Goal: Contribute content: Contribute content

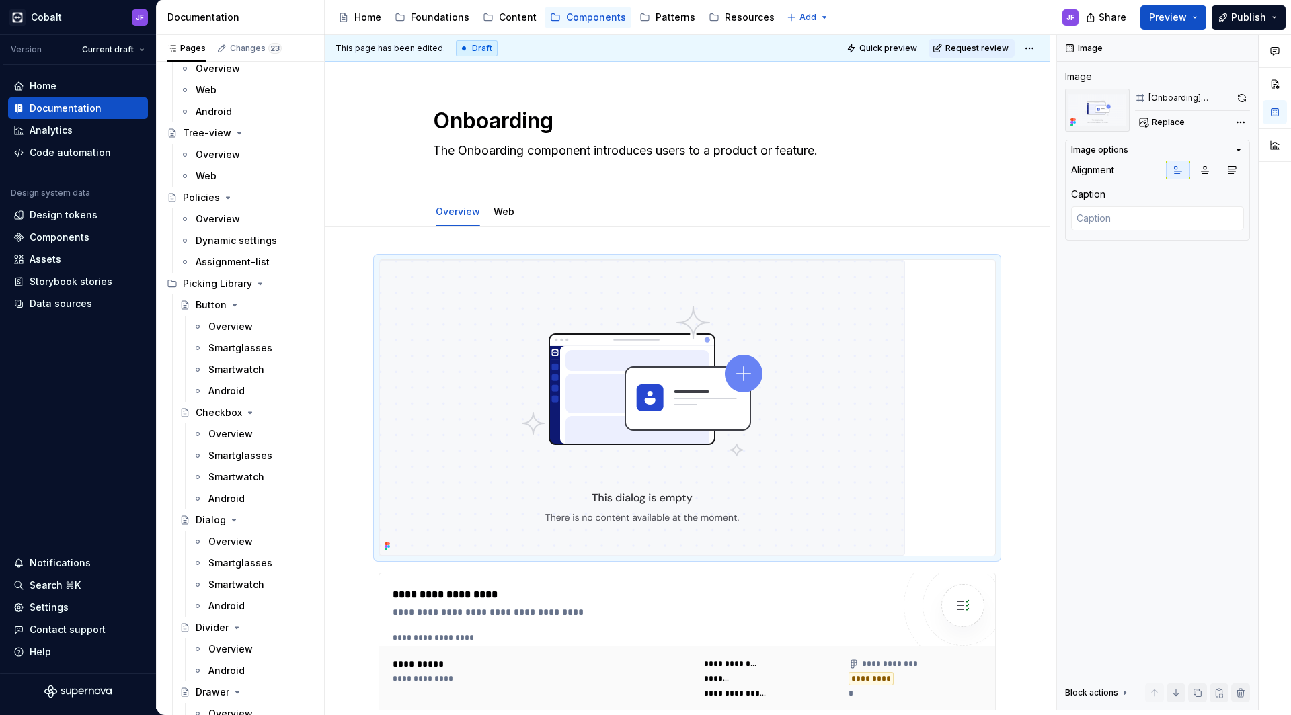
scroll to position [5796, 0]
drag, startPoint x: 255, startPoint y: 284, endPoint x: 208, endPoint y: 325, distance: 62.4
click at [255, 284] on icon "Page tree" at bounding box center [260, 285] width 11 height 11
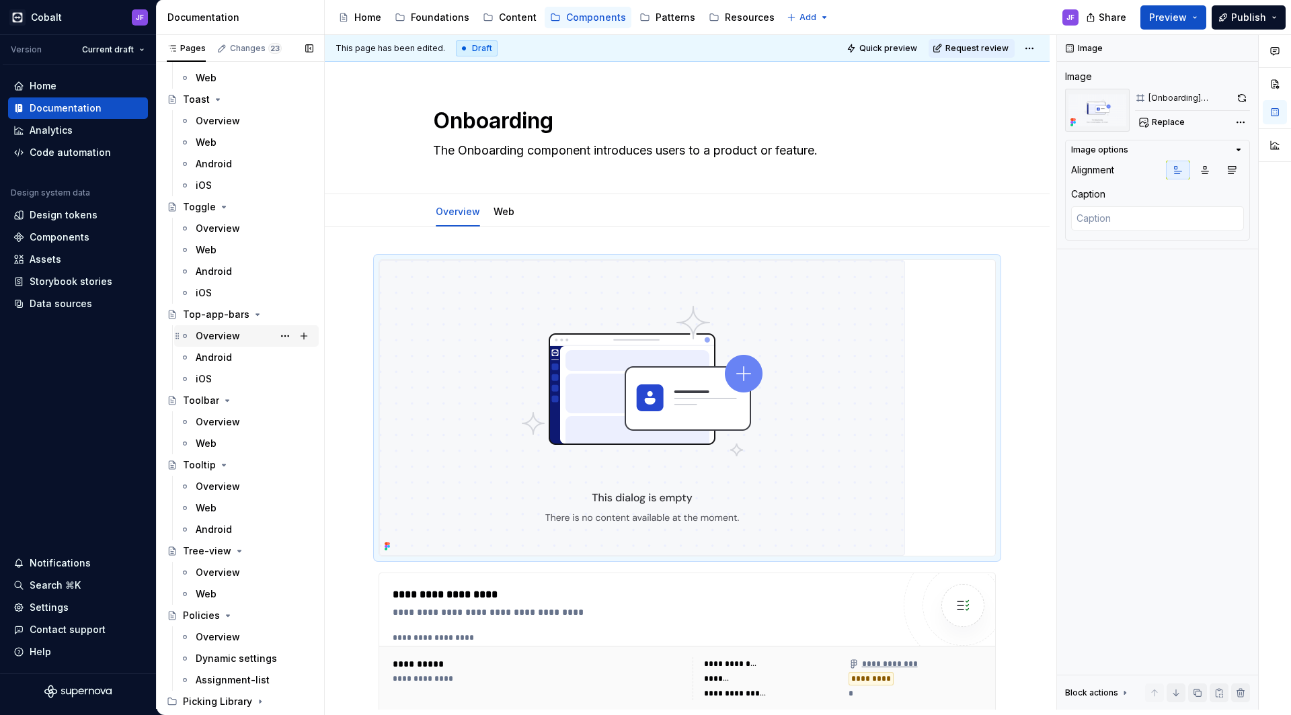
scroll to position [5380, 0]
click at [227, 616] on icon "Page tree" at bounding box center [228, 615] width 3 height 1
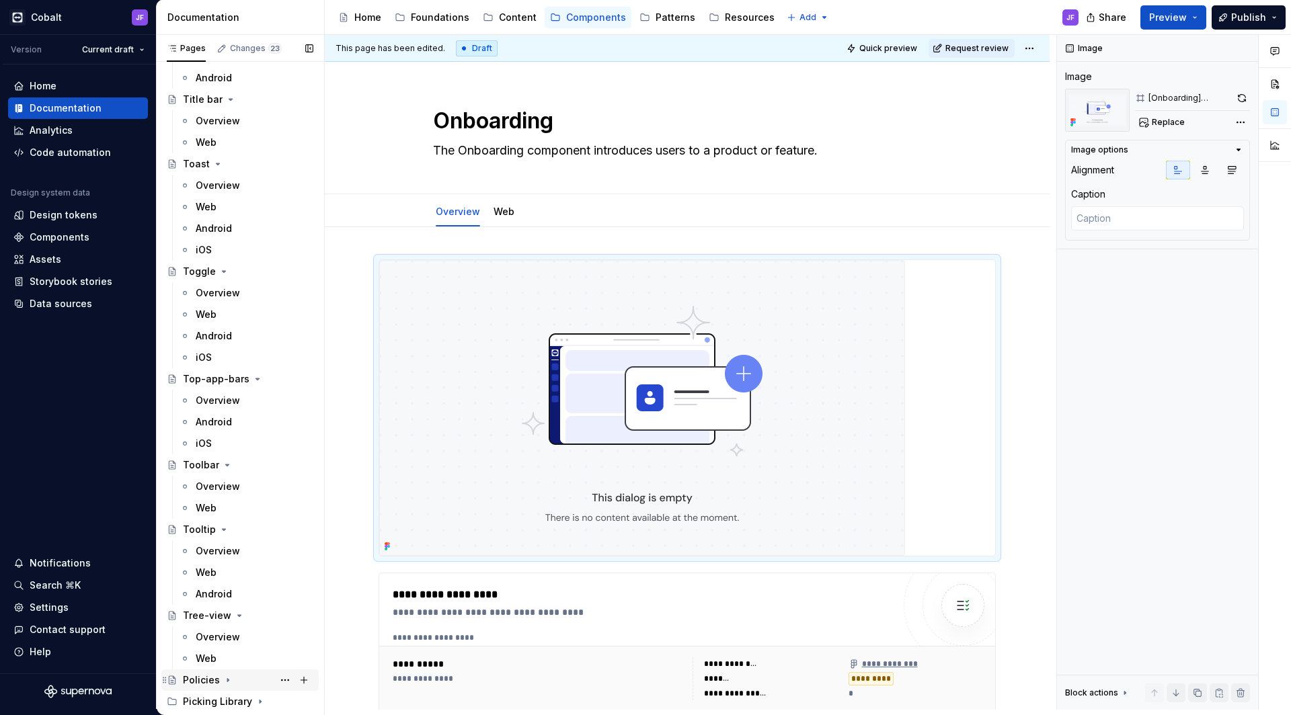
click at [229, 675] on icon "Page tree" at bounding box center [228, 680] width 11 height 11
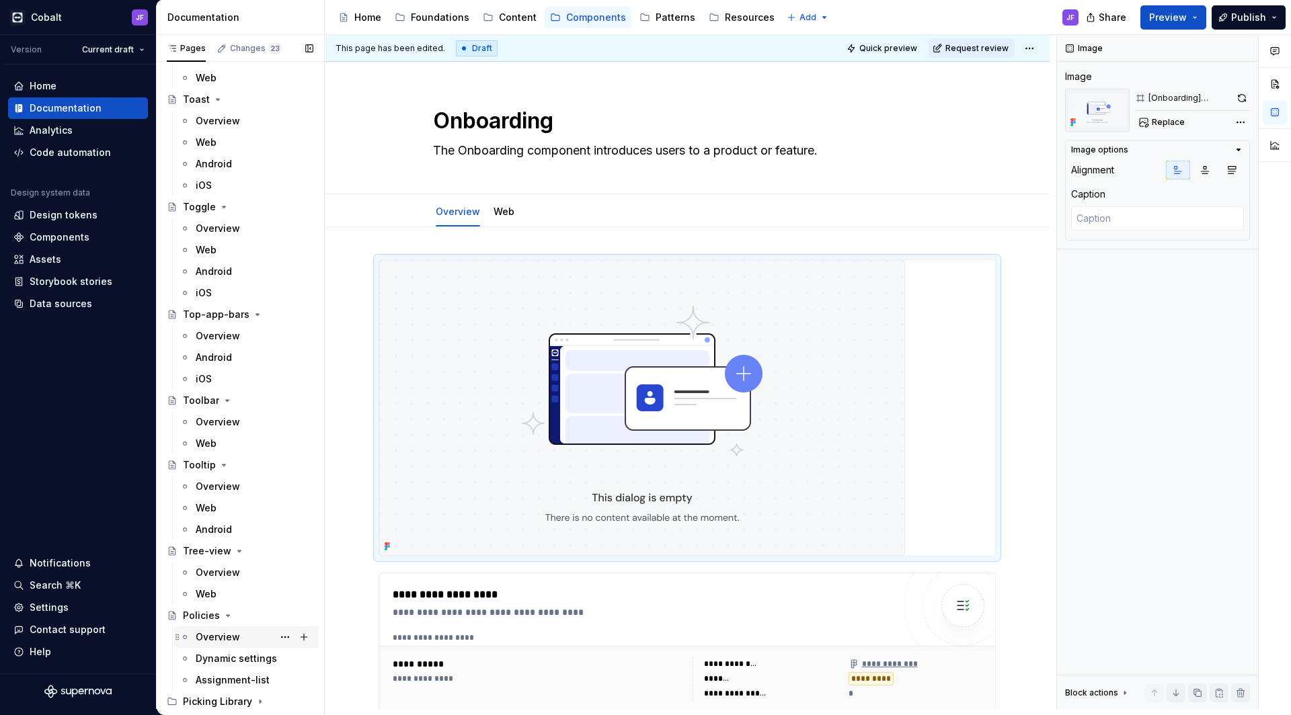
click at [230, 639] on div "Overview" at bounding box center [218, 637] width 44 height 13
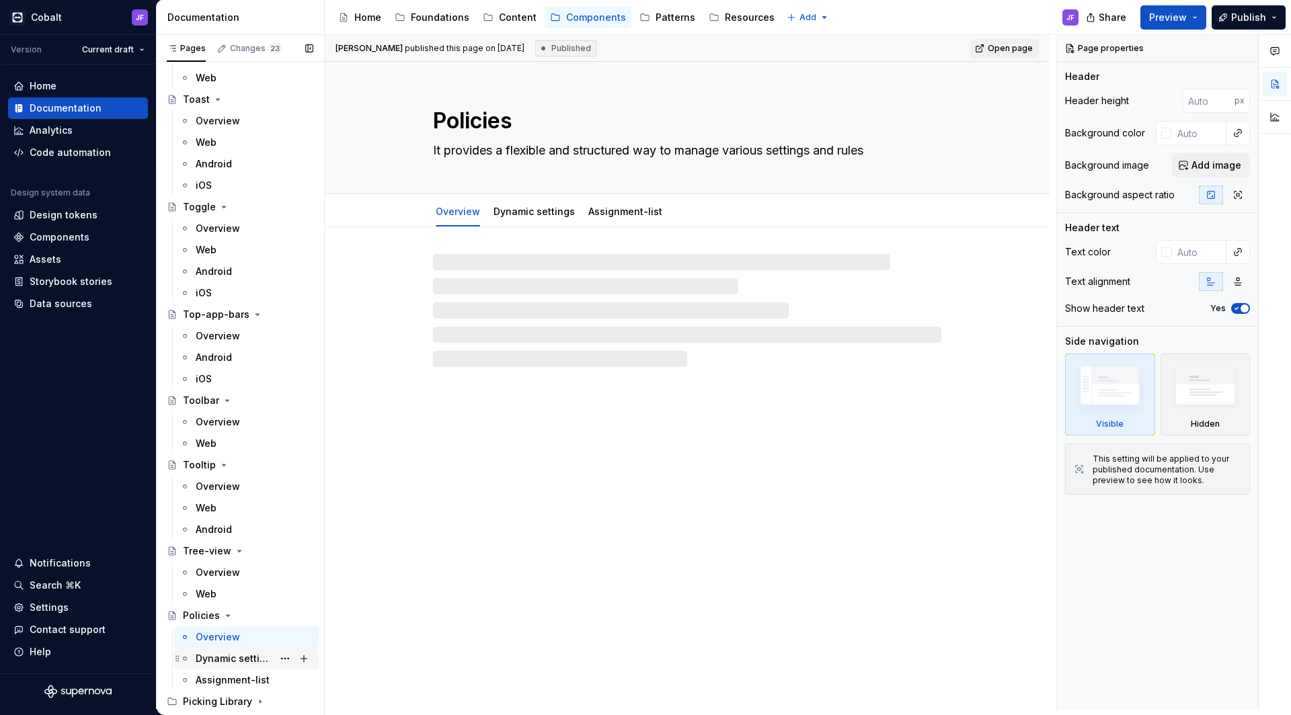
click at [235, 656] on div "Dynamic settings" at bounding box center [234, 658] width 77 height 13
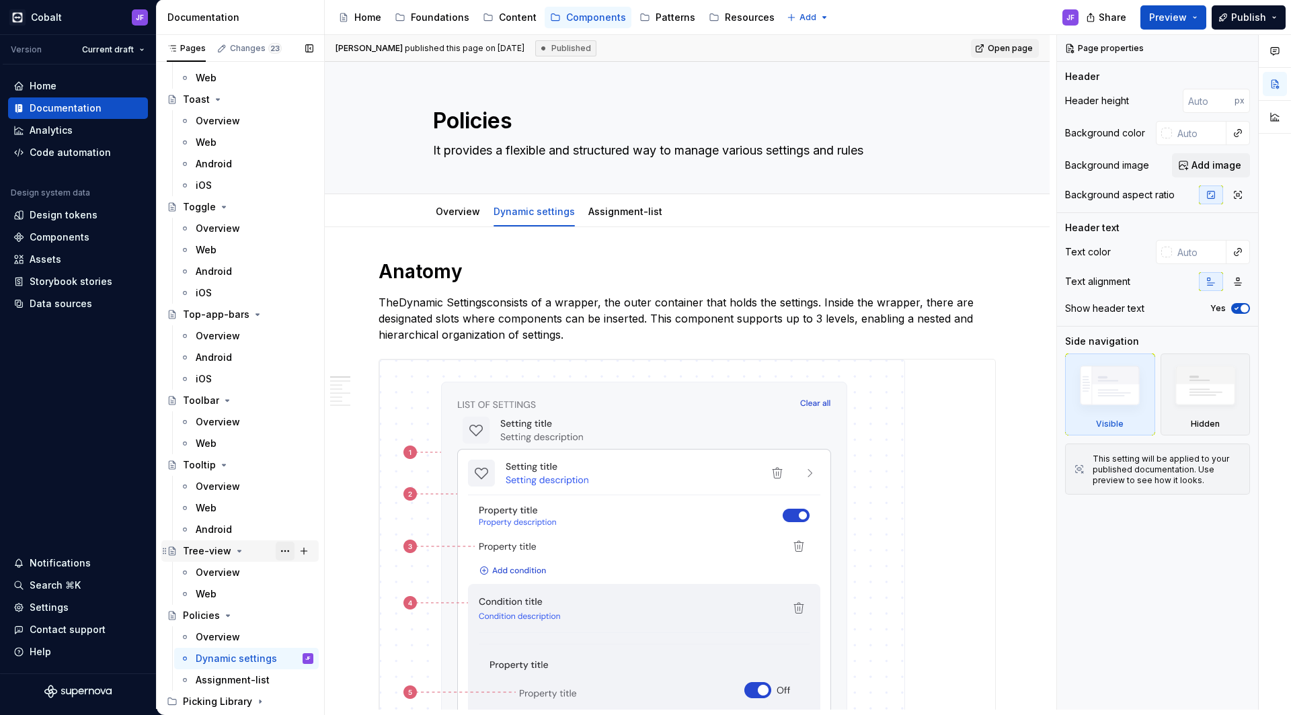
click at [276, 550] on button "Page tree" at bounding box center [285, 551] width 19 height 19
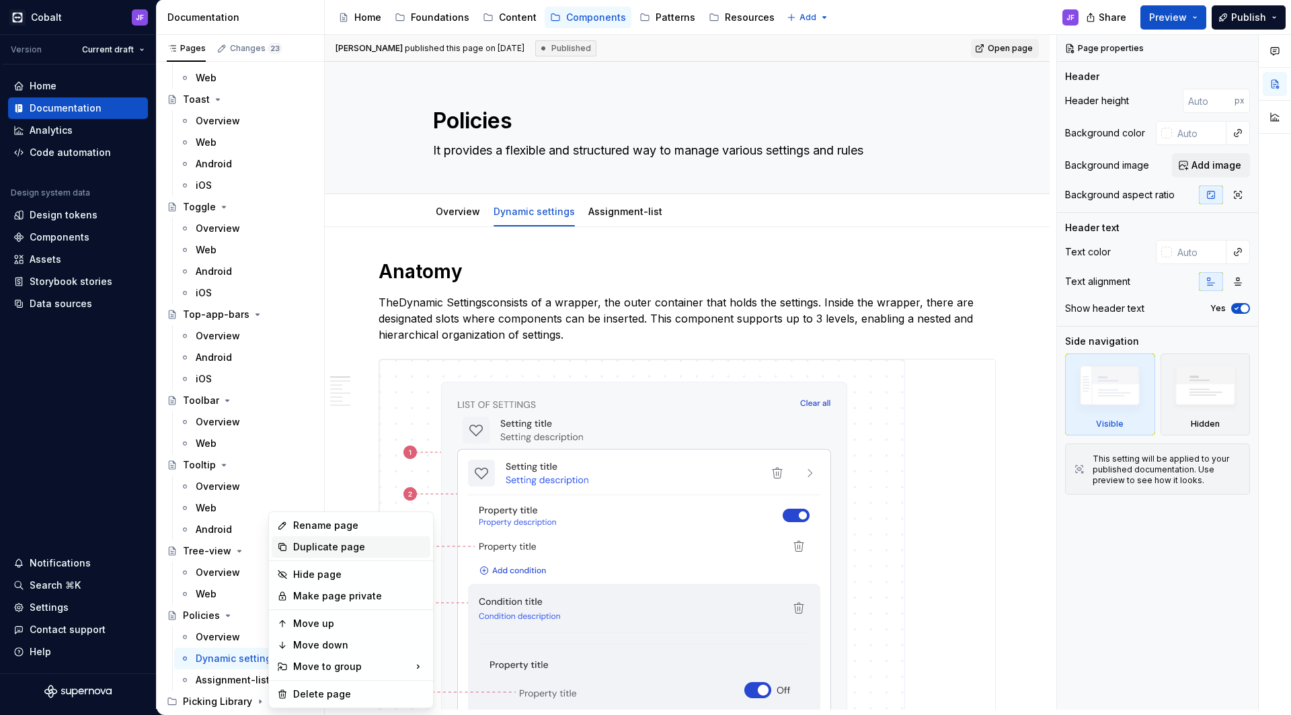
click at [309, 552] on div "Duplicate page" at bounding box center [359, 546] width 132 height 13
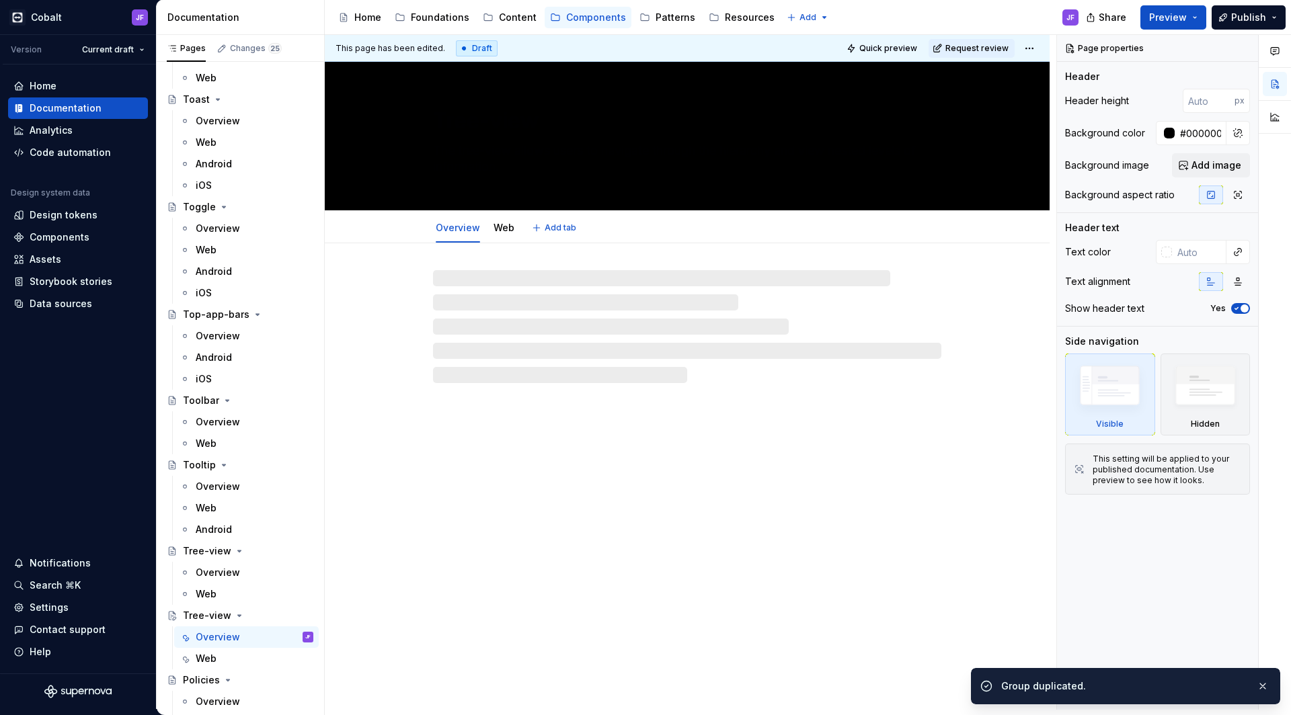
click at [643, 108] on textarea "Tree-view" at bounding box center [684, 121] width 508 height 32
click at [1173, 142] on div at bounding box center [1165, 133] width 19 height 24
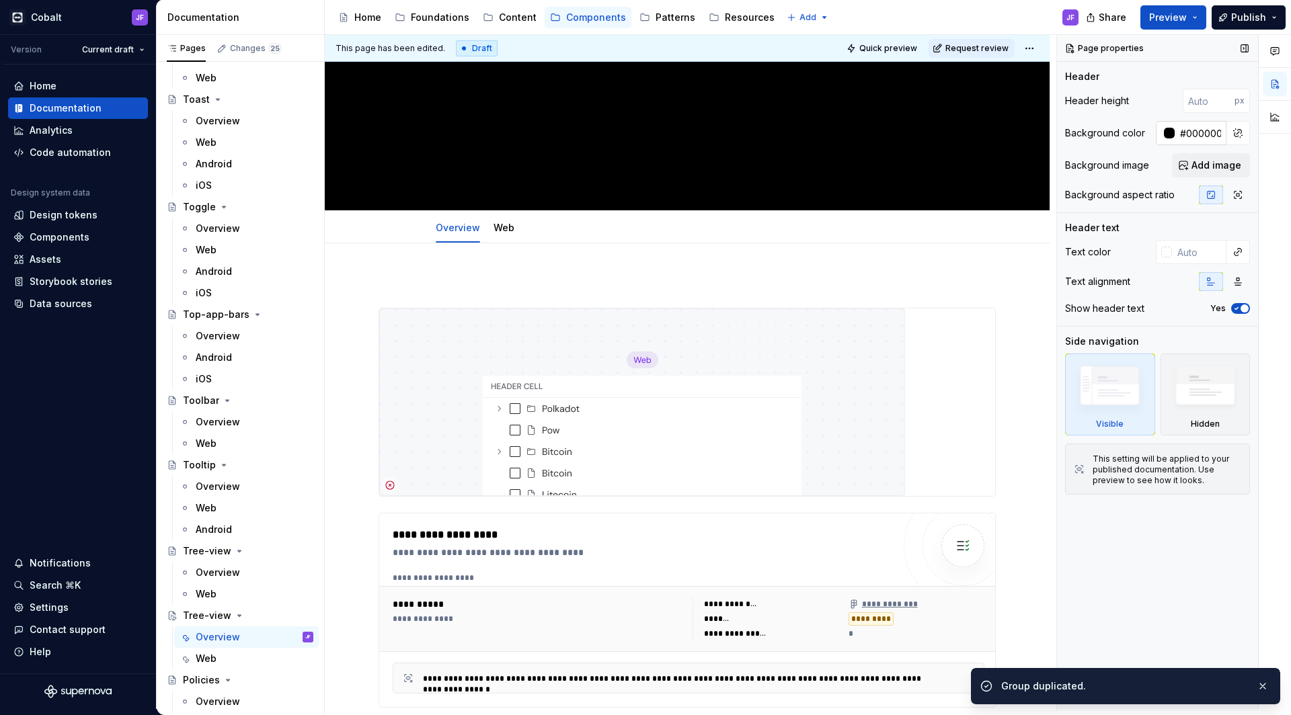
click at [1172, 137] on div at bounding box center [1169, 133] width 11 height 11
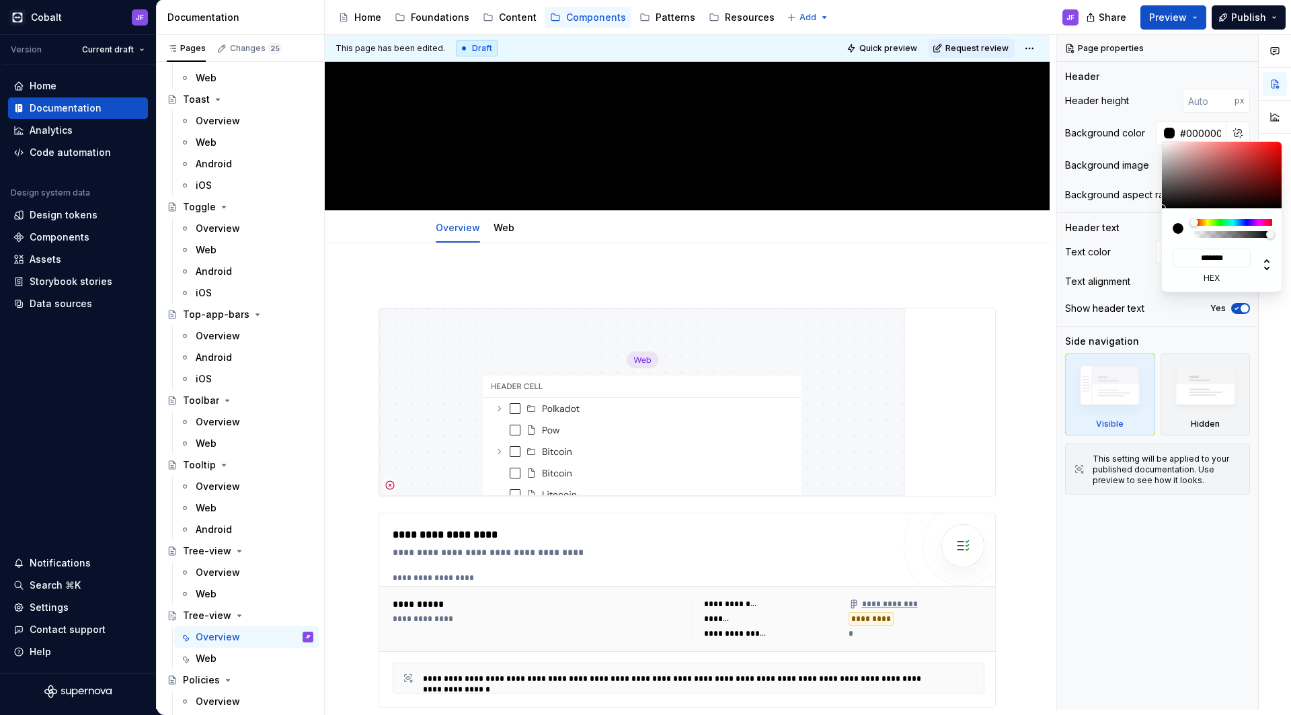
type textarea "*"
type input "#272323"
type input "*******"
type input "#292626"
type input "*******"
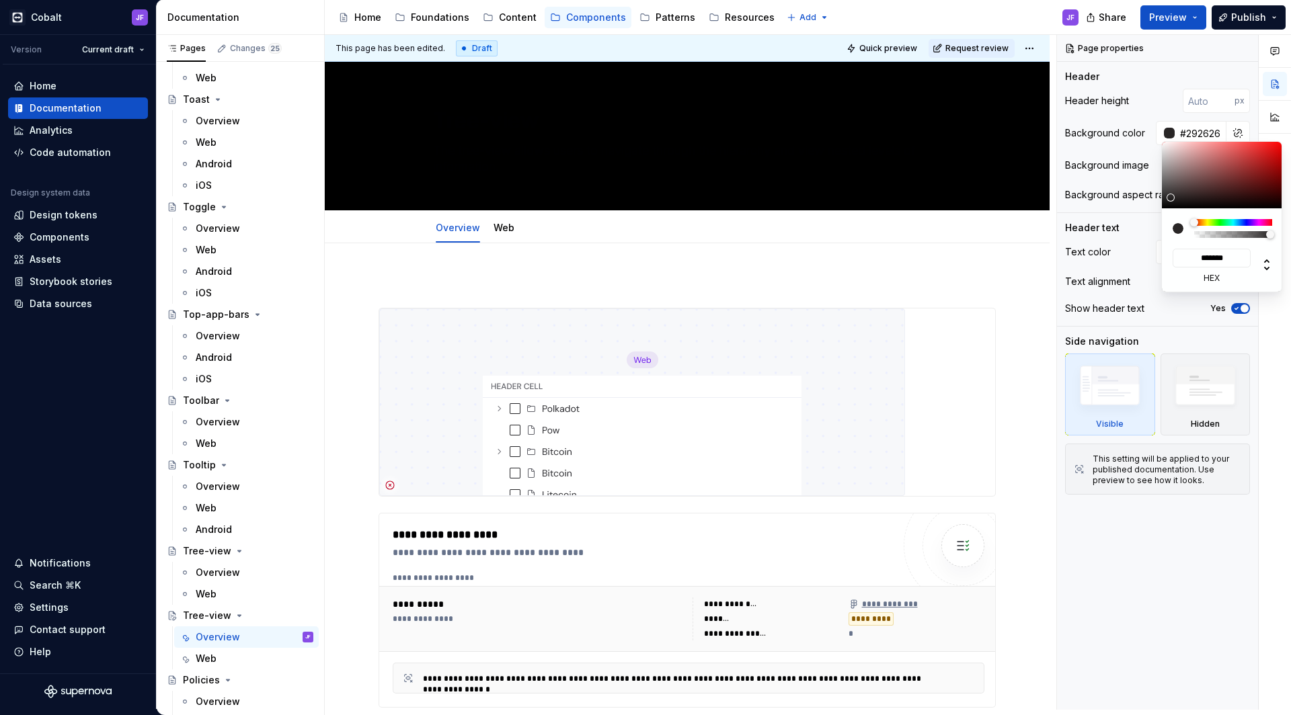
type input "#433F3F"
type input "*******"
type input "#CBC4C4"
type input "*******"
type input "#FFF8F8"
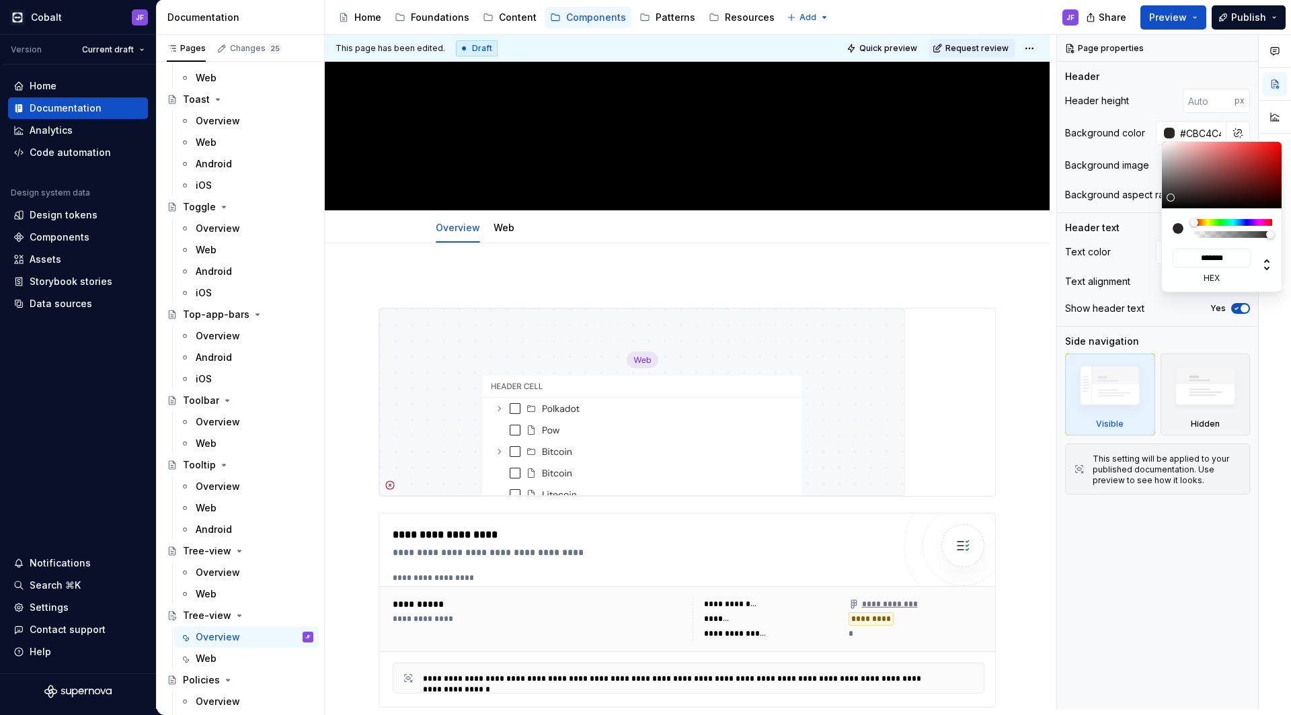
type input "*******"
type input "#FFF9F9"
type input "*******"
type textarea "*"
drag, startPoint x: 1172, startPoint y: 198, endPoint x: 1164, endPoint y: 116, distance: 81.7
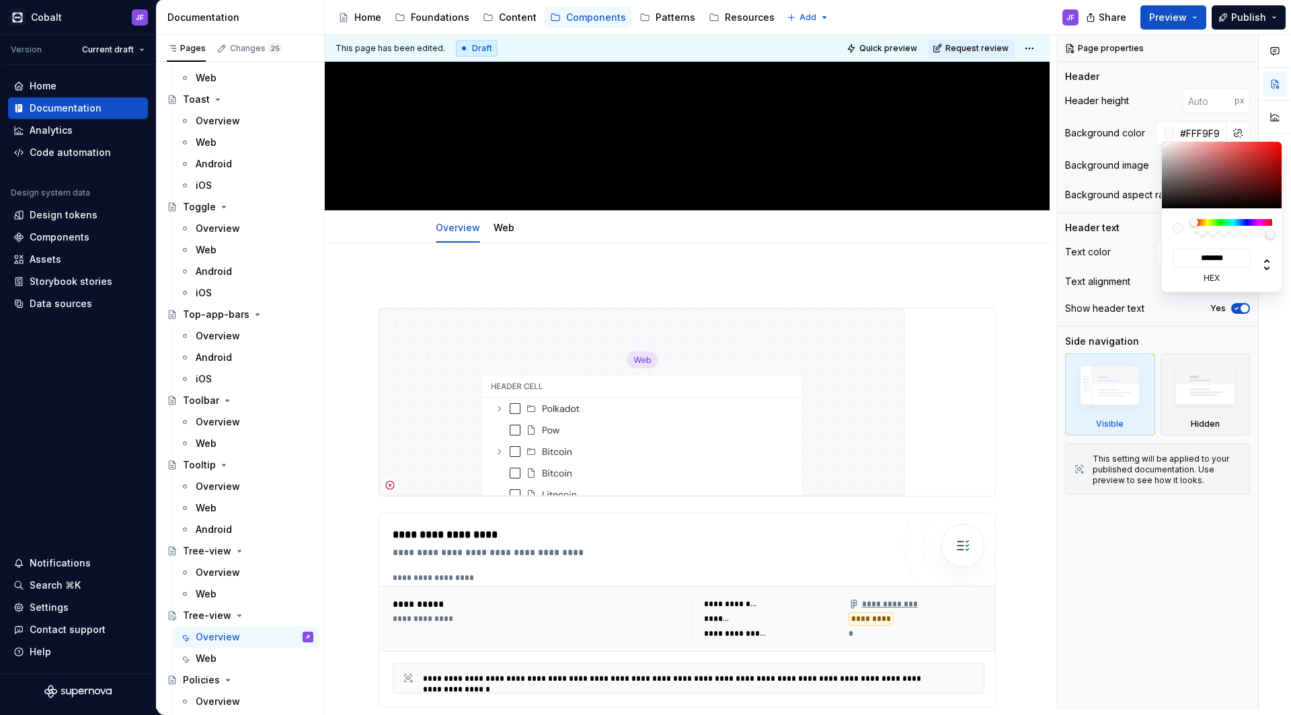
click at [1164, 116] on body "Cobalt JF Version Current draft Home Documentation Analytics Code automation De…" at bounding box center [645, 357] width 1291 height 715
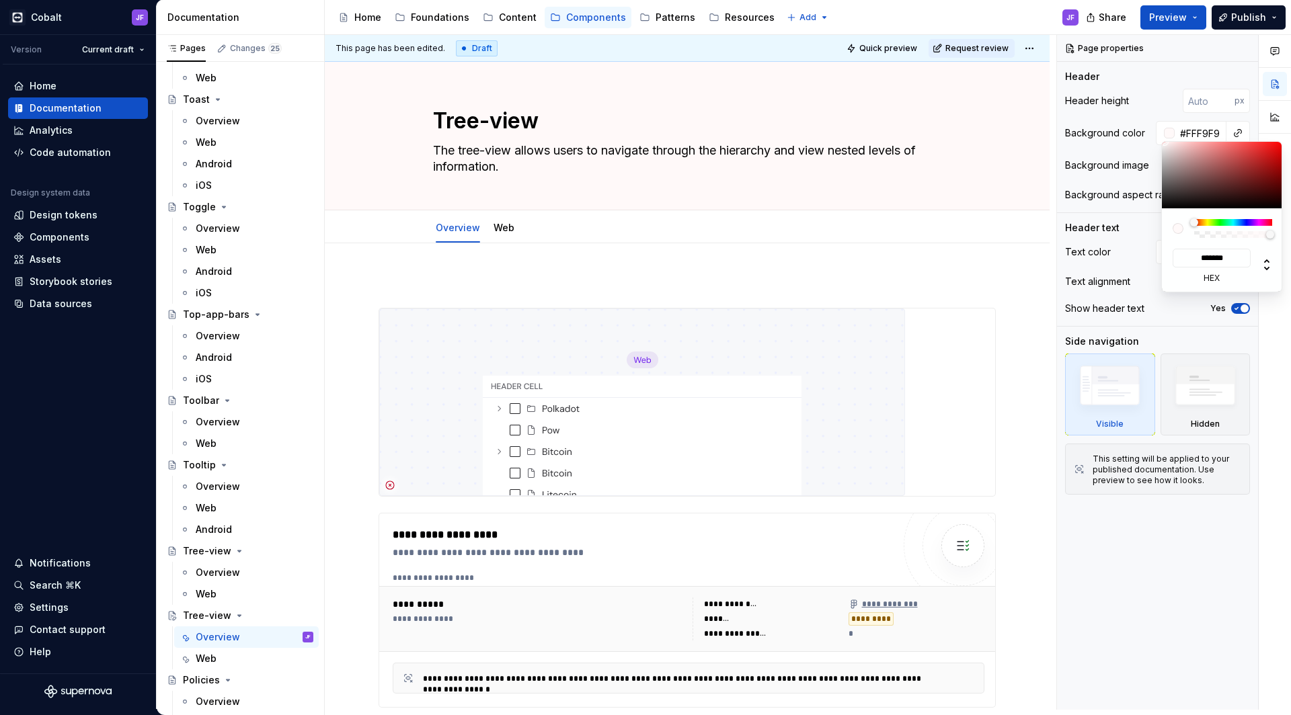
type input "#B97F7F"
type input "*******"
type input "#B98080"
type input "*******"
type input "#B99696"
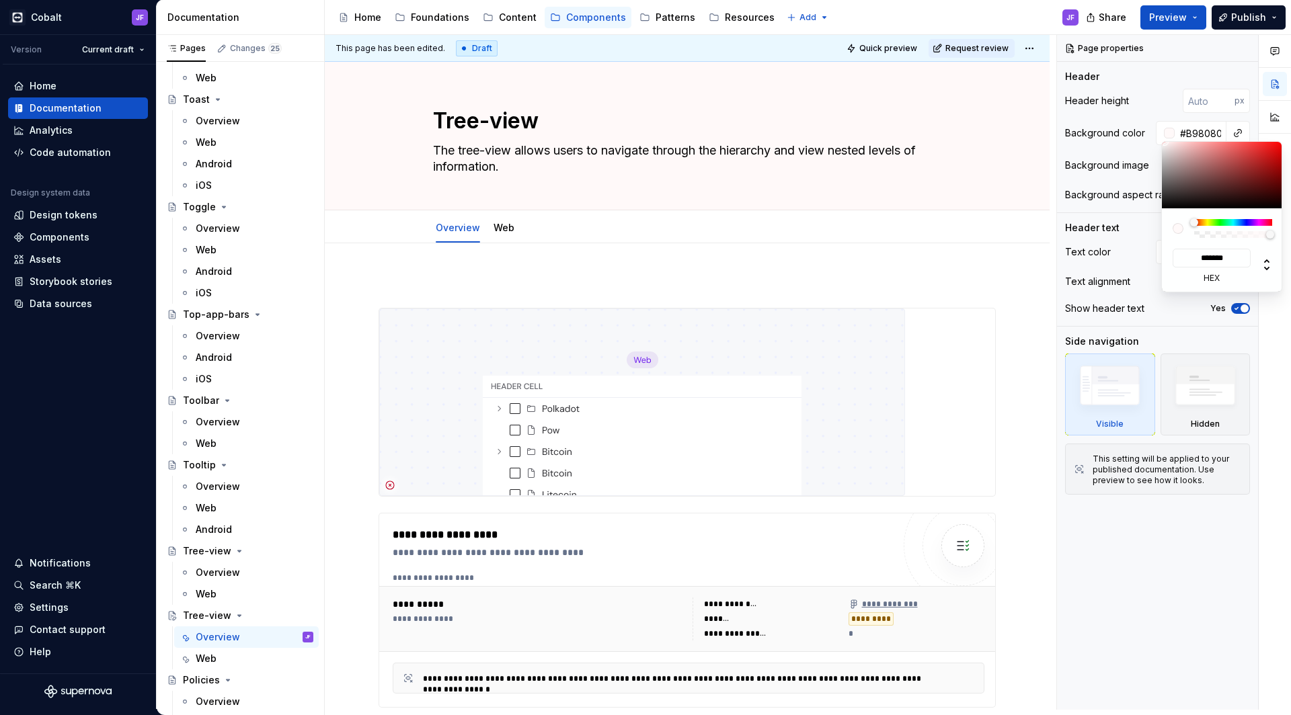
type input "*******"
type input "#FFFFFF"
type input "*******"
drag, startPoint x: 1200, startPoint y: 160, endPoint x: 1078, endPoint y: 111, distance: 131.8
click at [1077, 110] on body "Cobalt JF Version Current draft Home Documentation Analytics Code automation De…" at bounding box center [645, 357] width 1291 height 715
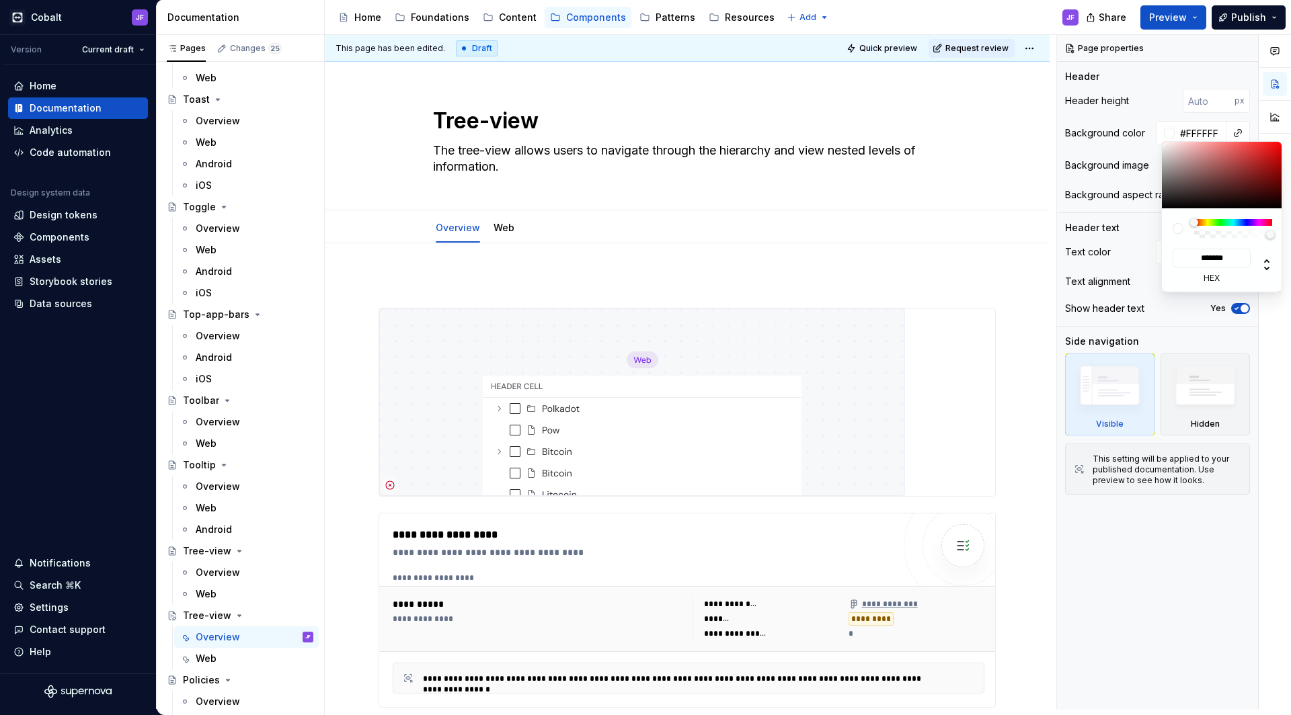
click at [610, 147] on html "Cobalt JF Version Current draft Home Documentation Analytics Code automation De…" at bounding box center [645, 357] width 1291 height 715
click at [518, 117] on html "Cobalt JF Version Current draft Home Documentation Analytics Code automation De…" at bounding box center [645, 357] width 1291 height 715
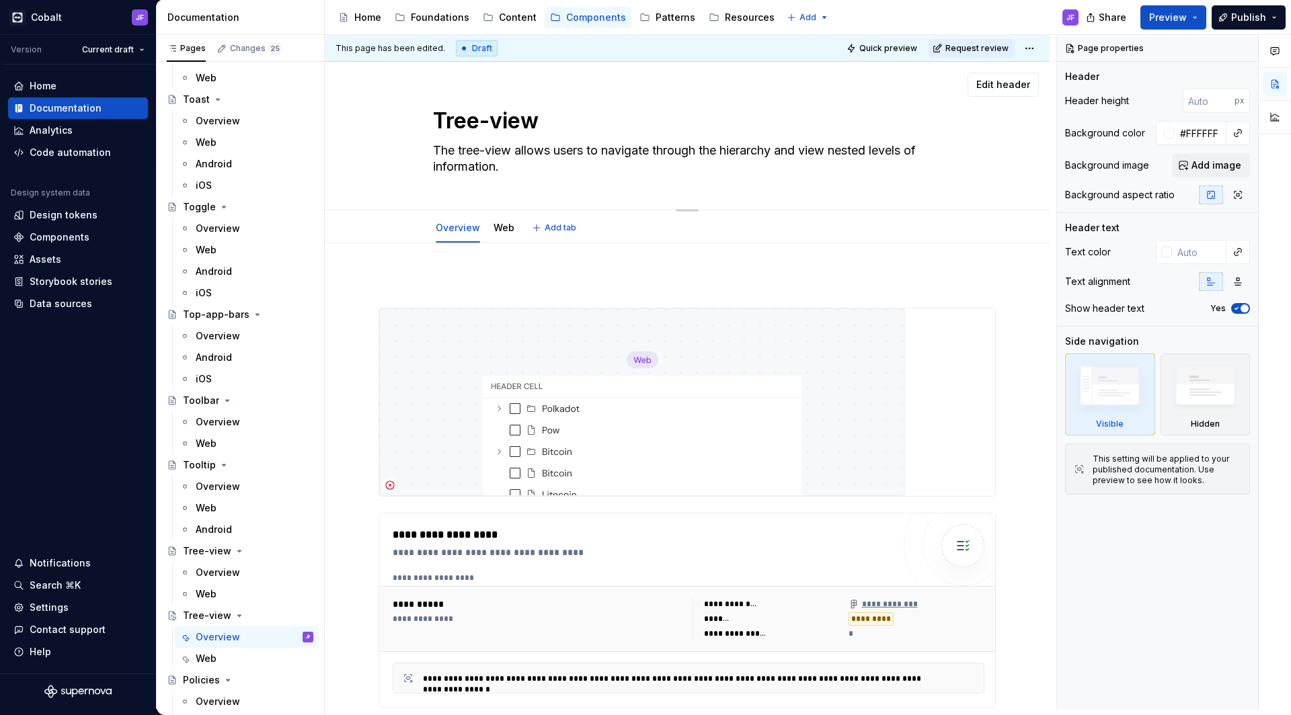
click at [516, 118] on textarea "Tree-view" at bounding box center [684, 121] width 508 height 32
type textarea "*"
type textarea "U"
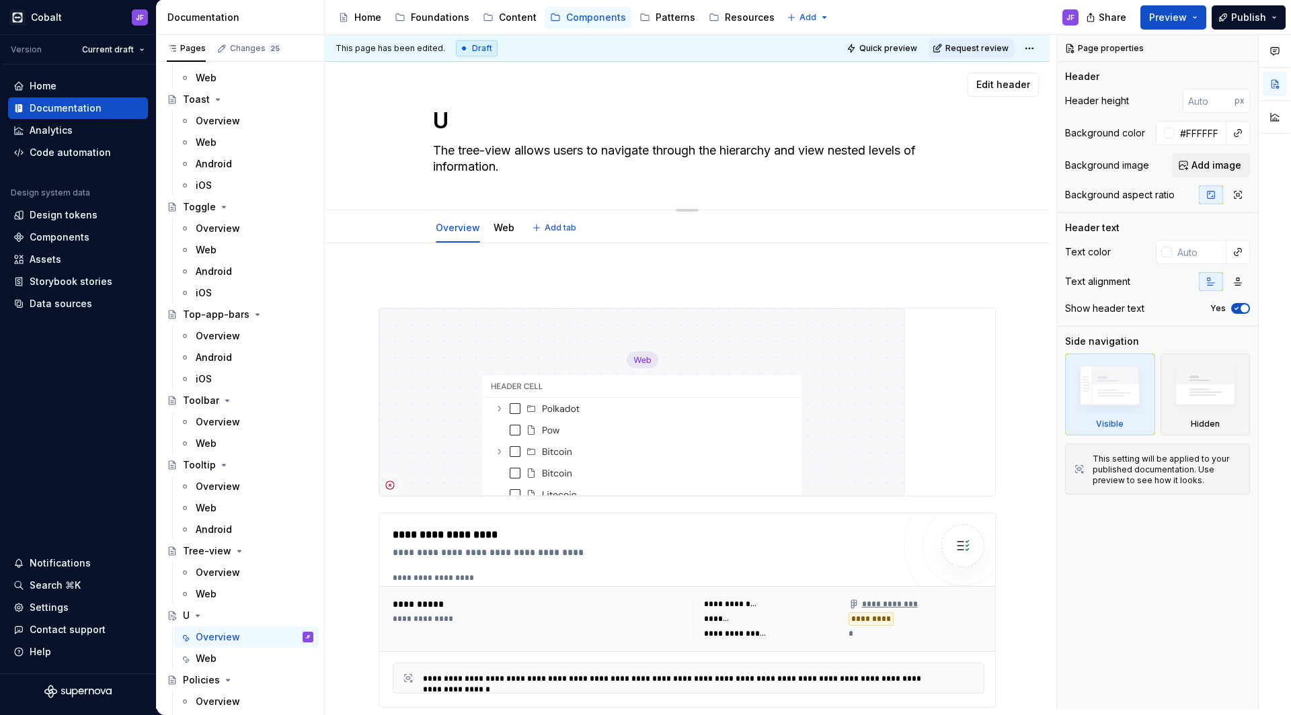
type textarea "*"
type textarea "Up"
type textarea "*"
type textarea "Upl"
type textarea "*"
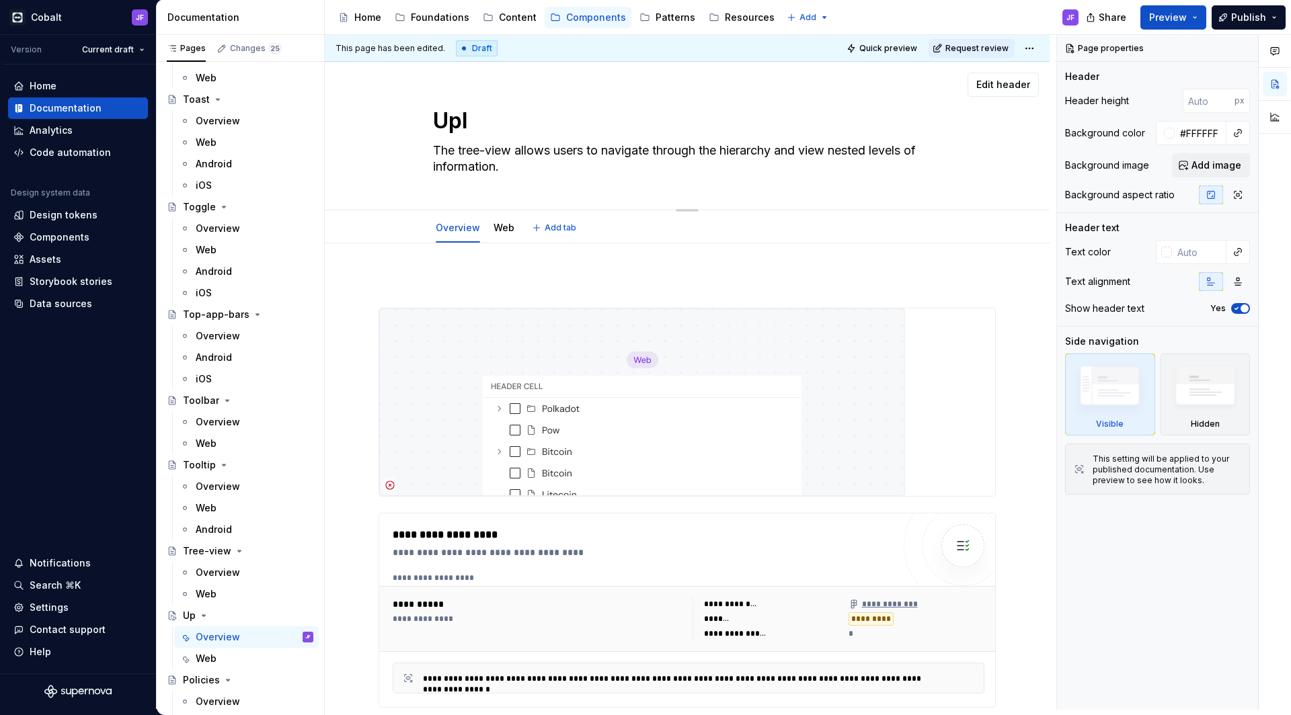
type textarea "Uplo"
type textarea "*"
type textarea "Uploa"
type textarea "*"
type textarea "Upload"
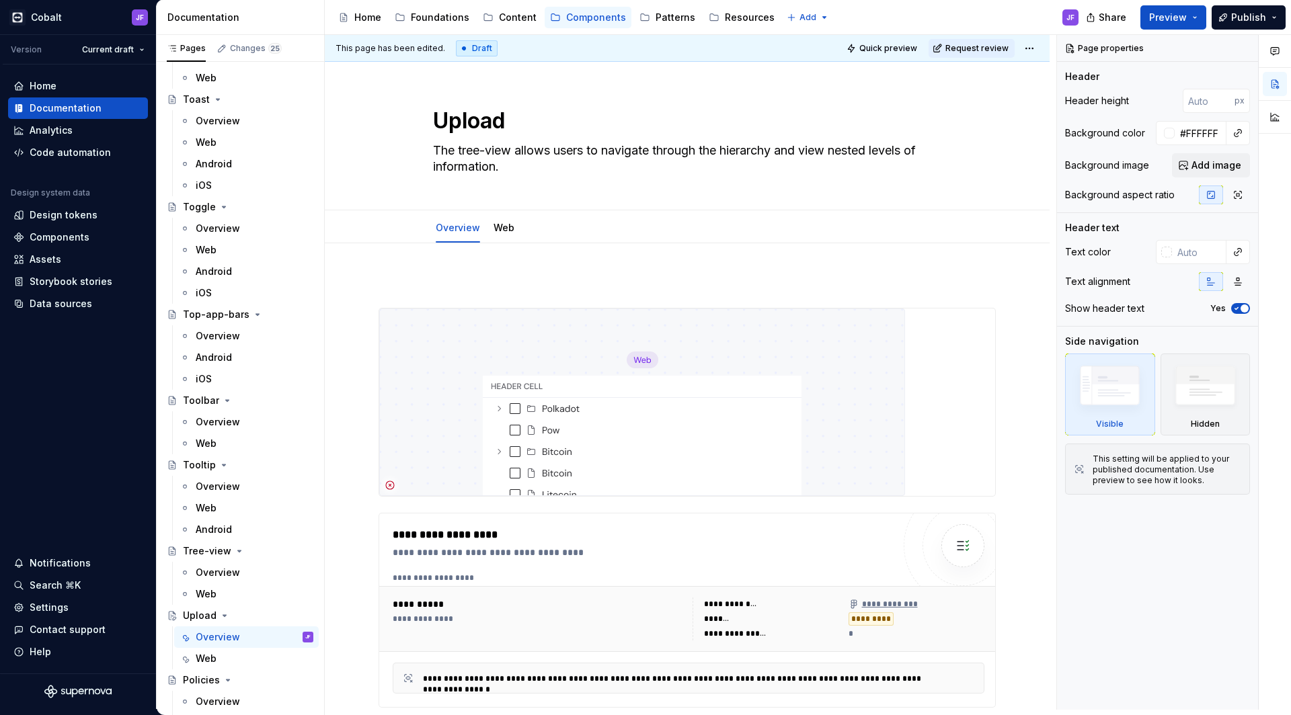
type textarea "*"
type textarea "Upload"
click at [507, 368] on img at bounding box center [642, 403] width 526 height 188
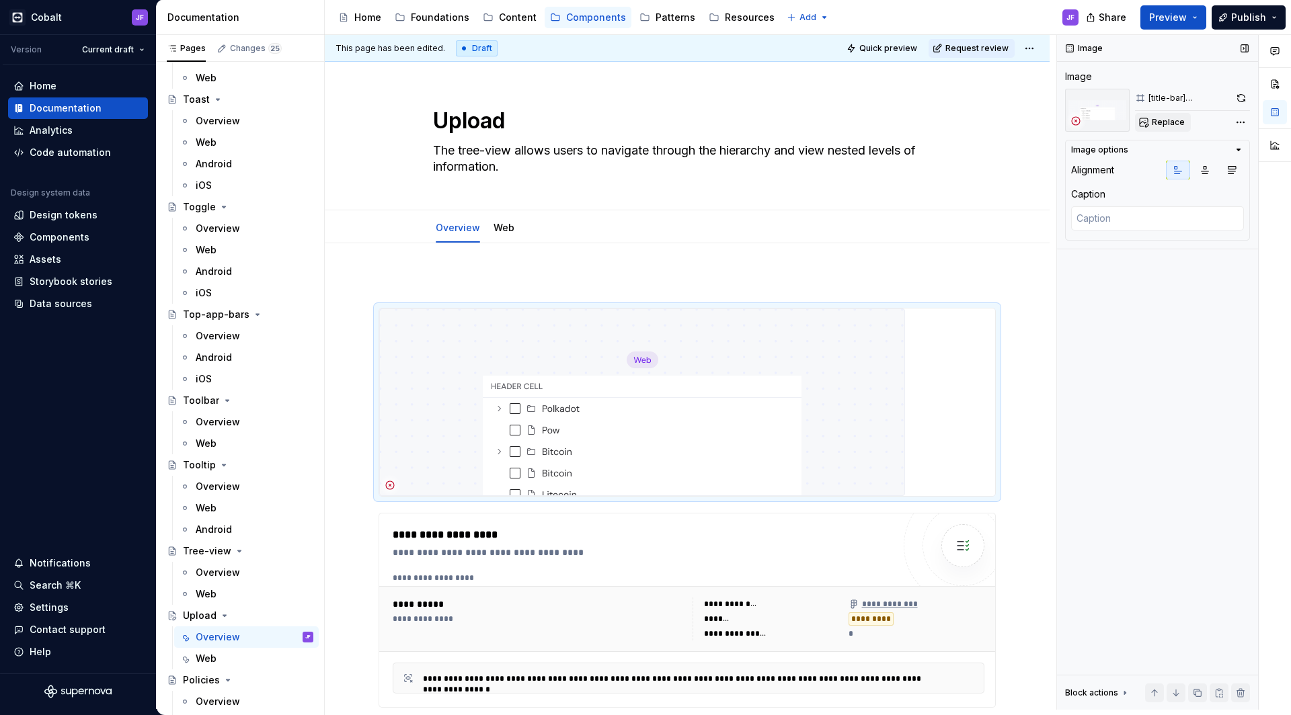
click at [1160, 115] on button "Replace" at bounding box center [1163, 122] width 56 height 19
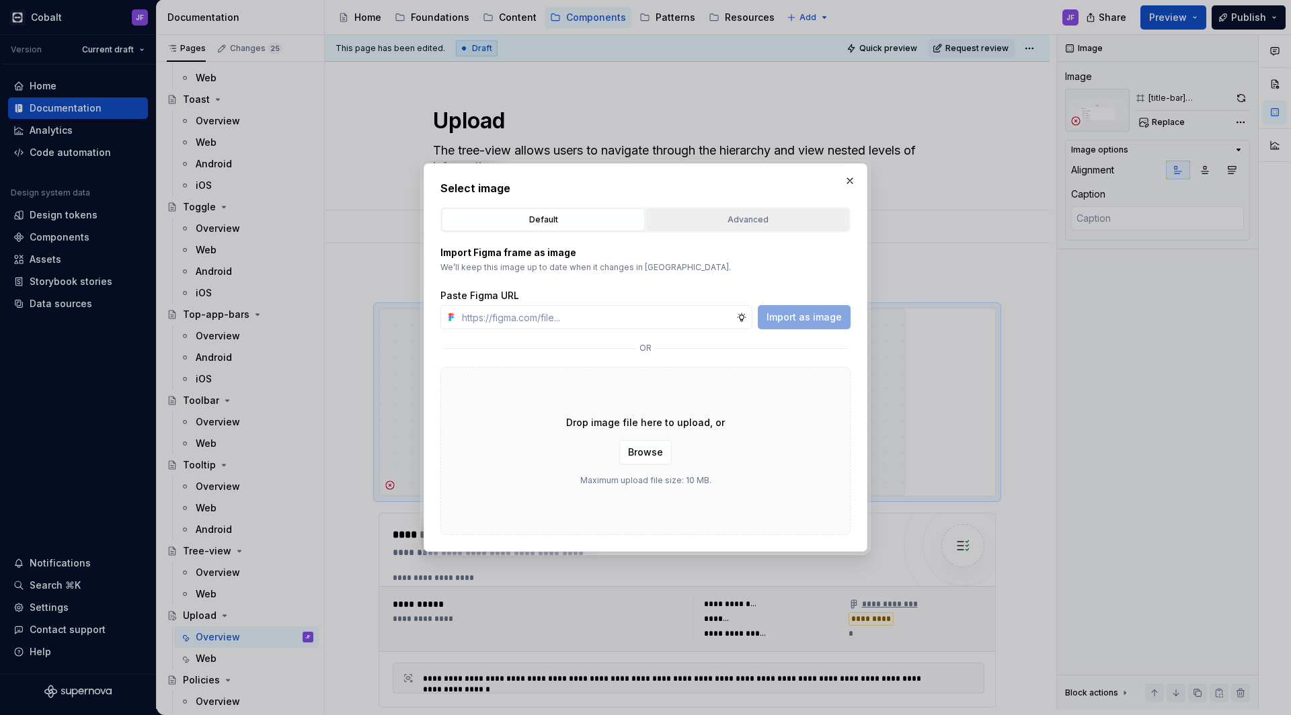
click at [735, 213] on div "Advanced" at bounding box center [748, 219] width 194 height 13
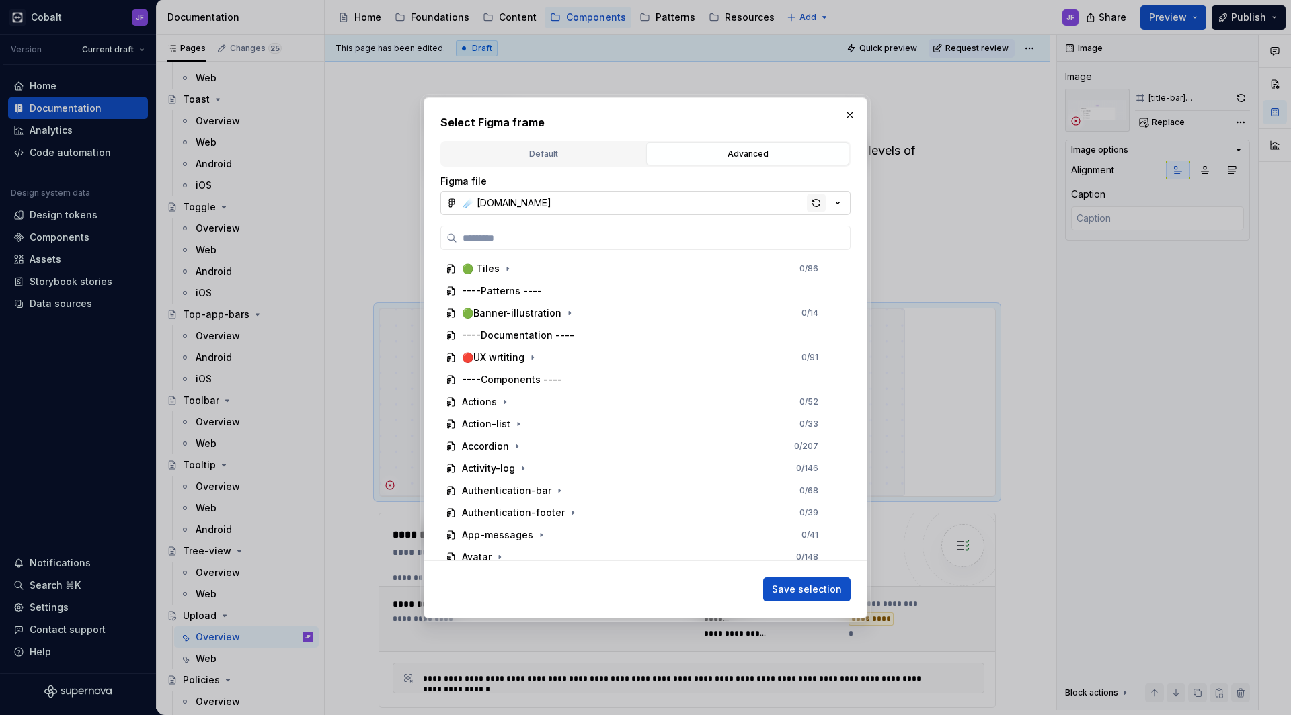
click at [817, 202] on div "button" at bounding box center [816, 203] width 19 height 19
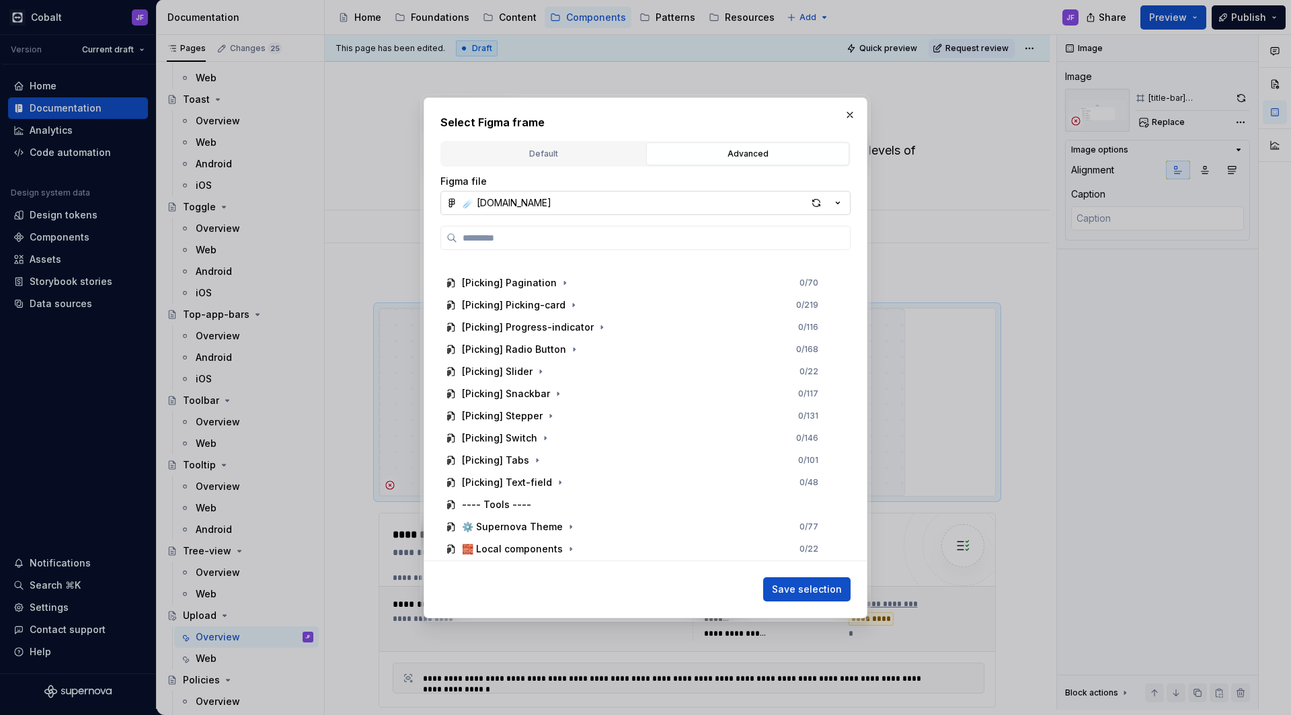
type textarea "*"
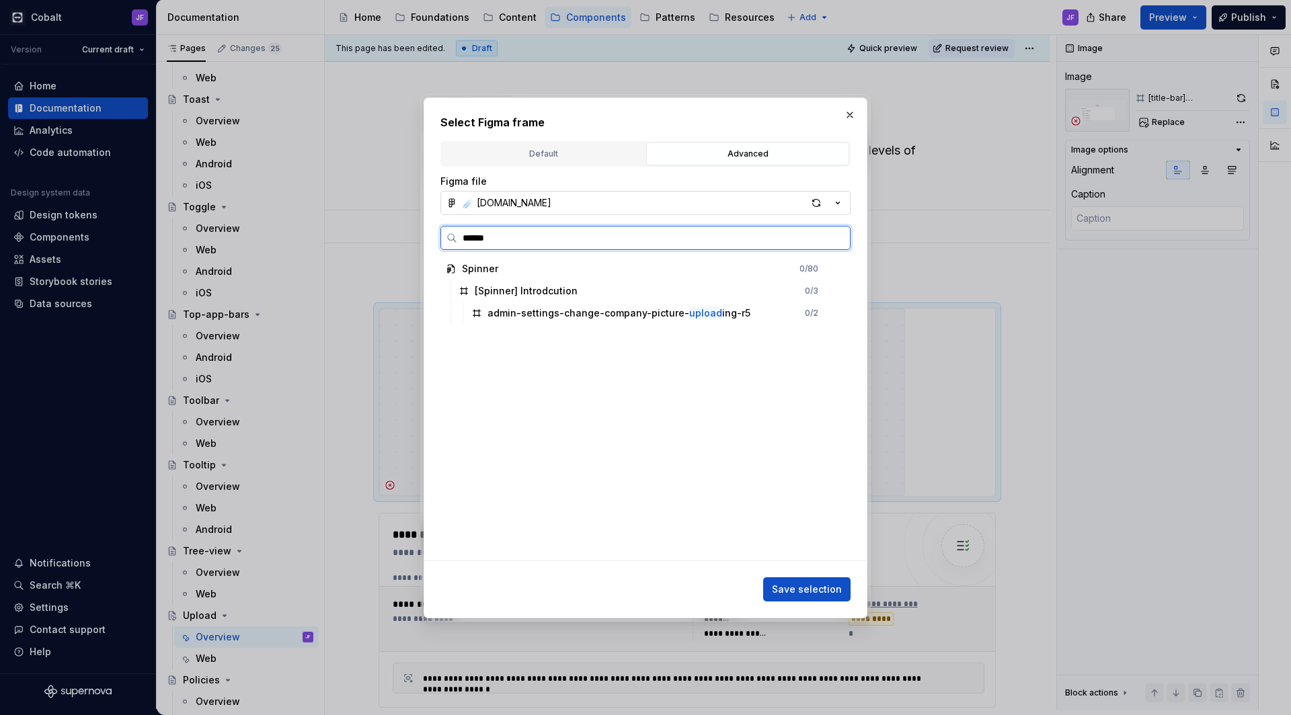
click at [544, 241] on input "******" at bounding box center [653, 237] width 393 height 13
click at [473, 233] on input "******" at bounding box center [653, 237] width 393 height 13
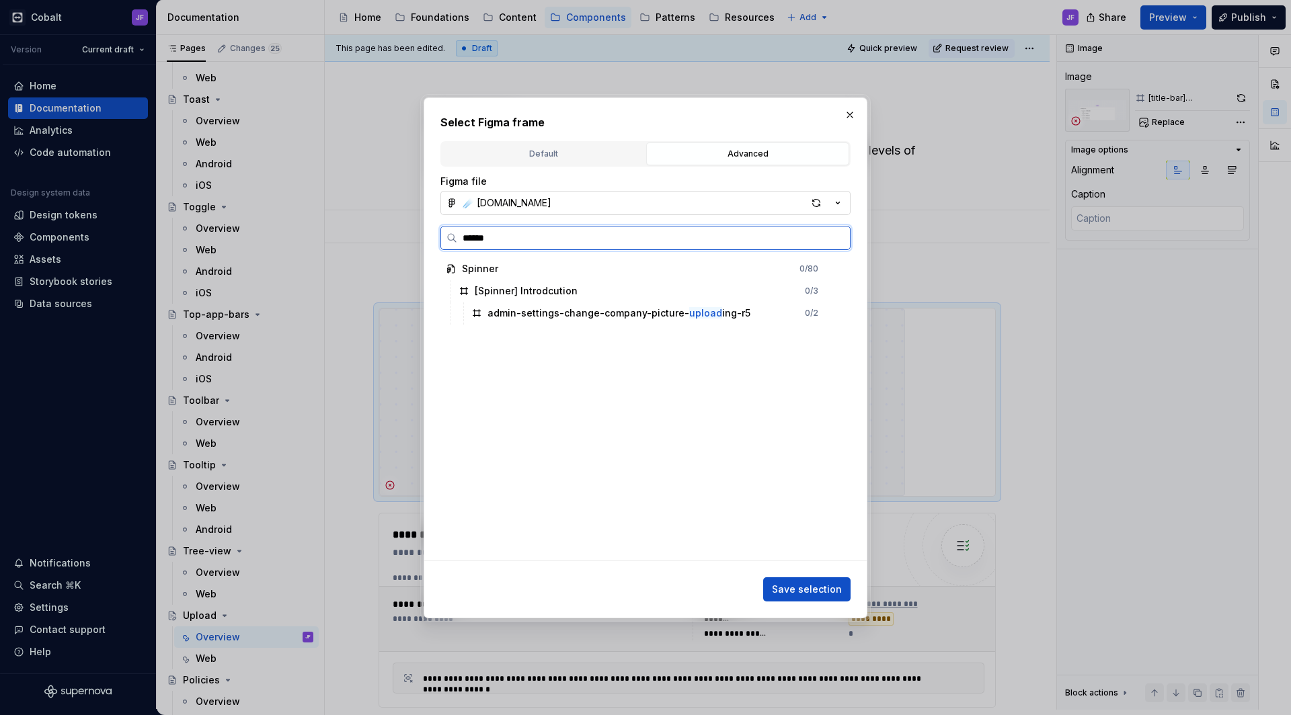
click at [473, 233] on input "******" at bounding box center [653, 237] width 393 height 13
paste input "**"
type input "********"
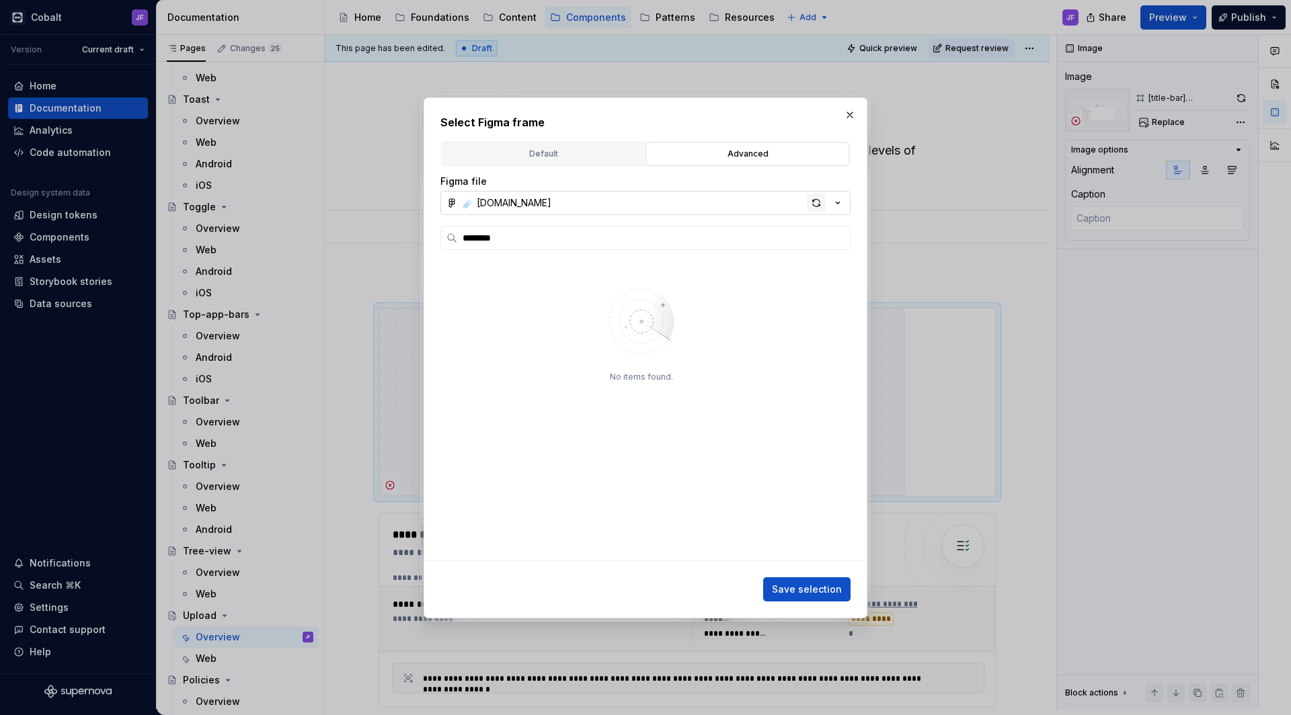
click at [811, 198] on div "button" at bounding box center [816, 203] width 19 height 19
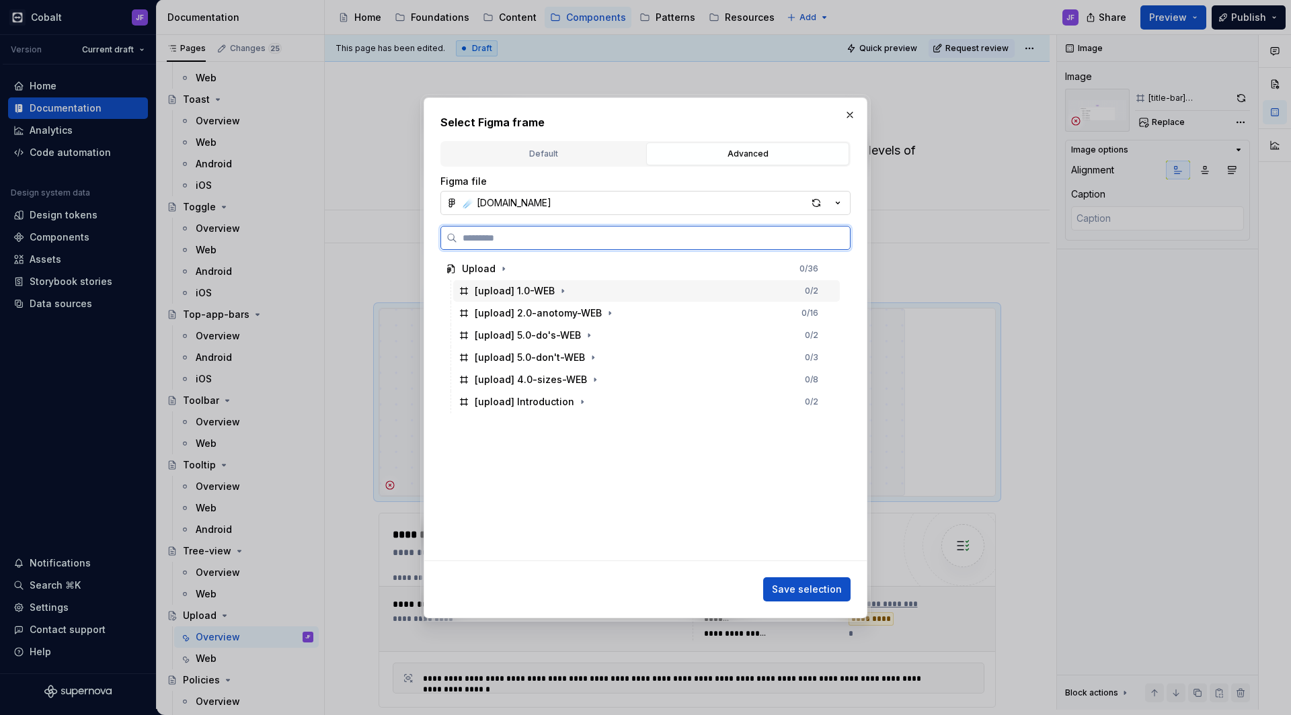
click at [611, 289] on div "[upload] 1.0-WEB 0 / 2" at bounding box center [646, 291] width 387 height 22
click at [582, 391] on div "[upload] Introduction 0 / 2" at bounding box center [646, 402] width 387 height 22
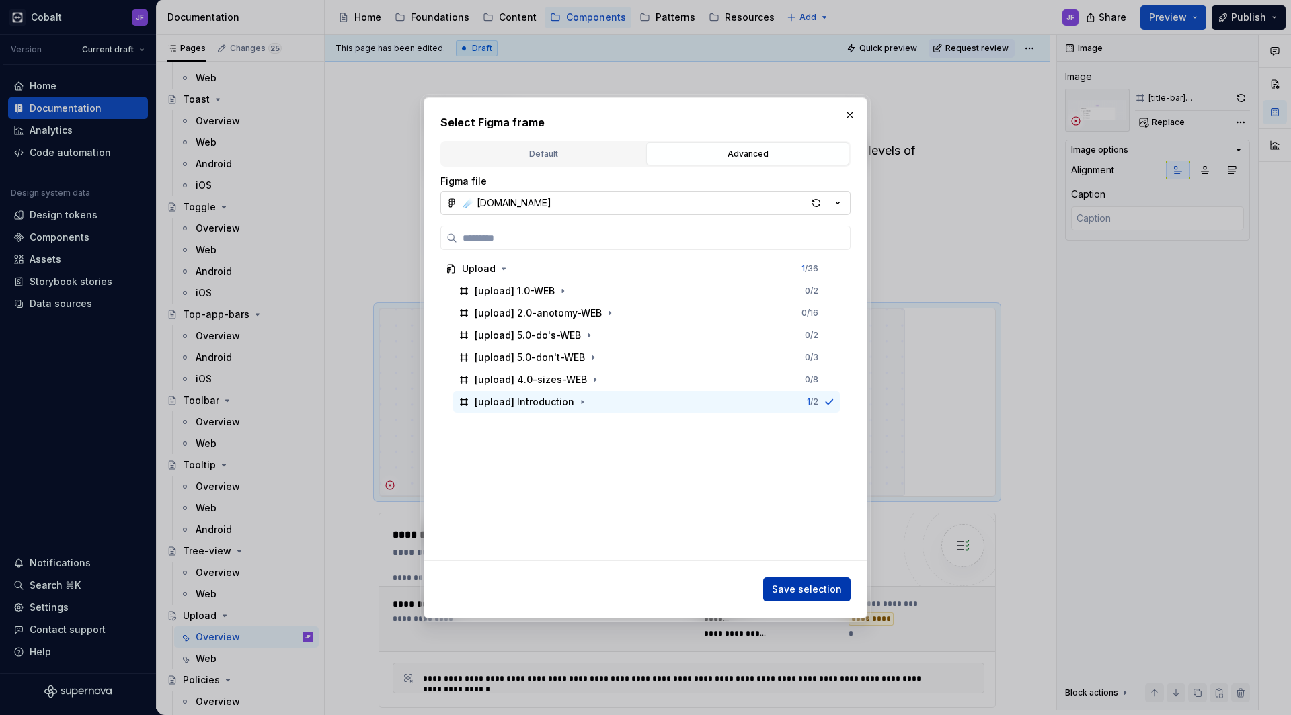
click at [802, 584] on span "Save selection" at bounding box center [807, 589] width 70 height 13
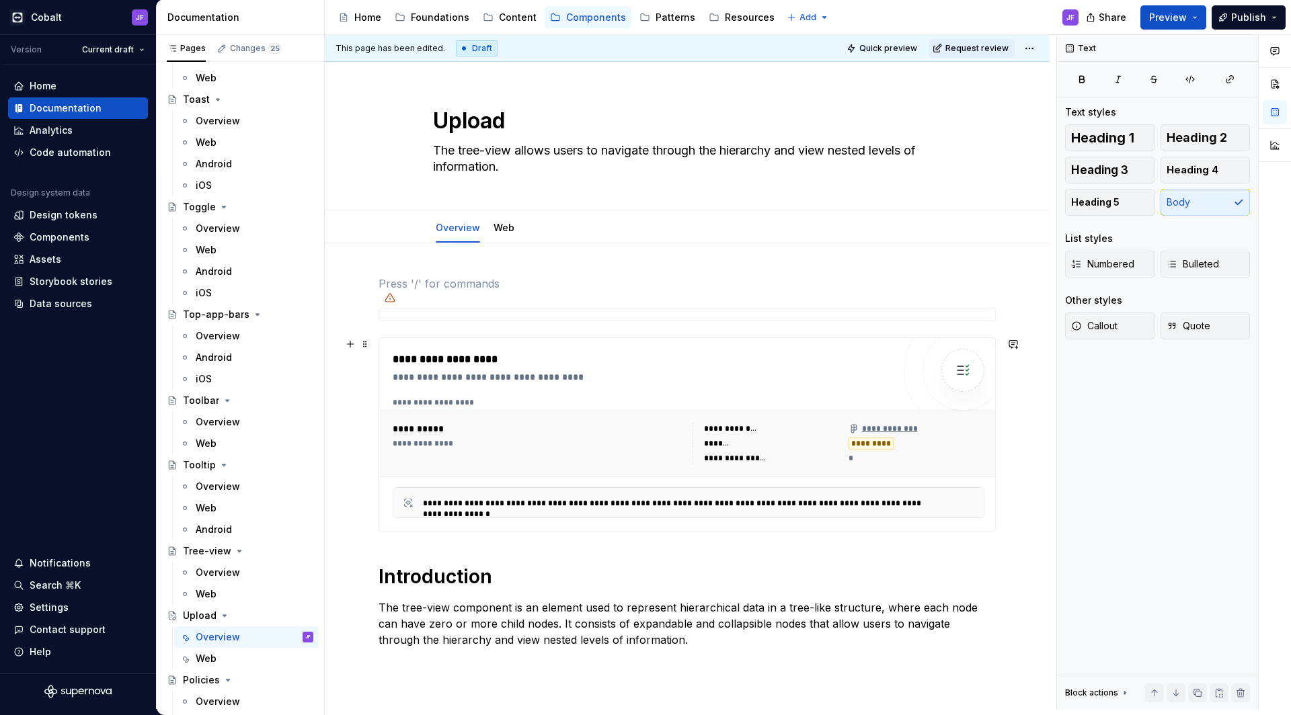
click at [690, 392] on div "**********" at bounding box center [643, 435] width 500 height 167
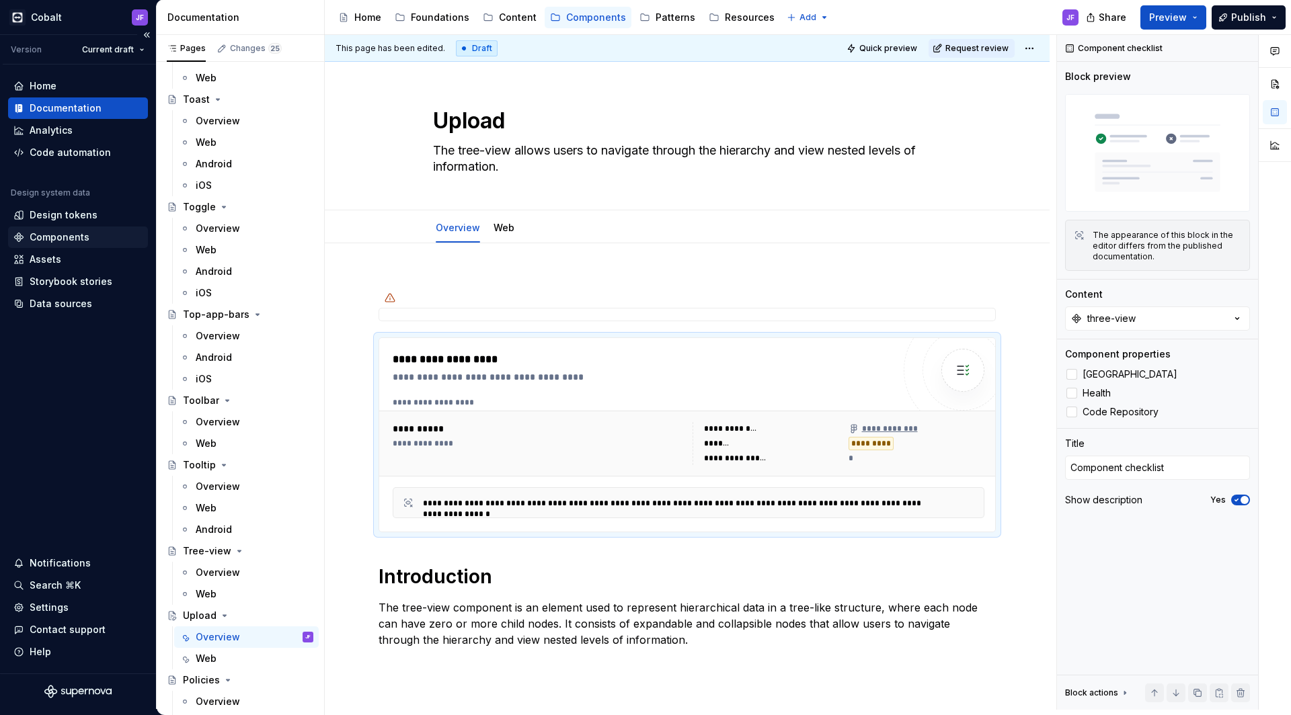
click at [91, 230] on div "Components" at bounding box center [78, 238] width 140 height 22
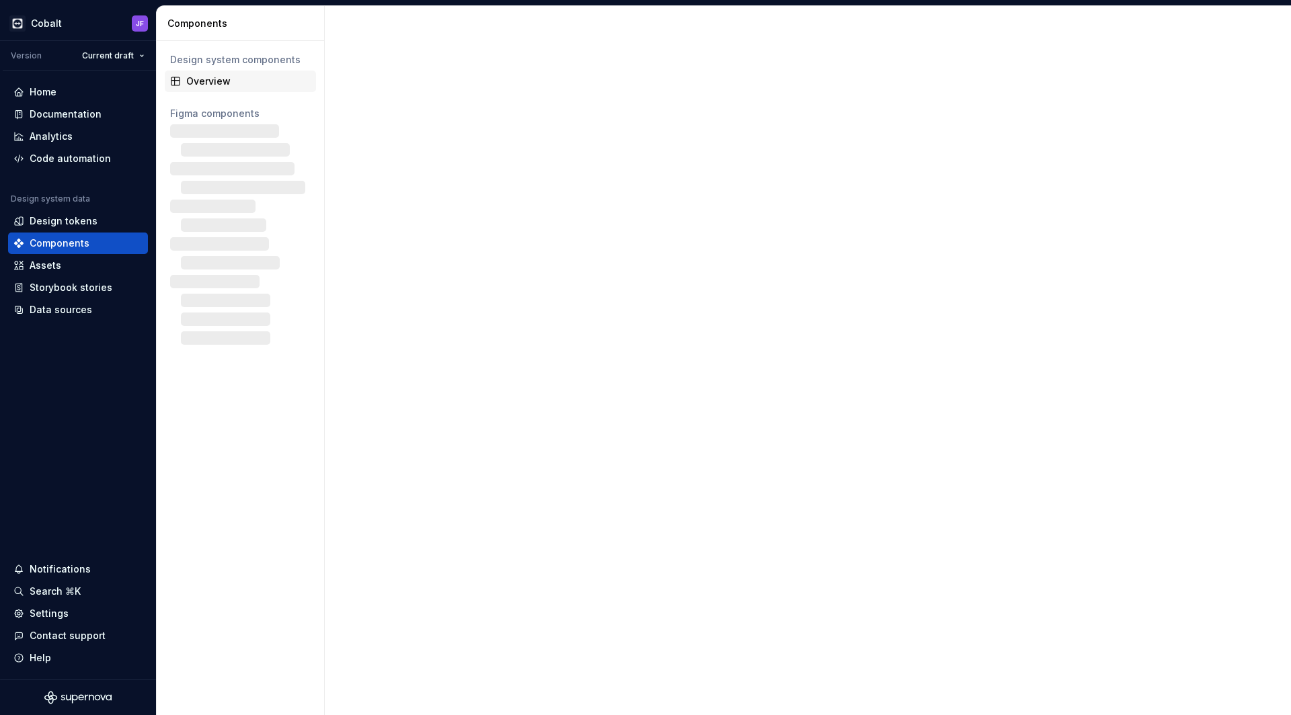
click at [235, 78] on div "Overview" at bounding box center [248, 81] width 124 height 13
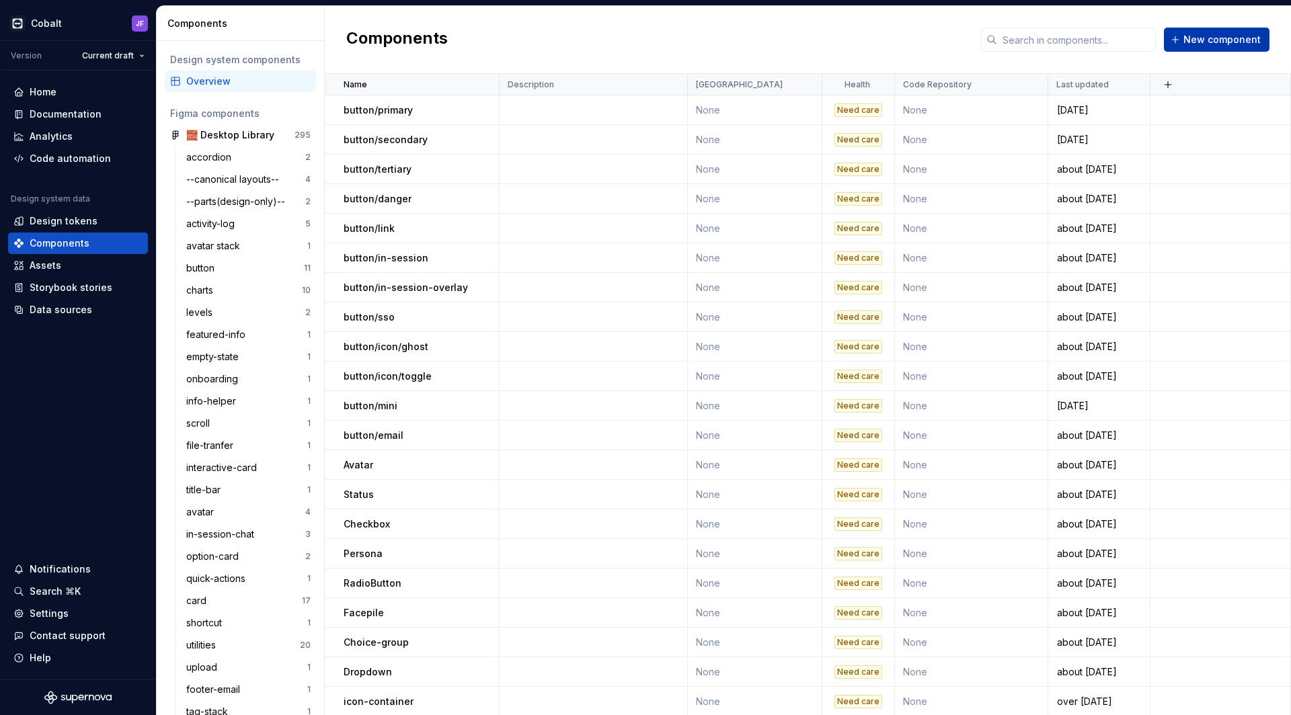
click at [1231, 43] on span "New component" at bounding box center [1221, 39] width 77 height 13
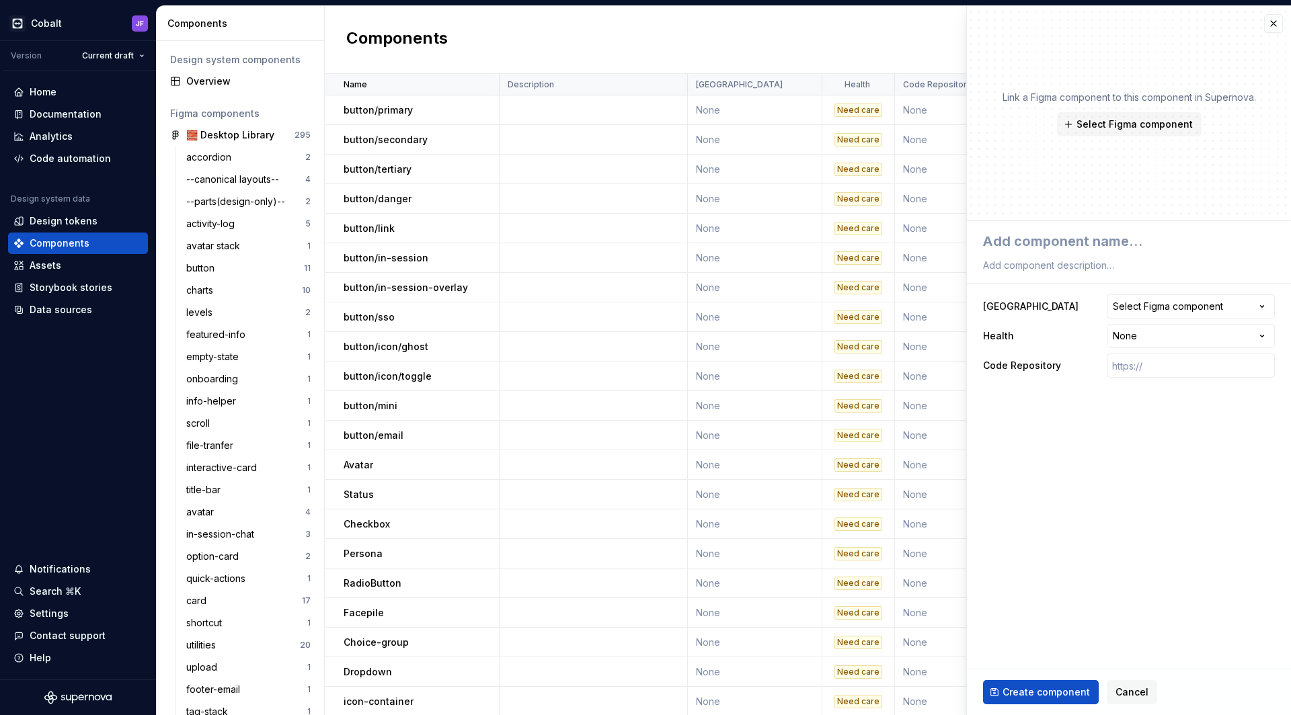
click at [1083, 255] on div at bounding box center [1129, 252] width 292 height 46
click at [1090, 249] on textarea at bounding box center [1126, 241] width 292 height 24
type textarea "*"
type textarea "U"
type textarea "*"
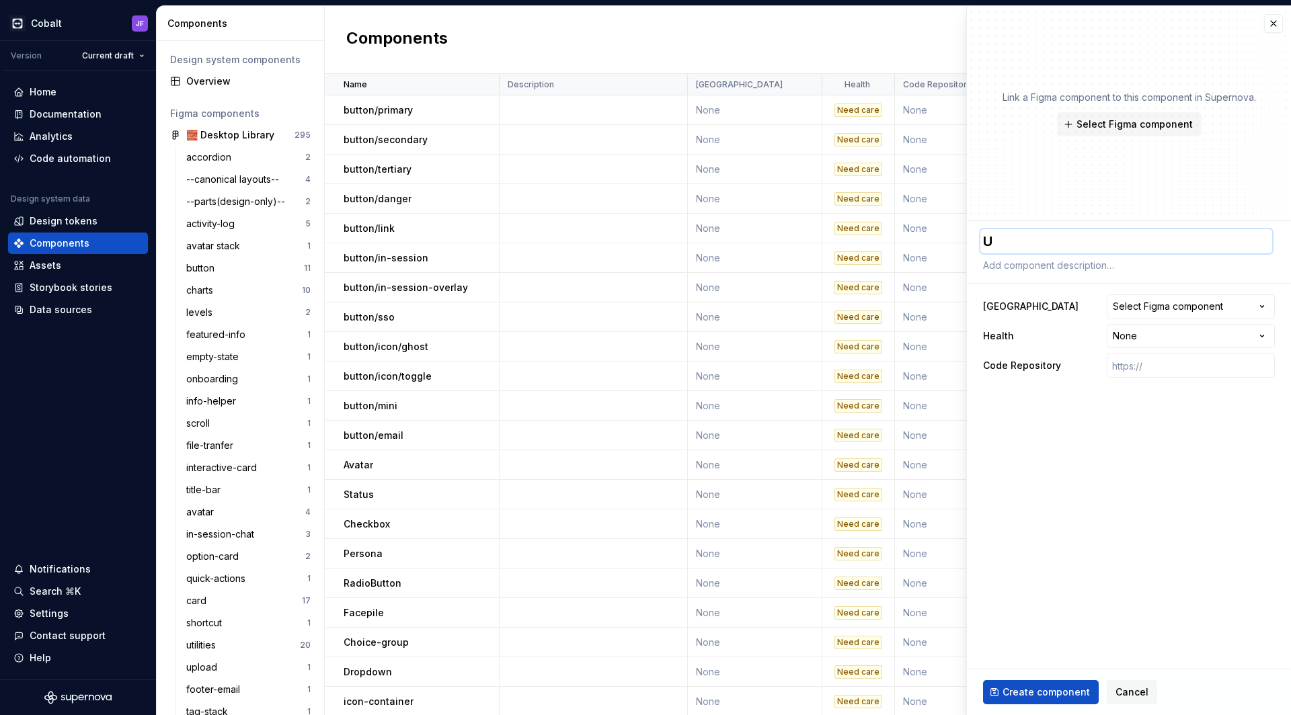
type textarea "Up"
type textarea "*"
type textarea "Upl"
type textarea "*"
type textarea "Uplo"
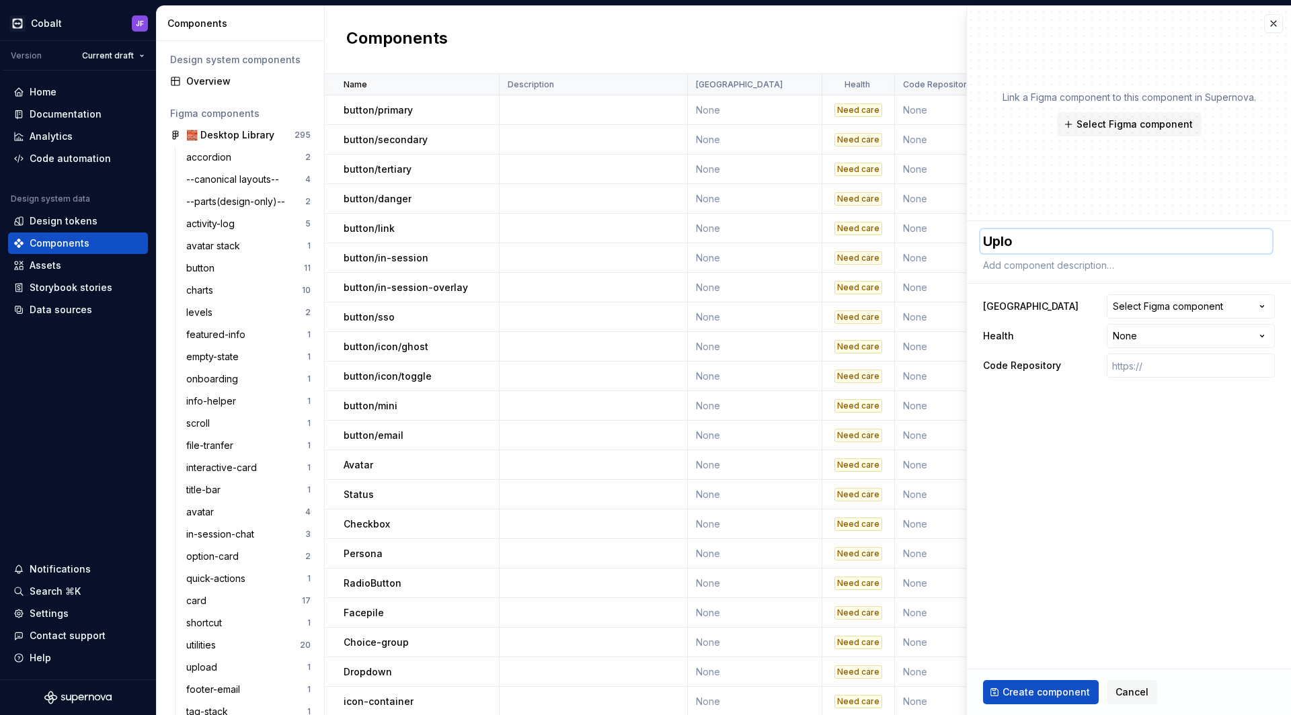
type textarea "*"
type textarea "Uploa"
type textarea "*"
type textarea "Upload"
click at [1159, 309] on div "Select Figma component" at bounding box center [1168, 306] width 110 height 13
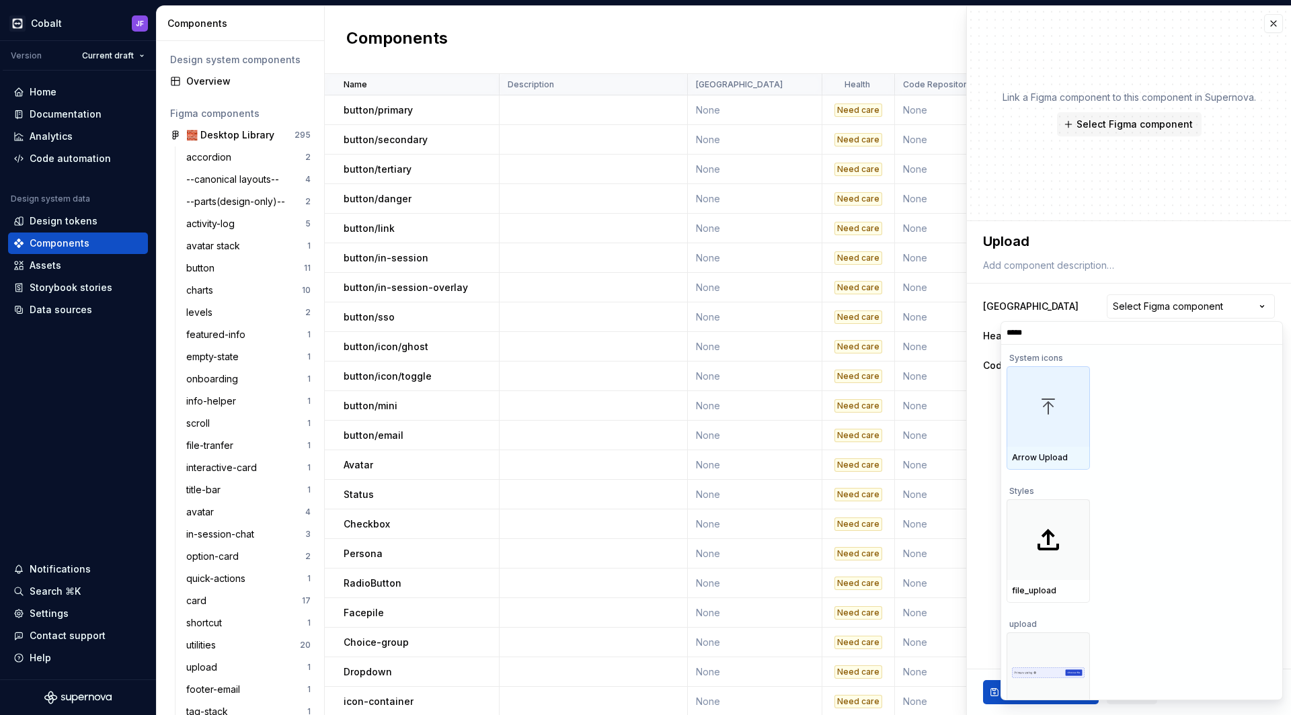
type input "******"
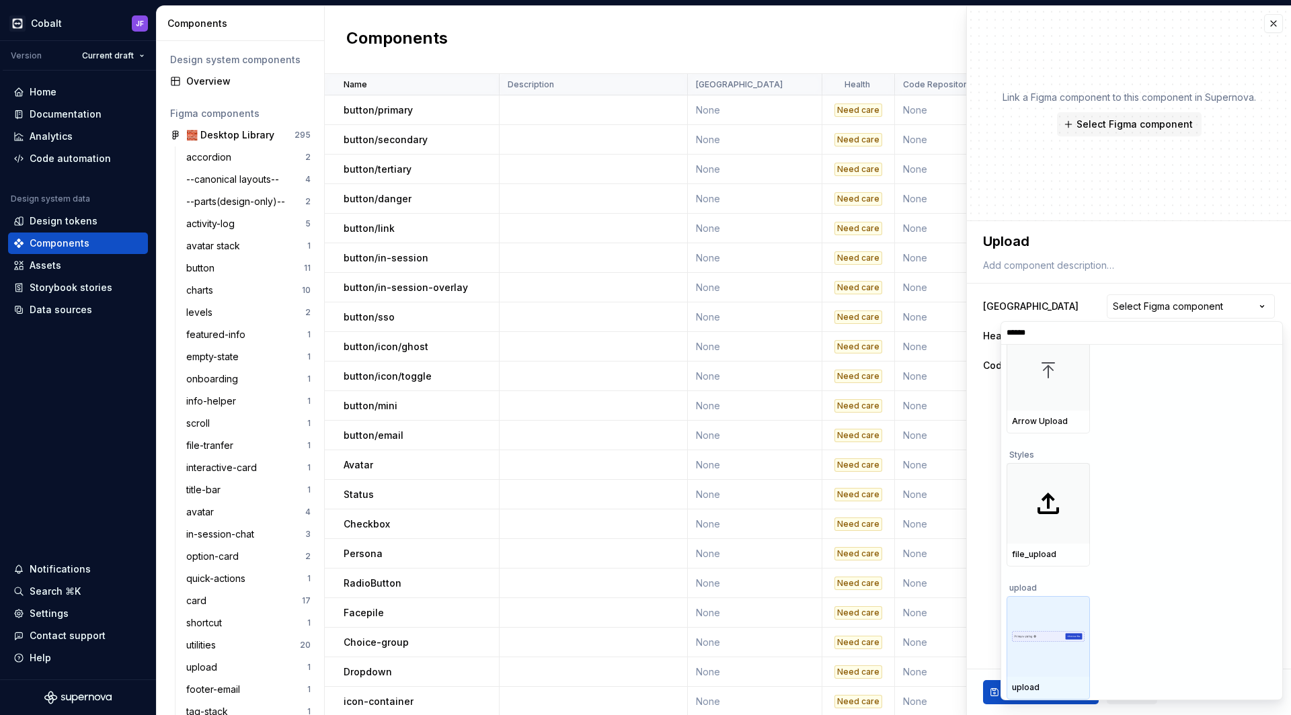
scroll to position [36, 0]
click at [1054, 616] on div at bounding box center [1047, 636] width 83 height 81
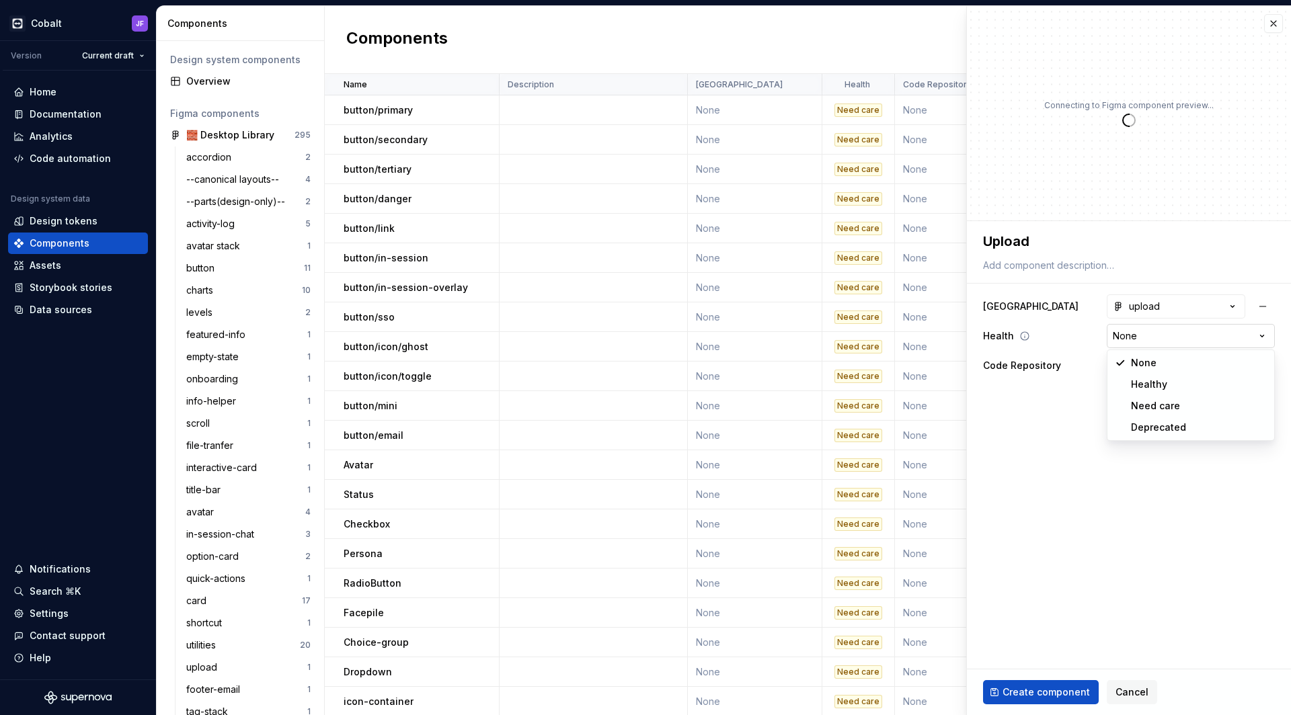
click at [1150, 336] on html "Cobalt JF Version Current draft Home Documentation Analytics Code automation De…" at bounding box center [645, 357] width 1291 height 715
type textarea "*"
select select "**********"
click at [1053, 684] on button "Create component" at bounding box center [1041, 692] width 116 height 24
type textarea "*"
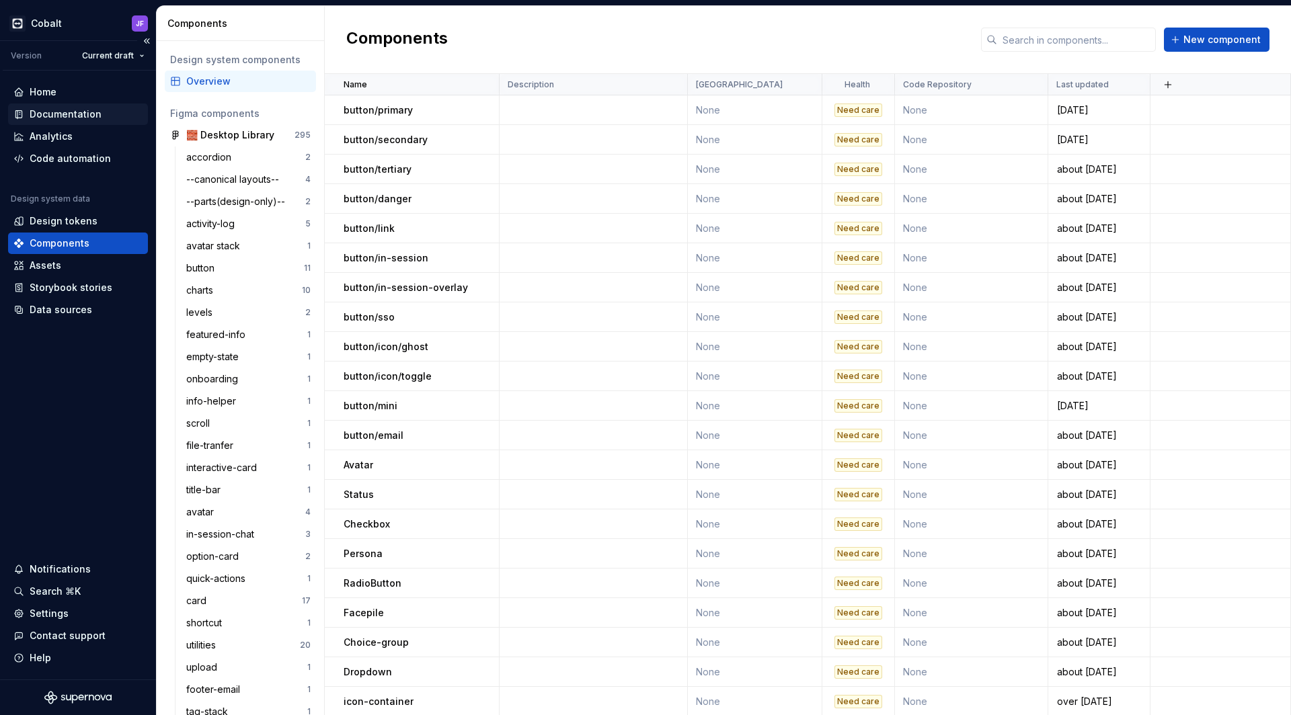
click at [79, 115] on div "Documentation" at bounding box center [66, 114] width 72 height 13
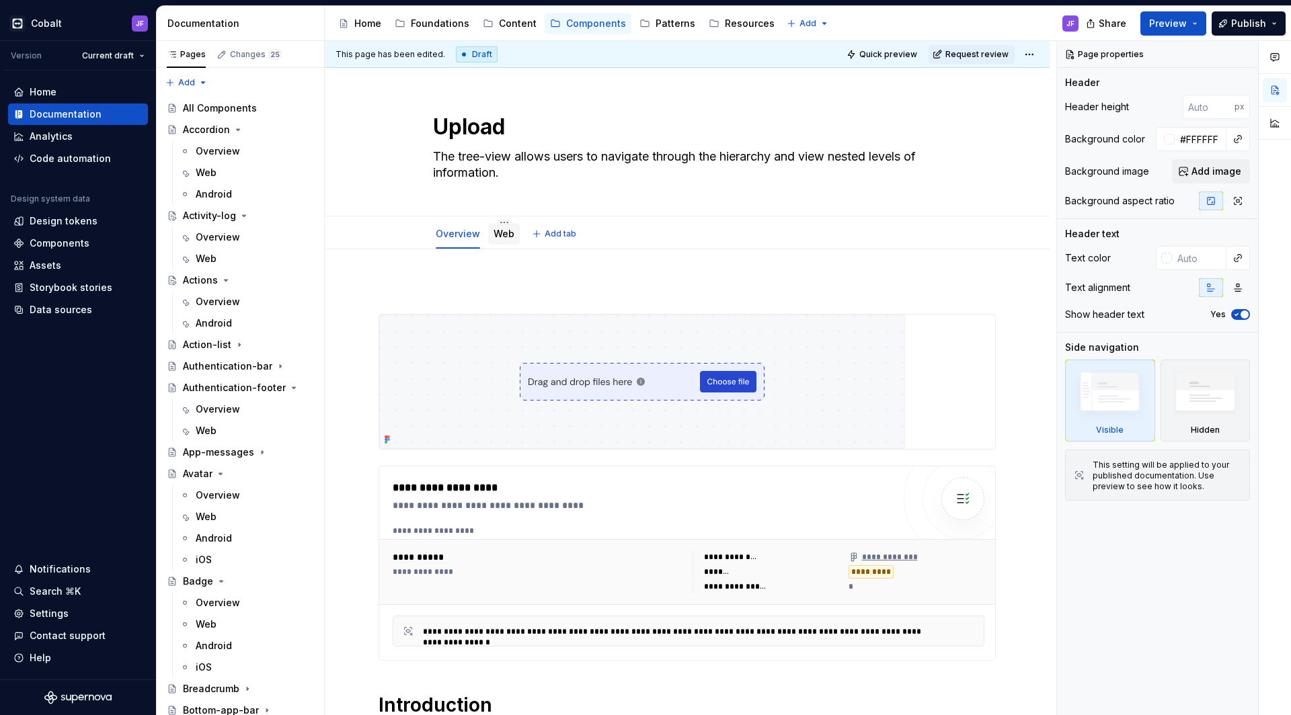
click at [498, 237] on link "Web" at bounding box center [503, 233] width 21 height 11
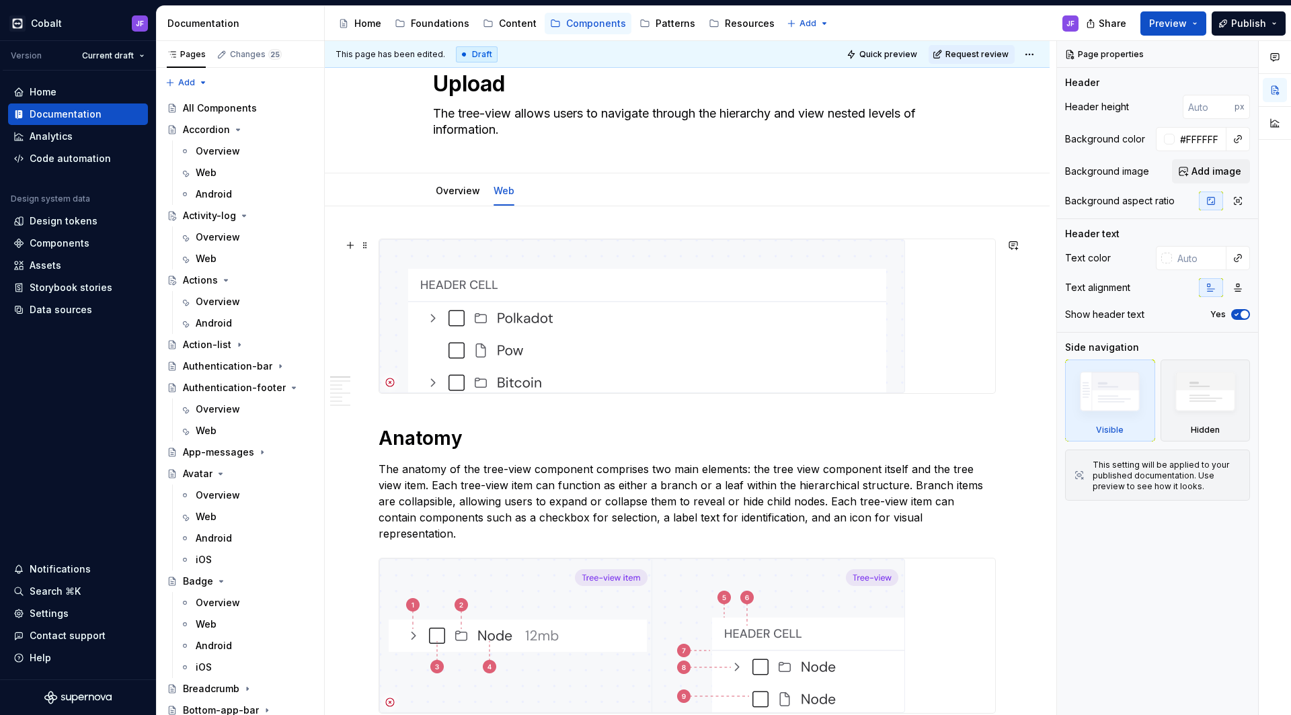
scroll to position [44, 0]
click at [614, 324] on img at bounding box center [642, 315] width 526 height 154
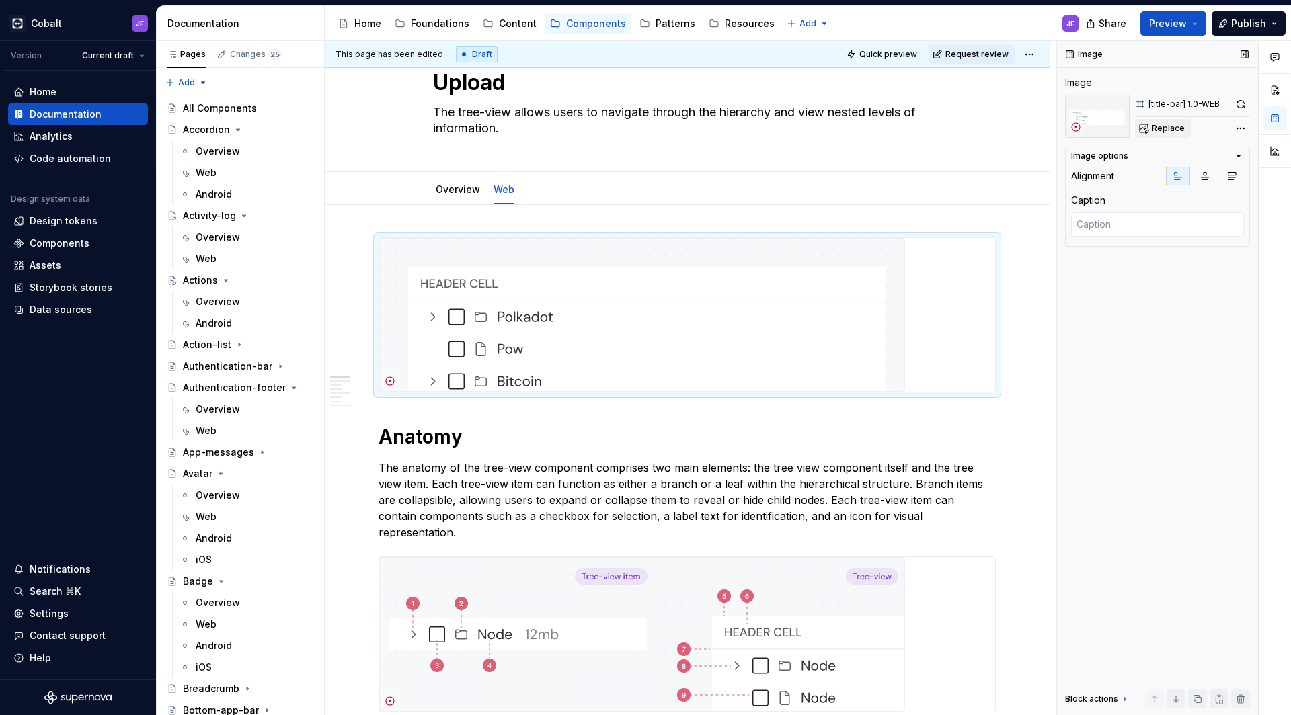
click at [1172, 125] on span "Replace" at bounding box center [1167, 128] width 33 height 11
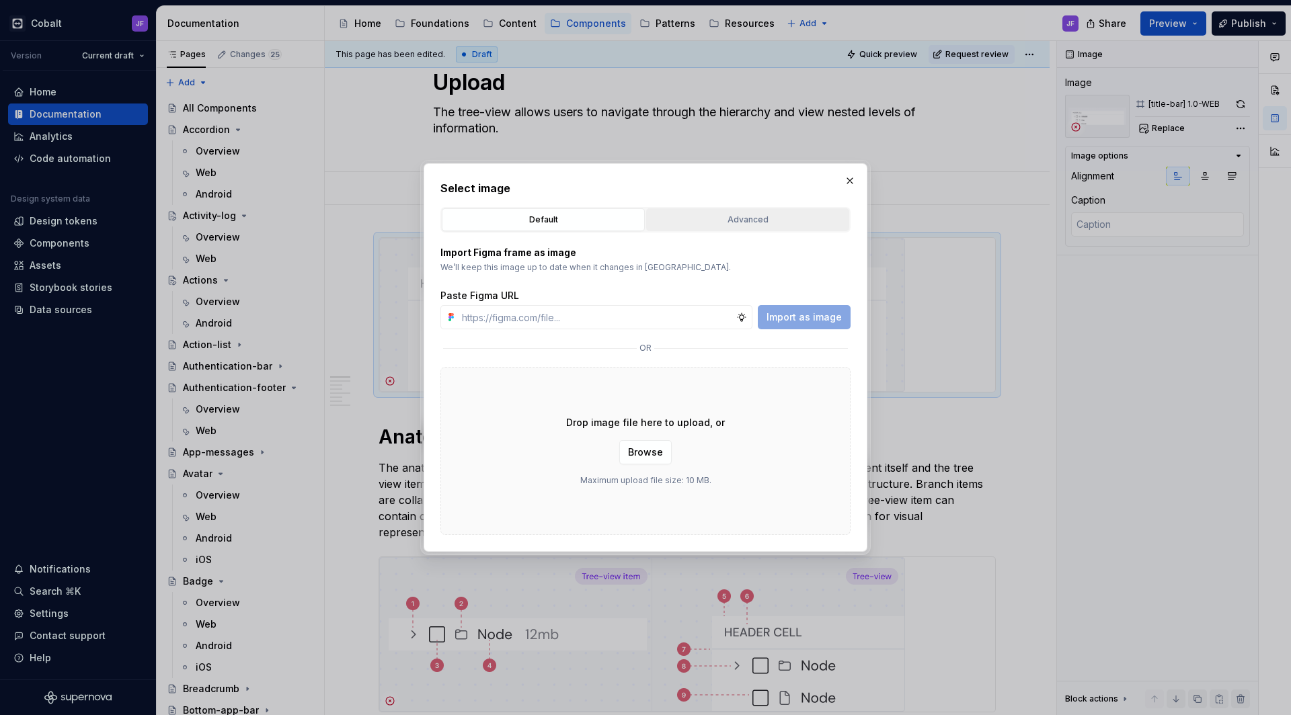
click at [712, 217] on div "Advanced" at bounding box center [748, 219] width 194 height 13
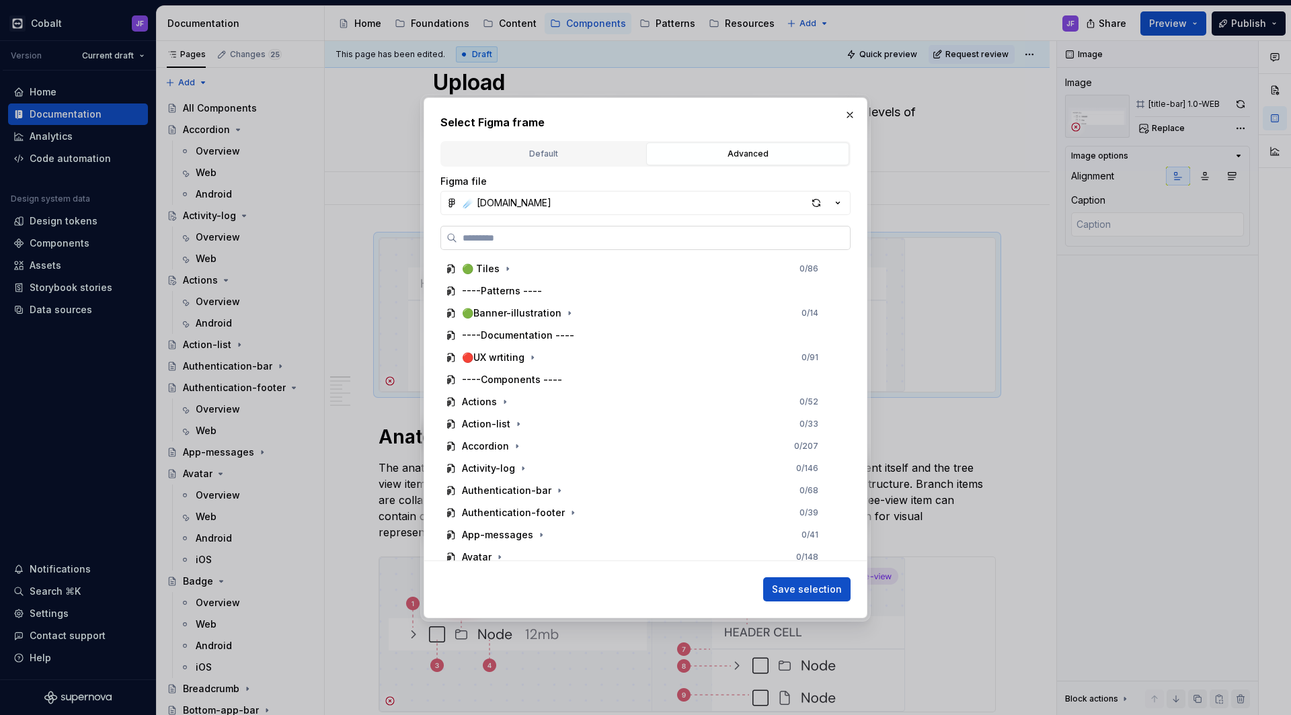
click at [682, 238] on input "search" at bounding box center [653, 237] width 393 height 13
type textarea "*"
paste input "********"
type input "********"
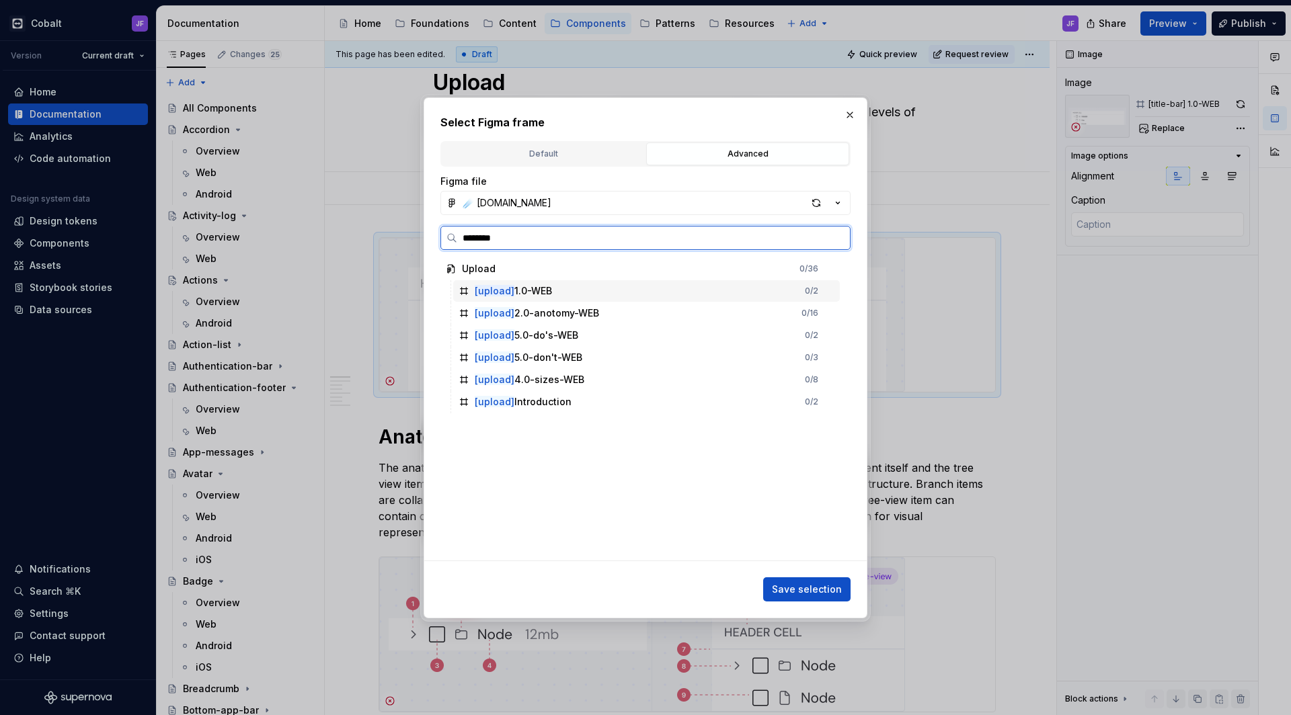
click at [592, 292] on div "[upload] 1.0-WEB 0 / 2" at bounding box center [646, 291] width 387 height 22
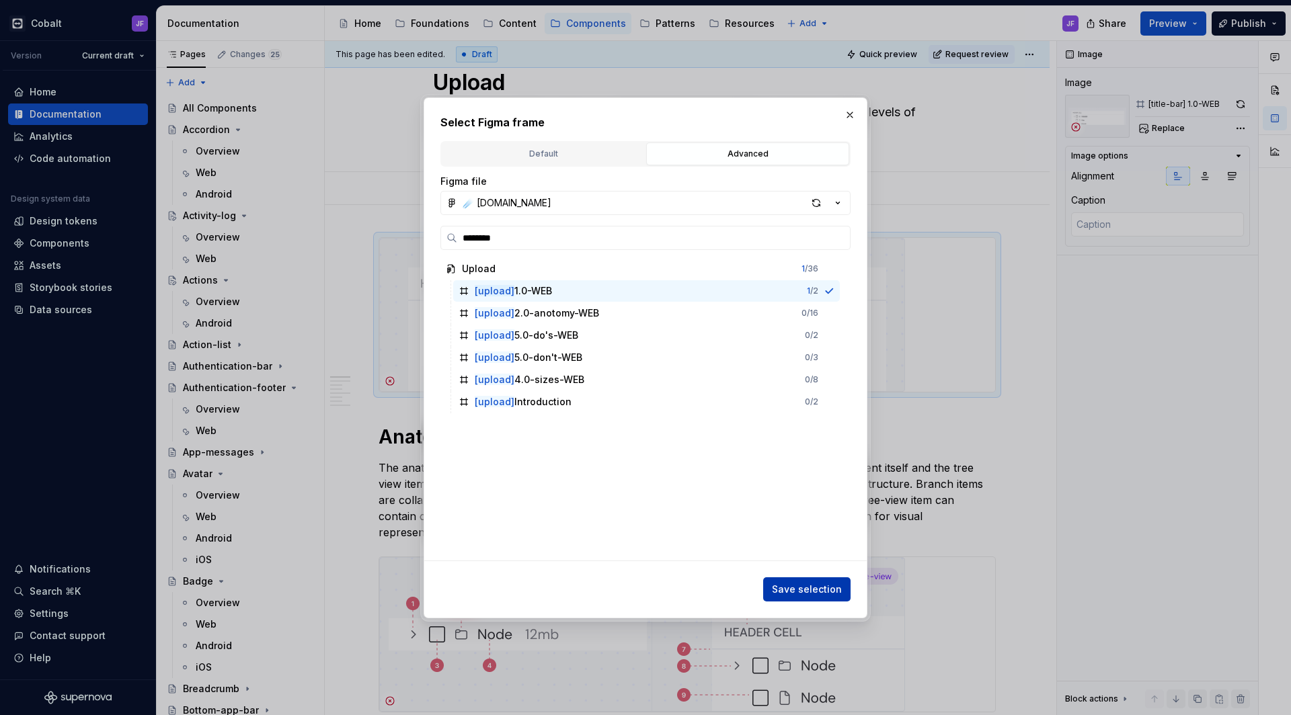
click at [821, 592] on span "Save selection" at bounding box center [807, 589] width 70 height 13
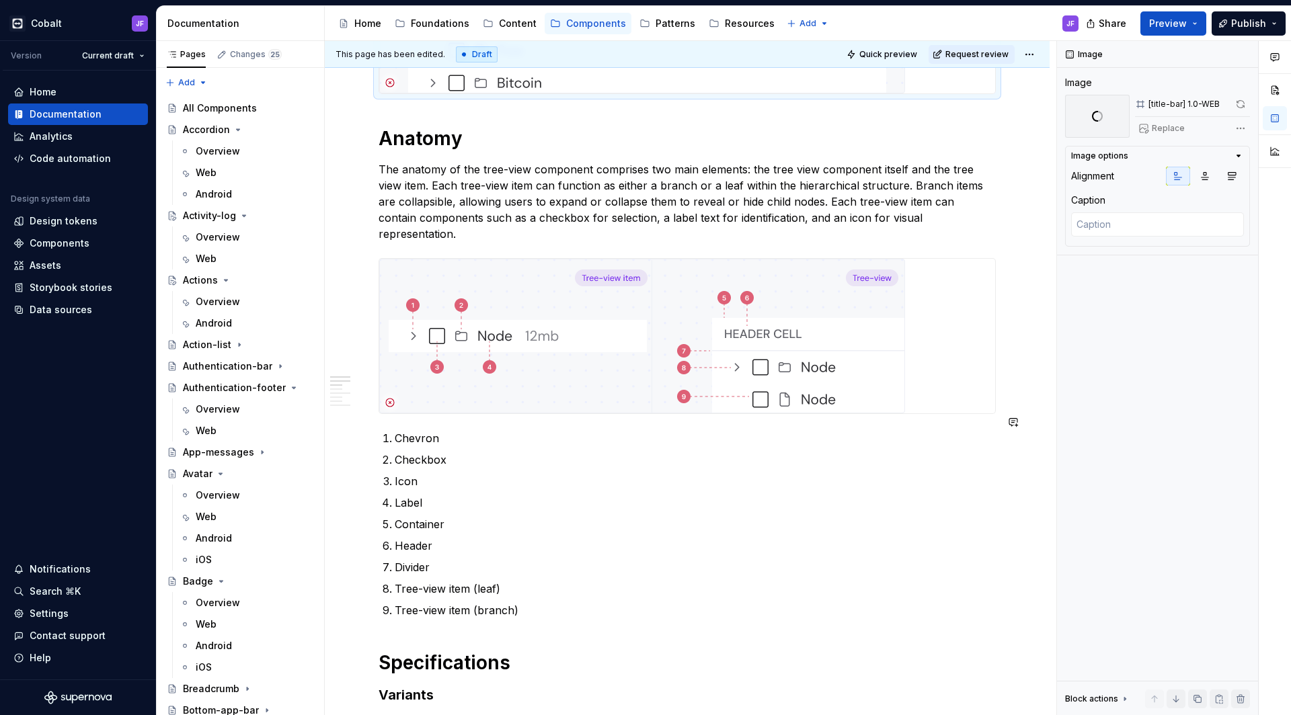
scroll to position [360, 0]
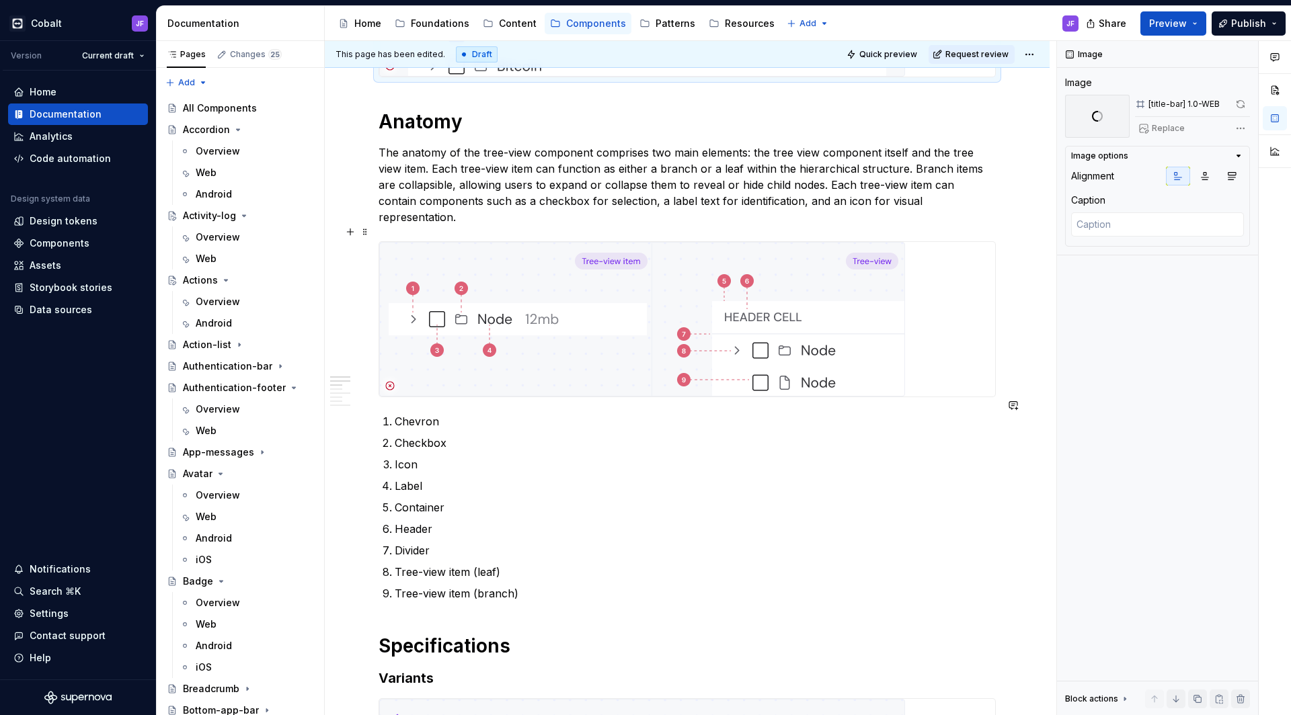
click at [772, 332] on img at bounding box center [642, 319] width 526 height 155
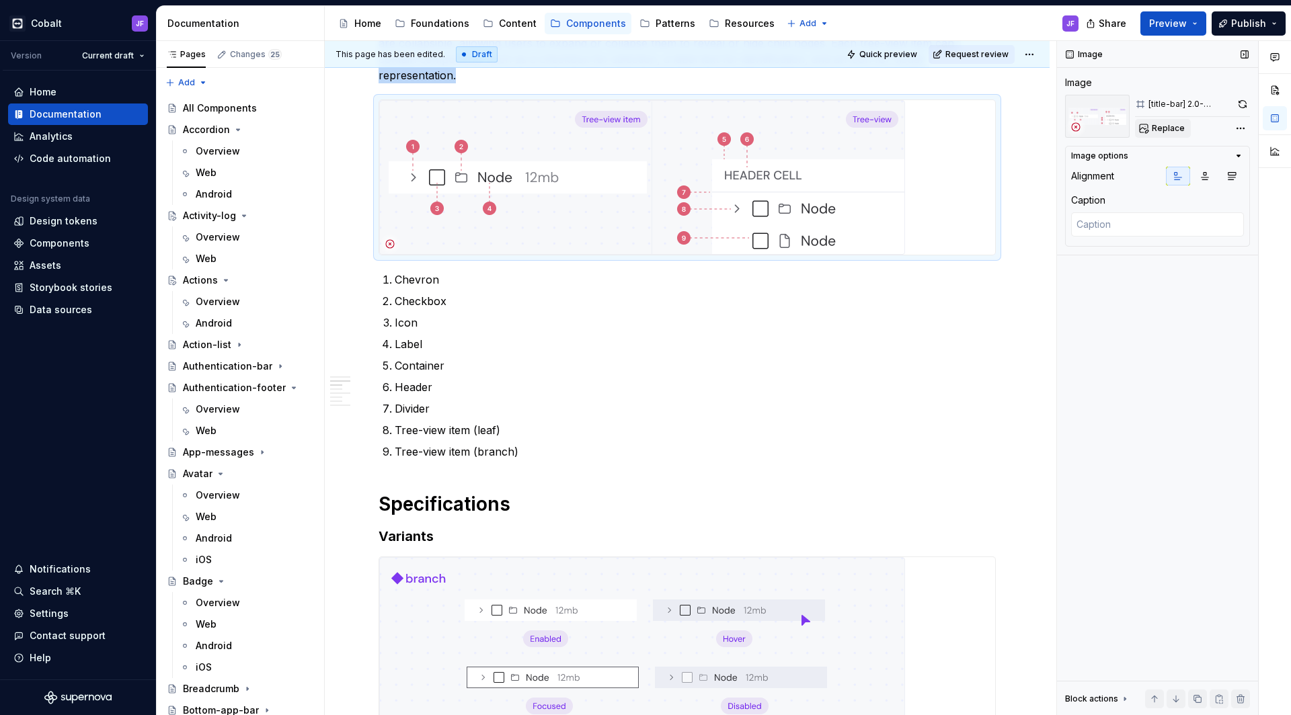
click at [1168, 133] on span "Replace" at bounding box center [1167, 128] width 33 height 11
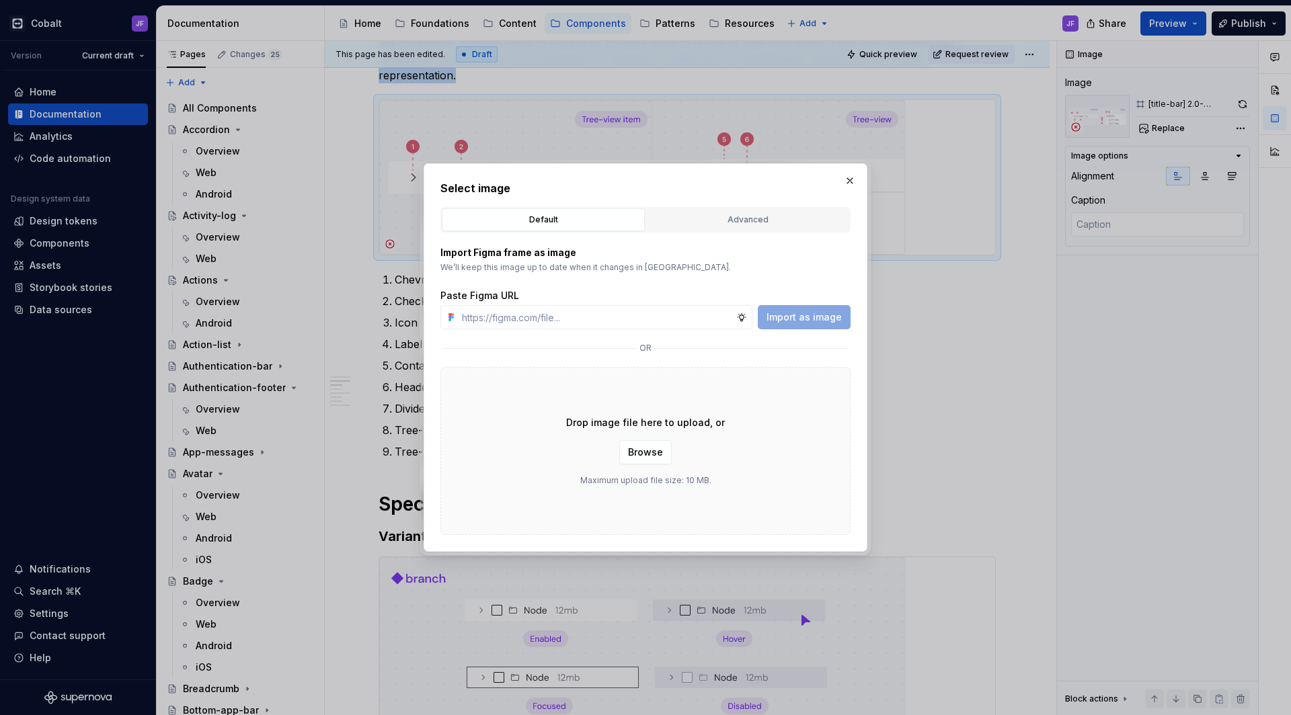
type textarea "*"
click at [774, 211] on button "Advanced" at bounding box center [747, 219] width 203 height 23
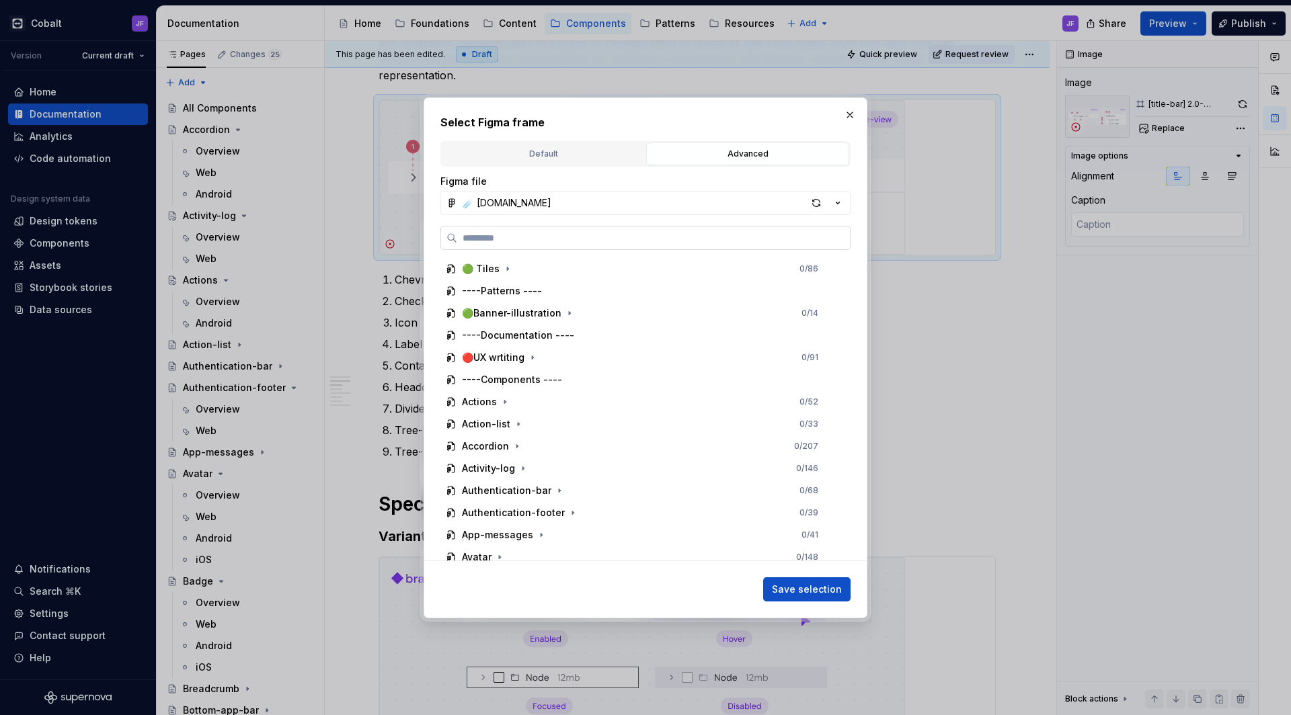
click at [681, 241] on input "search" at bounding box center [653, 237] width 393 height 13
paste input "********"
type input "********"
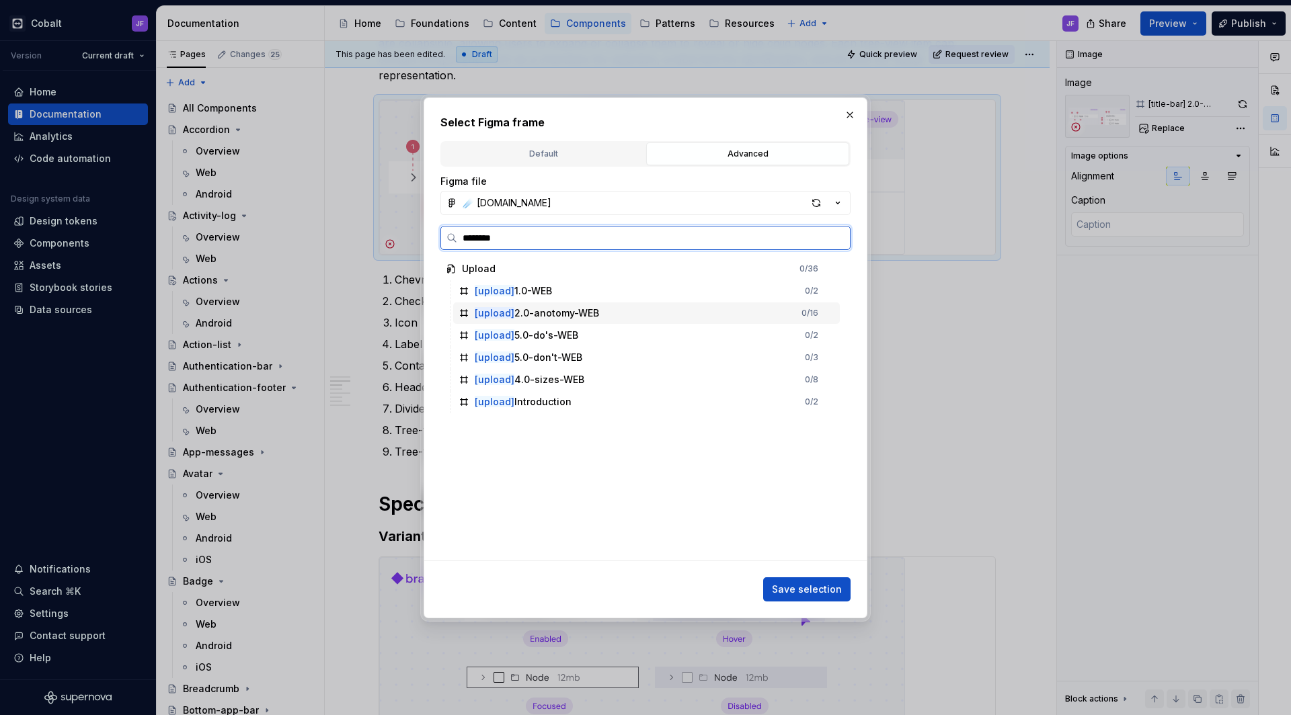
click at [555, 307] on div "[upload] 2.0-anotomy-WEB" at bounding box center [537, 313] width 124 height 13
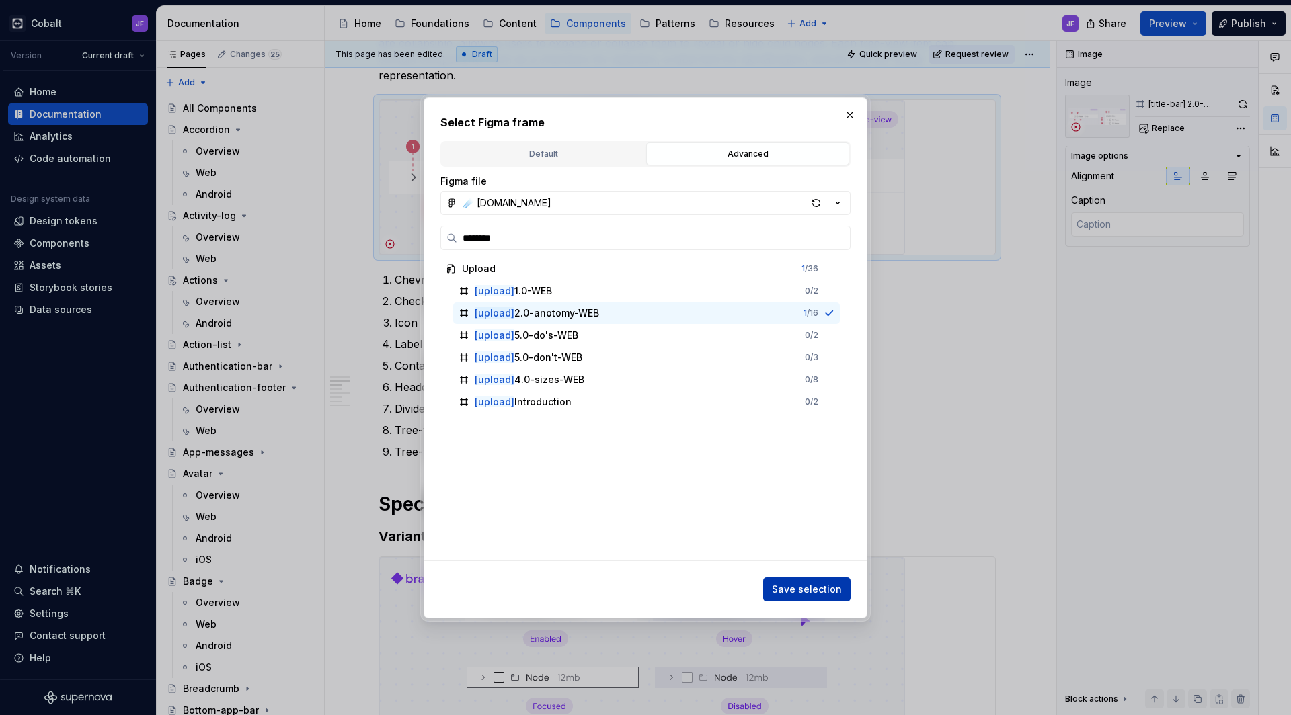
click at [813, 592] on span "Save selection" at bounding box center [807, 589] width 70 height 13
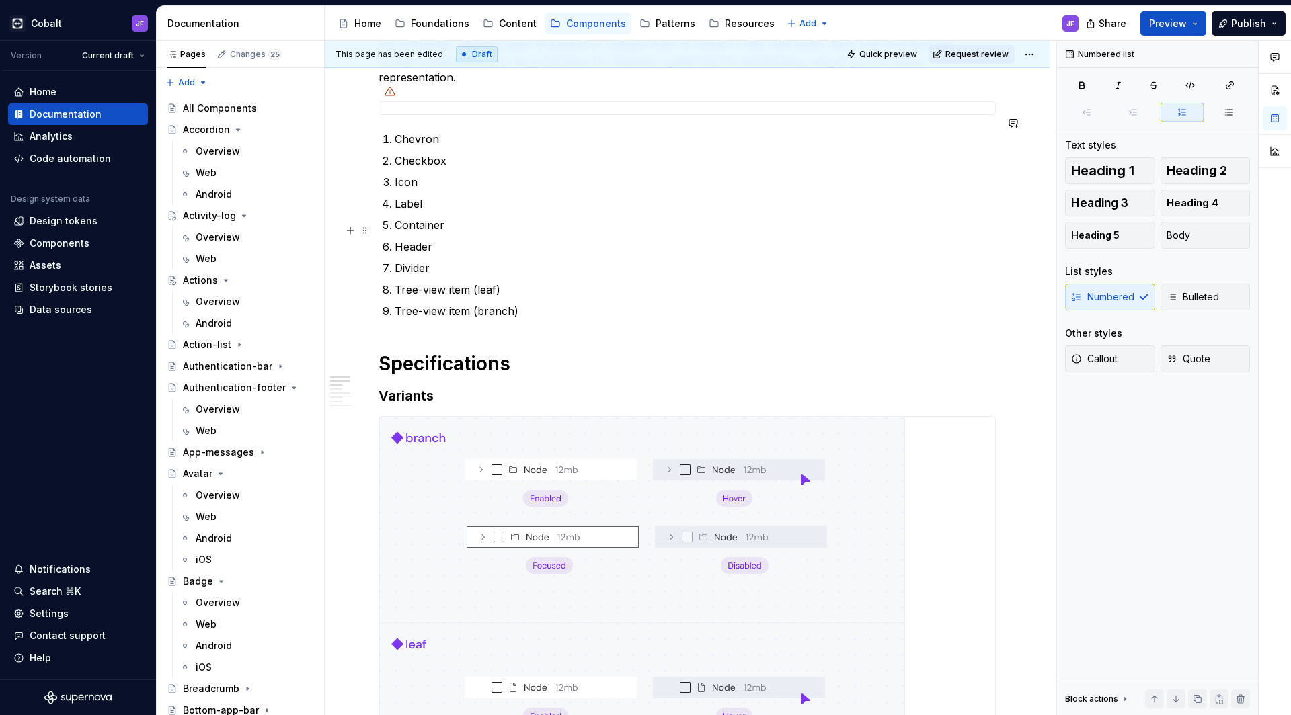
scroll to position [694, 0]
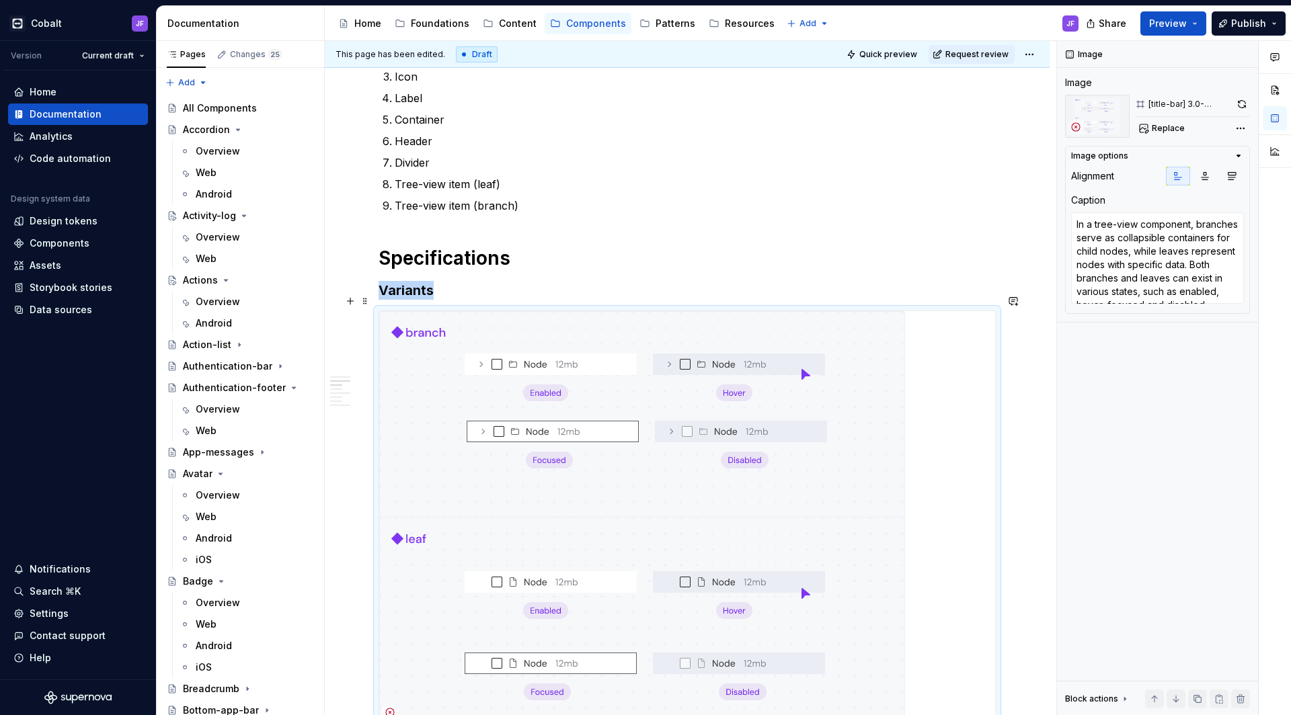
click at [704, 378] on img at bounding box center [642, 517] width 526 height 412
click at [1171, 125] on span "Replace" at bounding box center [1167, 128] width 33 height 11
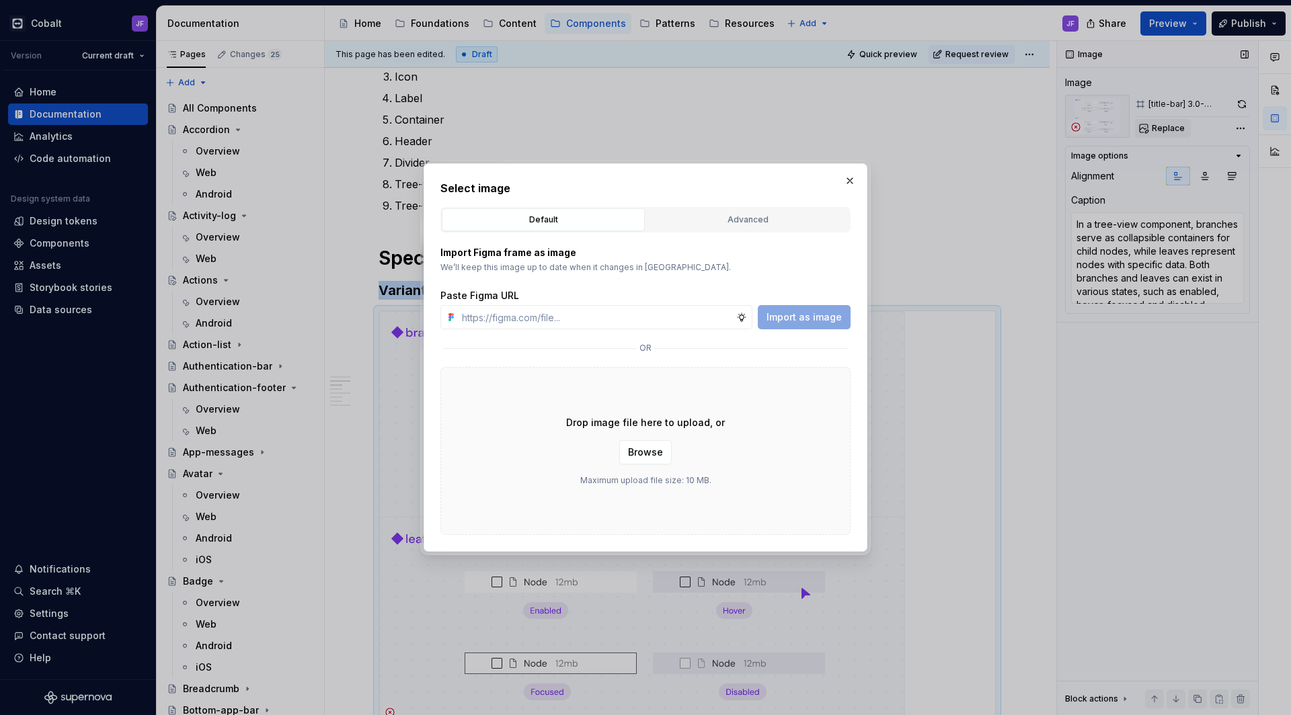
type textarea "*"
click at [836, 210] on button "Advanced" at bounding box center [747, 219] width 203 height 23
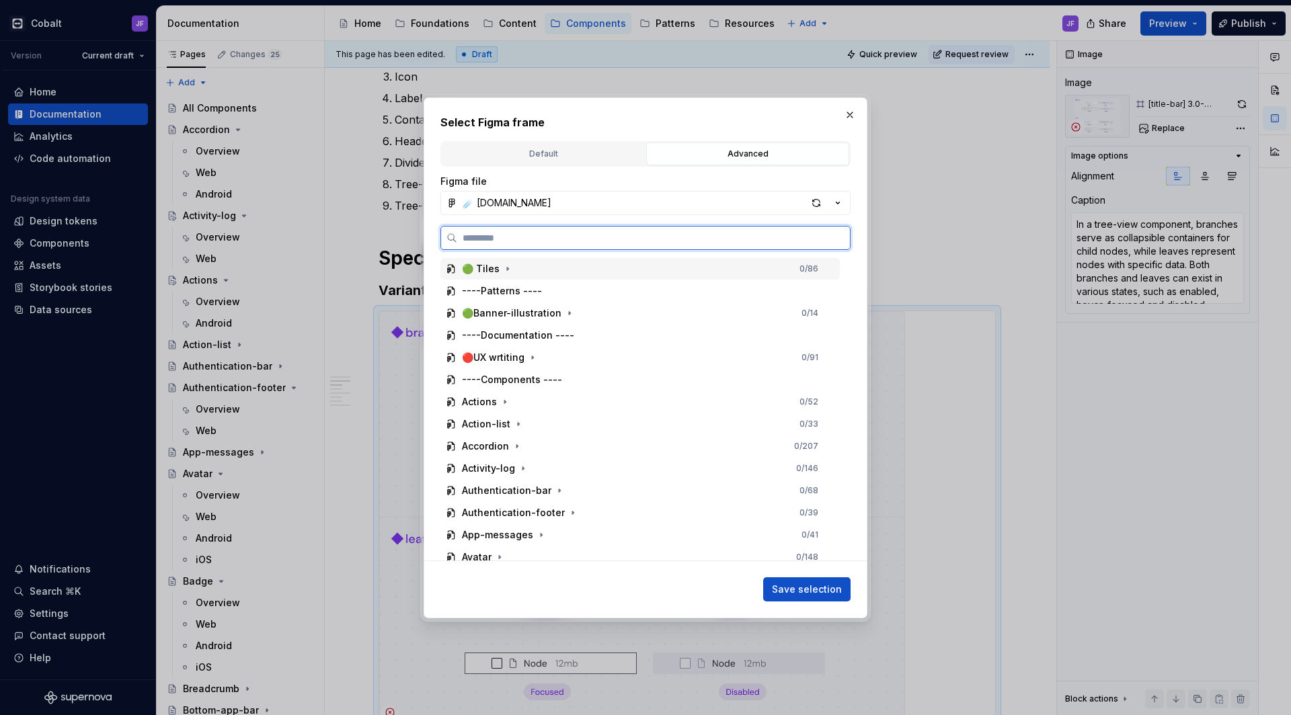
paste input "********"
type input "********"
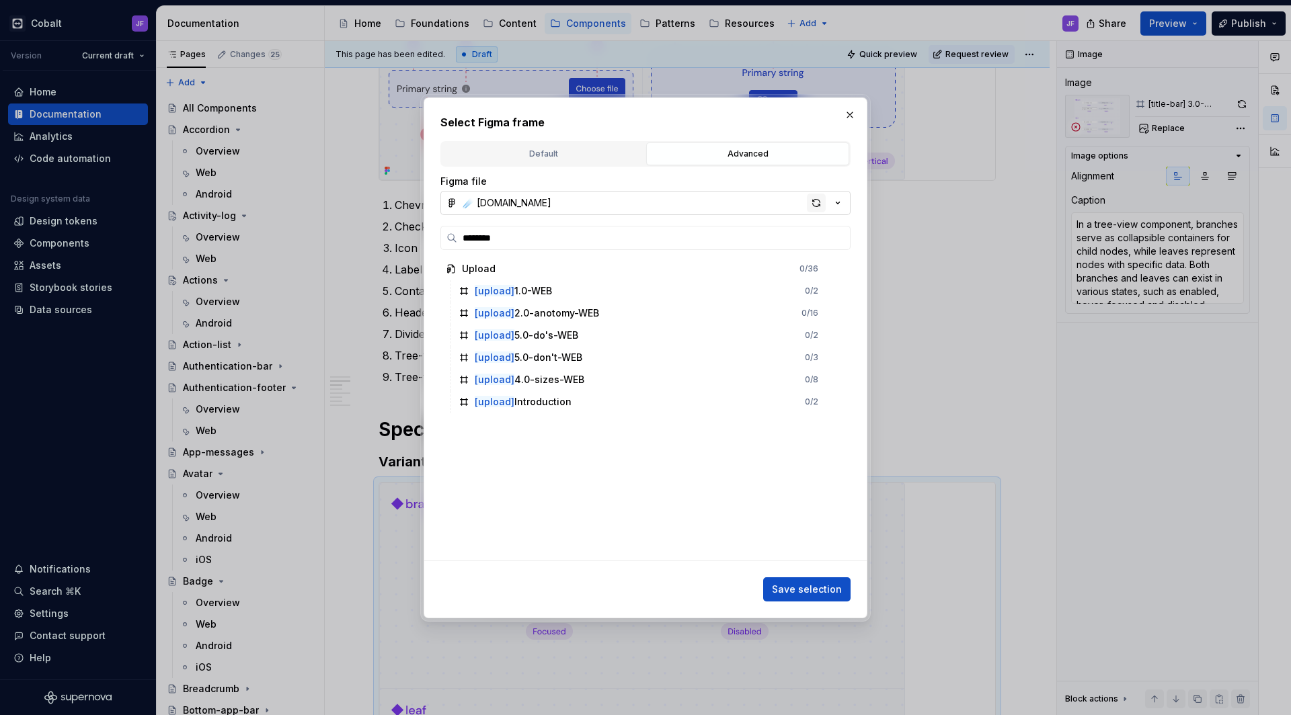
click at [817, 202] on div "button" at bounding box center [816, 203] width 19 height 19
click at [814, 201] on div "button" at bounding box center [816, 203] width 19 height 19
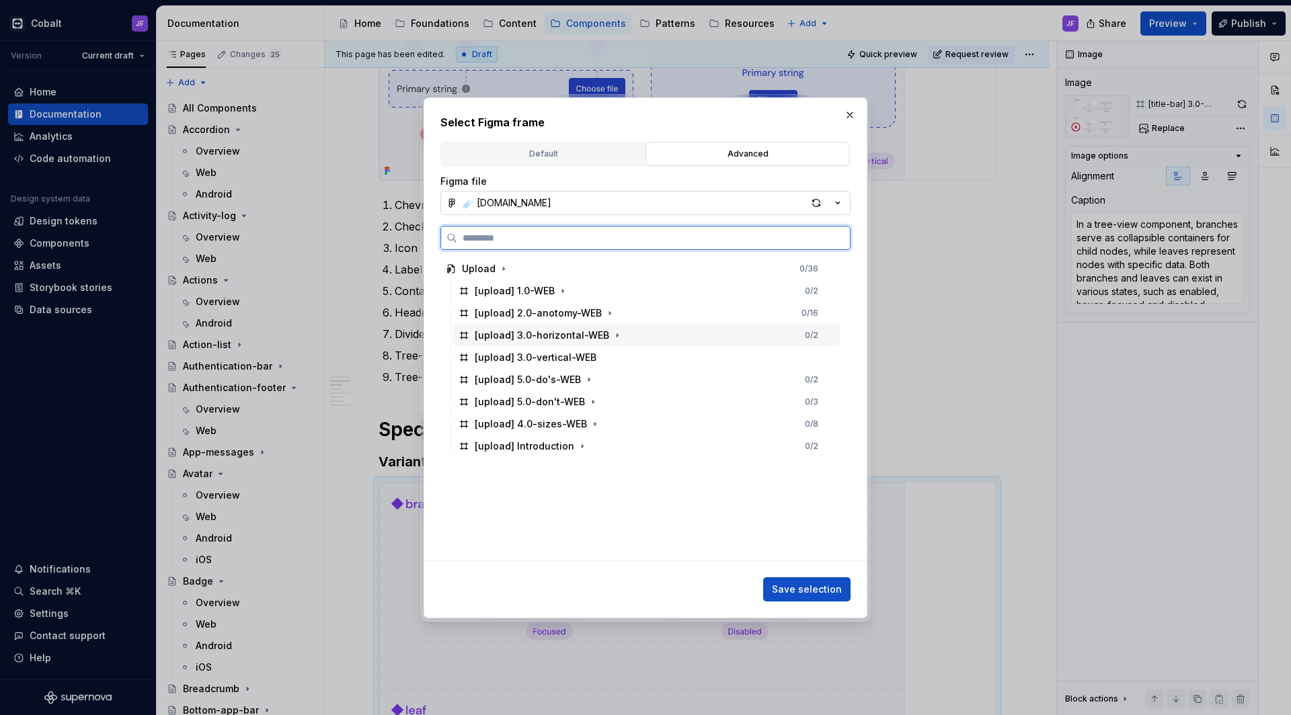
click at [553, 337] on div "[upload] 3.0-horizontal-WEB" at bounding box center [542, 335] width 134 height 13
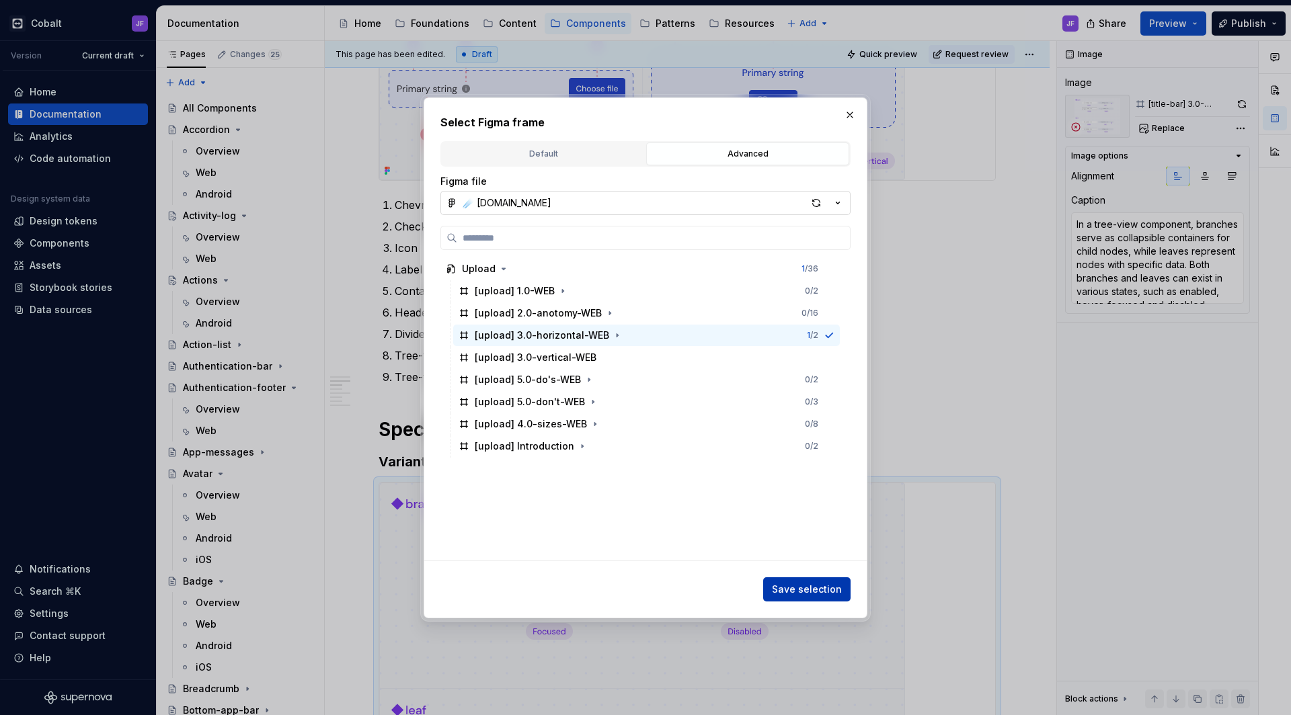
click at [812, 595] on span "Save selection" at bounding box center [807, 589] width 70 height 13
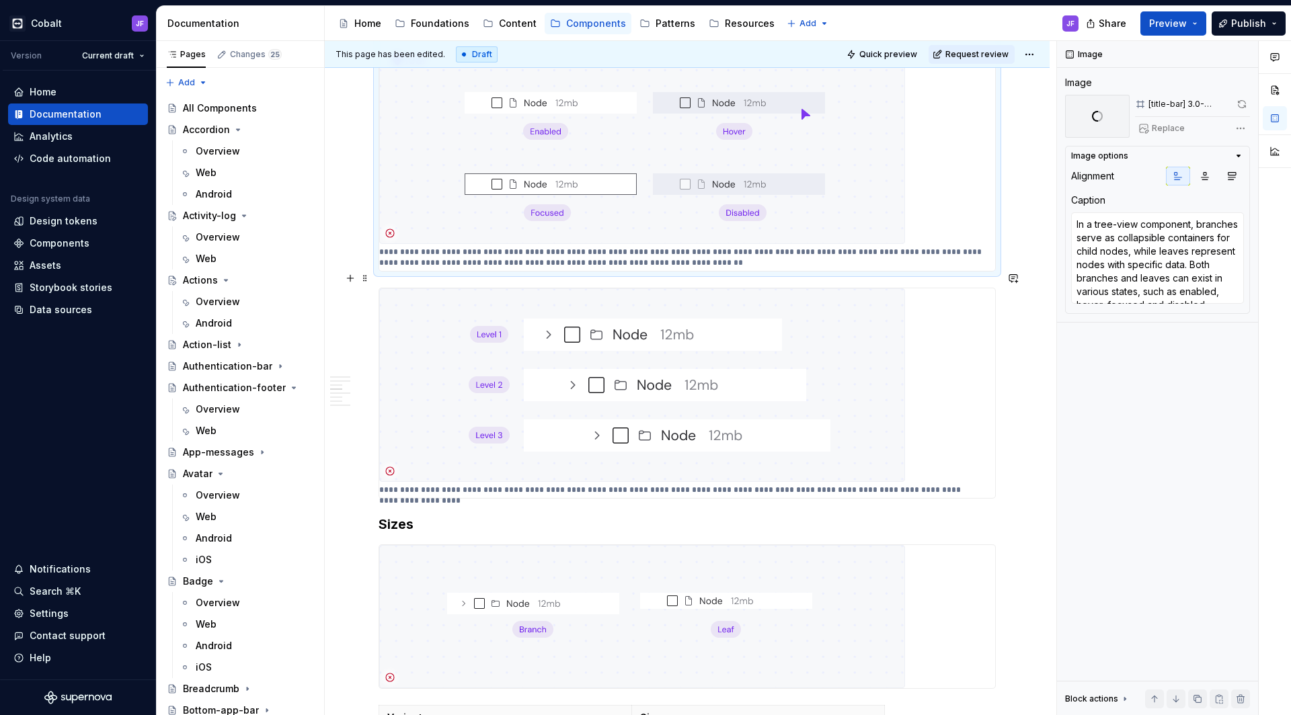
scroll to position [1348, 0]
type textarea "*"
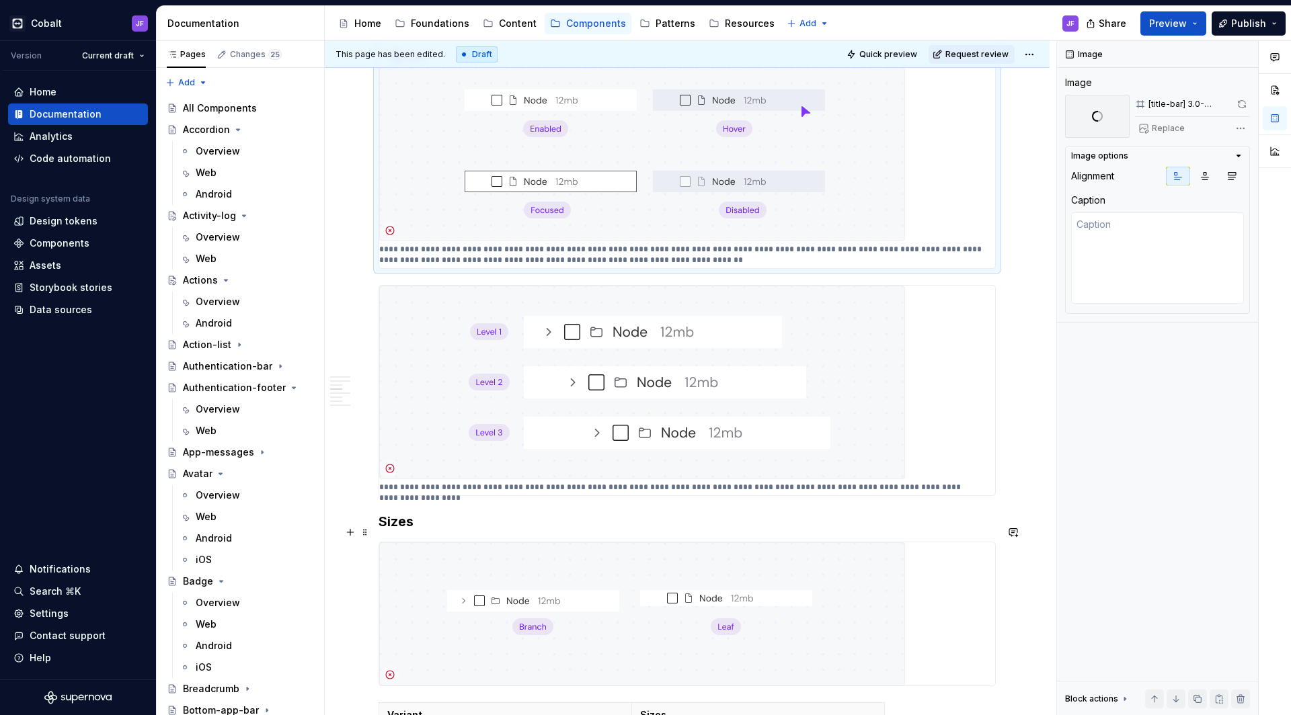
click at [591, 559] on img at bounding box center [642, 613] width 526 height 143
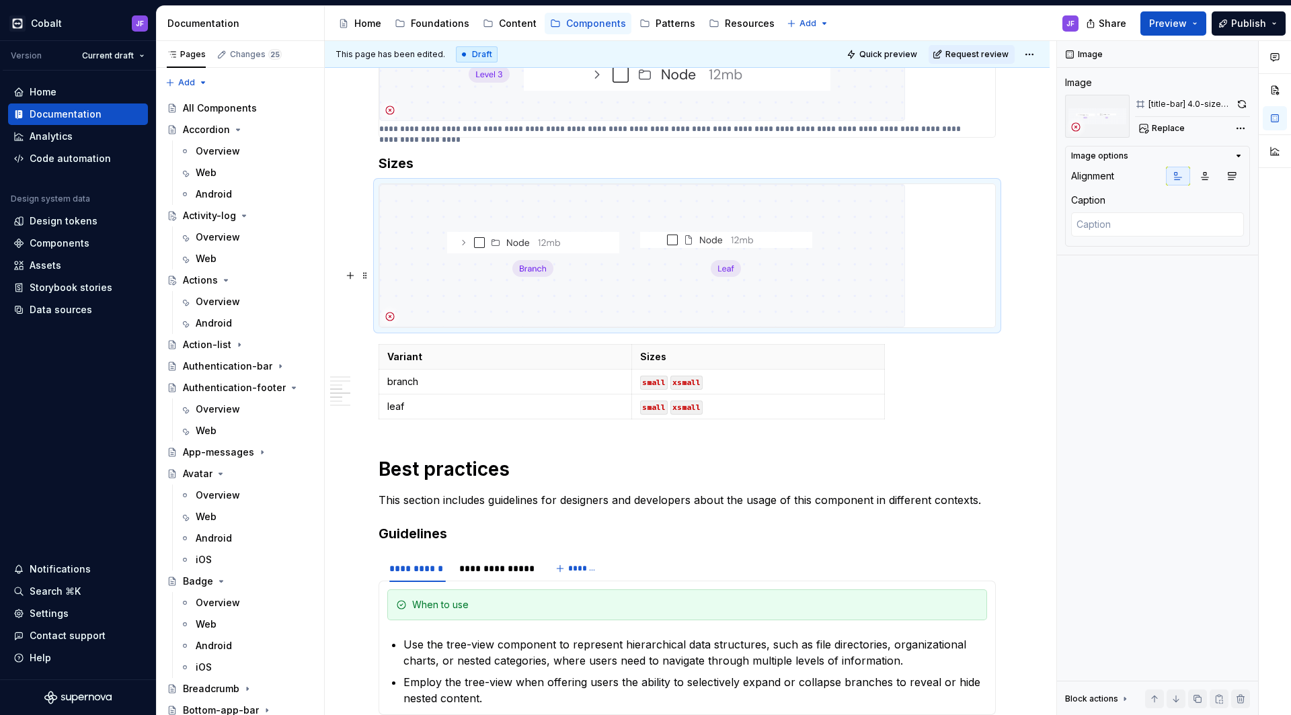
click at [644, 401] on code "small" at bounding box center [654, 408] width 28 height 14
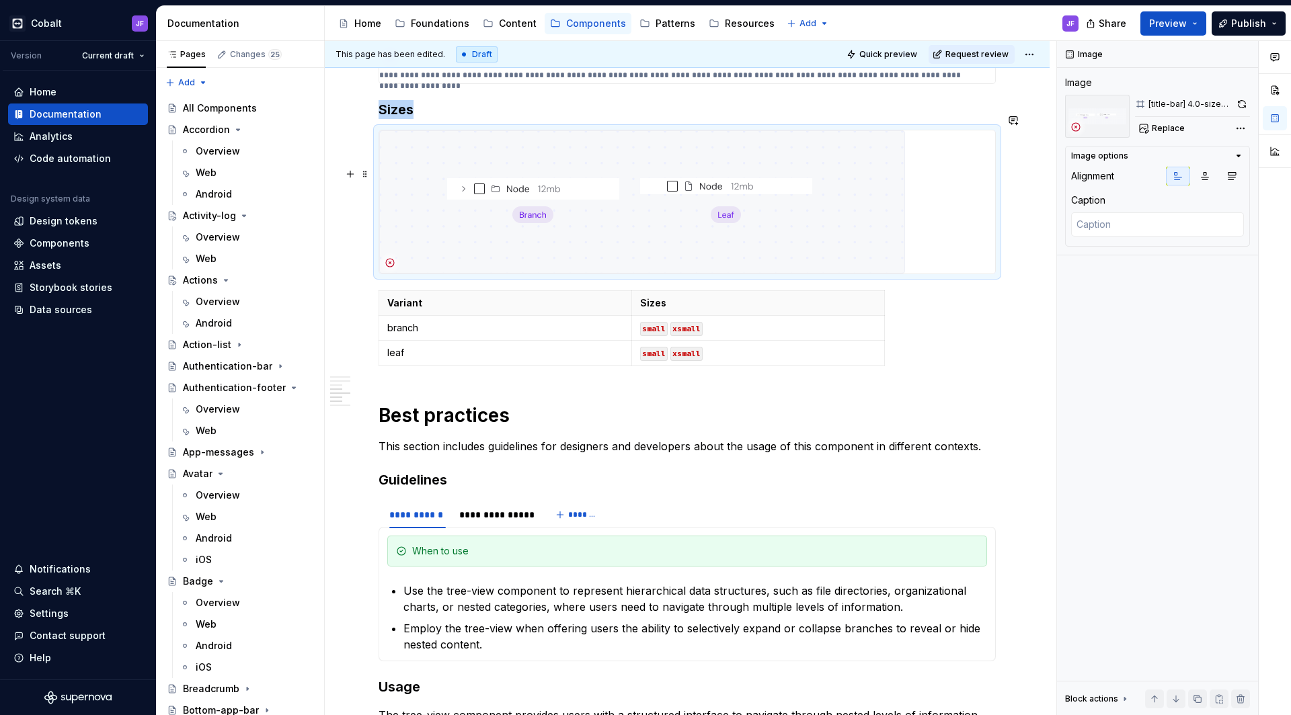
click at [698, 282] on div "**********" at bounding box center [686, 9] width 617 height 2150
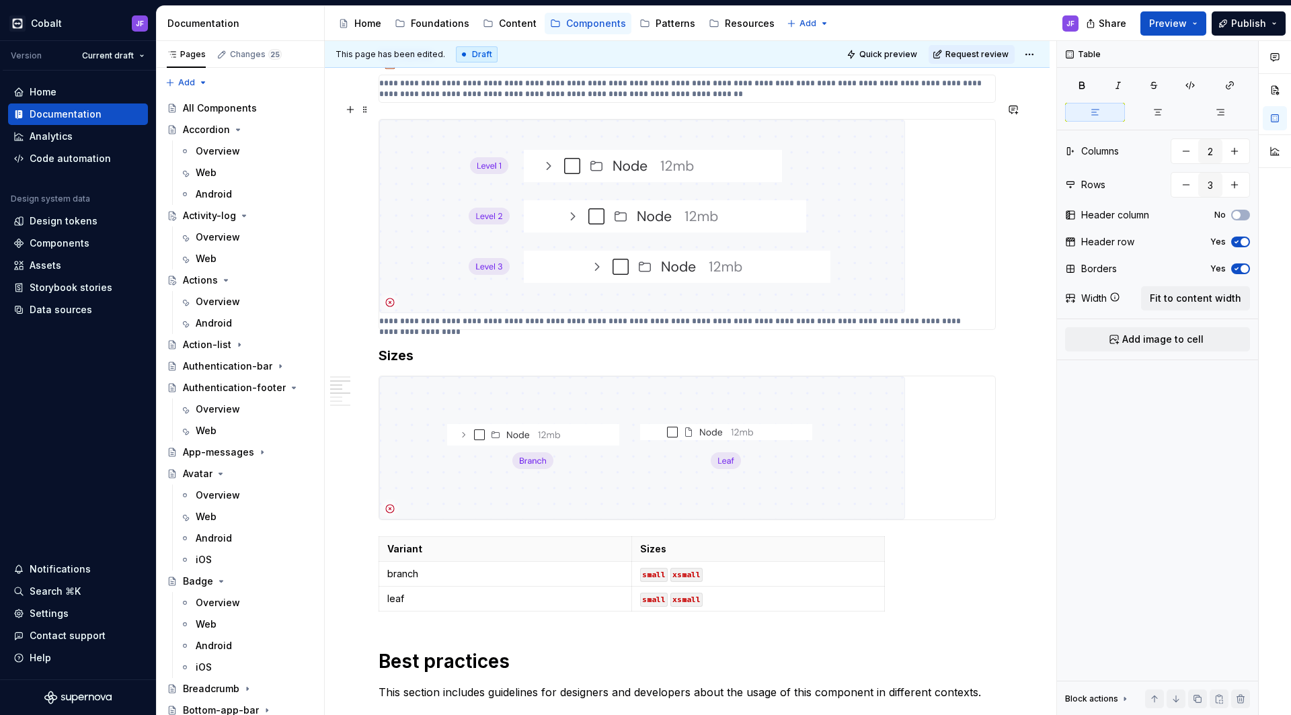
scroll to position [904, 0]
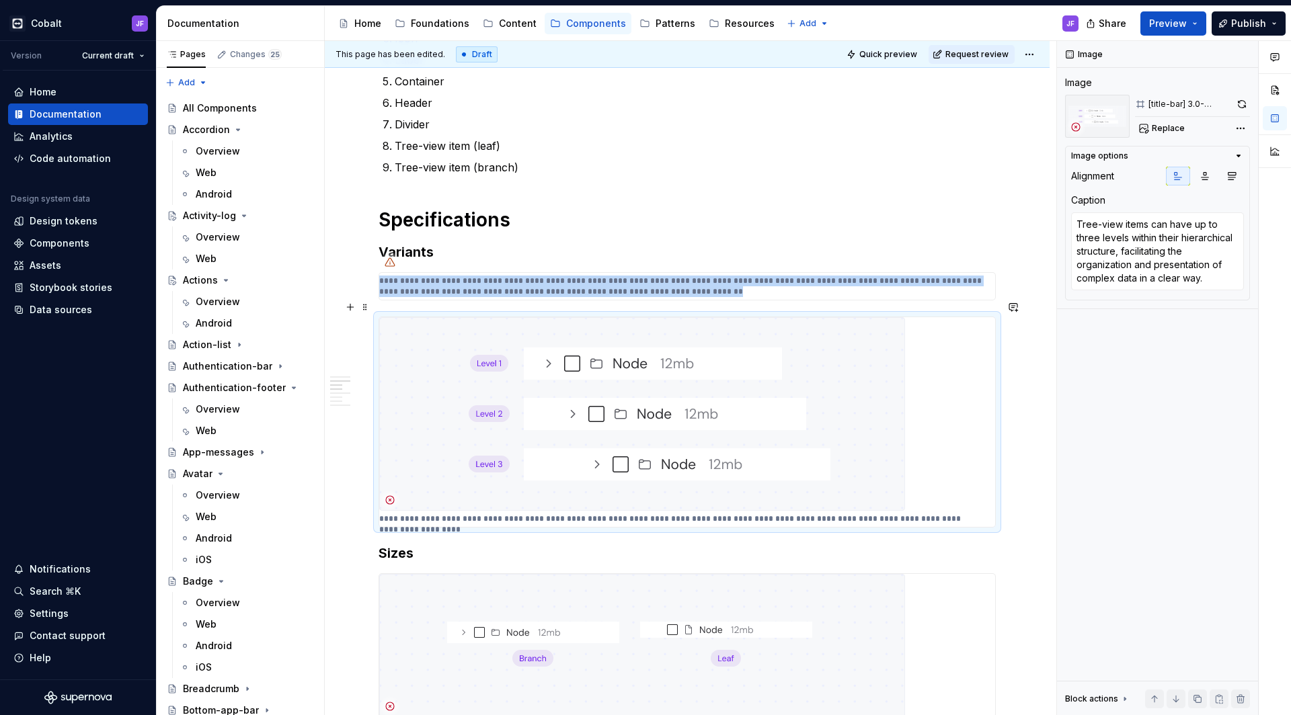
click at [664, 392] on img at bounding box center [642, 414] width 526 height 194
click at [1174, 123] on button "Replace" at bounding box center [1163, 128] width 56 height 19
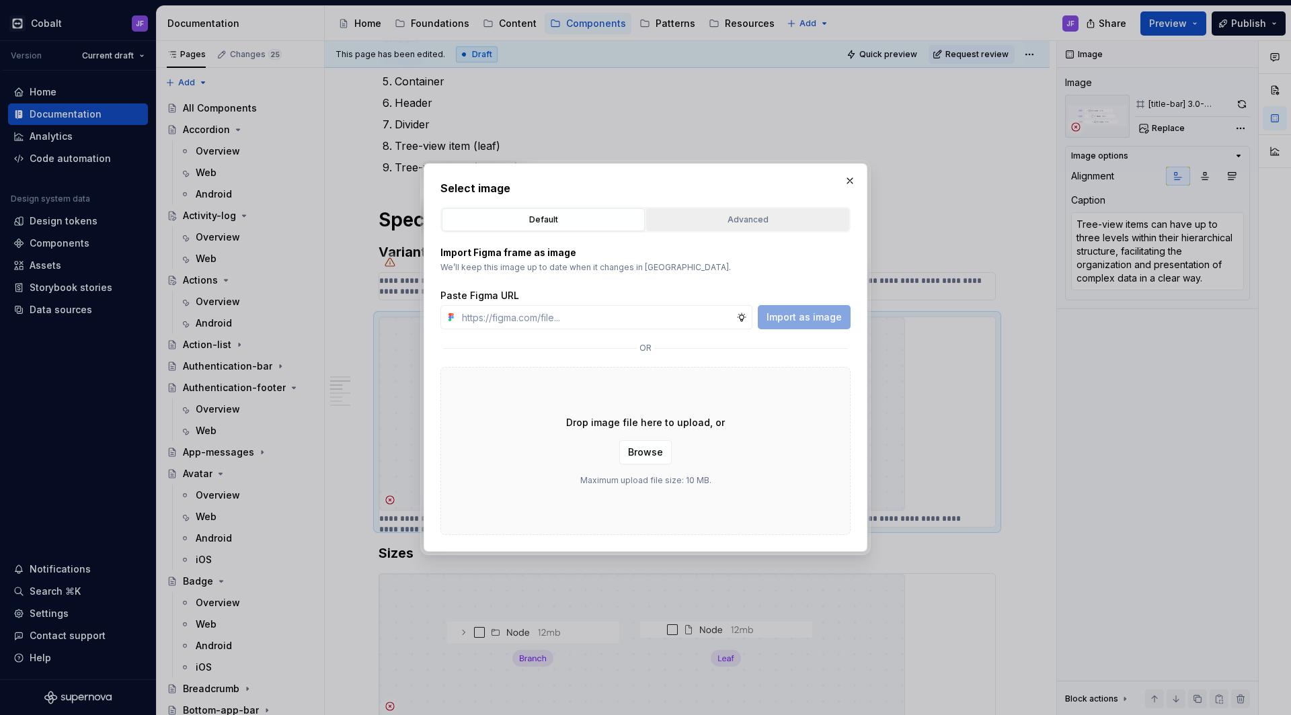
click at [754, 224] on div "Advanced" at bounding box center [748, 219] width 194 height 13
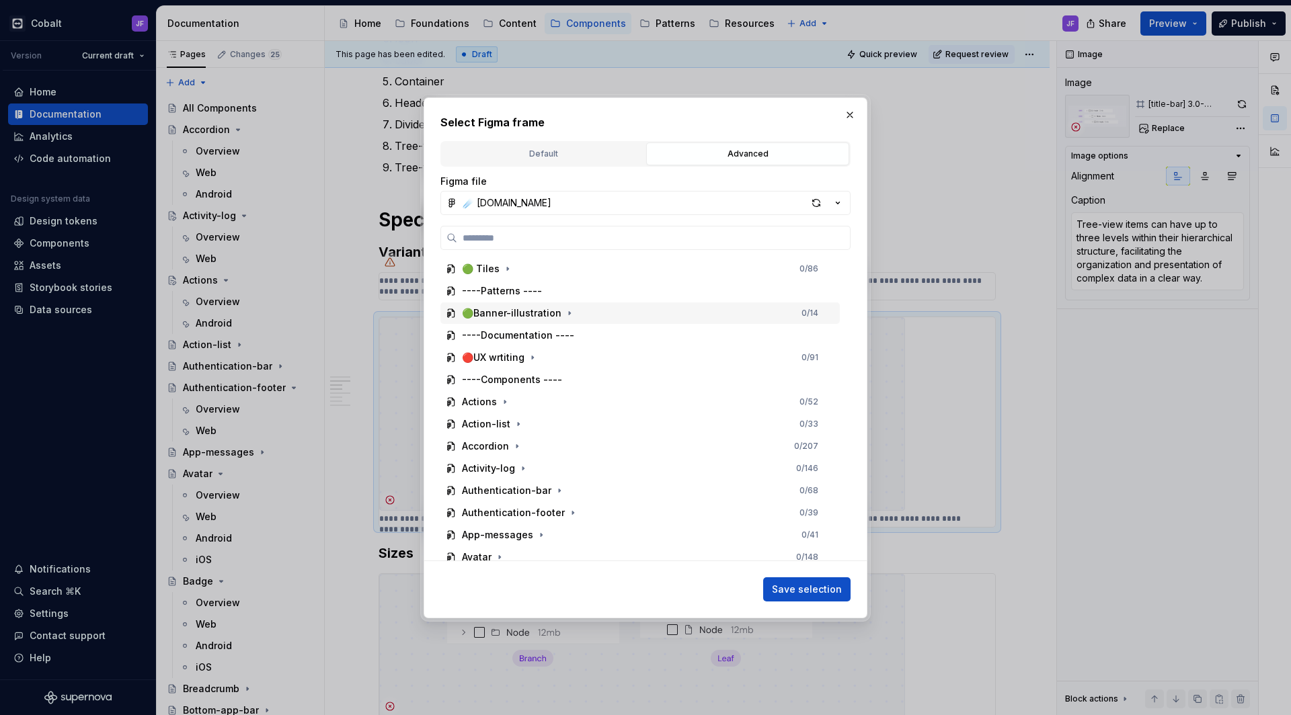
type textarea "*"
click at [516, 236] on input "search" at bounding box center [653, 237] width 393 height 13
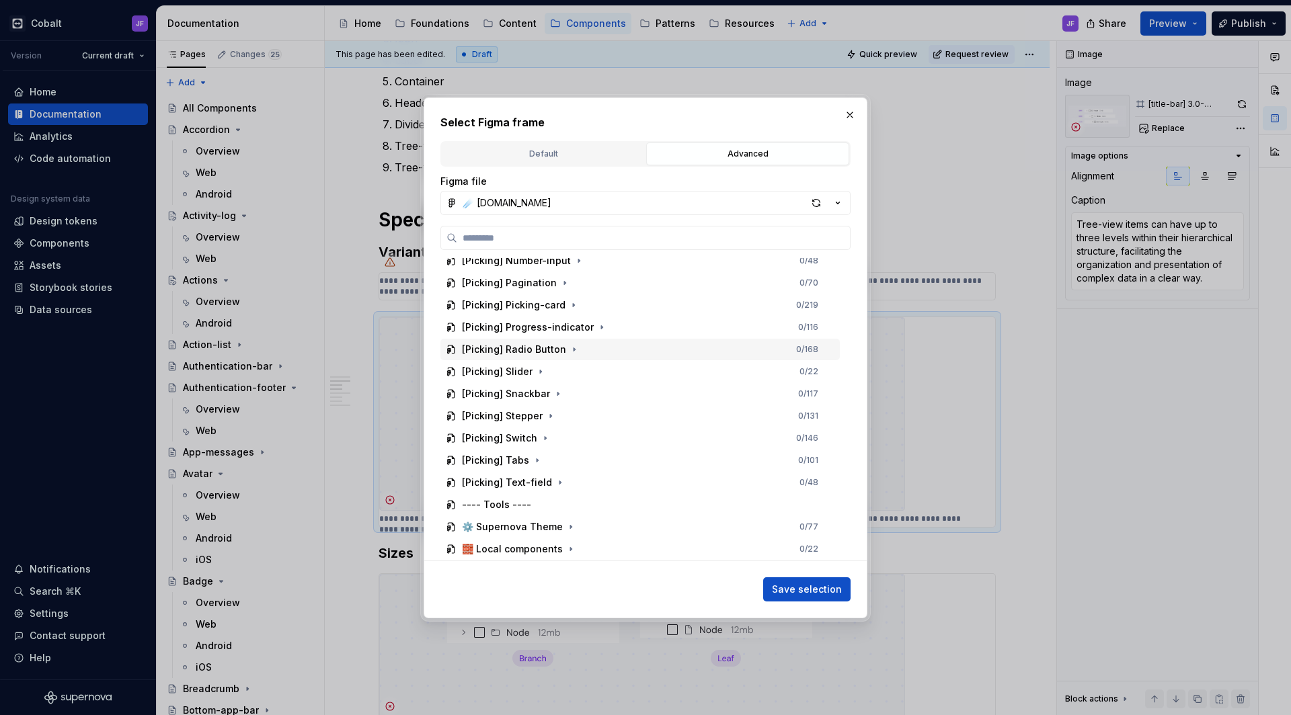
scroll to position [2677, 0]
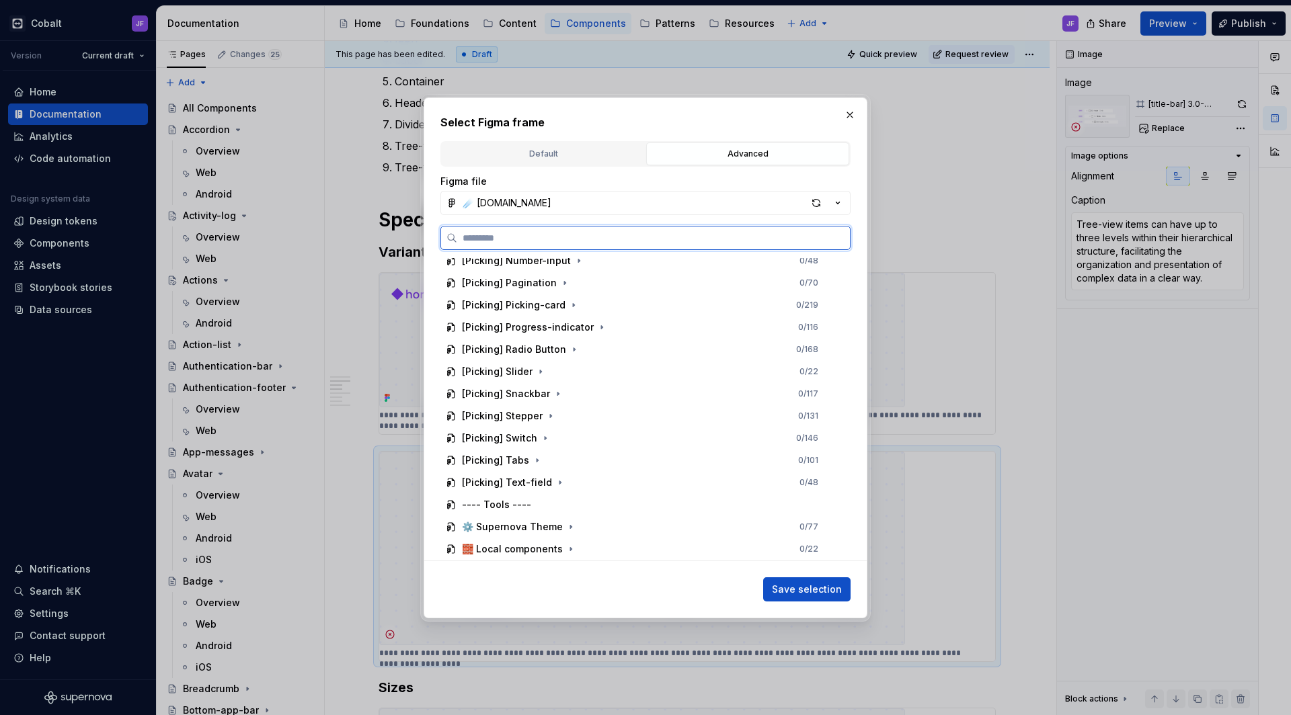
paste input "********"
type input "********"
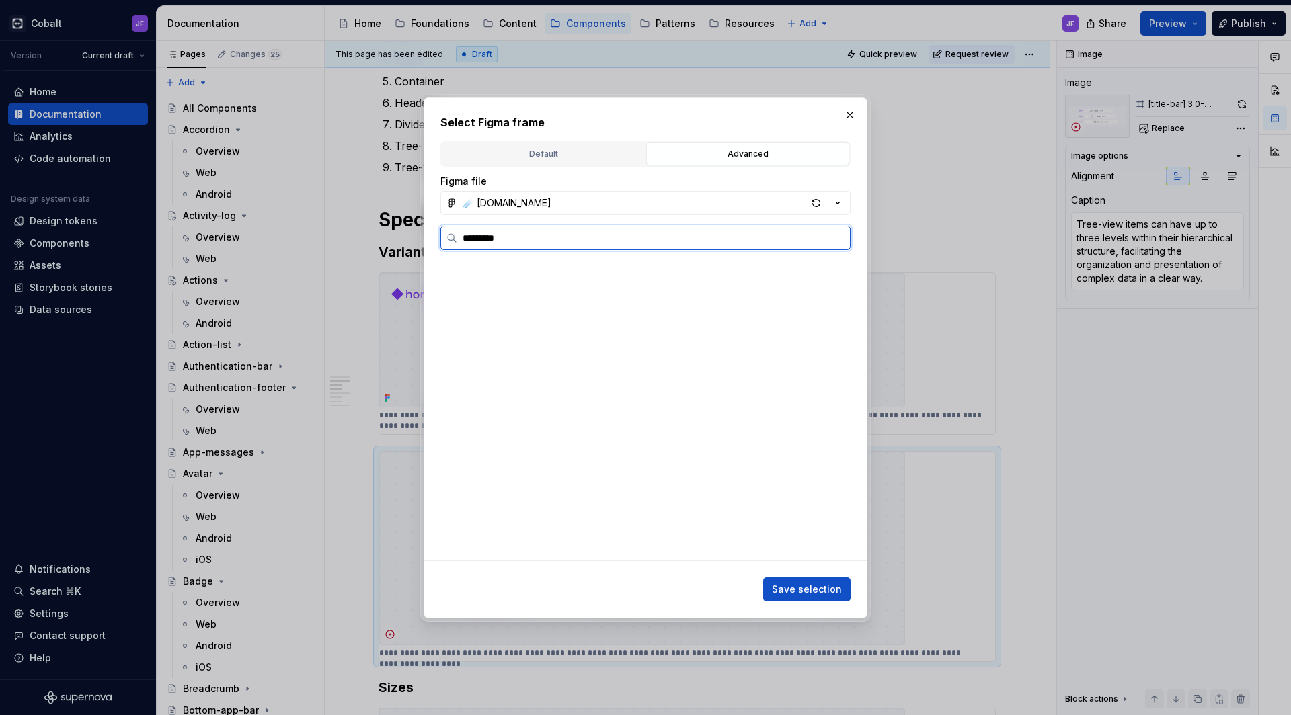
scroll to position [0, 0]
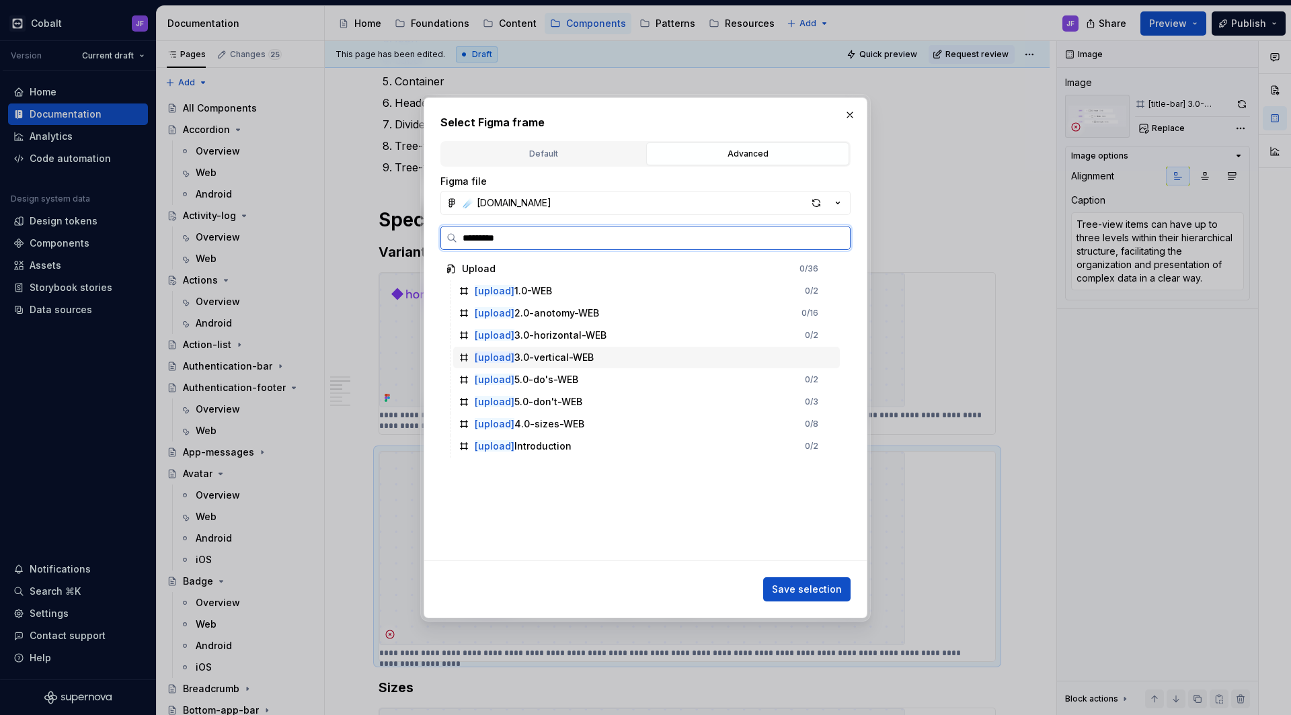
click at [583, 362] on div "[upload] 3.0-vertical-WEB" at bounding box center [534, 357] width 119 height 13
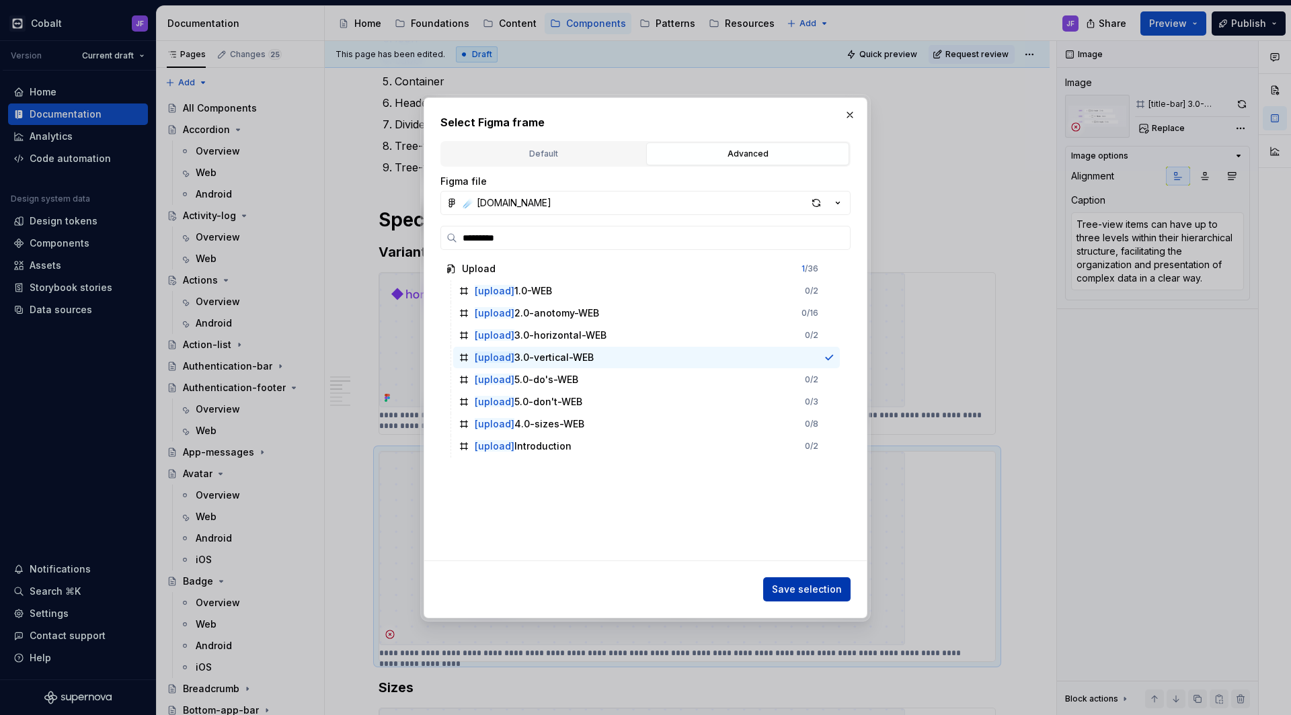
click at [819, 586] on span "Save selection" at bounding box center [807, 589] width 70 height 13
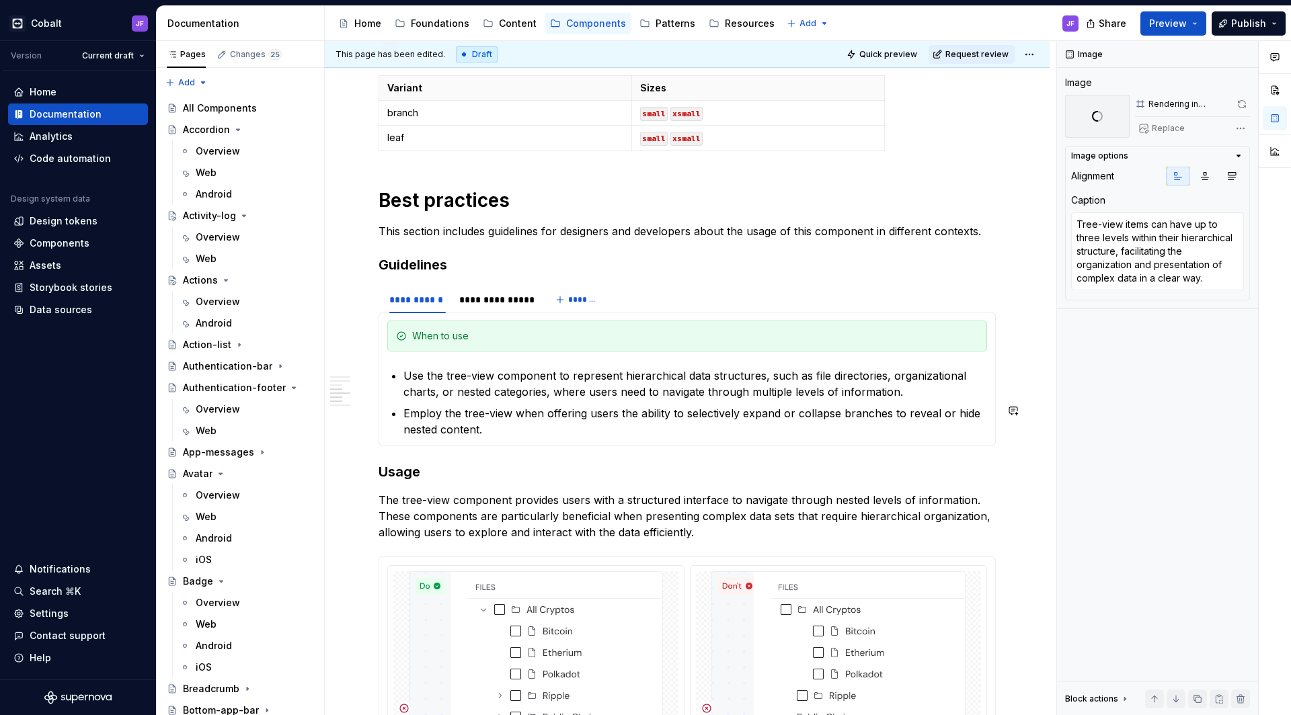
scroll to position [1515, 0]
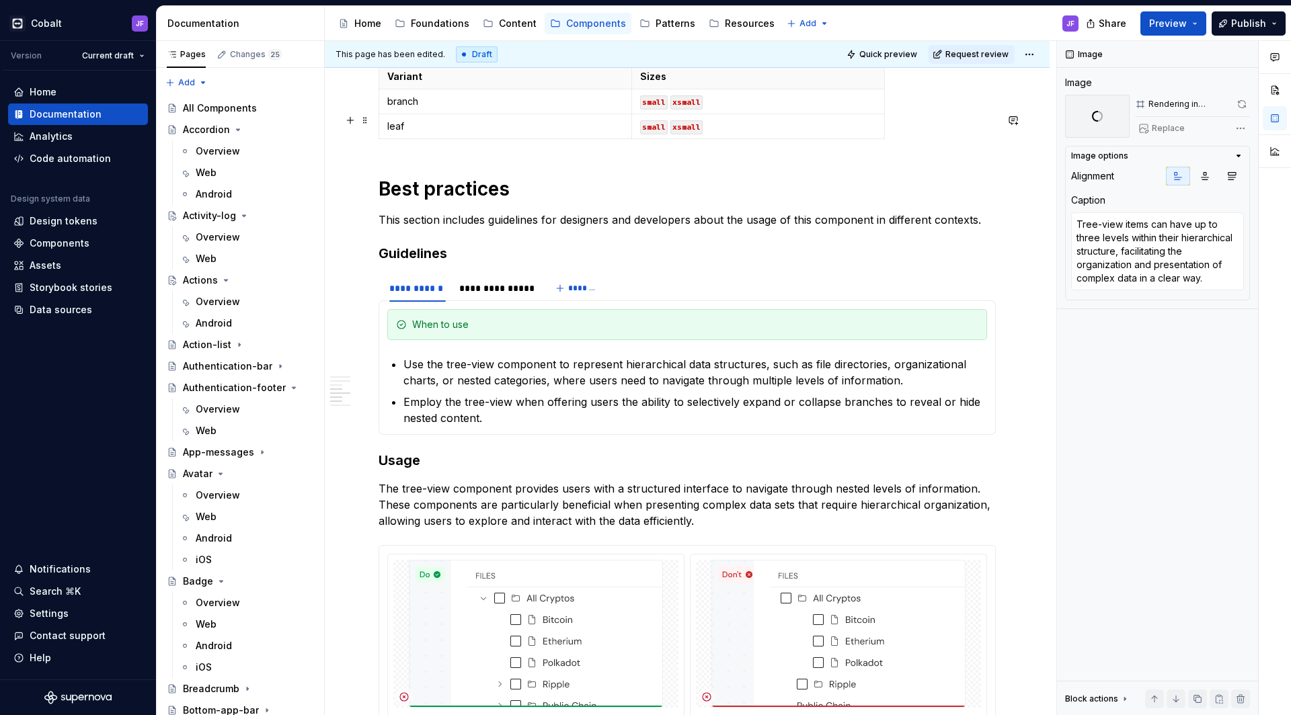
type textarea "*"
click at [1146, 128] on button "Replace" at bounding box center [1163, 128] width 56 height 19
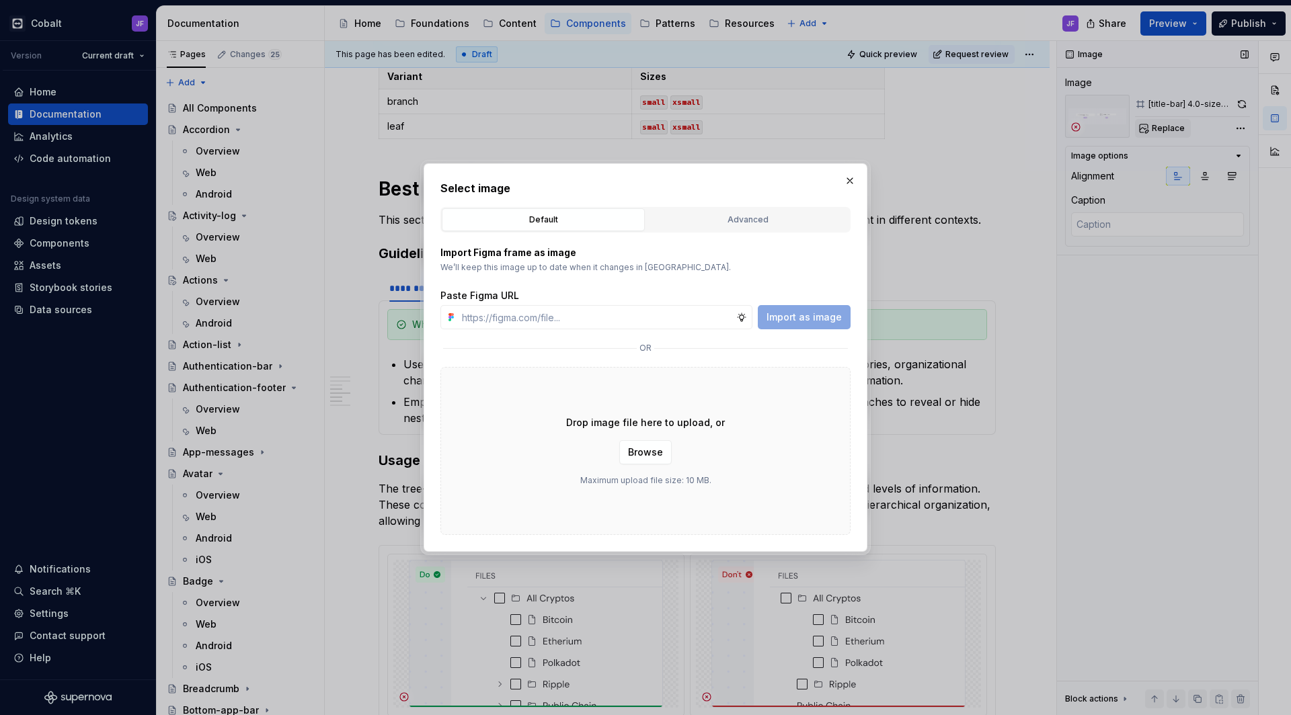
type textarea "*"
click at [726, 217] on div "Advanced" at bounding box center [748, 219] width 194 height 13
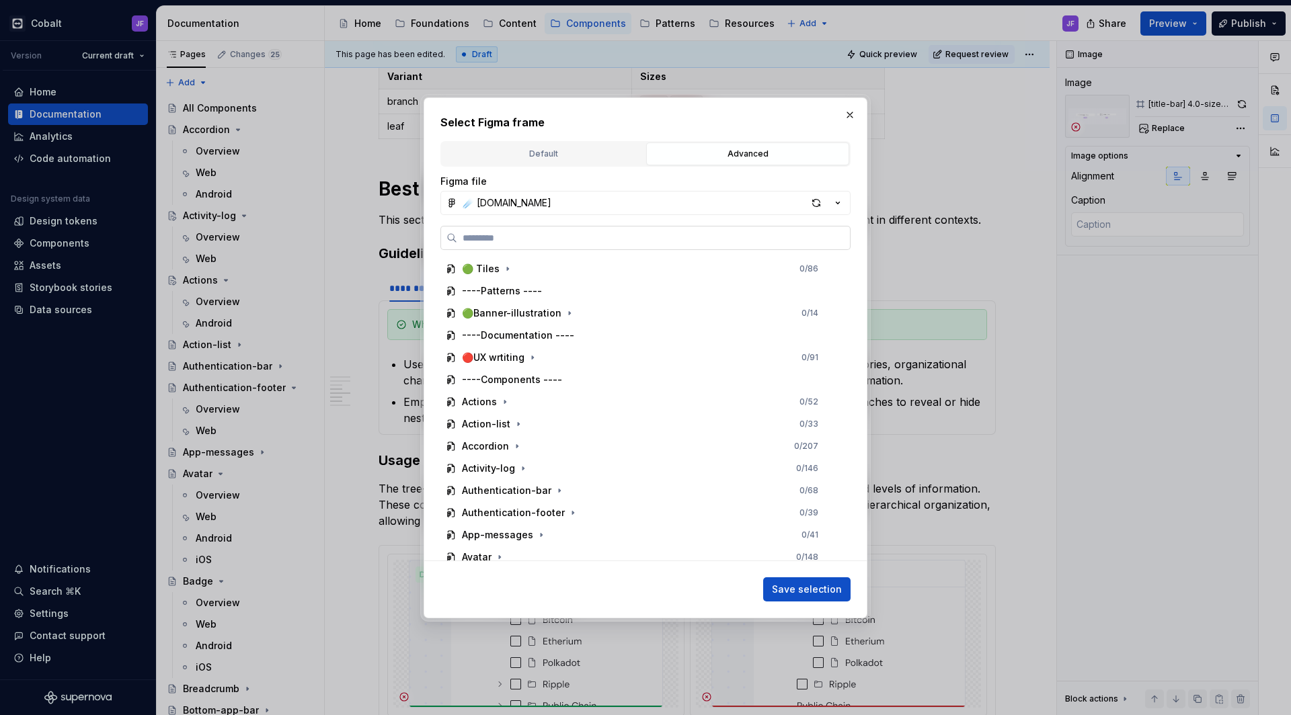
click at [663, 242] on input "search" at bounding box center [653, 237] width 393 height 13
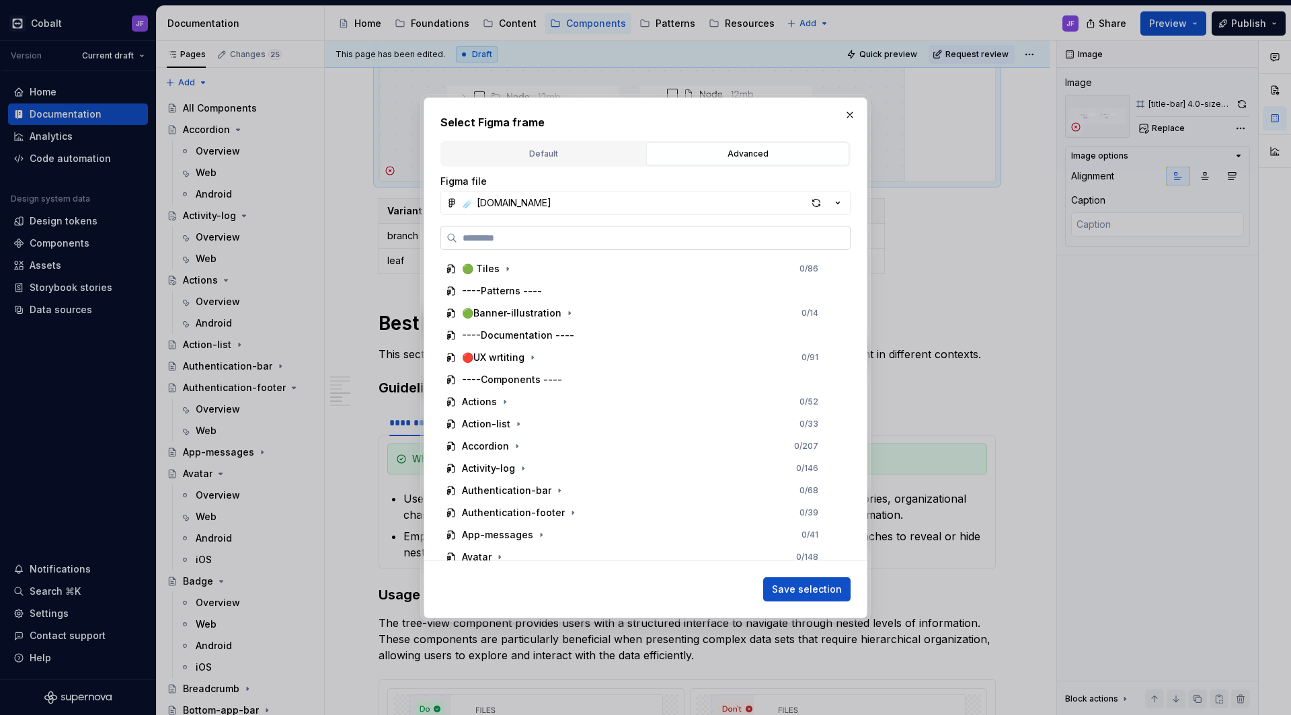
paste input "********"
type input "********"
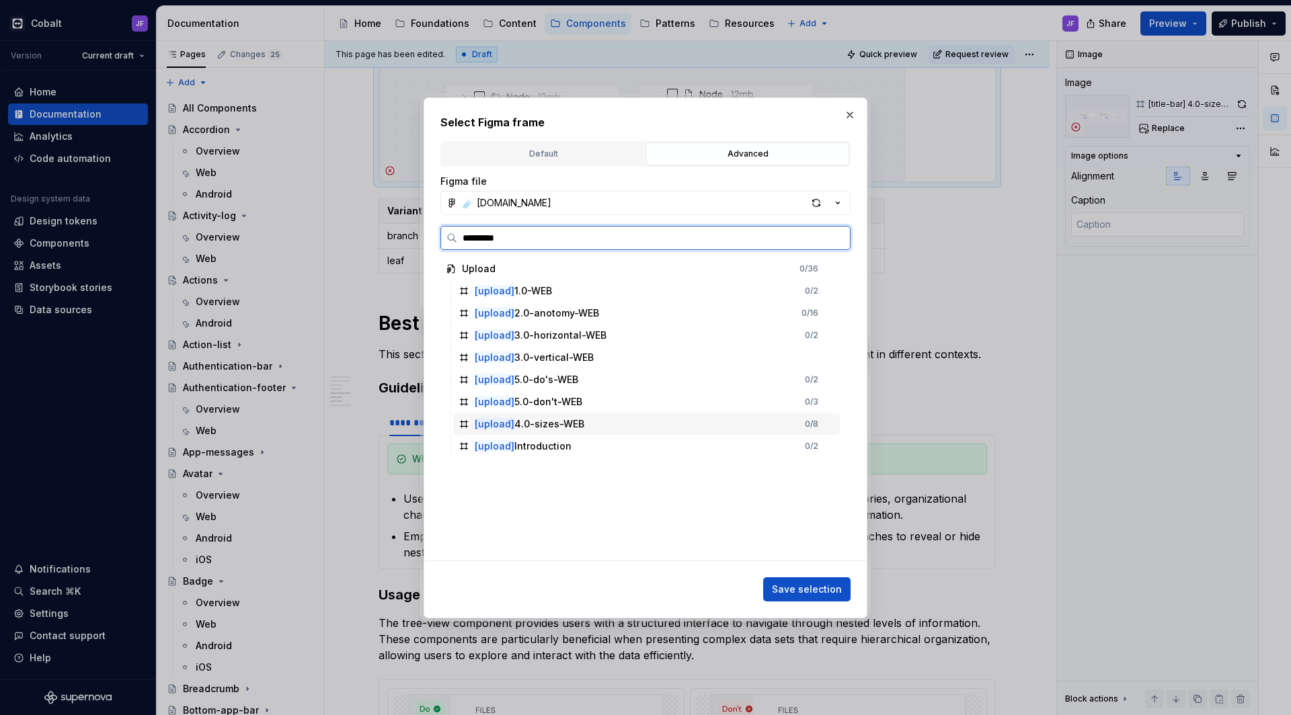
click at [571, 418] on div "[upload] 4.0-sizes-WEB" at bounding box center [530, 423] width 110 height 13
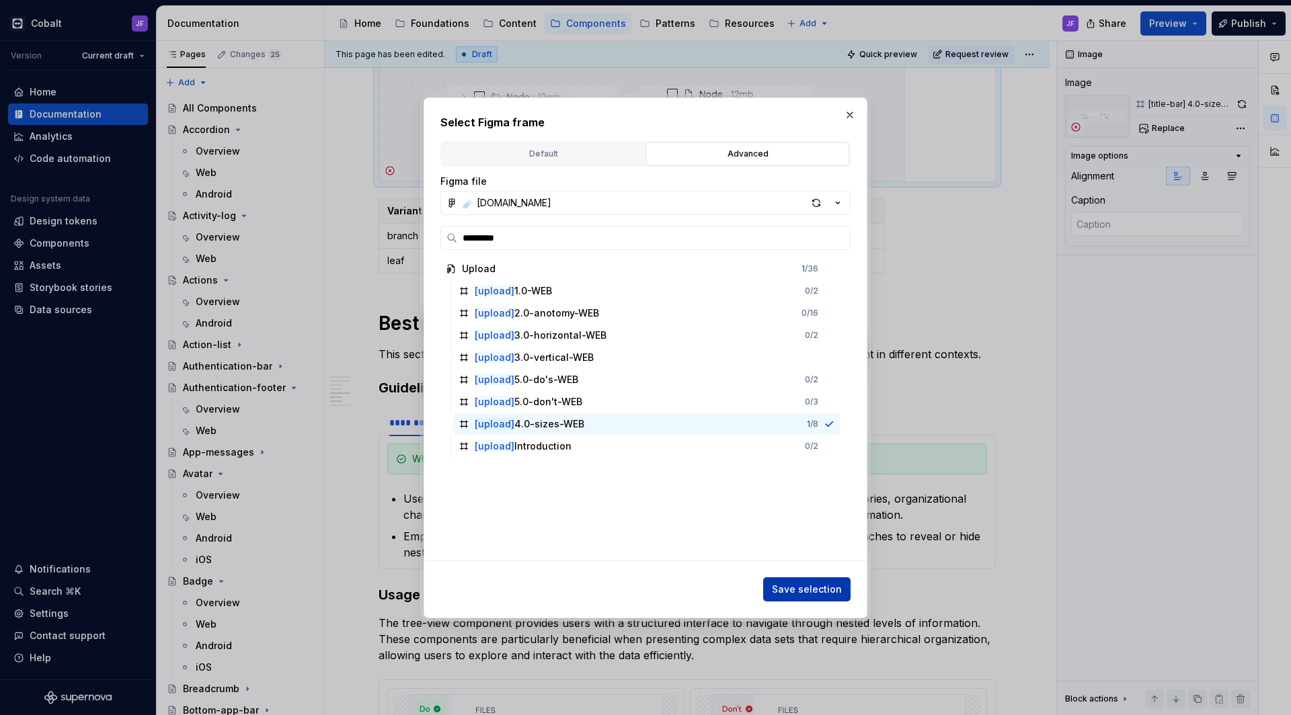
click at [799, 590] on span "Save selection" at bounding box center [807, 589] width 70 height 13
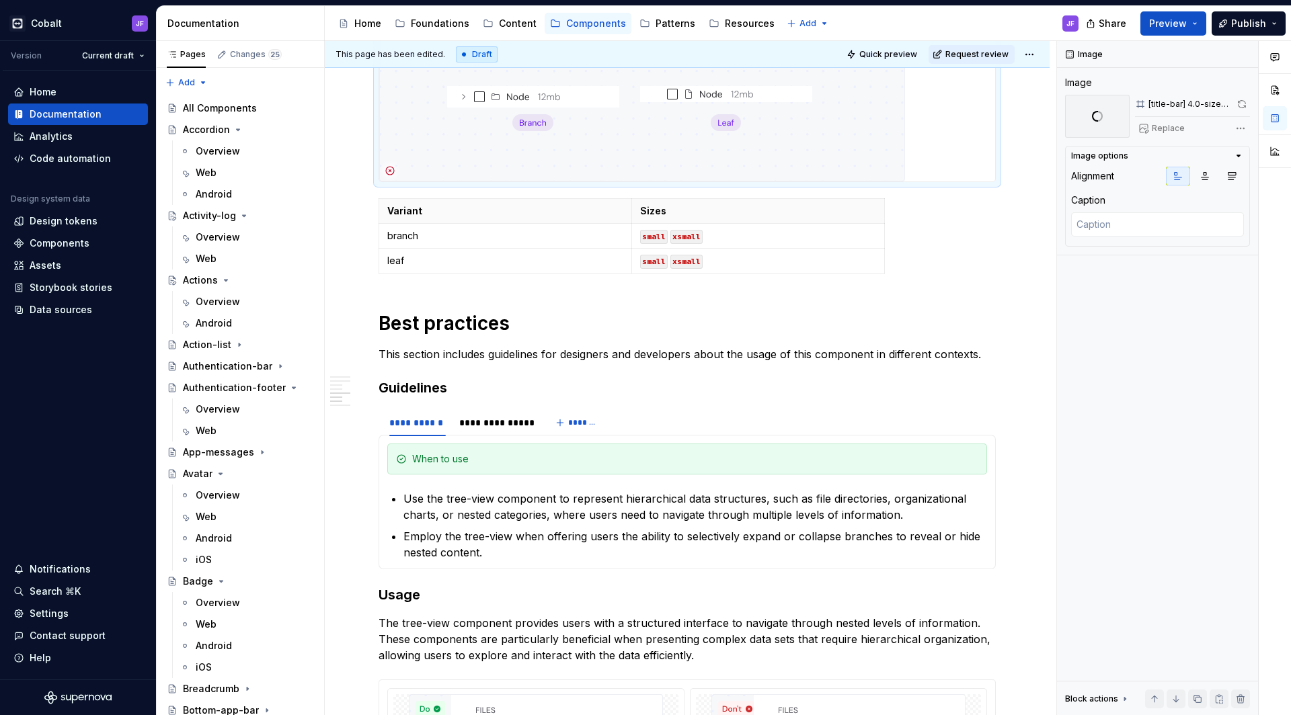
type textarea "*"
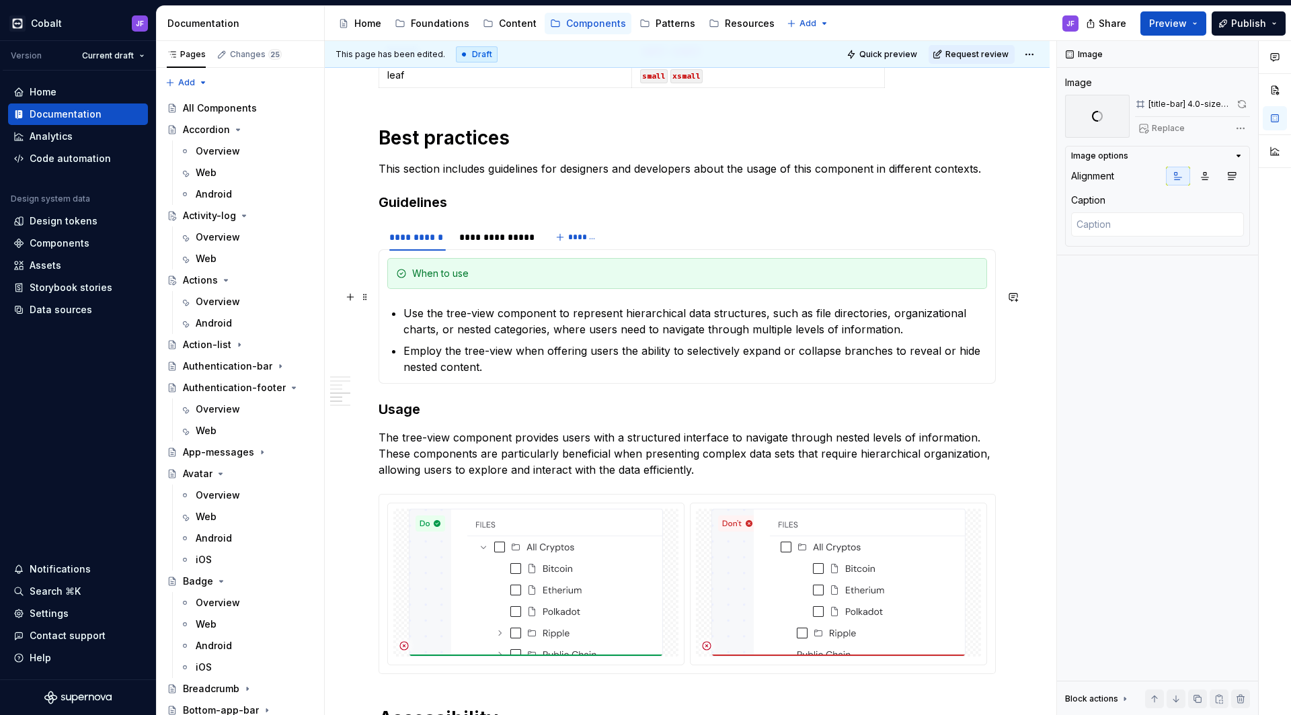
scroll to position [1824, 0]
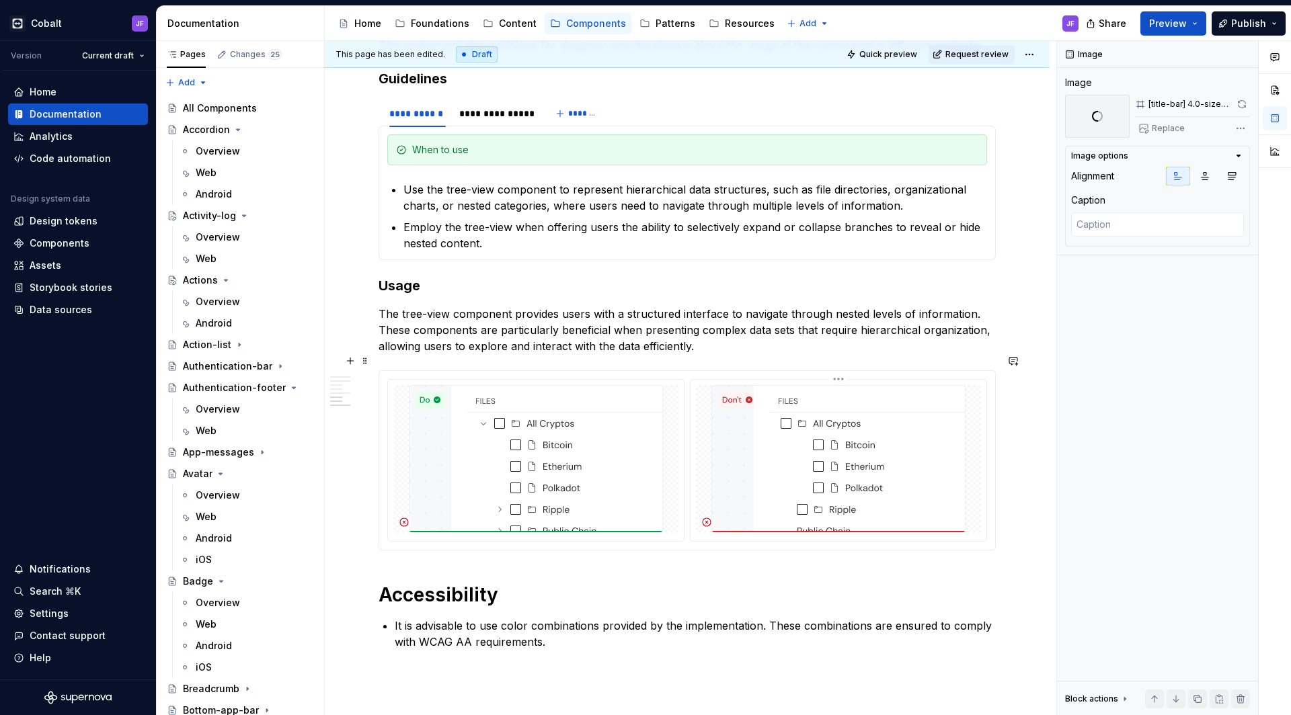
click at [757, 425] on img at bounding box center [838, 459] width 254 height 148
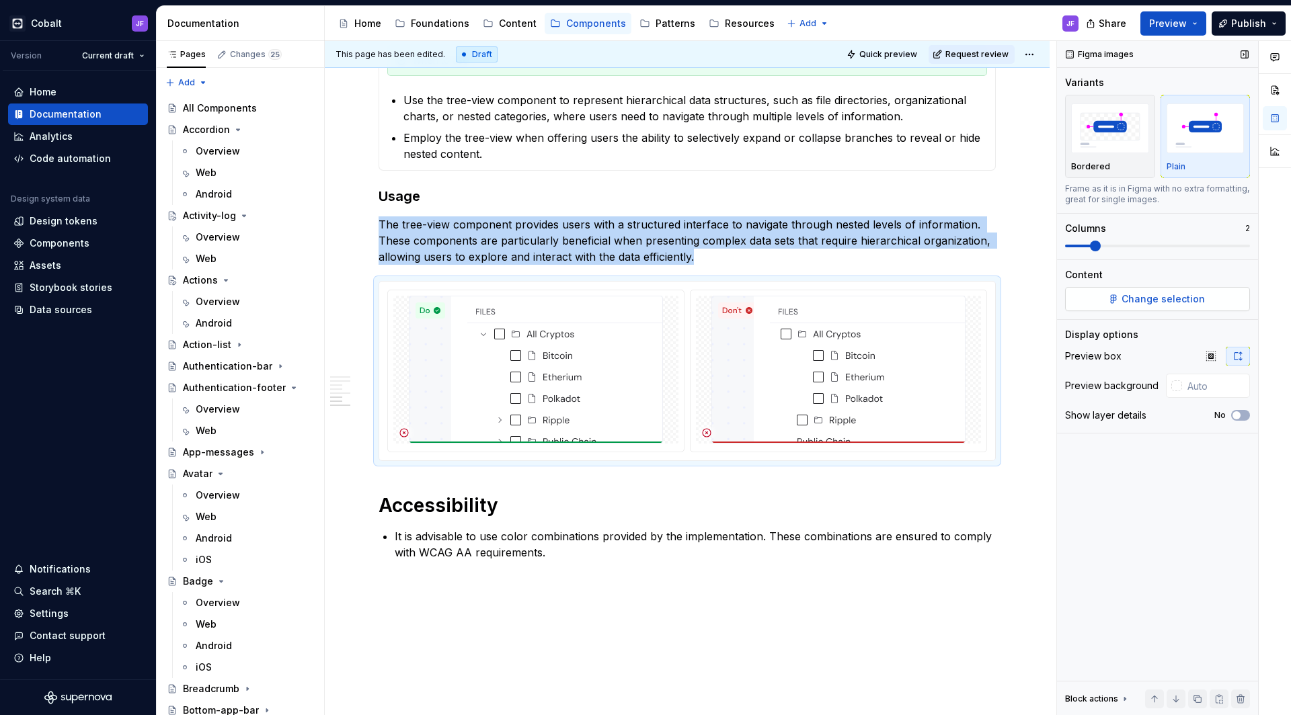
click at [1138, 290] on button "Change selection" at bounding box center [1157, 299] width 185 height 24
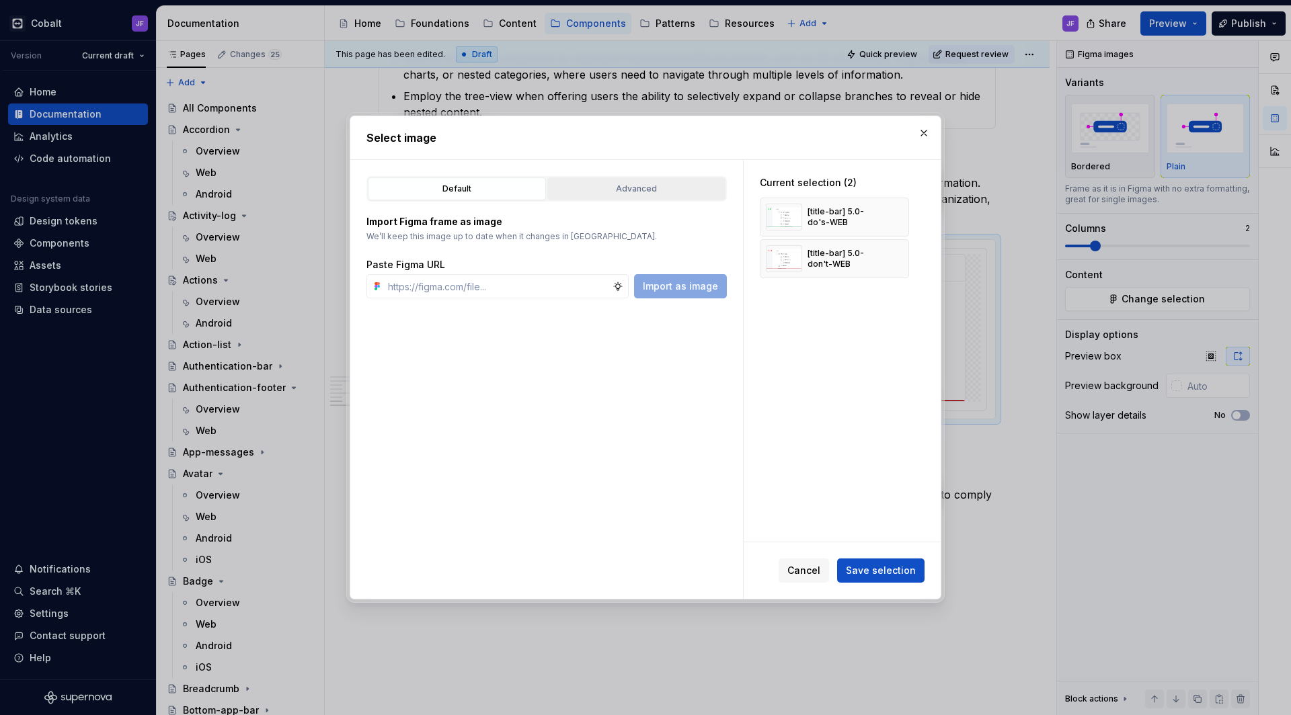
click at [712, 184] on div "Advanced" at bounding box center [636, 188] width 169 height 13
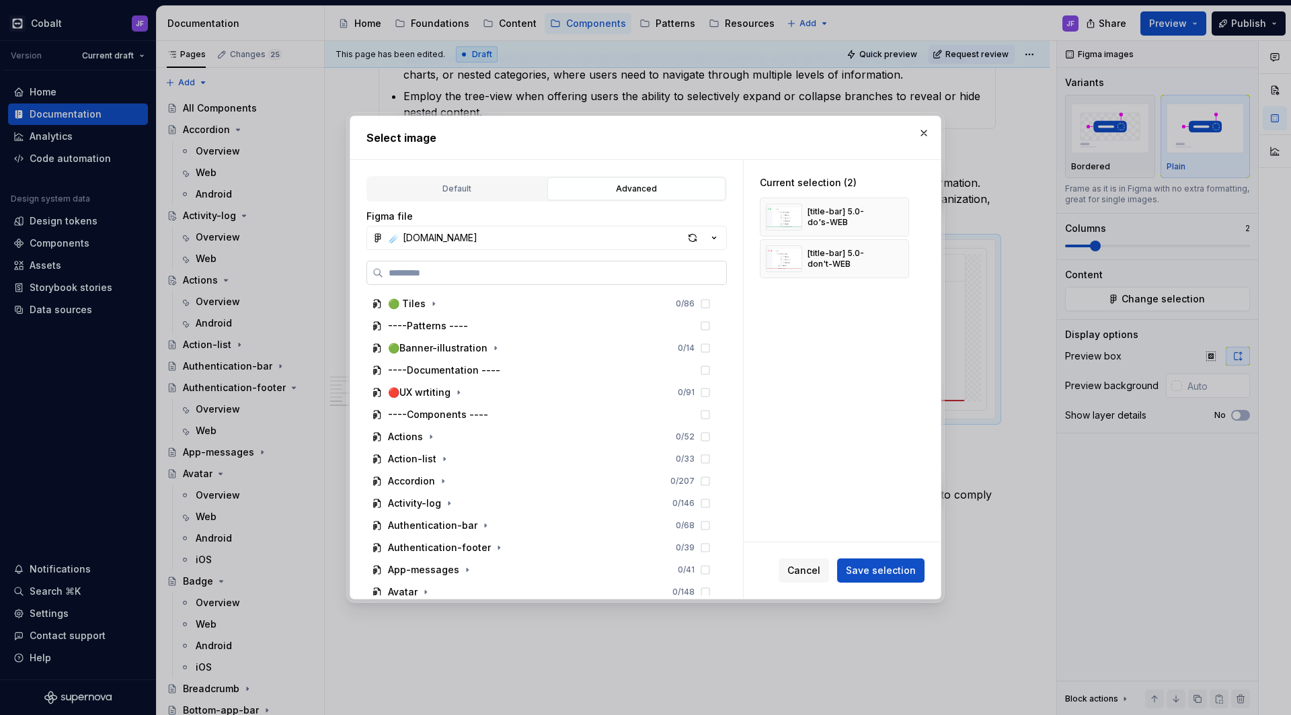
click at [590, 279] on input "search" at bounding box center [554, 272] width 343 height 13
paste input "********"
type input "********"
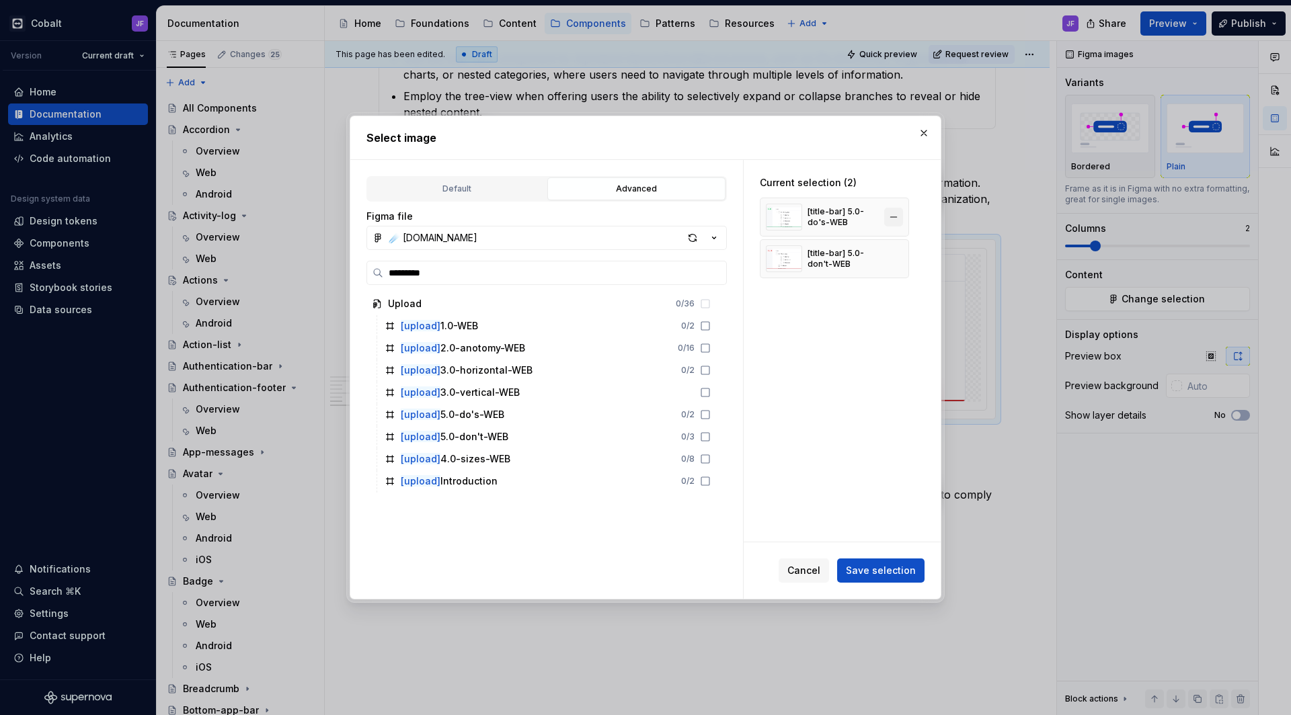
click at [894, 216] on button "button" at bounding box center [893, 217] width 19 height 19
click at [894, 218] on button "button" at bounding box center [893, 217] width 19 height 19
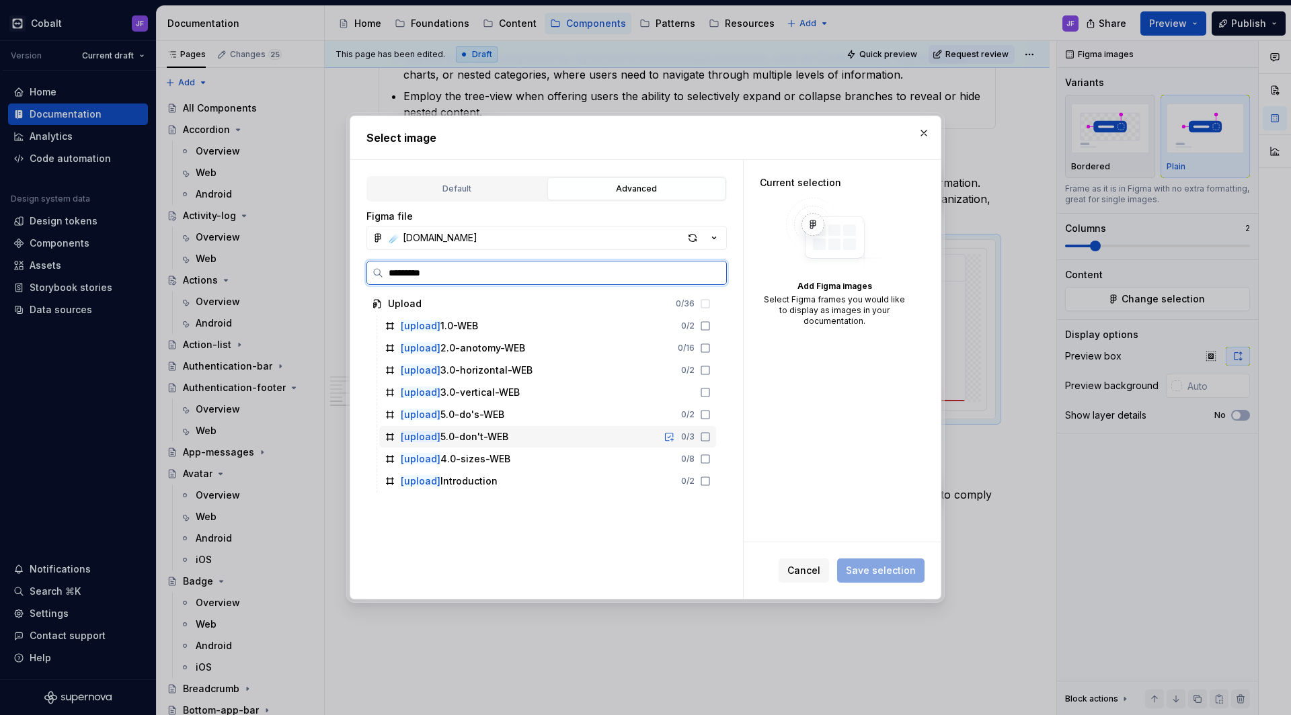
click at [514, 433] on div "[upload] 5.0-don't-WEB 0 / 3" at bounding box center [547, 437] width 337 height 22
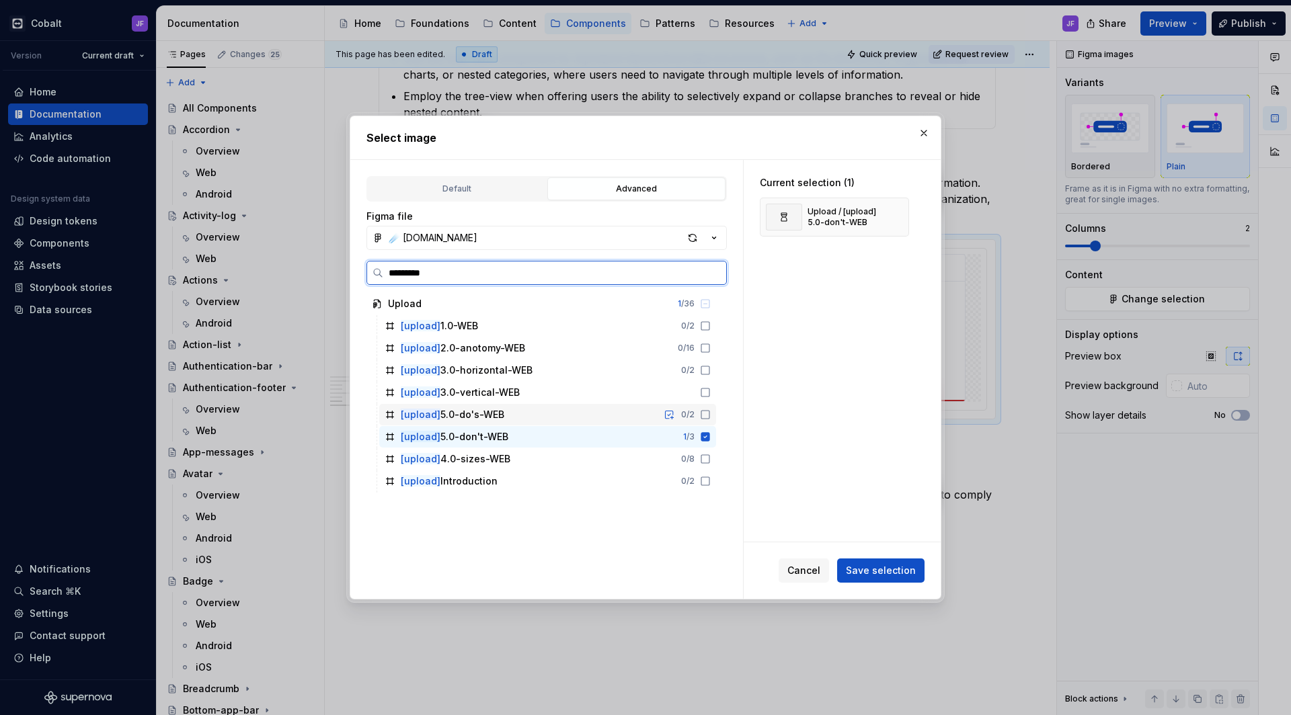
click at [518, 411] on div "[upload] 5.0-do's-WEB 0 / 2" at bounding box center [547, 415] width 337 height 22
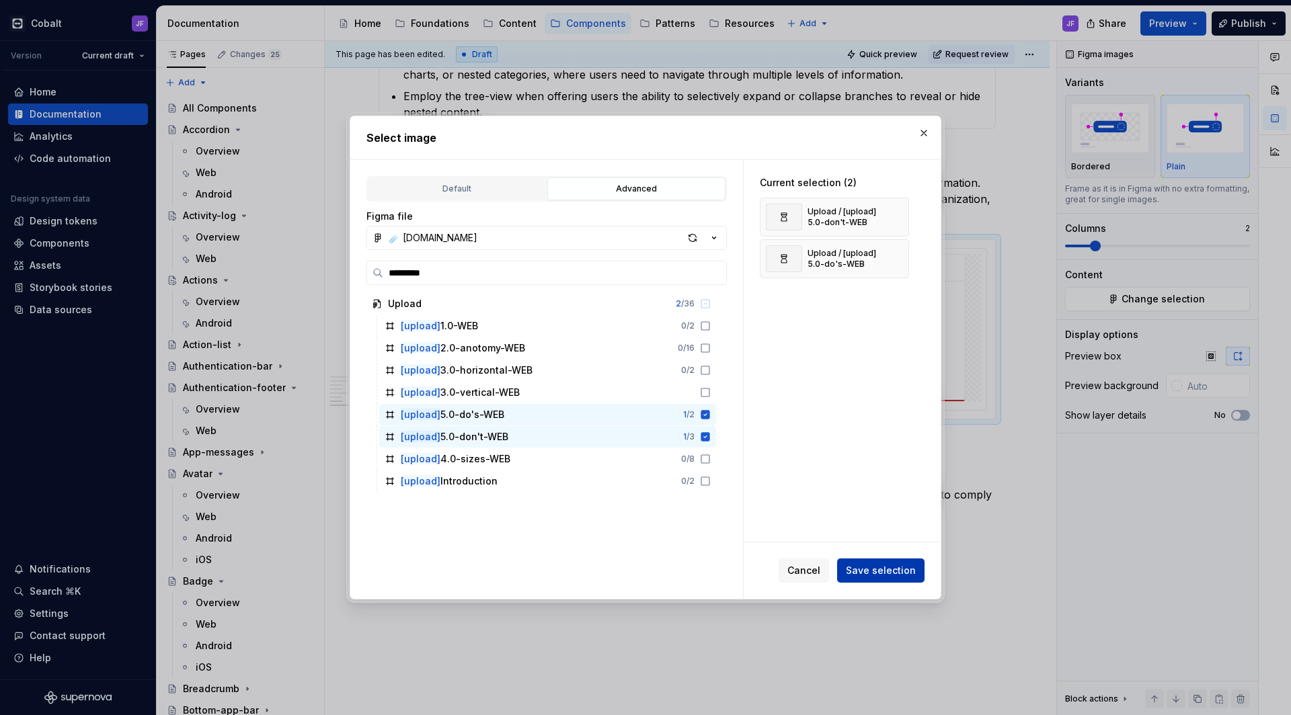
click at [859, 567] on span "Save selection" at bounding box center [881, 570] width 70 height 13
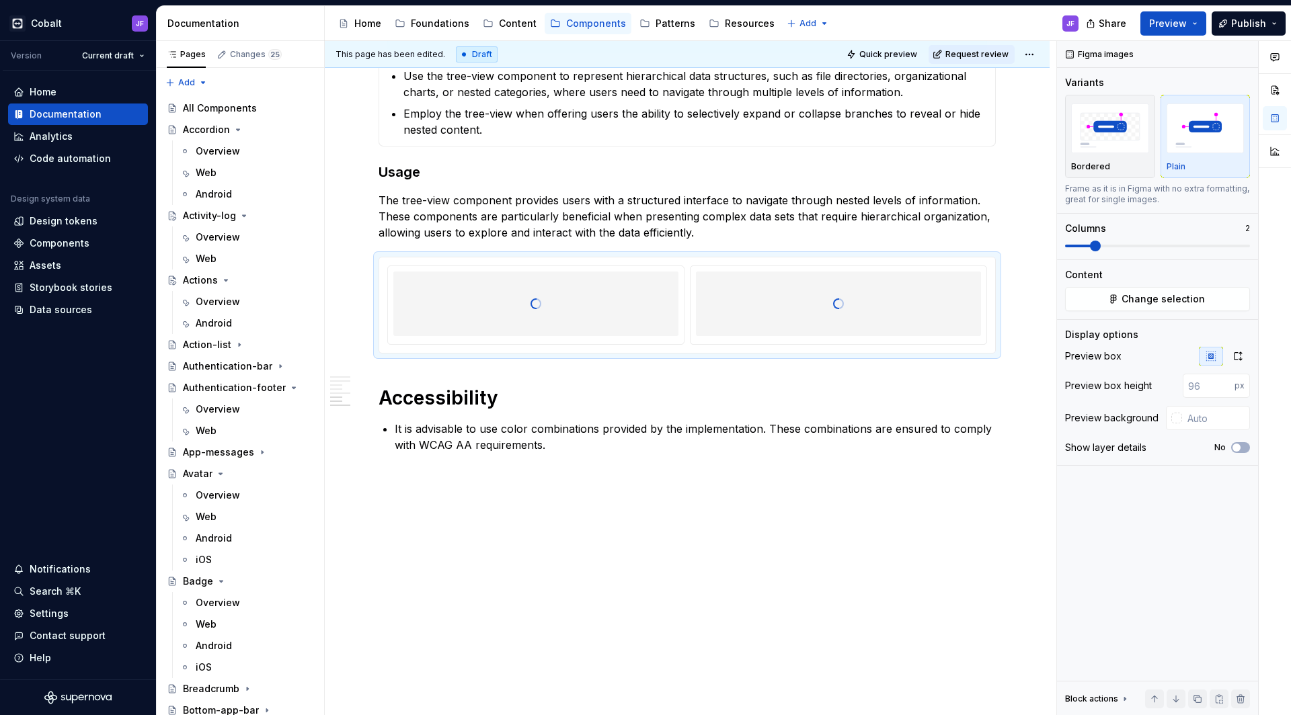
scroll to position [1711, 0]
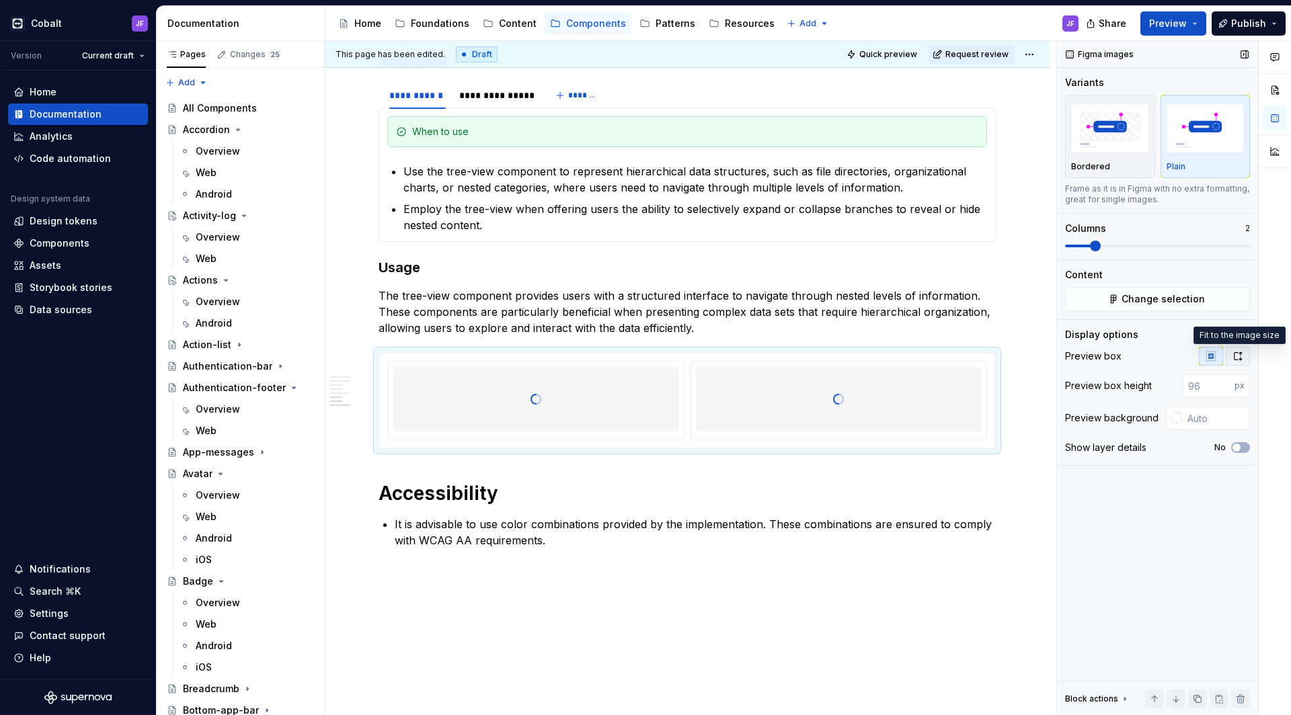
click at [1236, 357] on icon "button" at bounding box center [1237, 356] width 11 height 11
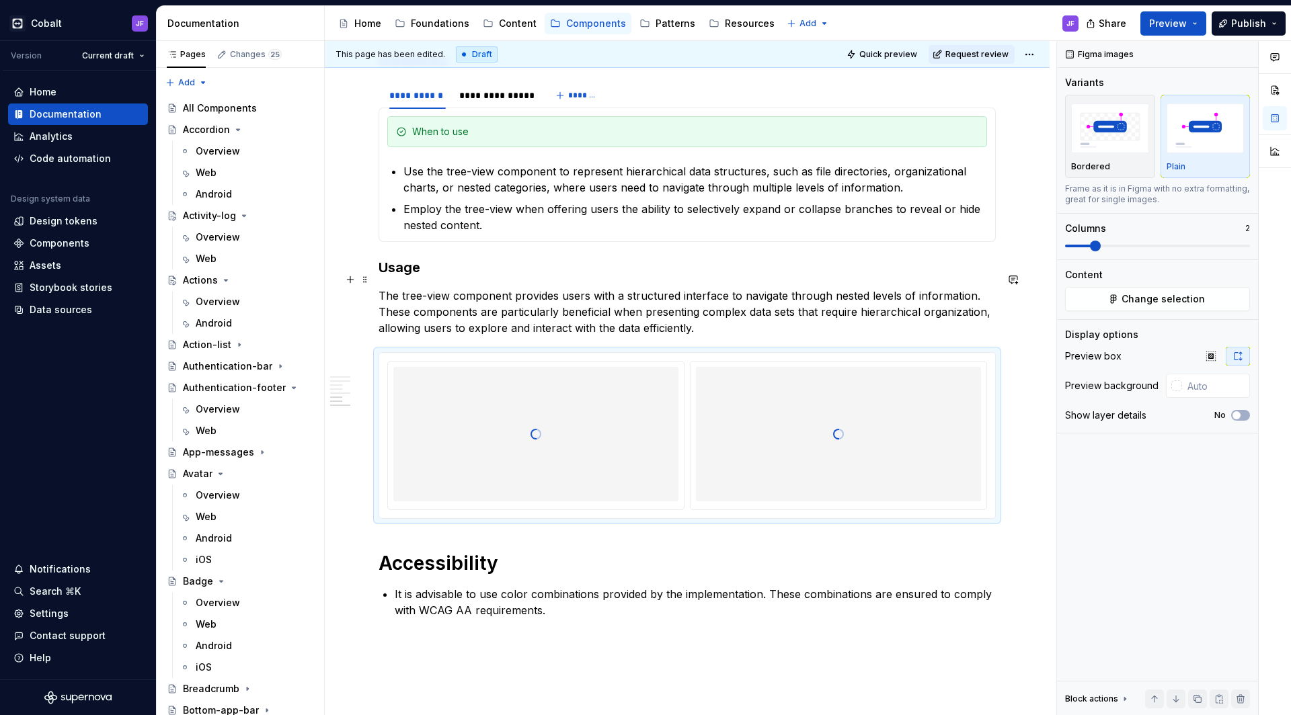
type textarea "*"
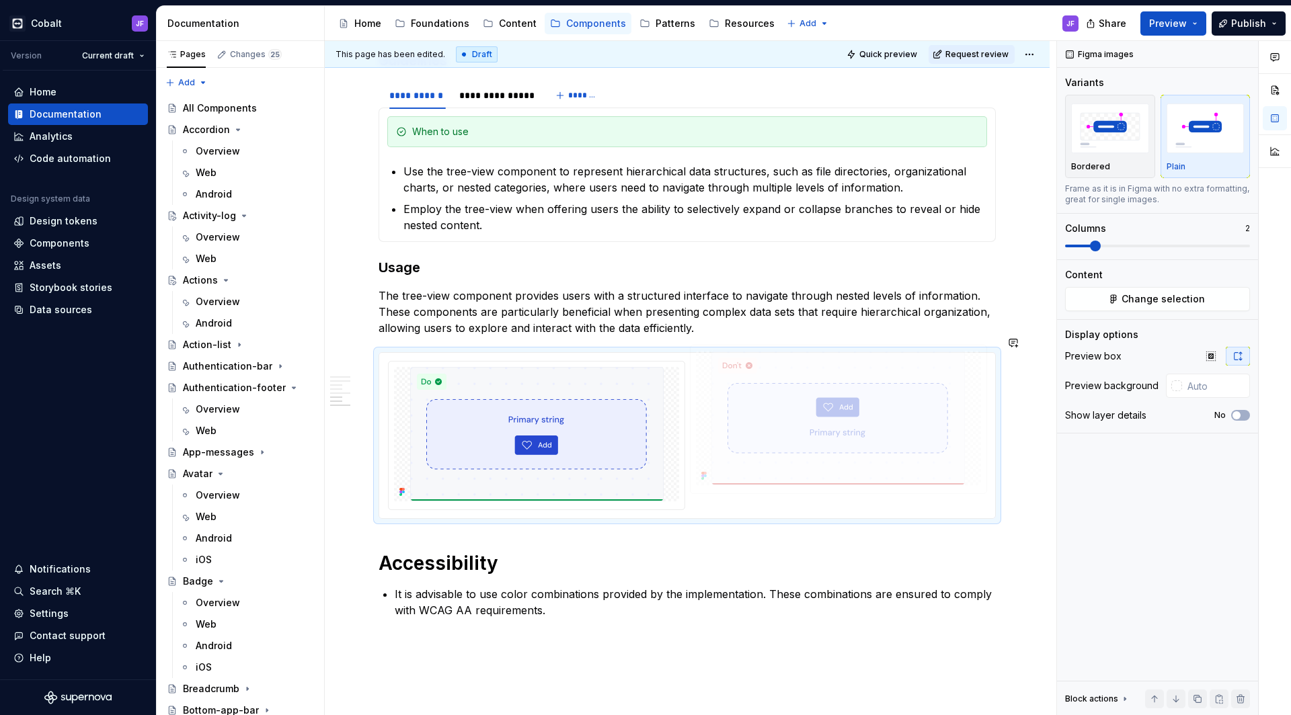
drag, startPoint x: 604, startPoint y: 426, endPoint x: 784, endPoint y: 426, distance: 180.8
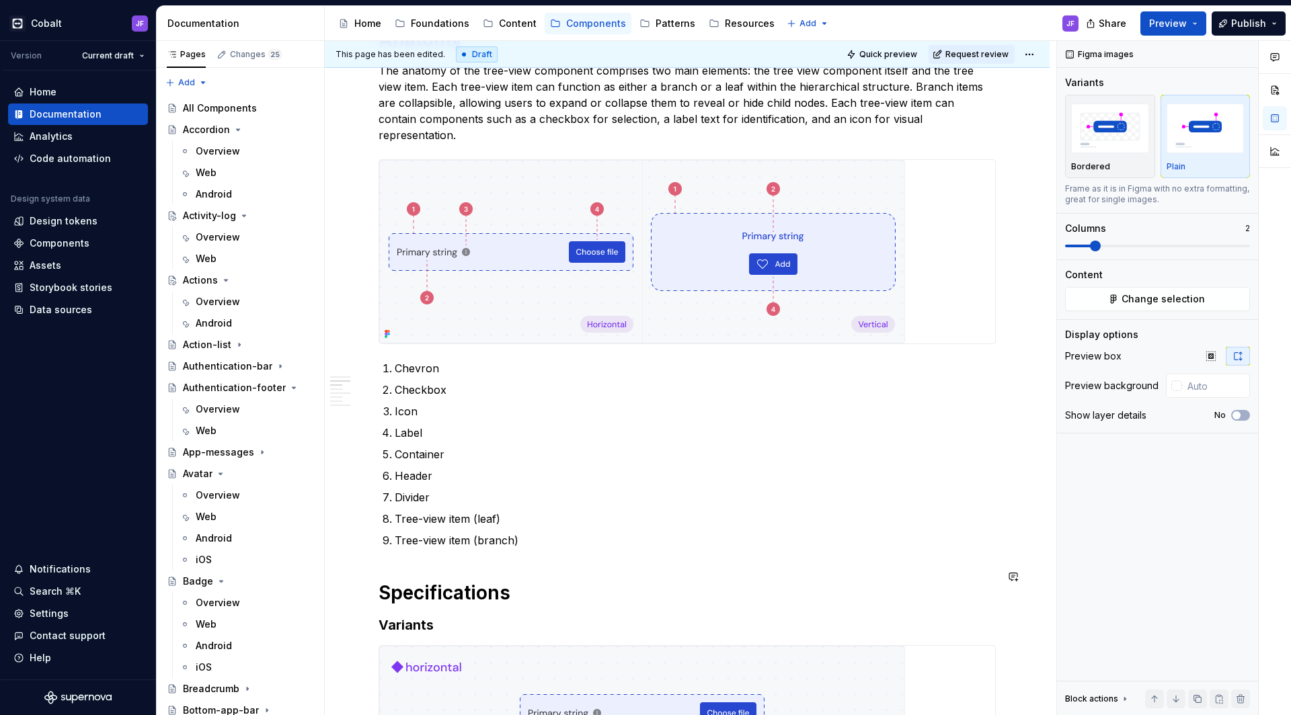
scroll to position [500, 0]
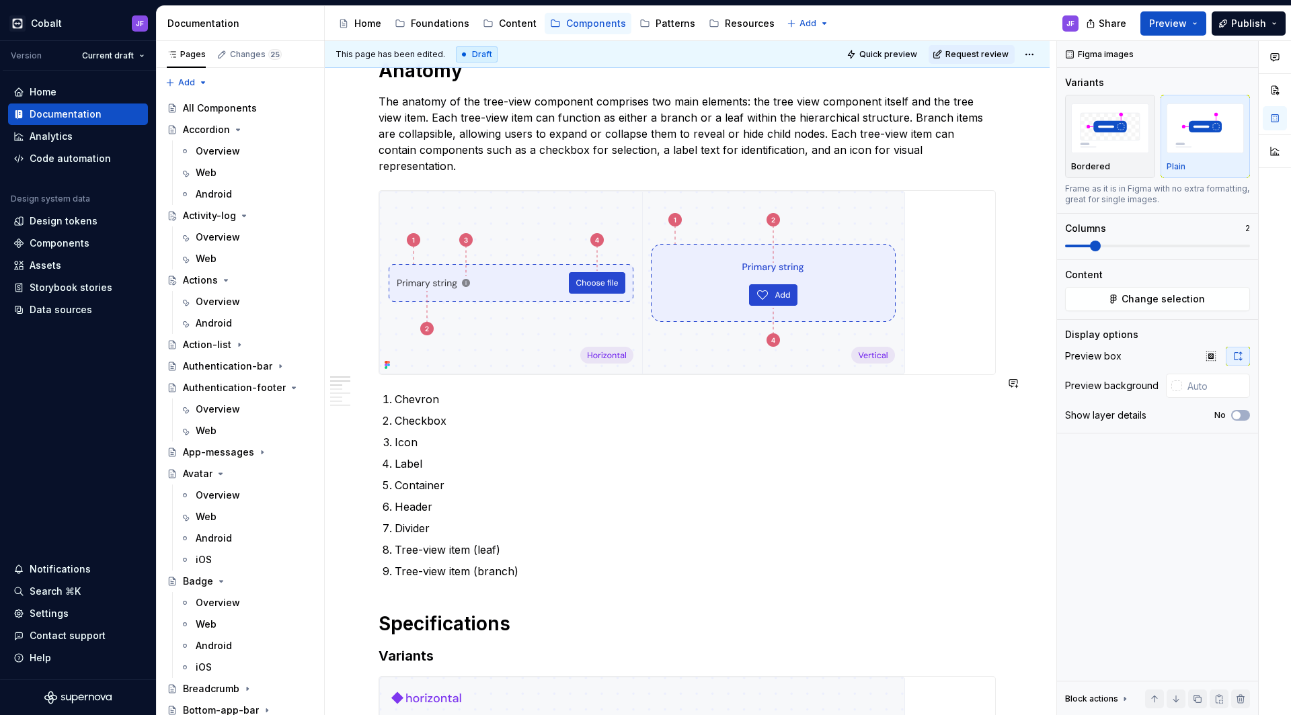
click at [441, 391] on p "Chevron" at bounding box center [695, 399] width 601 height 16
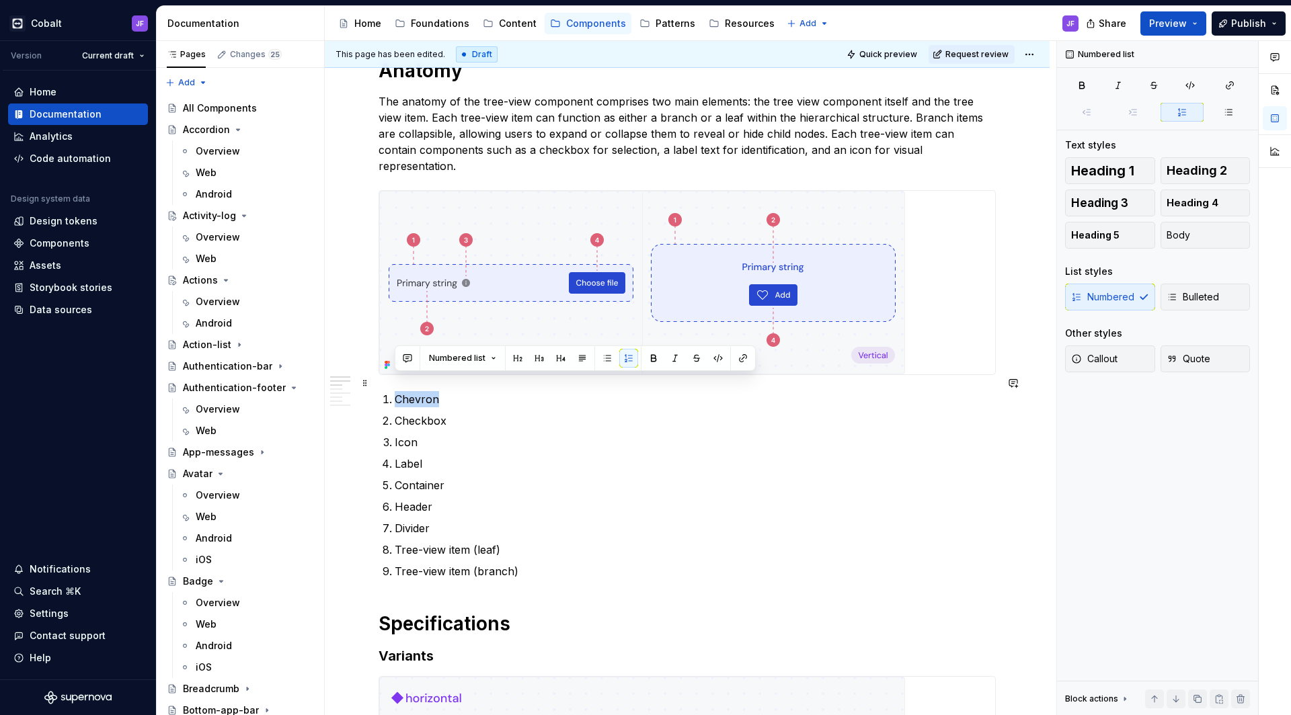
drag, startPoint x: 445, startPoint y: 383, endPoint x: 393, endPoint y: 382, distance: 51.8
click at [405, 413] on p "Checkbox" at bounding box center [695, 421] width 601 height 16
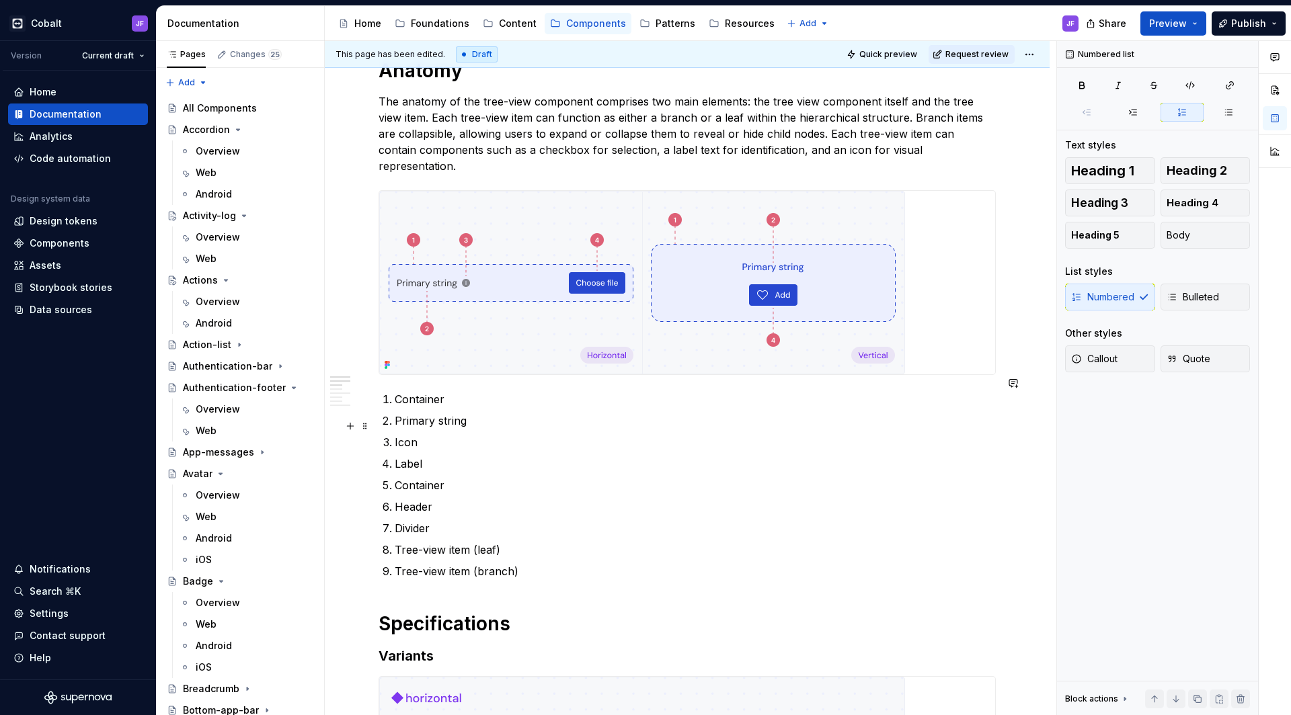
click at [405, 434] on p "Icon" at bounding box center [695, 442] width 601 height 16
click at [414, 456] on p "Label" at bounding box center [695, 464] width 601 height 16
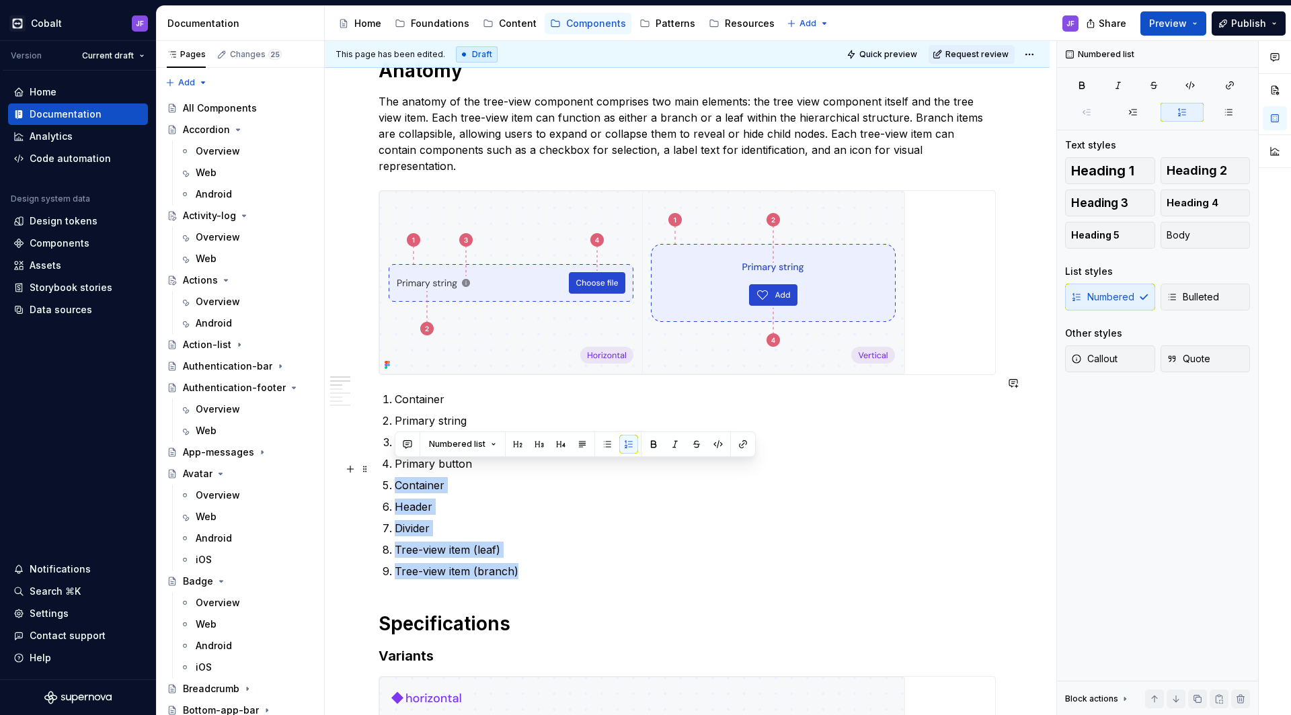
drag, startPoint x: 534, startPoint y: 559, endPoint x: 391, endPoint y: 471, distance: 168.1
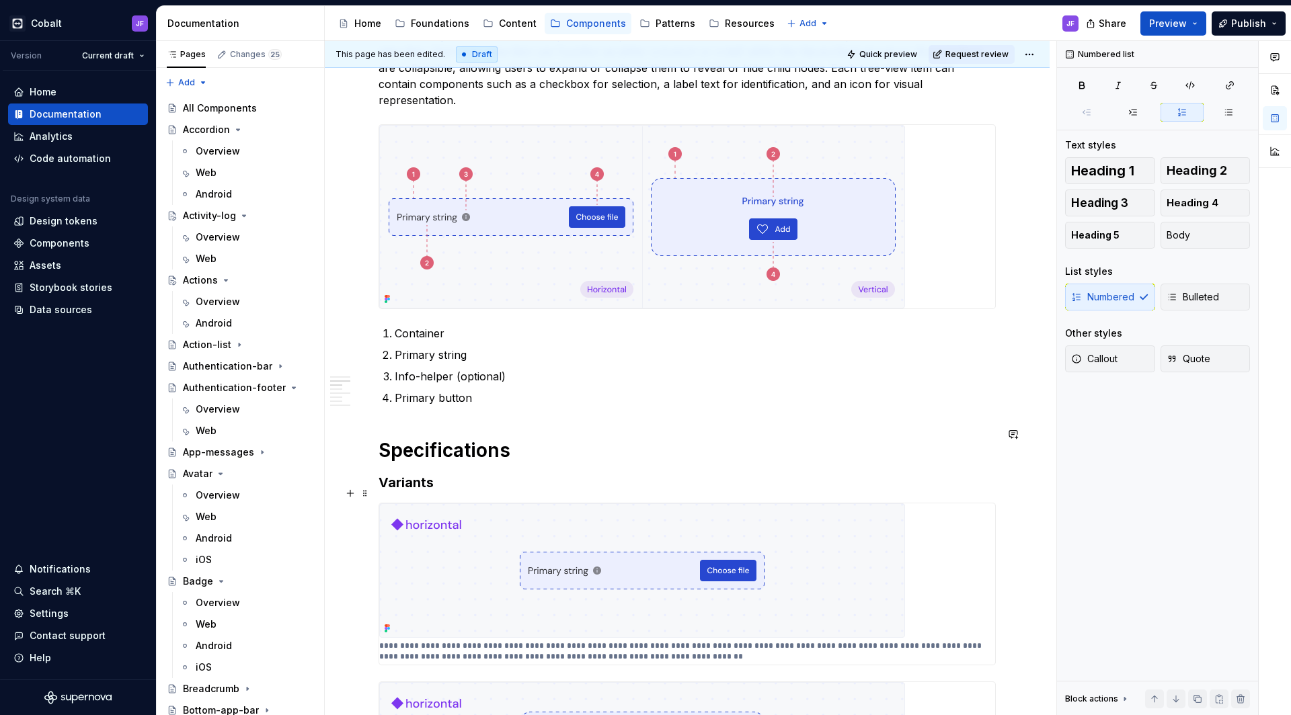
scroll to position [856, 0]
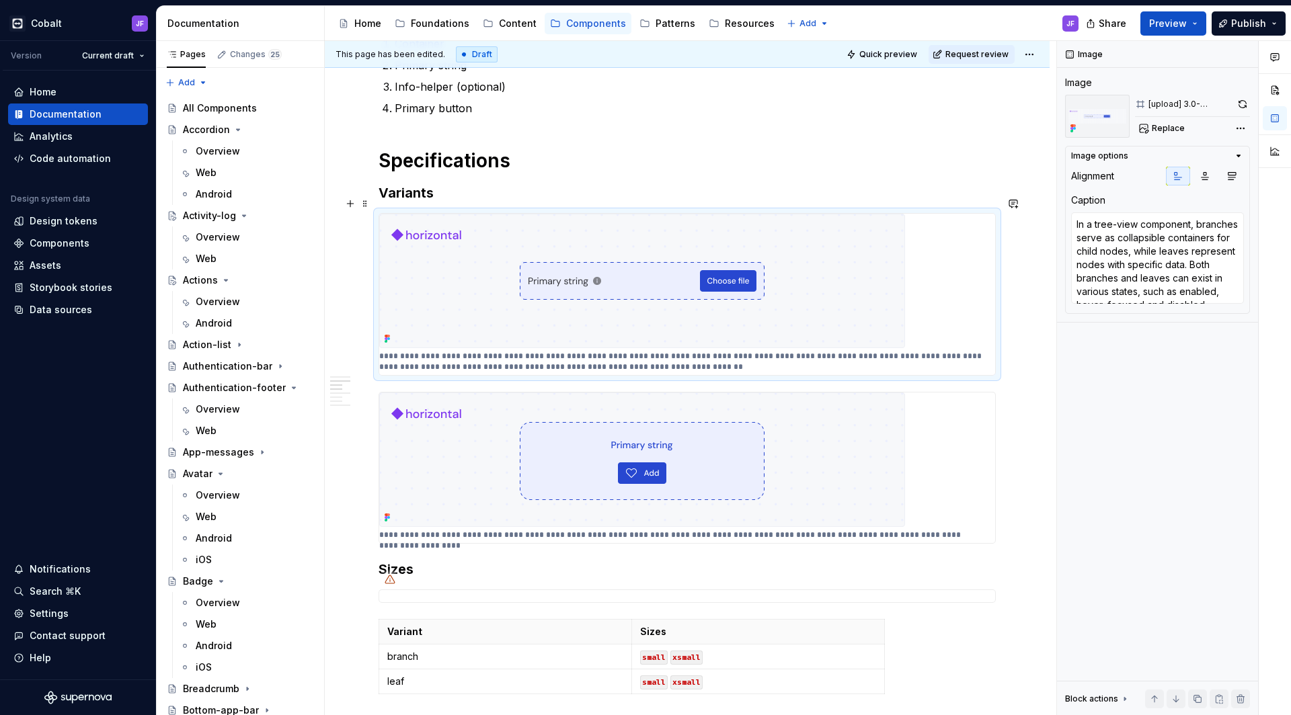
click at [692, 318] on img at bounding box center [642, 281] width 526 height 134
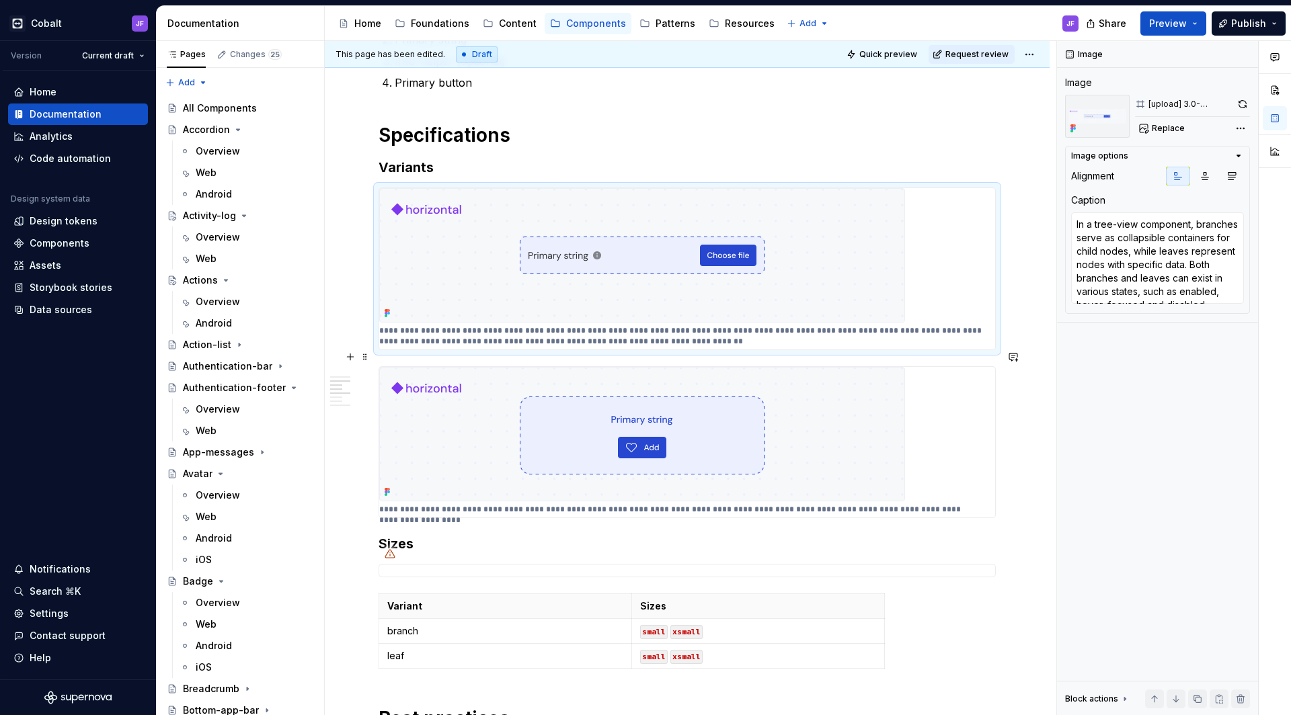
type textarea "*"
type textarea "Tree-view items can have up to three levels within their hierarchical structure…"
click at [545, 389] on img at bounding box center [642, 434] width 526 height 134
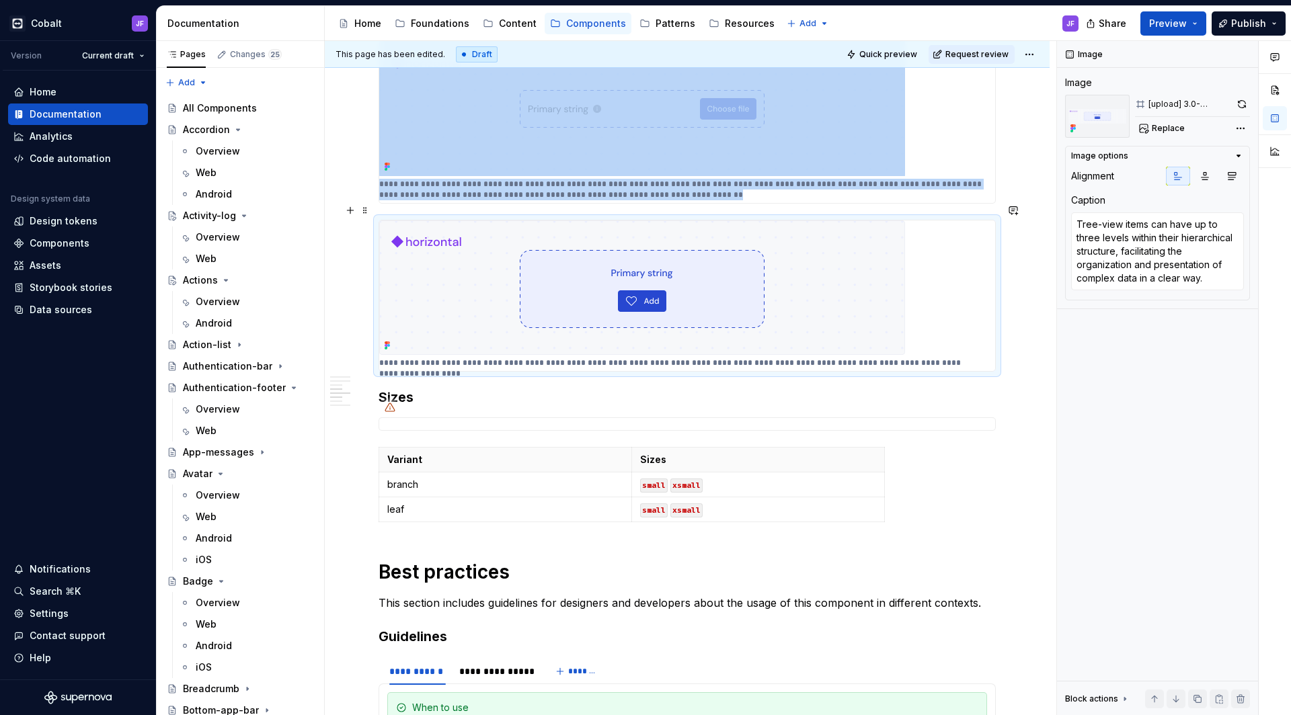
scroll to position [1110, 0]
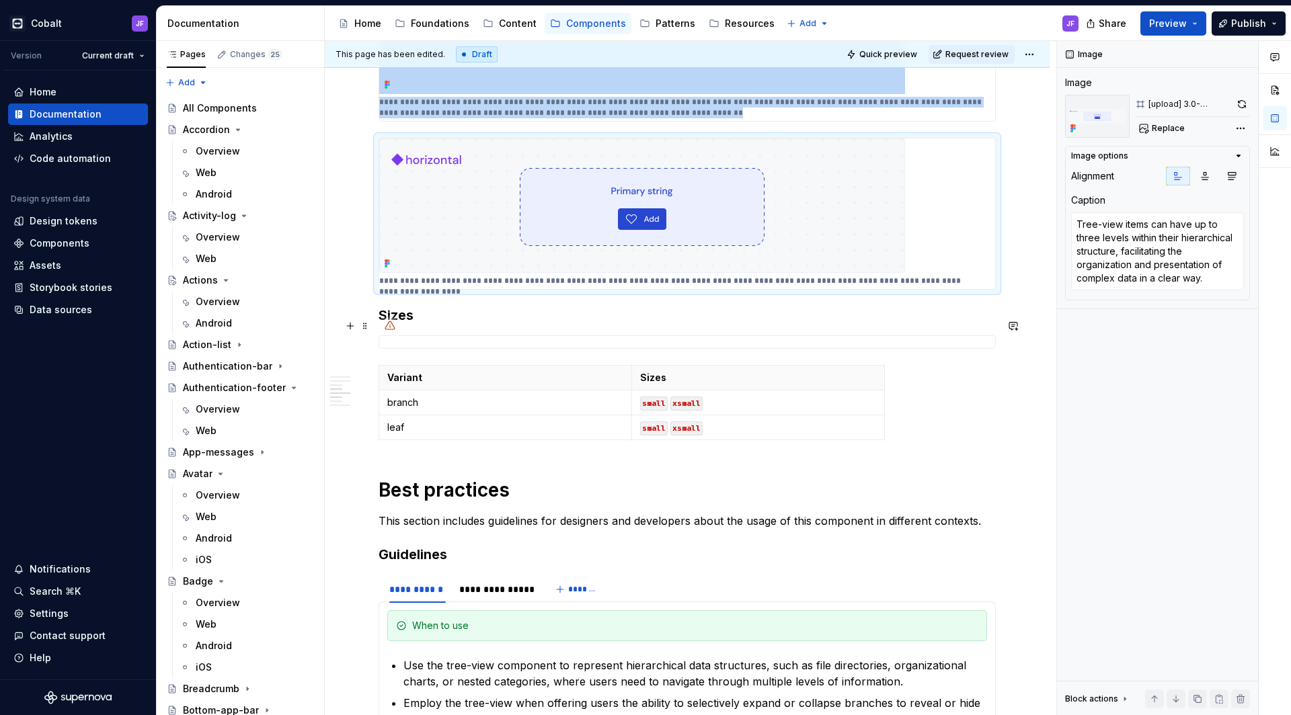
type textarea "*"
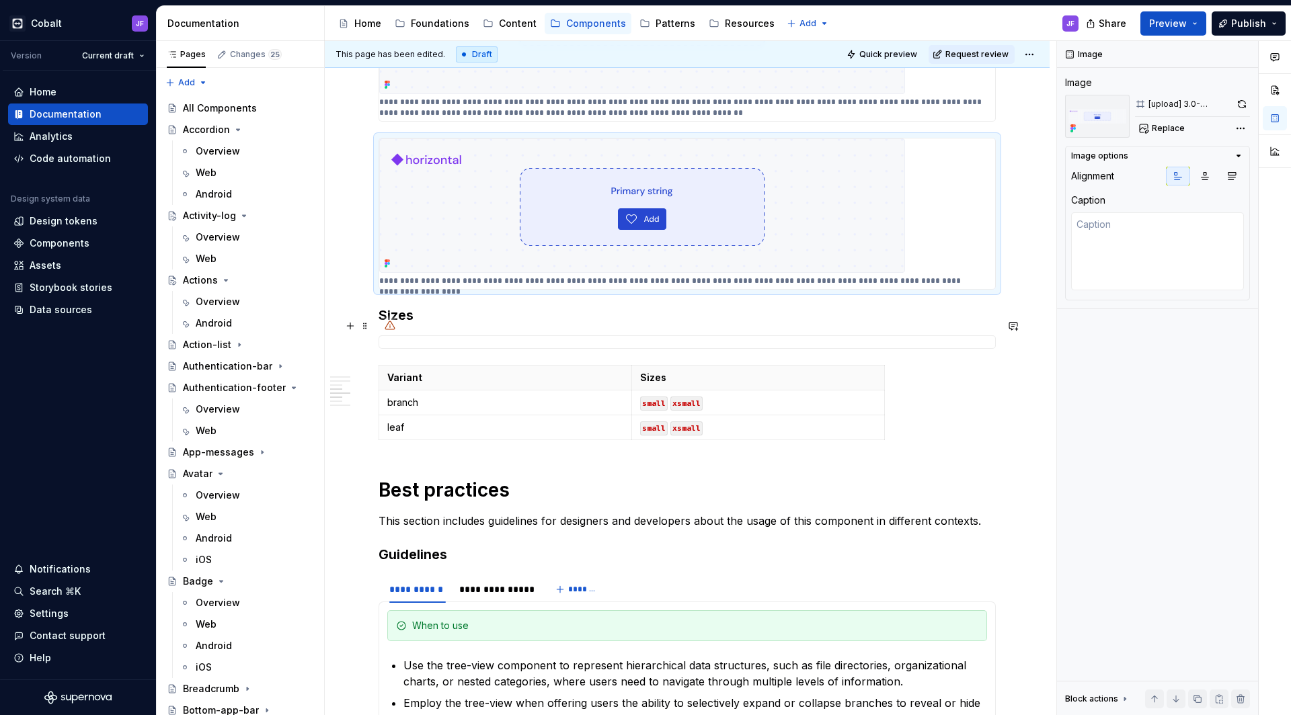
click at [614, 335] on div at bounding box center [686, 341] width 617 height 13
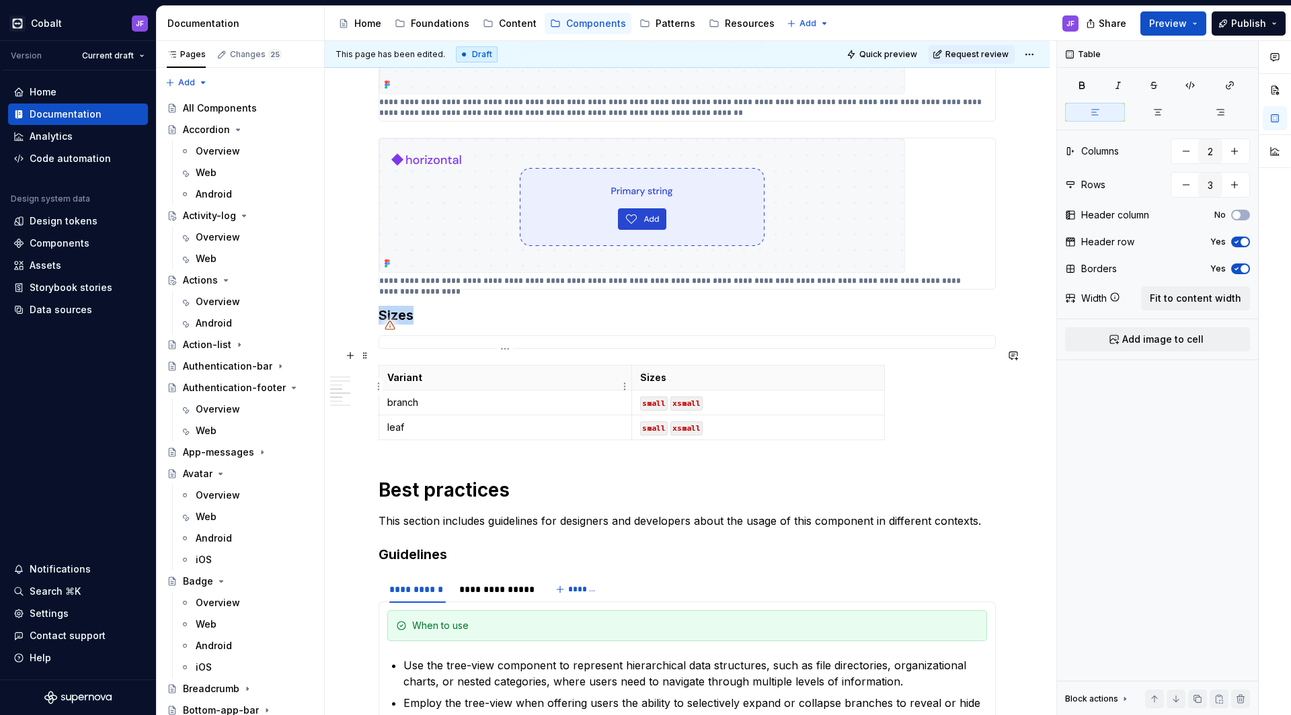
click at [400, 396] on p "branch" at bounding box center [505, 402] width 236 height 13
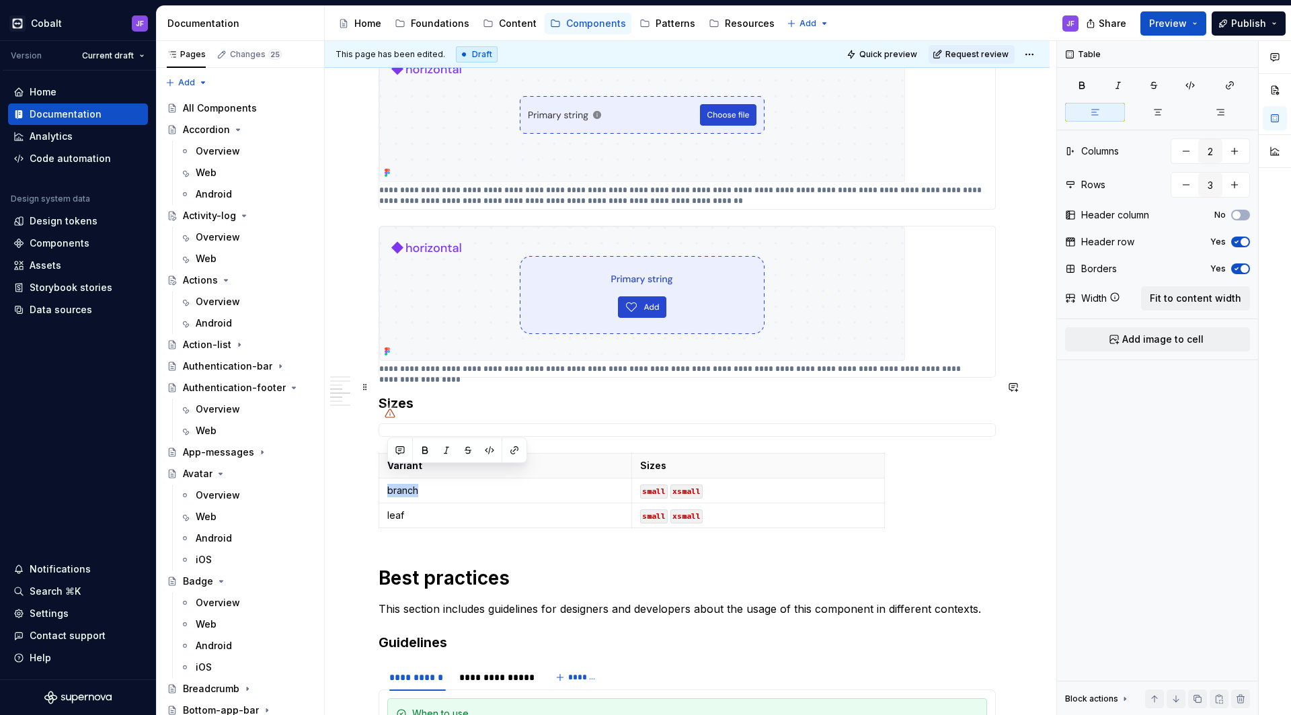
scroll to position [957, 0]
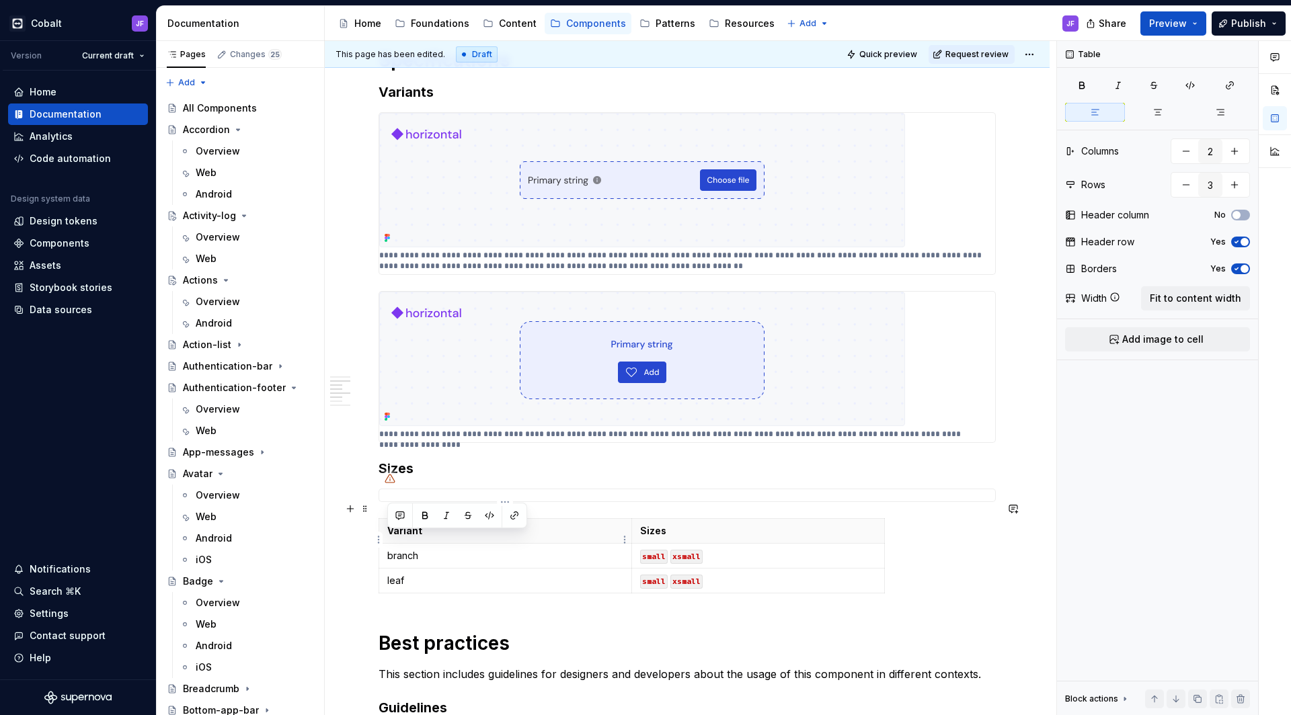
click at [417, 549] on p "branch" at bounding box center [505, 555] width 236 height 13
click at [415, 549] on p "branch" at bounding box center [505, 555] width 236 height 13
click at [395, 574] on p "leaf" at bounding box center [505, 580] width 236 height 13
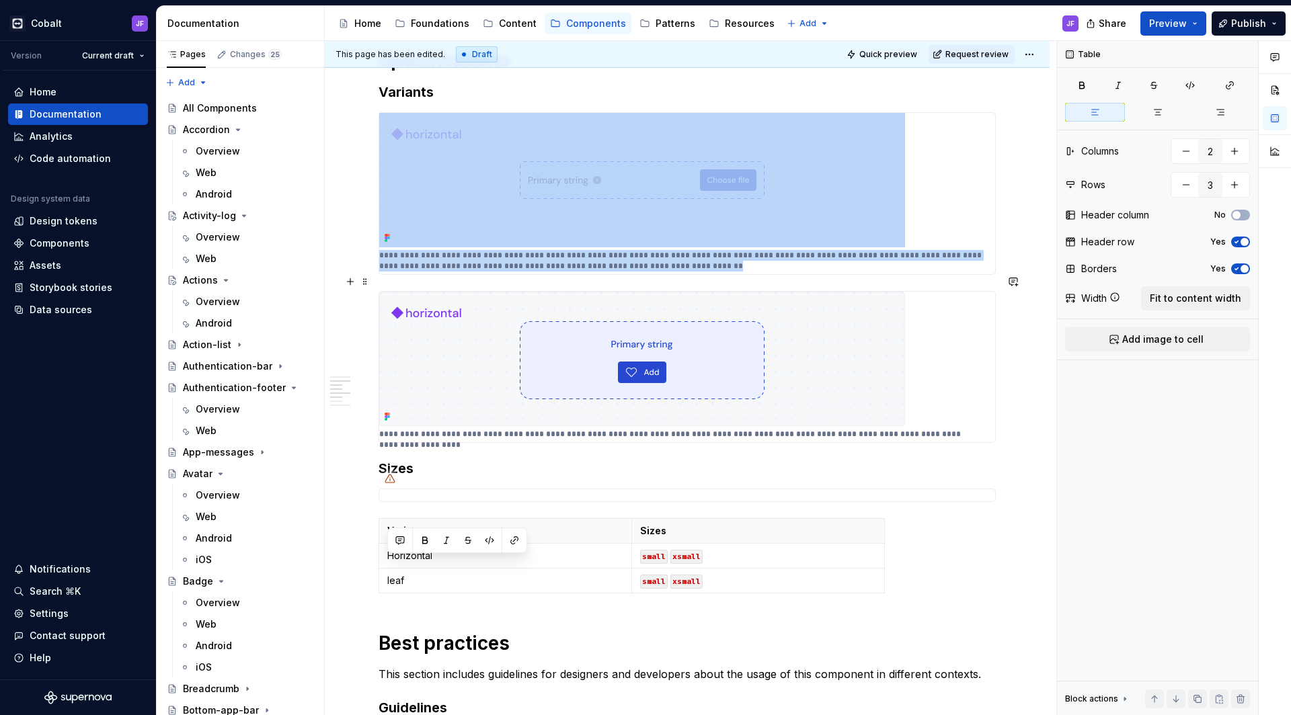
click at [862, 306] on img at bounding box center [642, 359] width 526 height 134
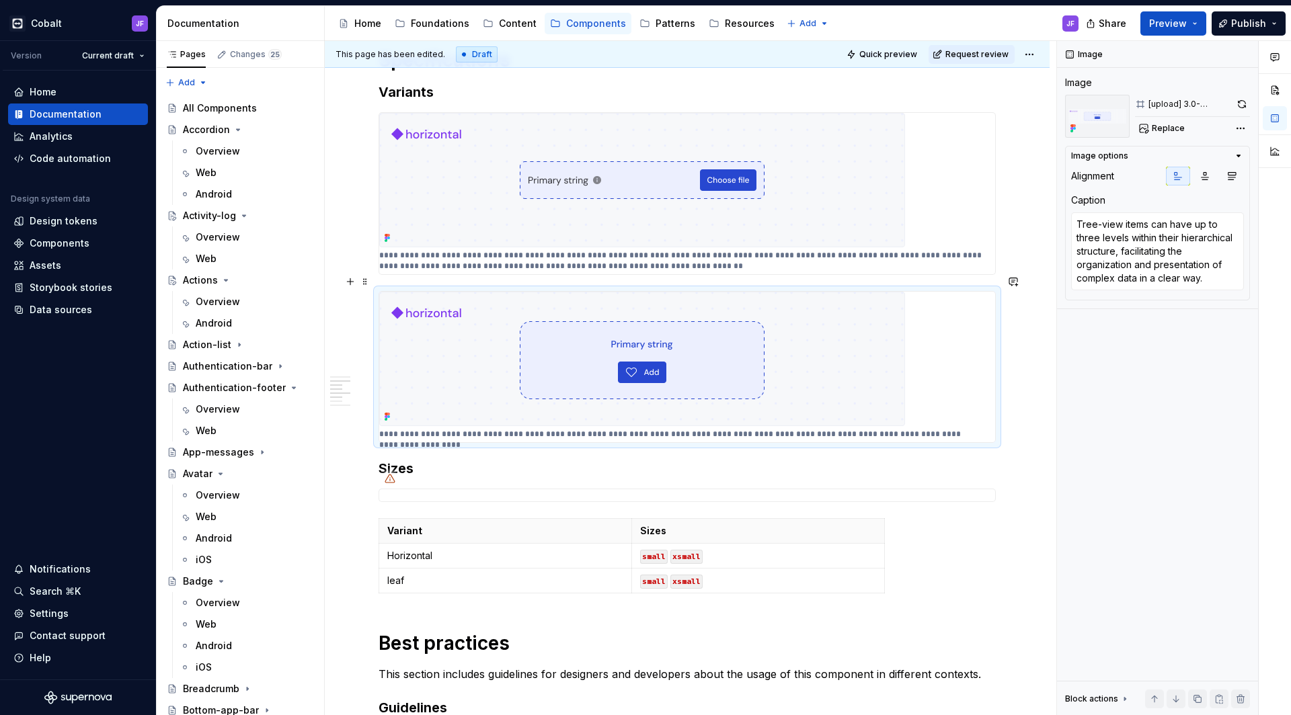
click at [863, 309] on img at bounding box center [642, 359] width 526 height 134
type textarea "*"
type textarea "In a tree-view component, branches serve as collapsible containers for child no…"
click at [866, 214] on img at bounding box center [642, 180] width 526 height 134
type textarea "*"
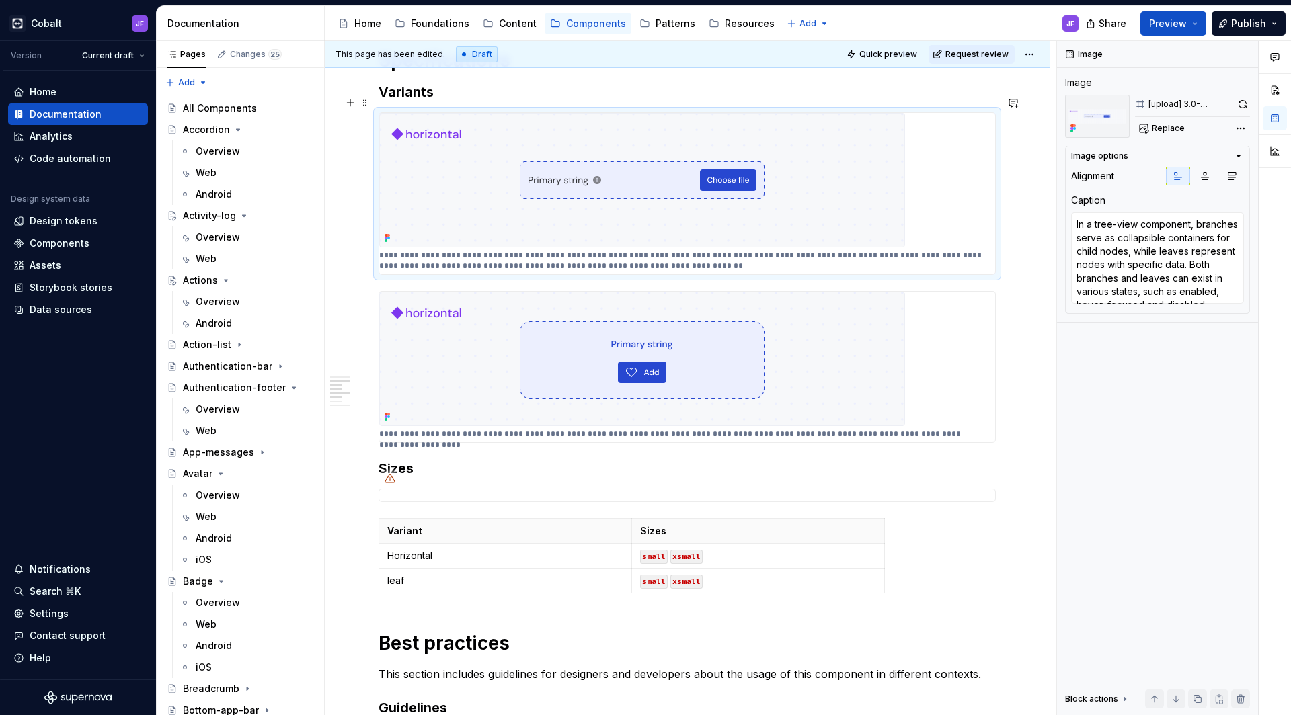
type textarea "Tree-view items can have up to three levels within their hierarchical structure…"
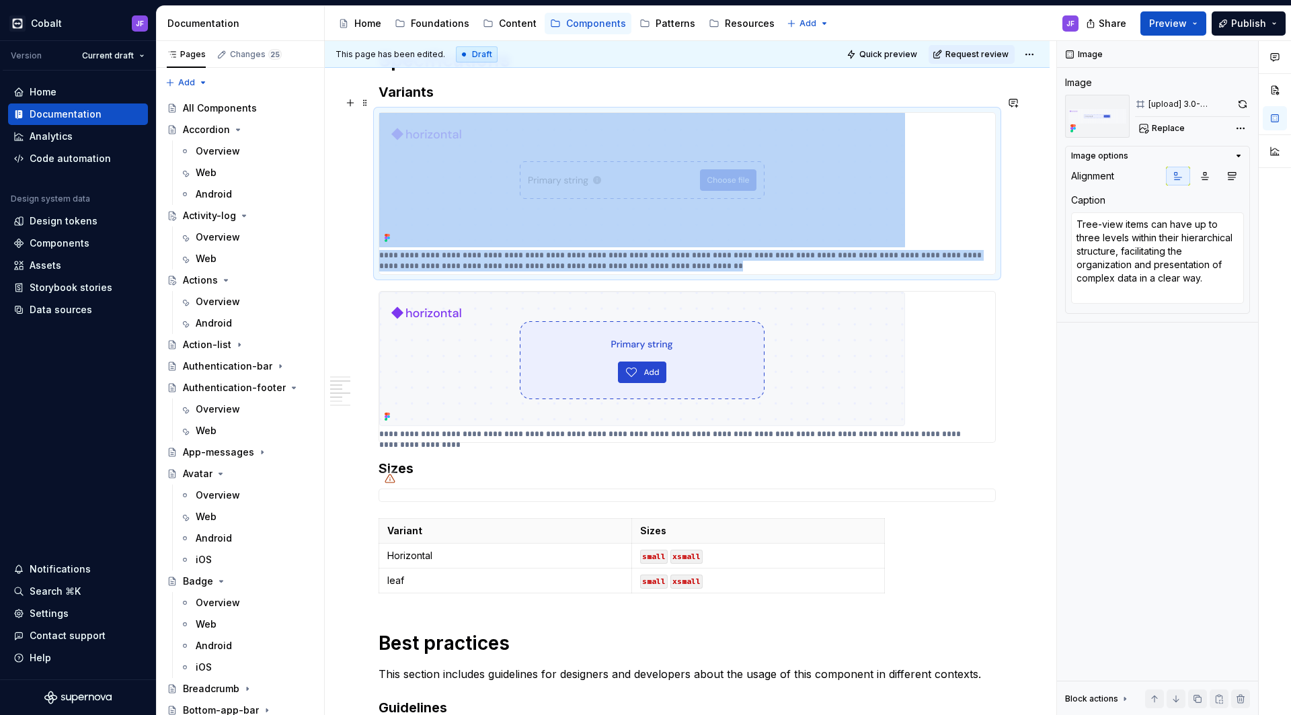
click at [849, 315] on img at bounding box center [642, 359] width 526 height 134
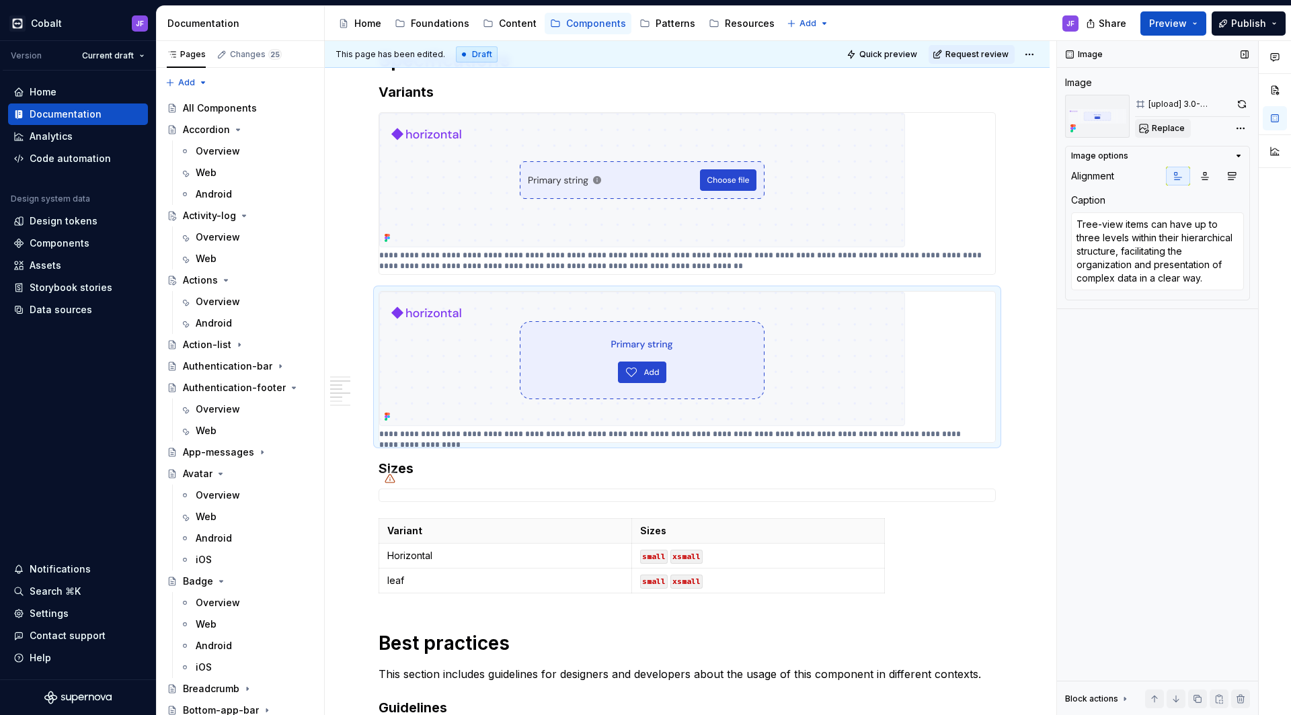
click at [1173, 126] on span "Replace" at bounding box center [1167, 128] width 33 height 11
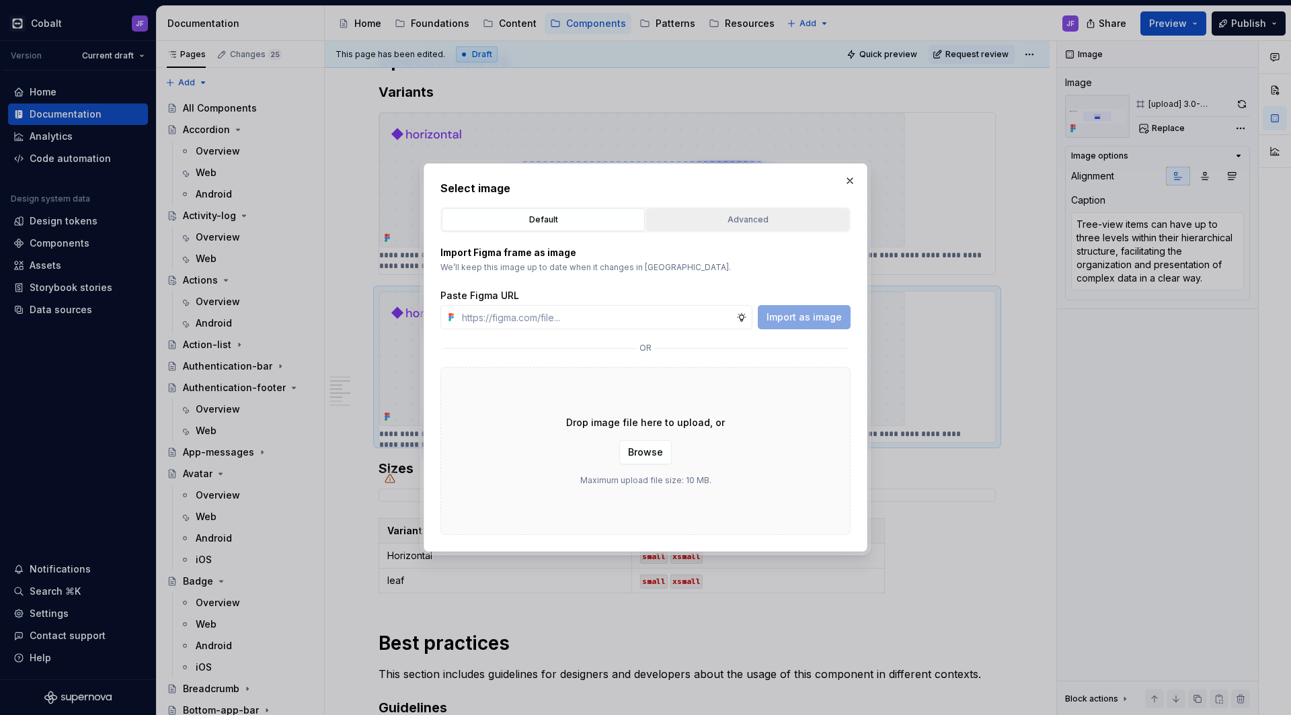
click at [744, 222] on div "Advanced" at bounding box center [748, 219] width 194 height 13
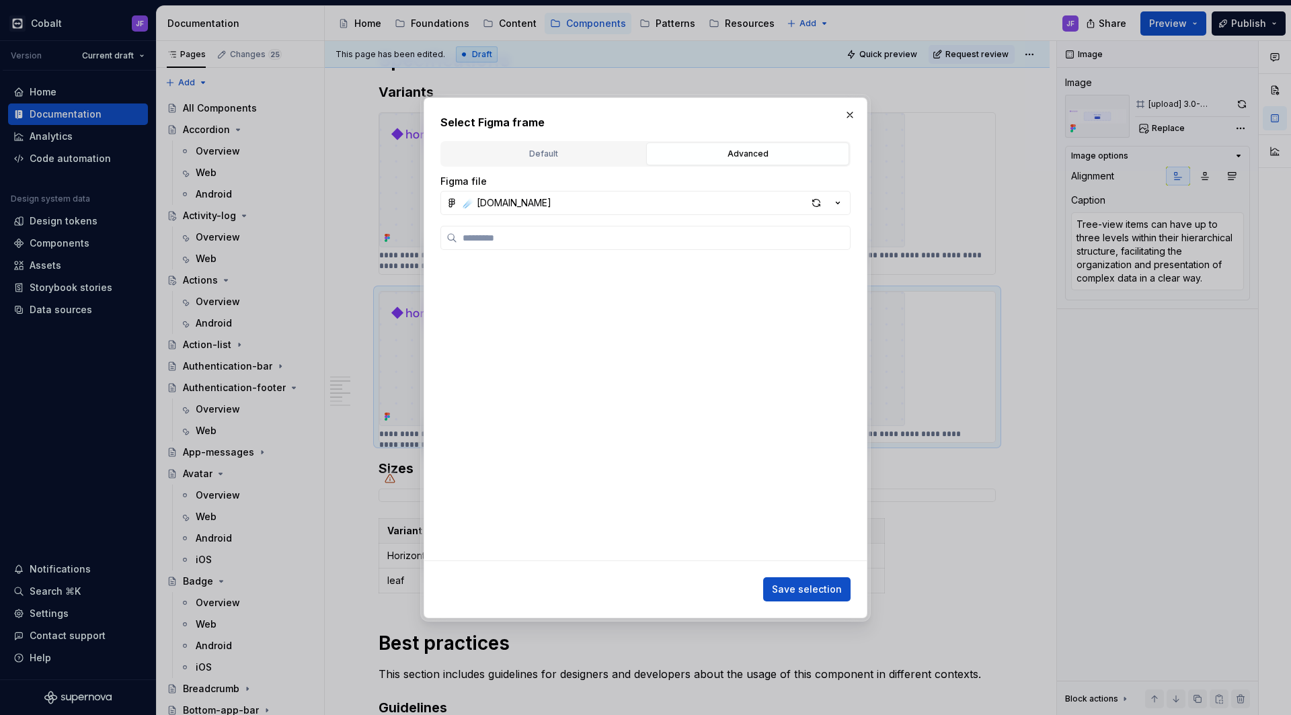
type textarea "*"
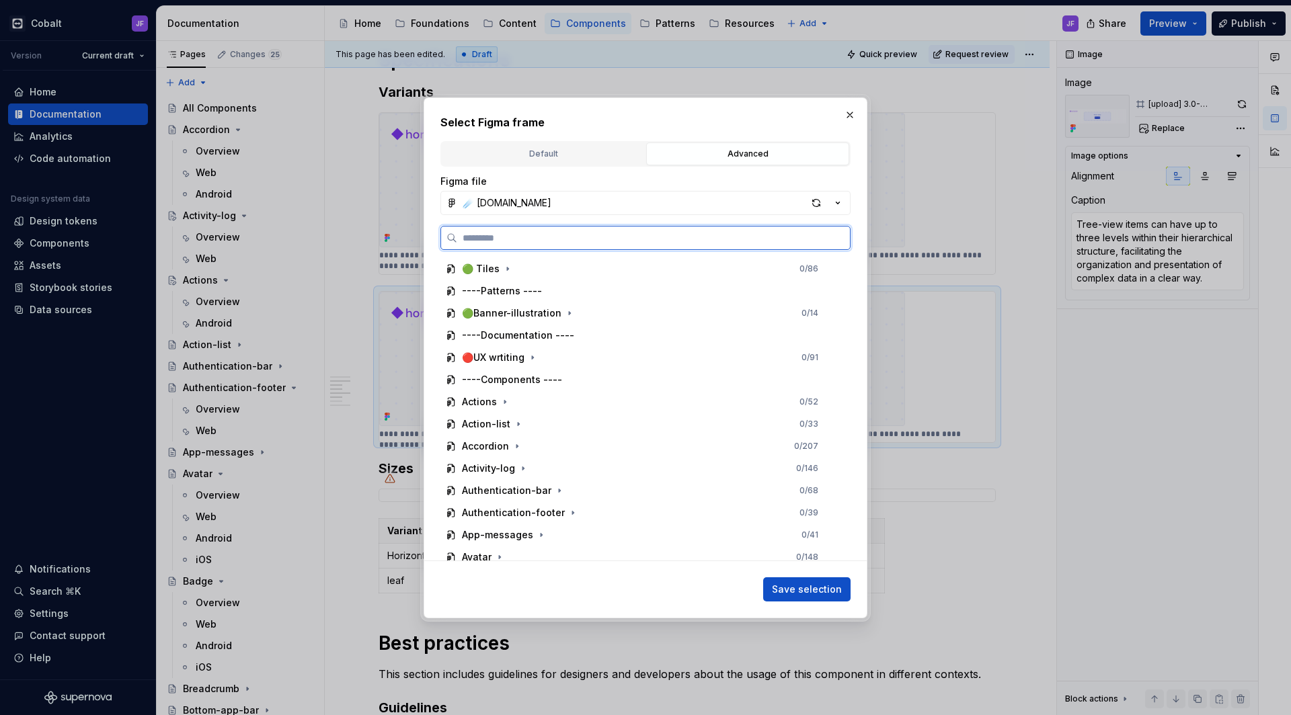
click at [641, 240] on input "search" at bounding box center [653, 237] width 393 height 13
paste input "********"
type input "********"
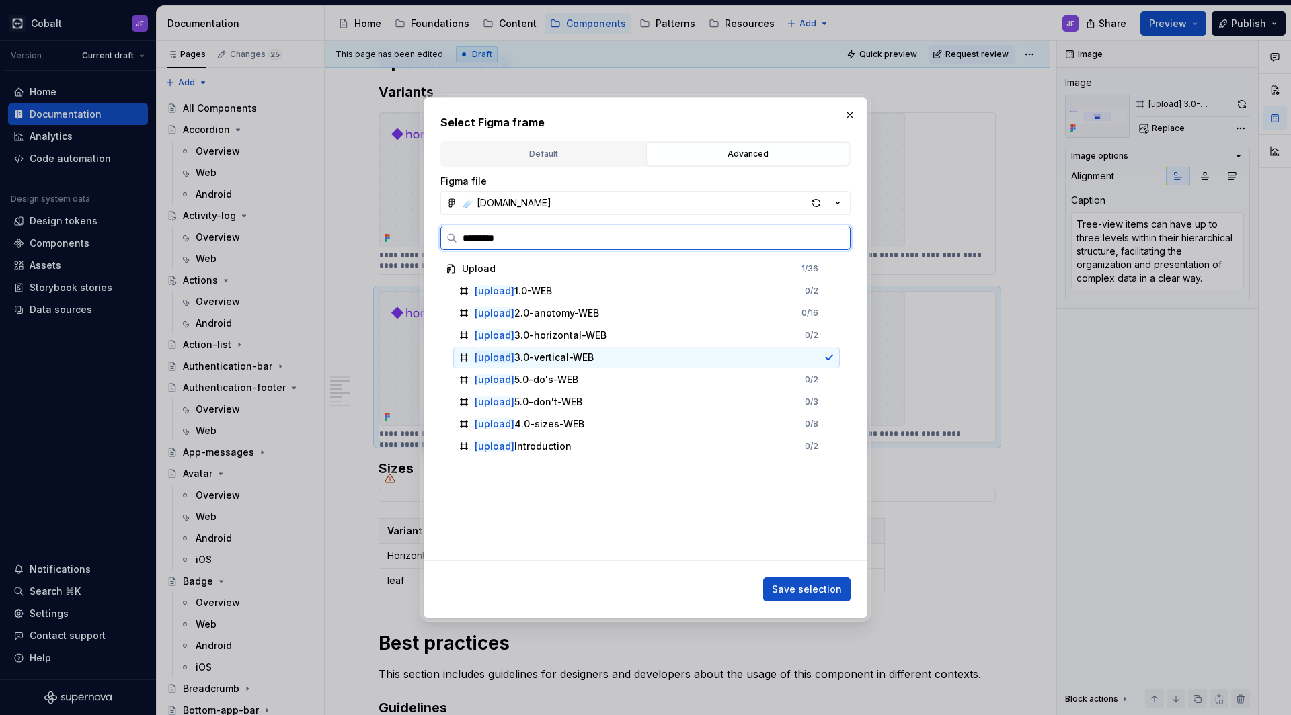
click at [629, 354] on div "[upload] 3.0-vertical-WEB" at bounding box center [646, 358] width 387 height 22
click at [811, 200] on div "button" at bounding box center [816, 203] width 19 height 19
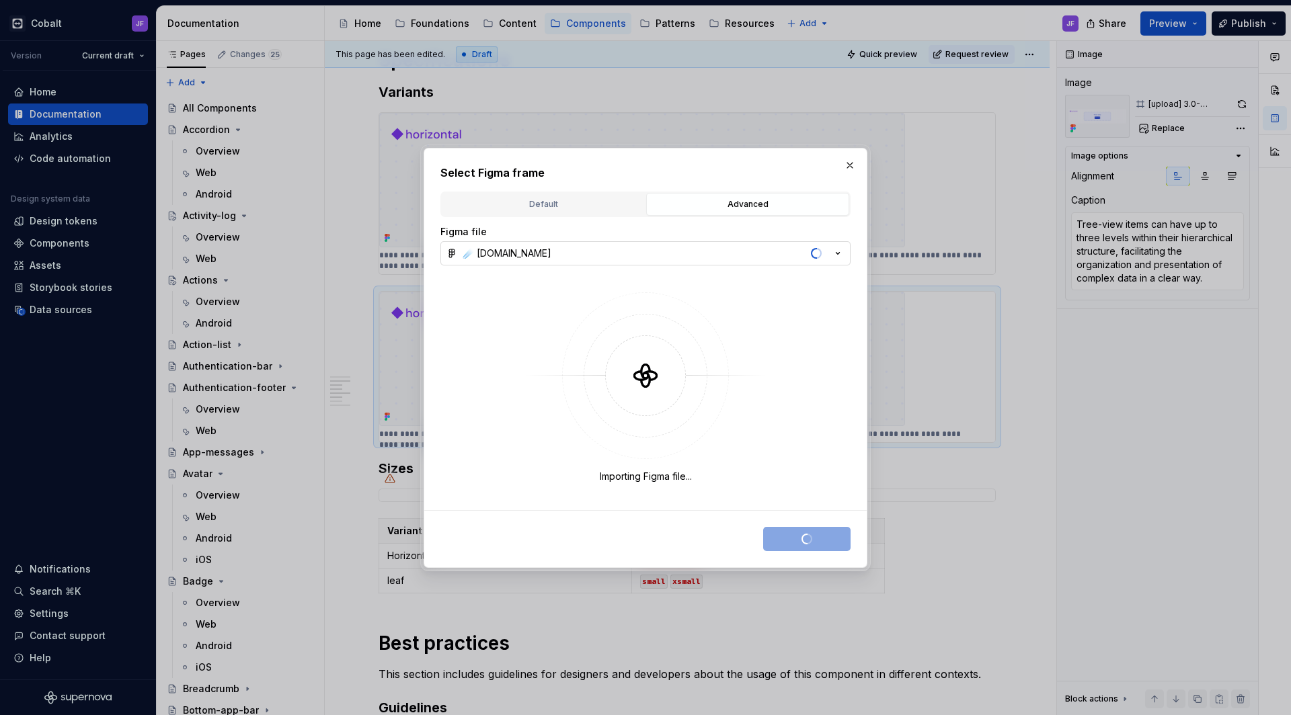
click at [636, 286] on div "Importing Figma file..." at bounding box center [645, 387] width 410 height 223
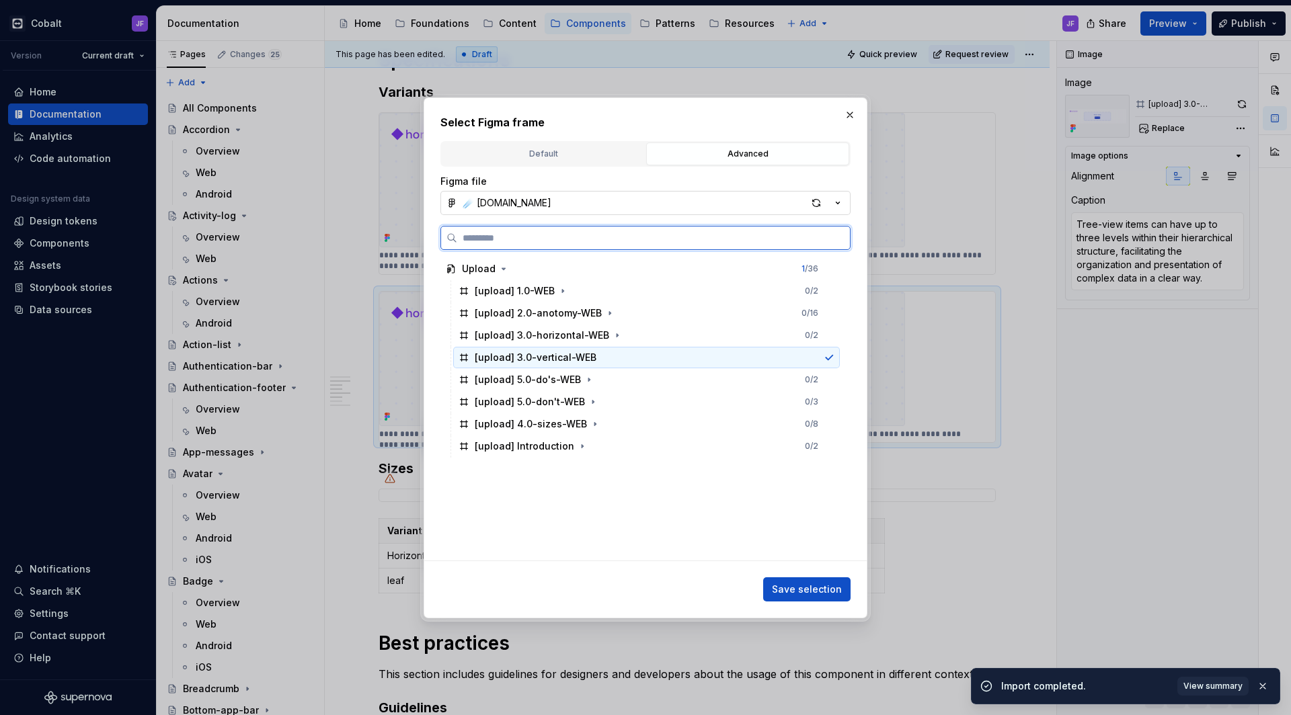
click at [603, 351] on div "[upload] 3.0-vertical-WEB" at bounding box center [646, 358] width 387 height 22
click at [801, 582] on button "Save selection" at bounding box center [806, 589] width 87 height 24
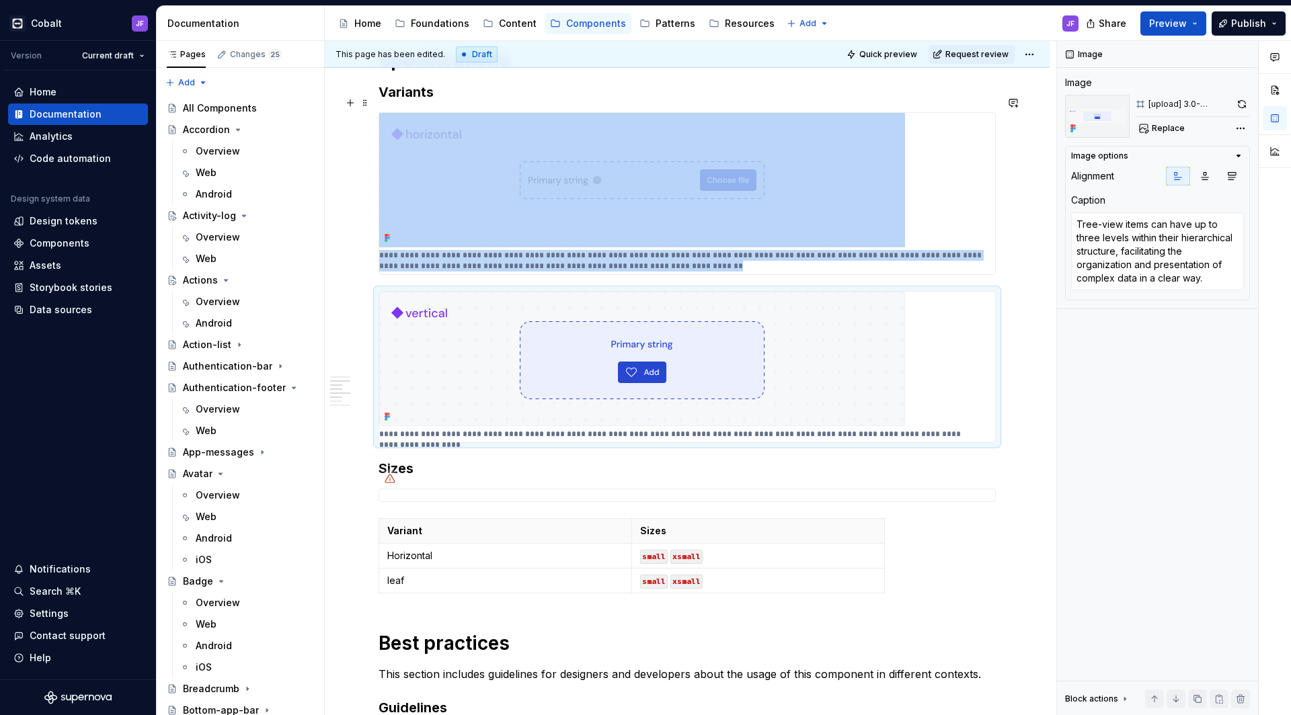
type textarea "*"
type textarea "In a tree-view component, branches serve as collapsible containers for child no…"
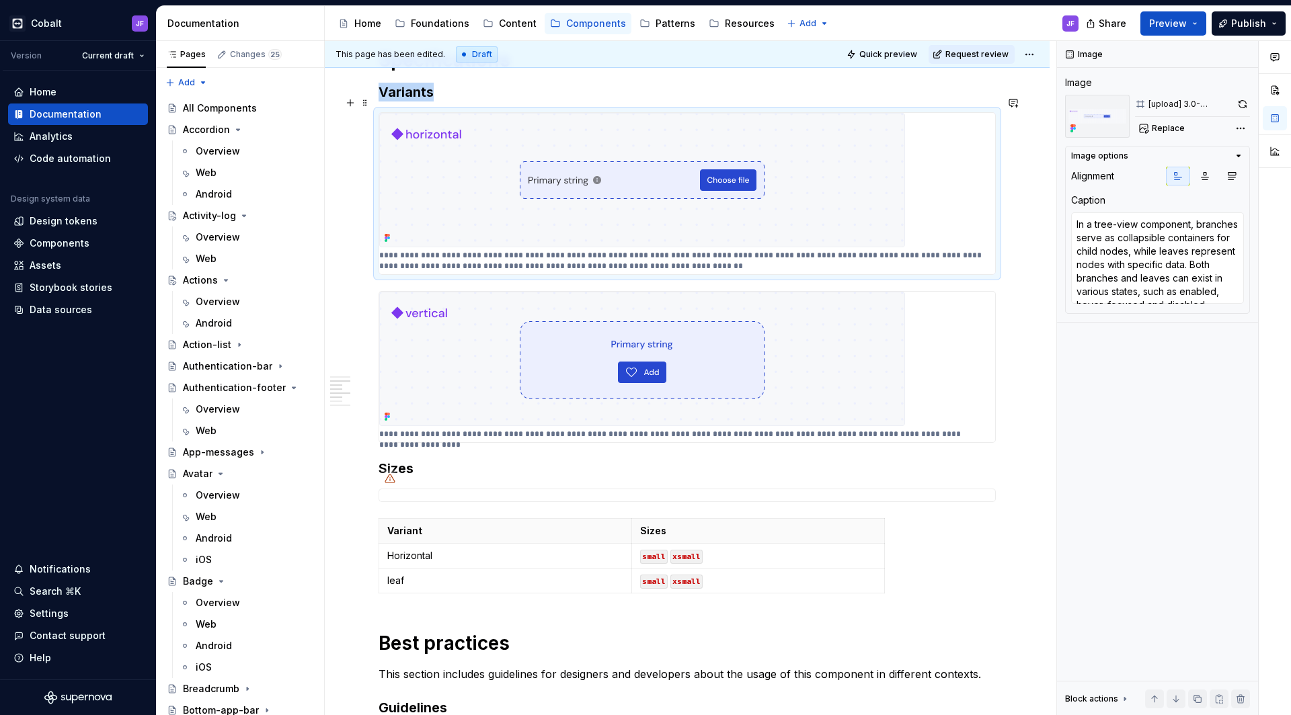
click at [791, 221] on img at bounding box center [642, 180] width 526 height 134
click at [587, 463] on div "**********" at bounding box center [686, 311] width 617 height 1973
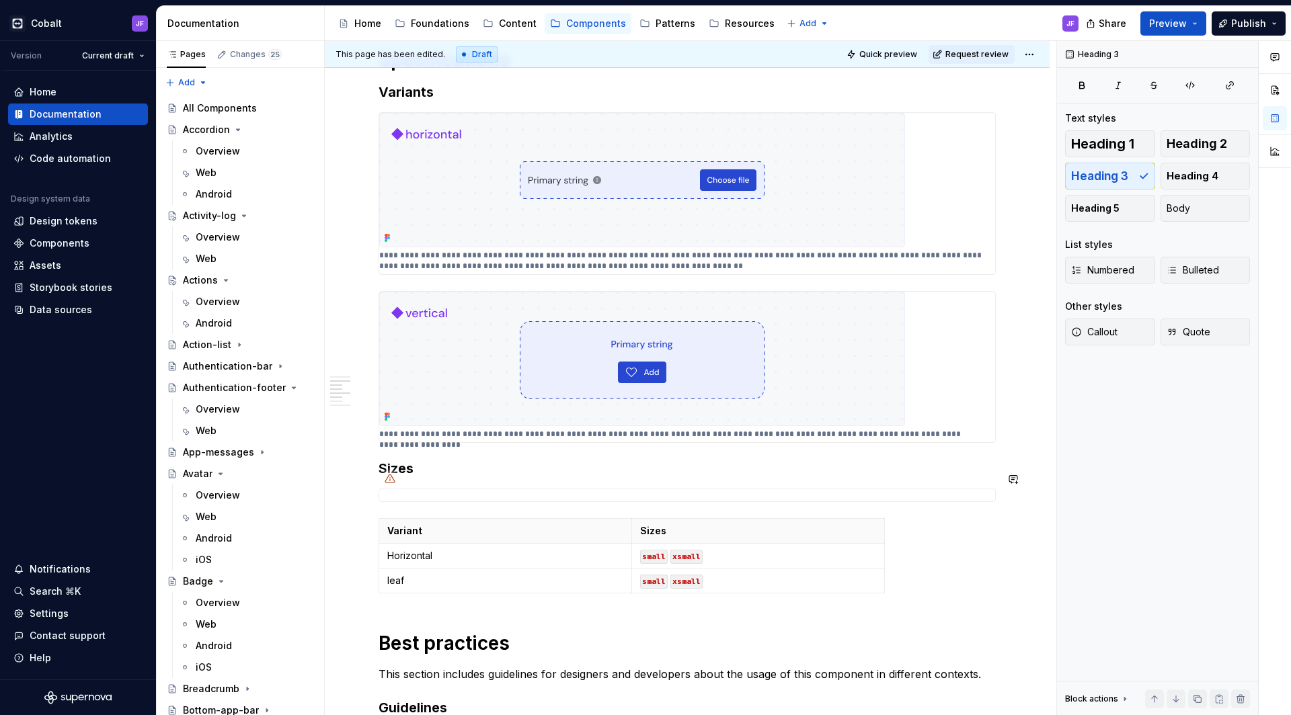
type textarea "*"
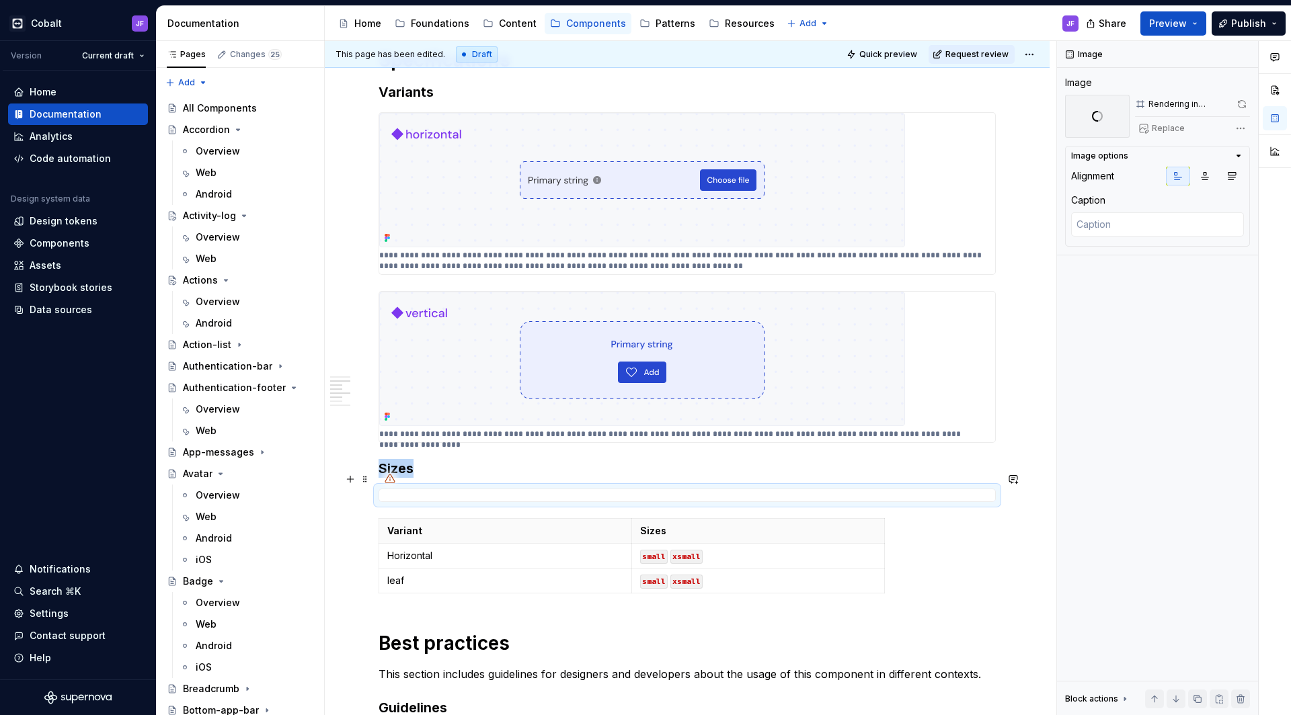
click at [587, 489] on div at bounding box center [686, 495] width 617 height 13
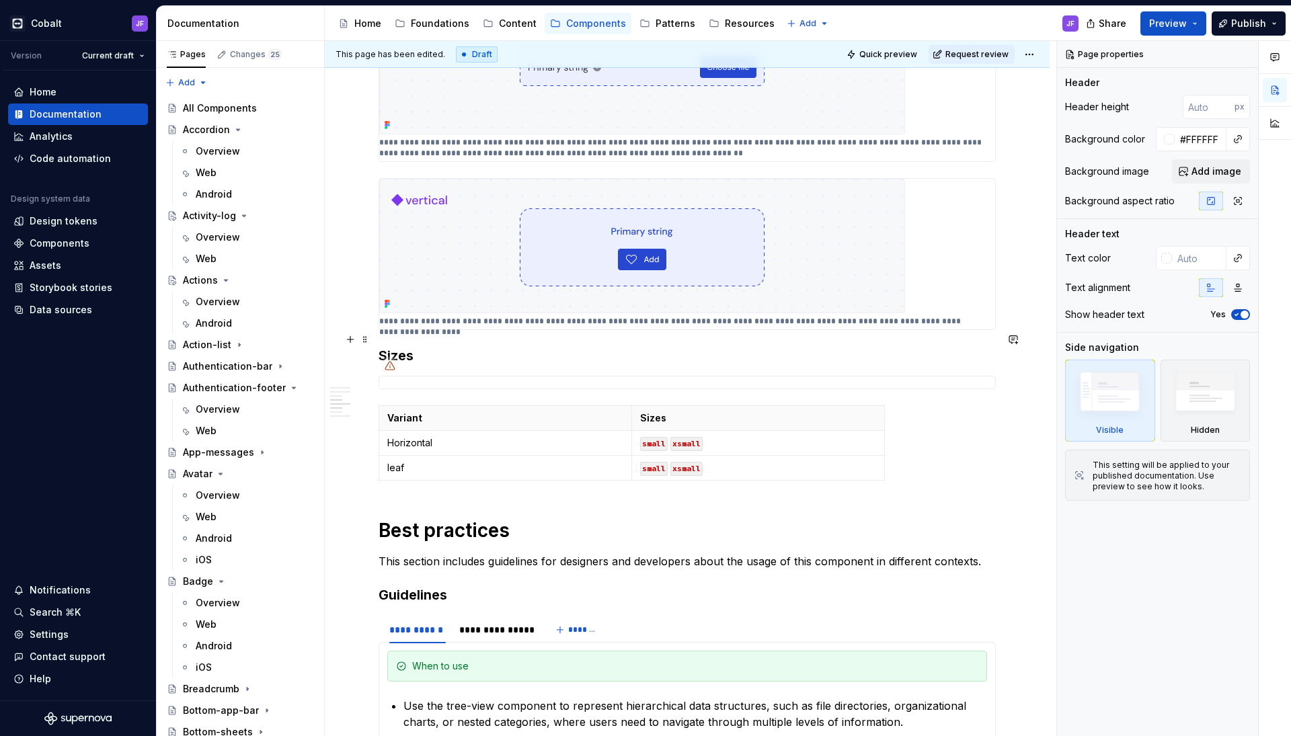
scroll to position [1074, 0]
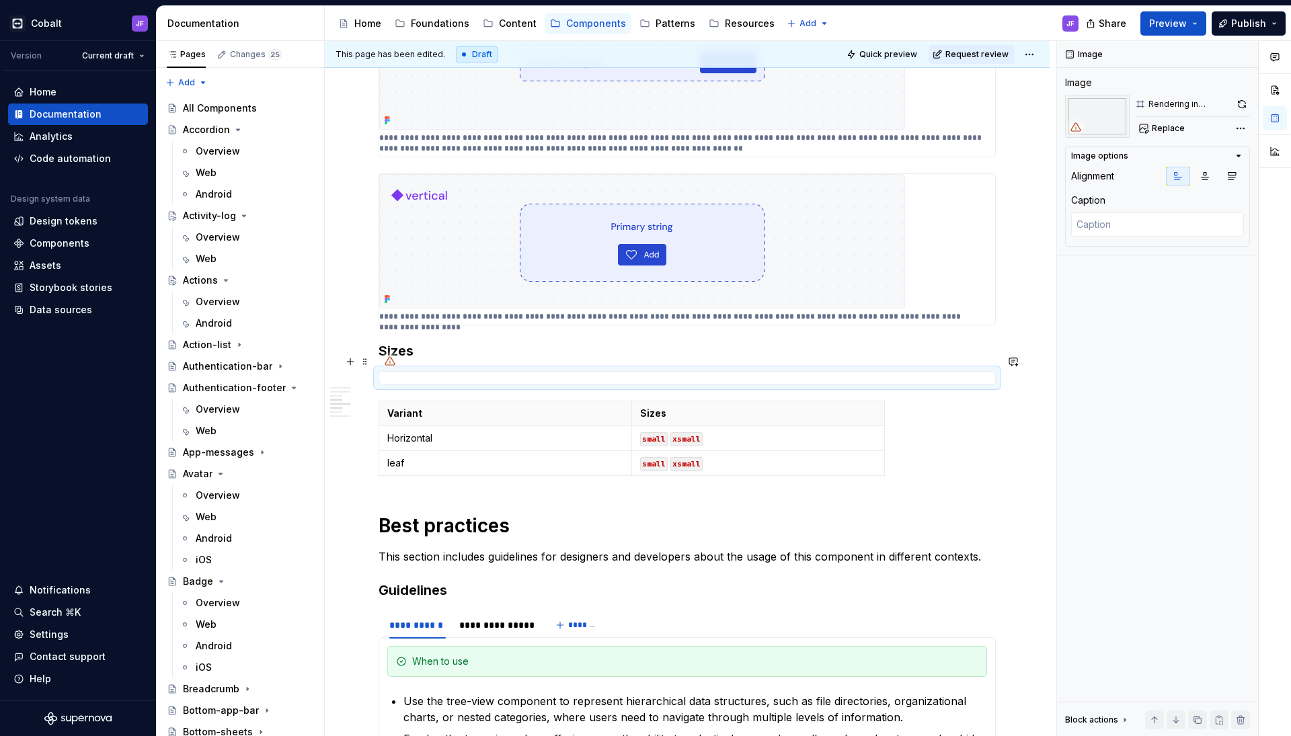
click at [599, 371] on div at bounding box center [686, 377] width 617 height 13
click at [1154, 124] on span "Replace" at bounding box center [1167, 128] width 33 height 11
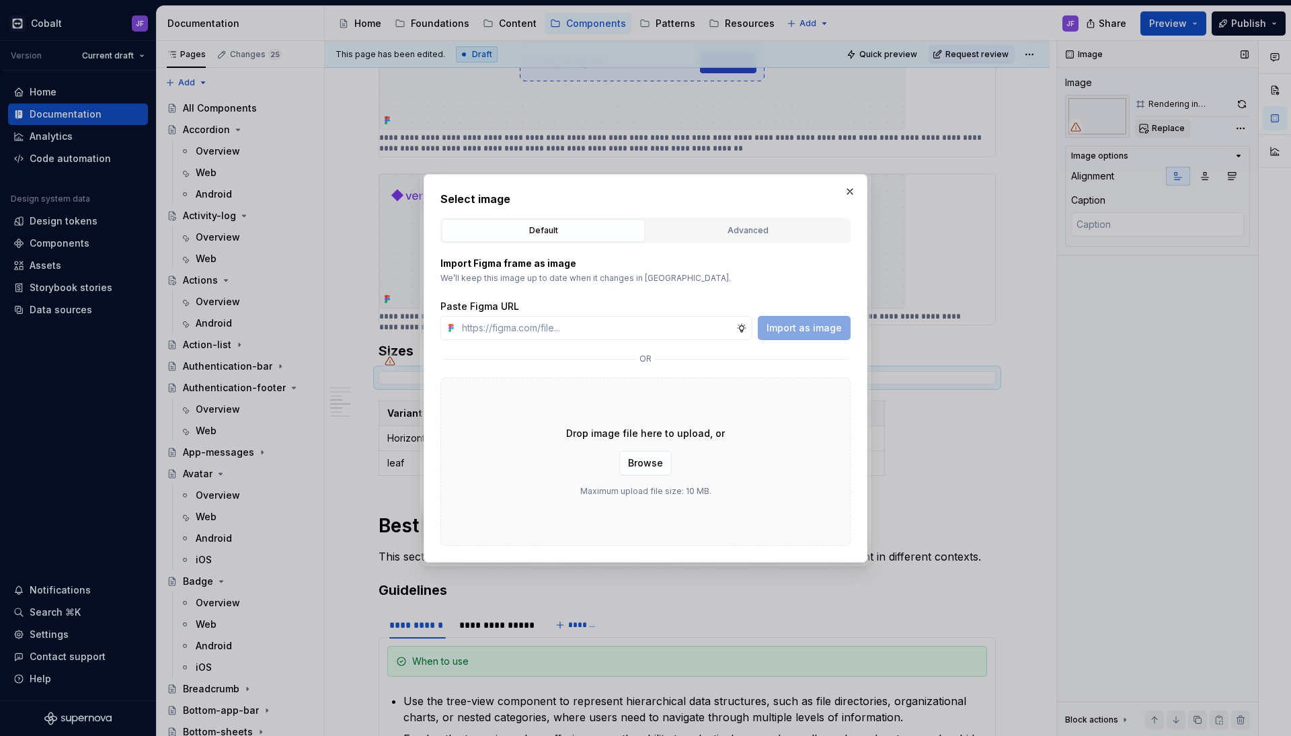
type textarea "*"
click at [801, 206] on h2 "Select image" at bounding box center [645, 199] width 410 height 16
click at [801, 212] on div "Select image Default Advanced Import Figma frame as image We’ll keep this image…" at bounding box center [645, 368] width 410 height 355
click at [801, 220] on button "Advanced" at bounding box center [747, 230] width 203 height 23
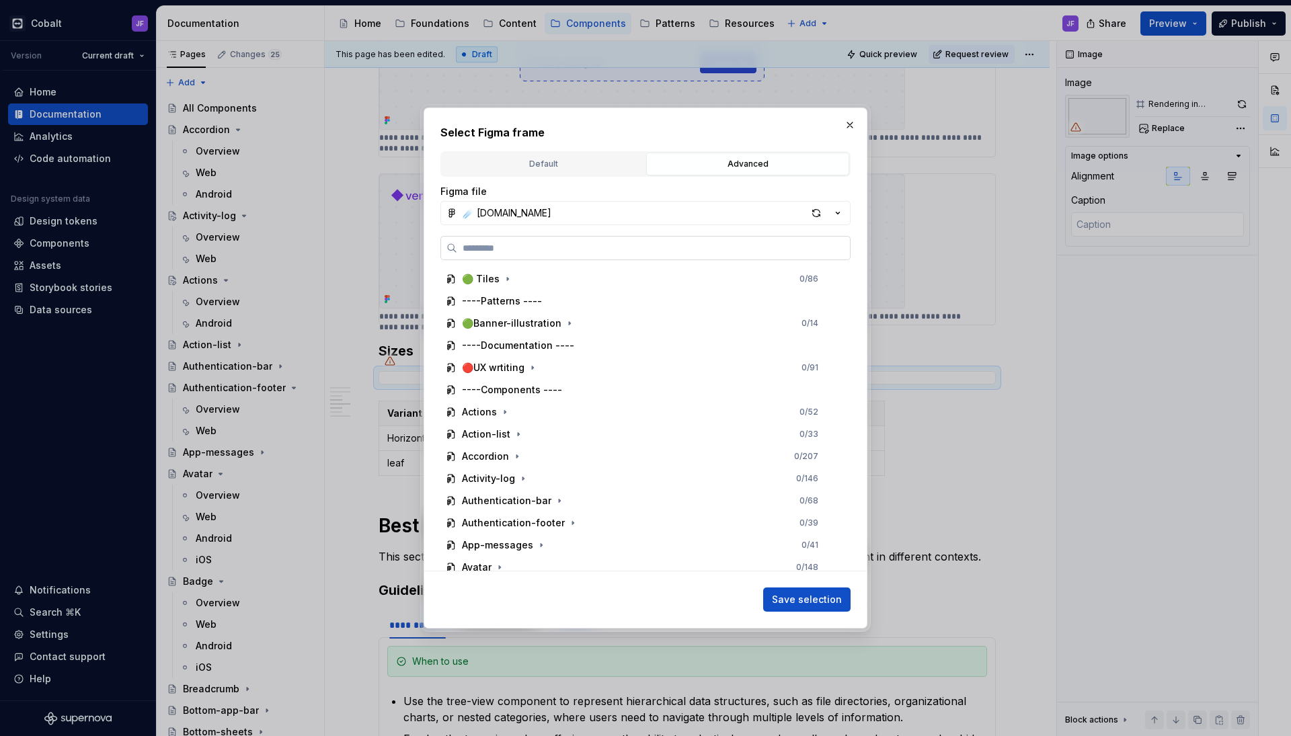
click at [666, 253] on input "search" at bounding box center [653, 247] width 393 height 13
paste input "********"
type input "********"
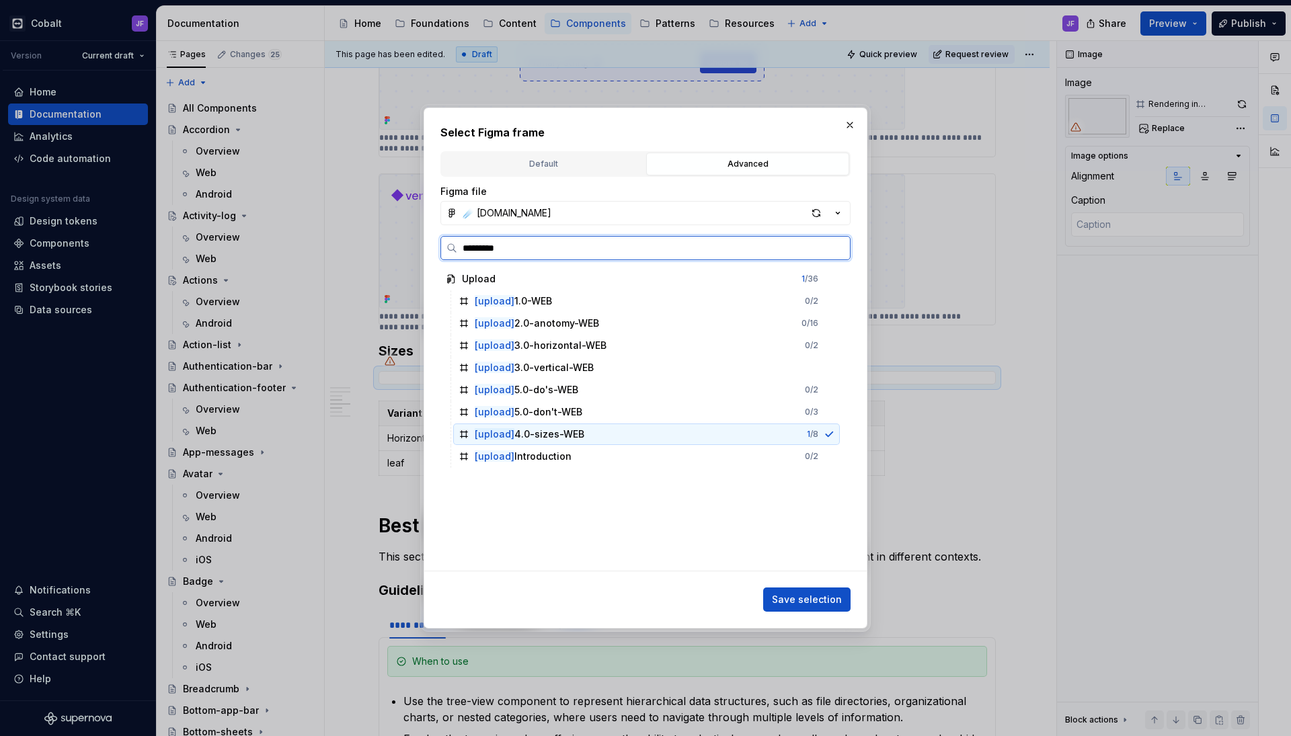
click at [581, 438] on div "[upload] 4.0-sizes-WEB" at bounding box center [530, 434] width 110 height 13
click at [791, 595] on span "Save selection" at bounding box center [807, 599] width 70 height 13
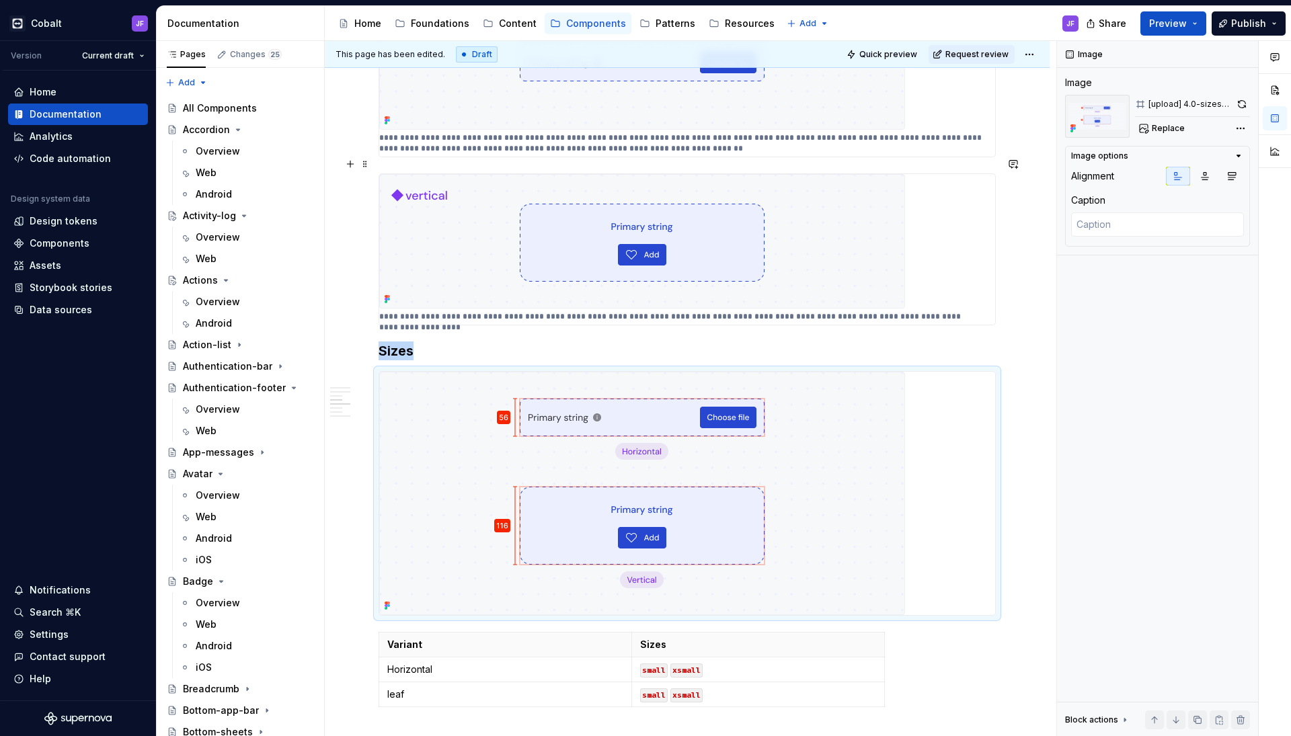
type textarea "*"
type textarea "Tree-view items can have up to three levels within their hierarchical structure…"
click at [802, 229] on img at bounding box center [642, 241] width 526 height 134
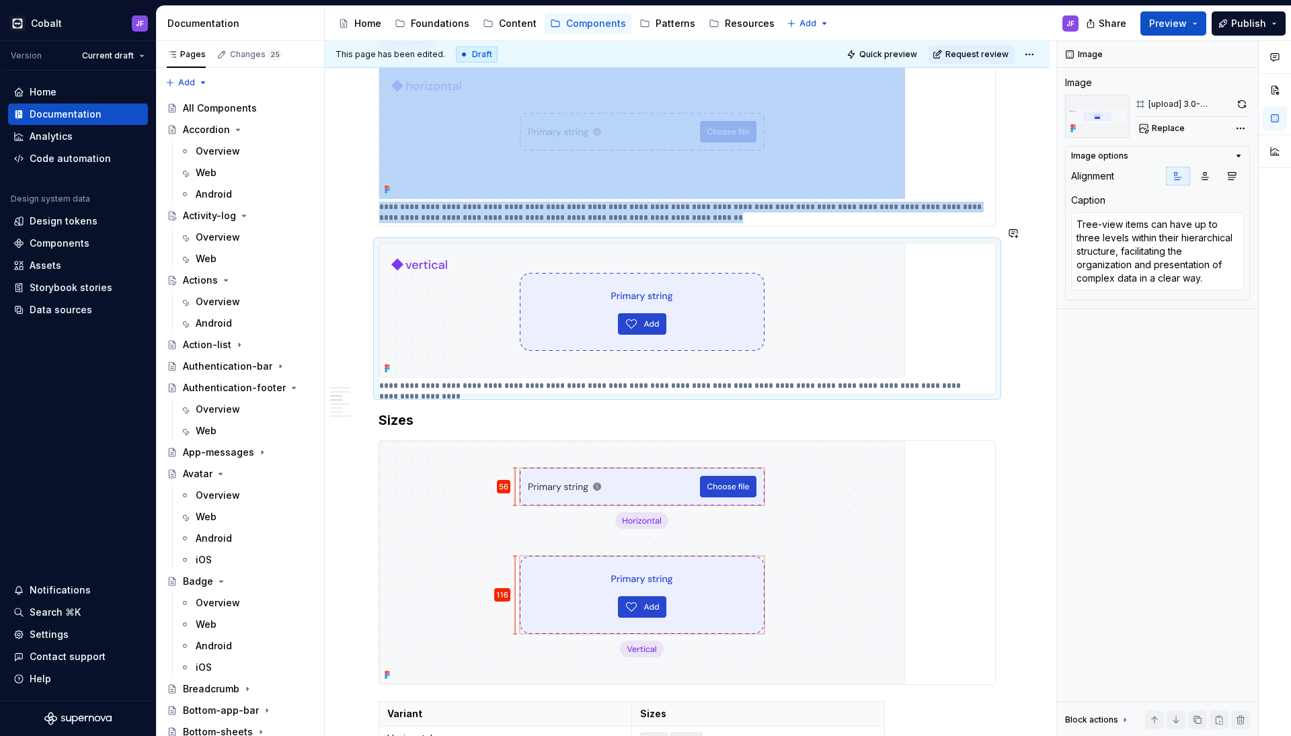
scroll to position [969, 0]
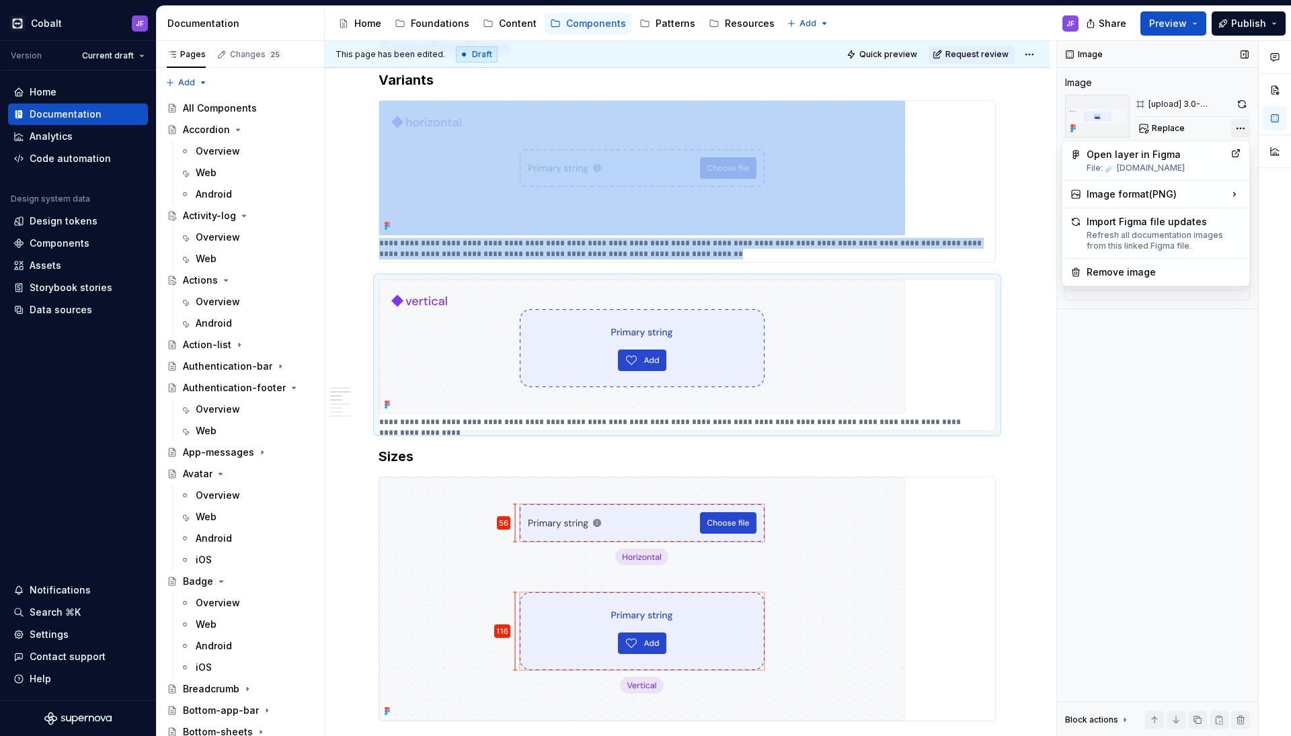
click at [1239, 124] on div "Comments Open comments No comments yet Select ‘Comment’ from the block context …" at bounding box center [1174, 389] width 234 height 696
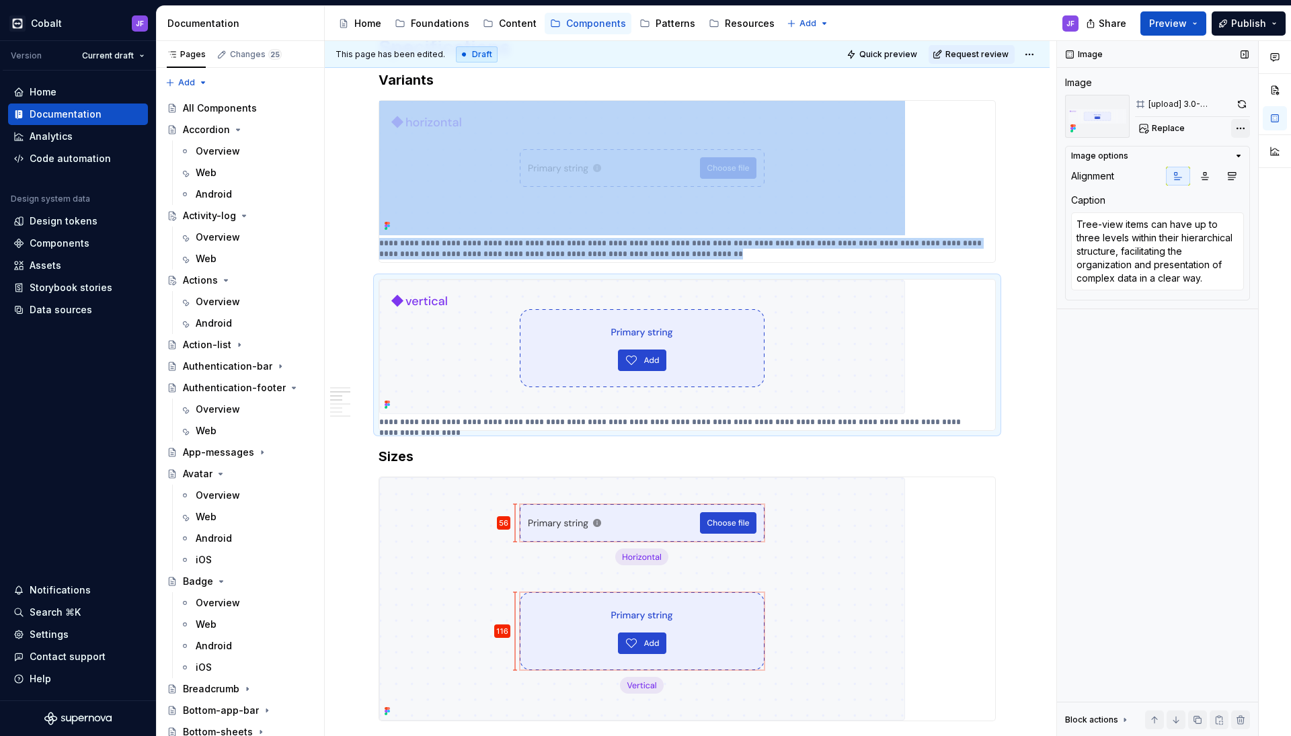
click at [1239, 126] on div "Comments Open comments No comments yet Select ‘Comment’ from the block context …" at bounding box center [1174, 389] width 234 height 696
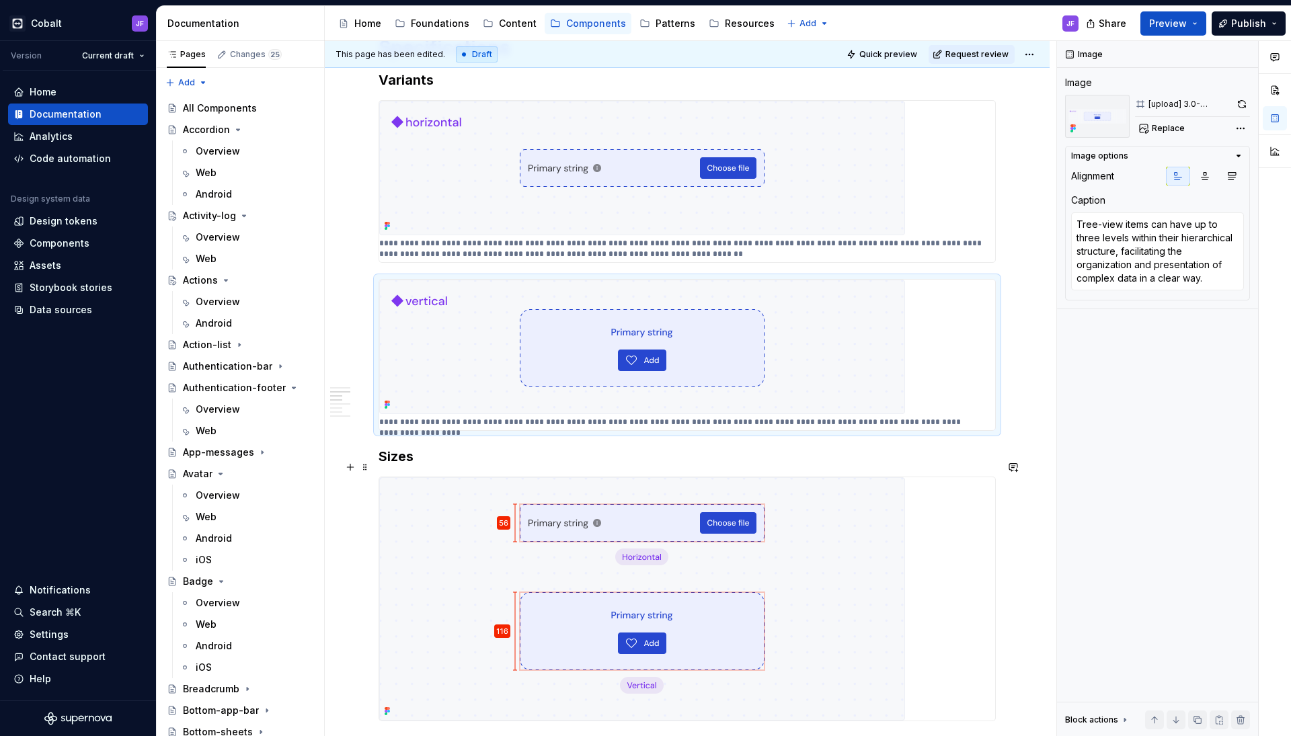
type textarea "*"
click at [665, 478] on img at bounding box center [642, 598] width 526 height 243
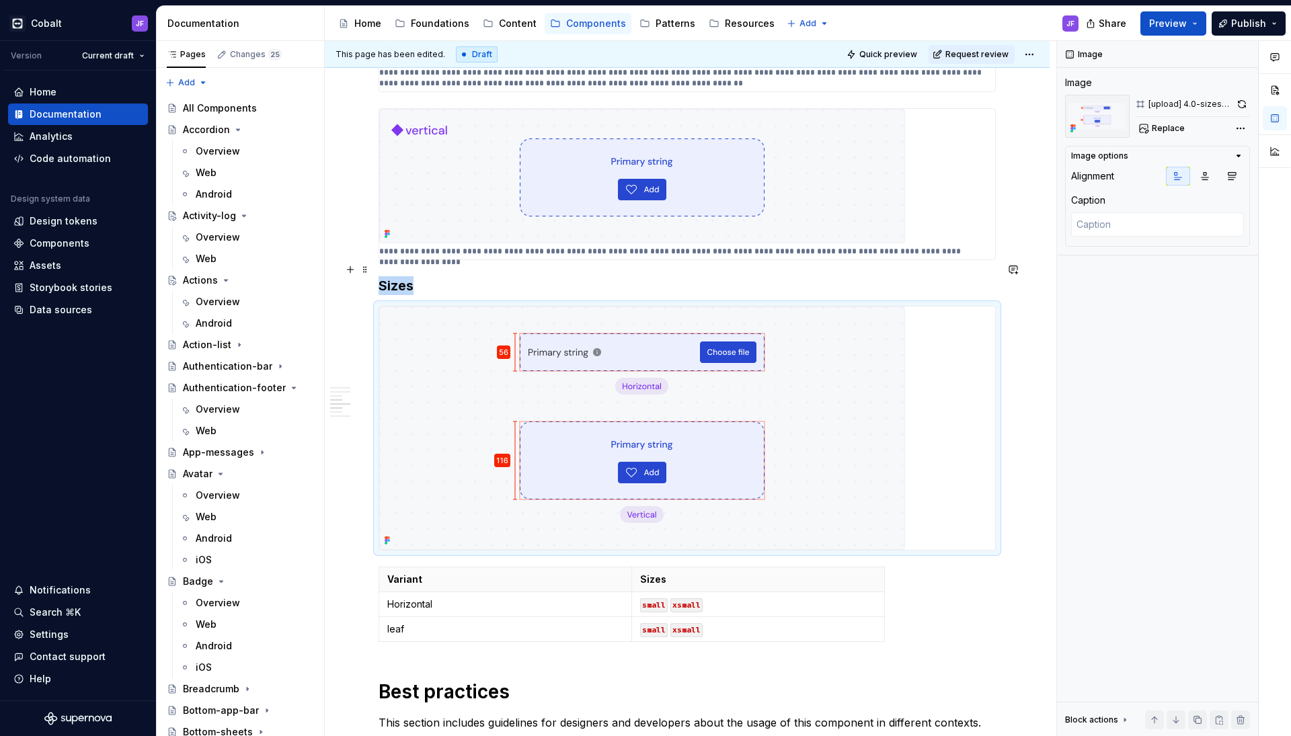
scroll to position [994, 0]
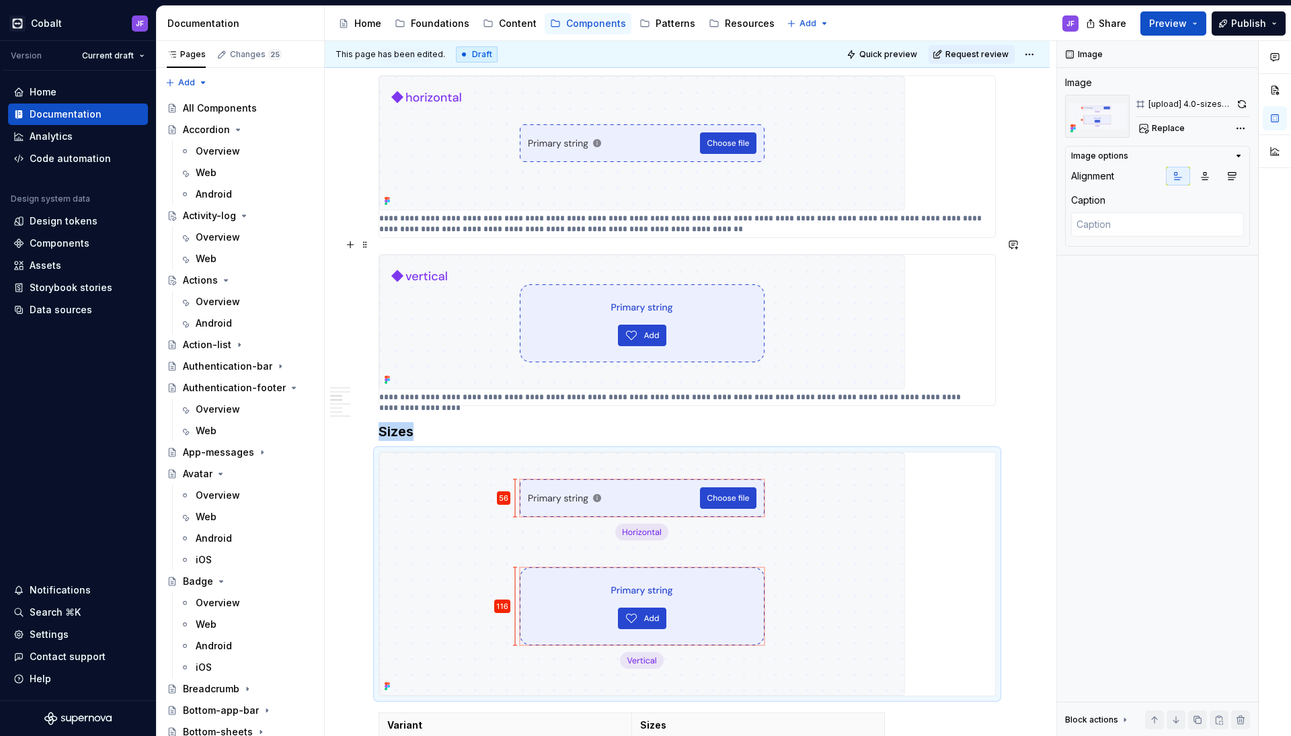
type textarea "*"
type textarea "Tree-view items can have up to three levels within their hierarchical structure…"
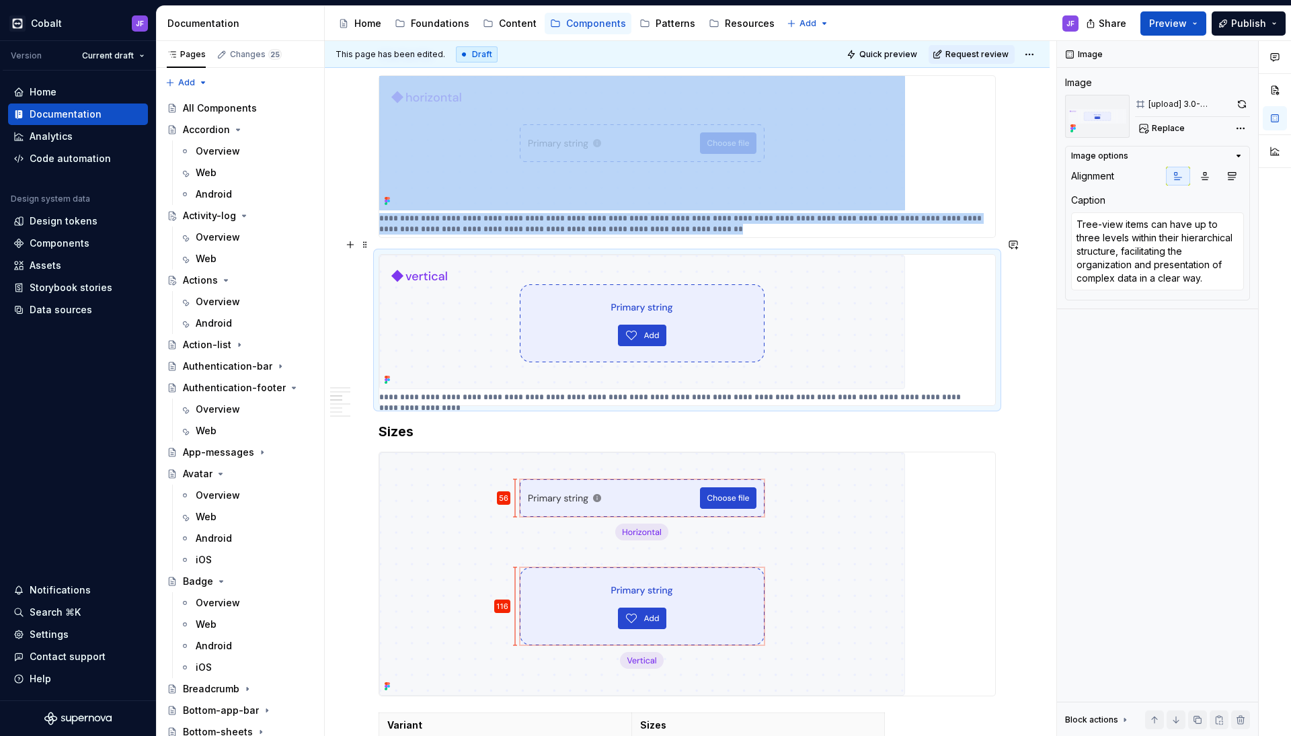
click at [694, 292] on img at bounding box center [642, 322] width 526 height 134
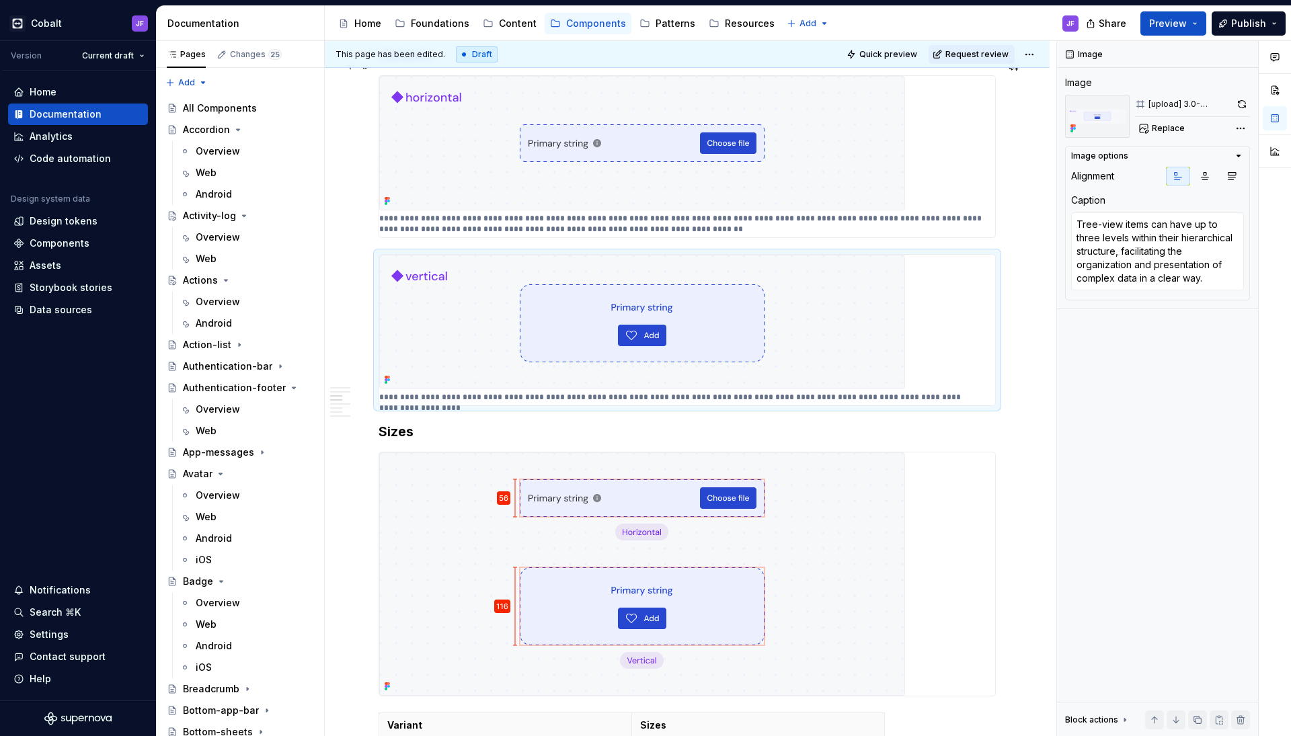
type textarea "*"
type textarea "In a tree-view component, branches serve as collapsible containers for child no…"
click at [736, 144] on img at bounding box center [642, 143] width 526 height 134
click at [730, 254] on div "**********" at bounding box center [686, 330] width 617 height 152
type textarea "*"
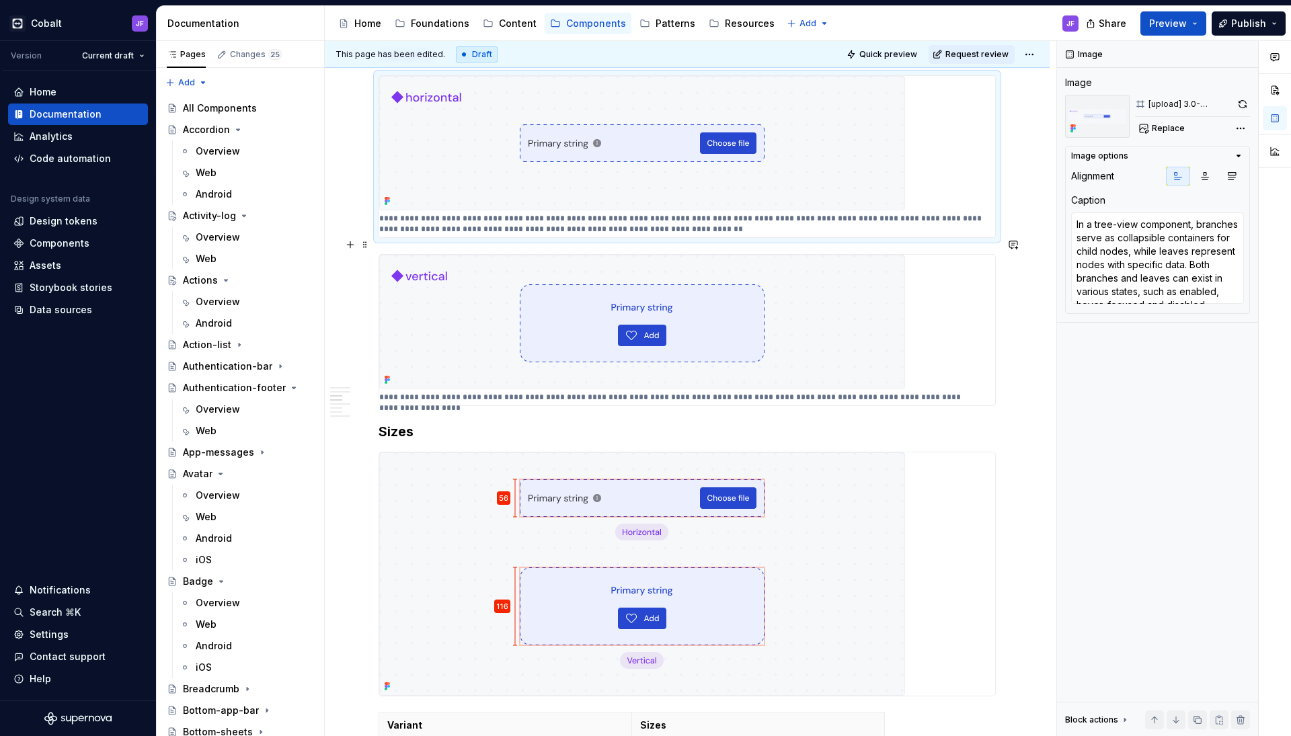
type textarea "Tree-view items can have up to three levels within their hierarchical structure…"
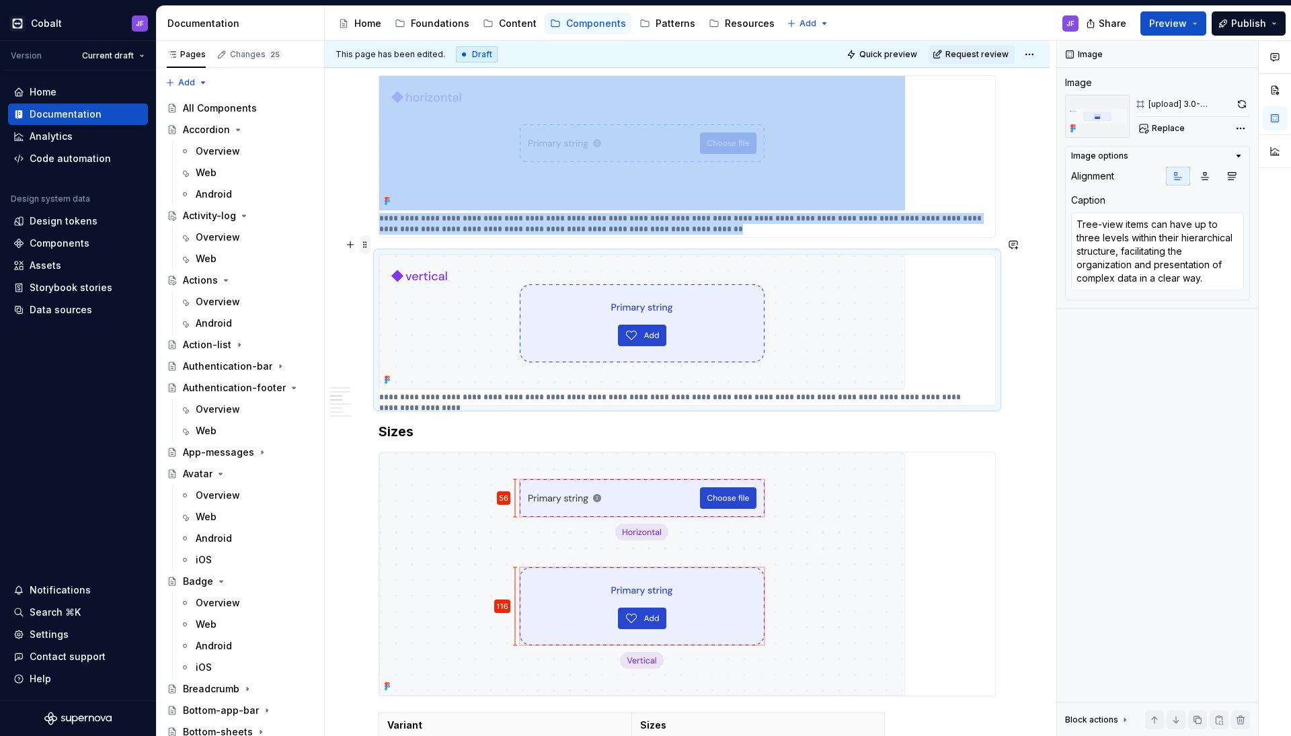
click at [365, 245] on span at bounding box center [365, 244] width 11 height 19
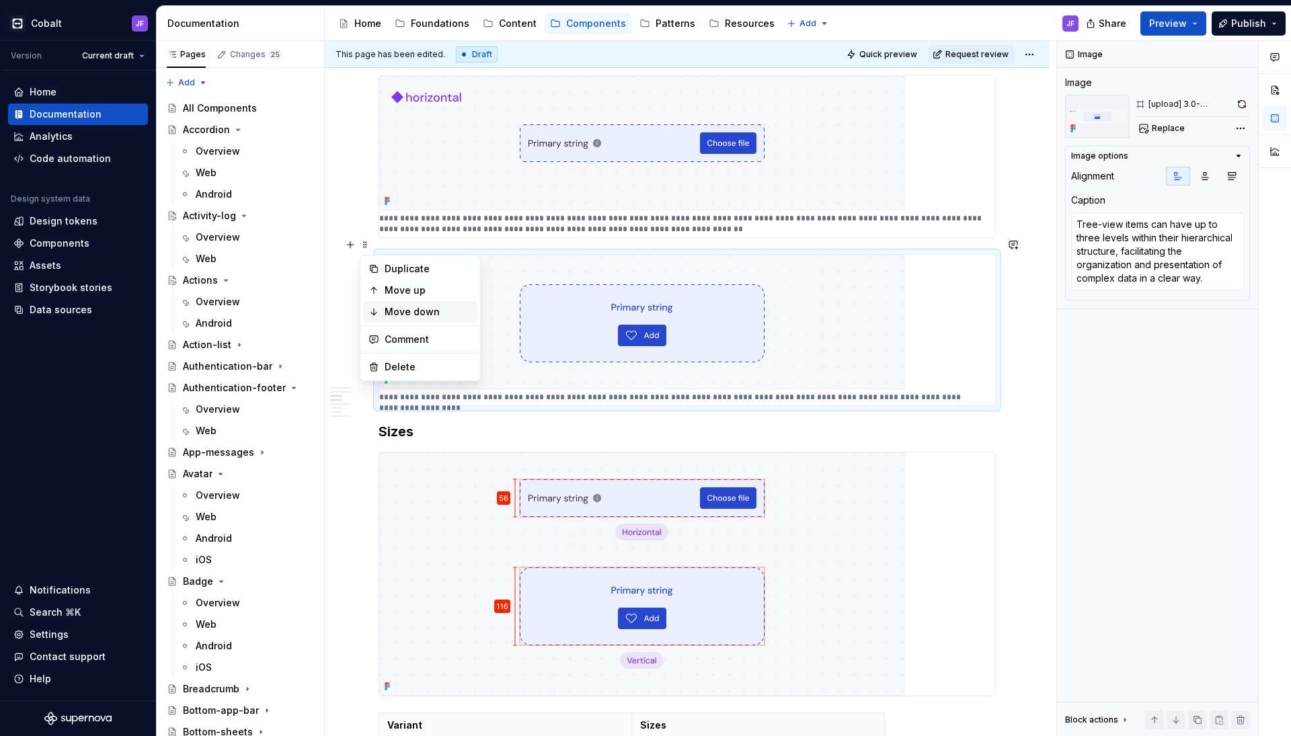
click at [391, 307] on div "Move down" at bounding box center [428, 311] width 87 height 13
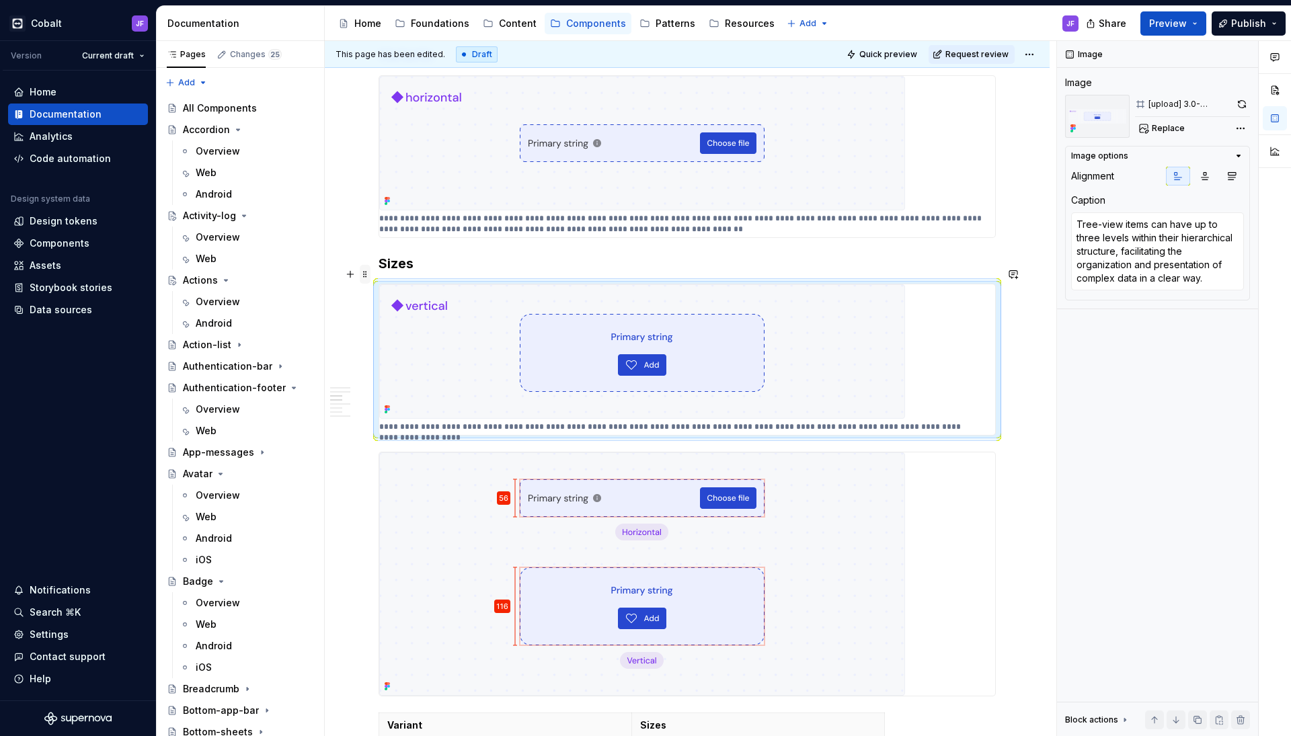
click at [365, 270] on span at bounding box center [365, 274] width 11 height 19
click at [375, 247] on div "**********" at bounding box center [687, 493] width 725 height 2474
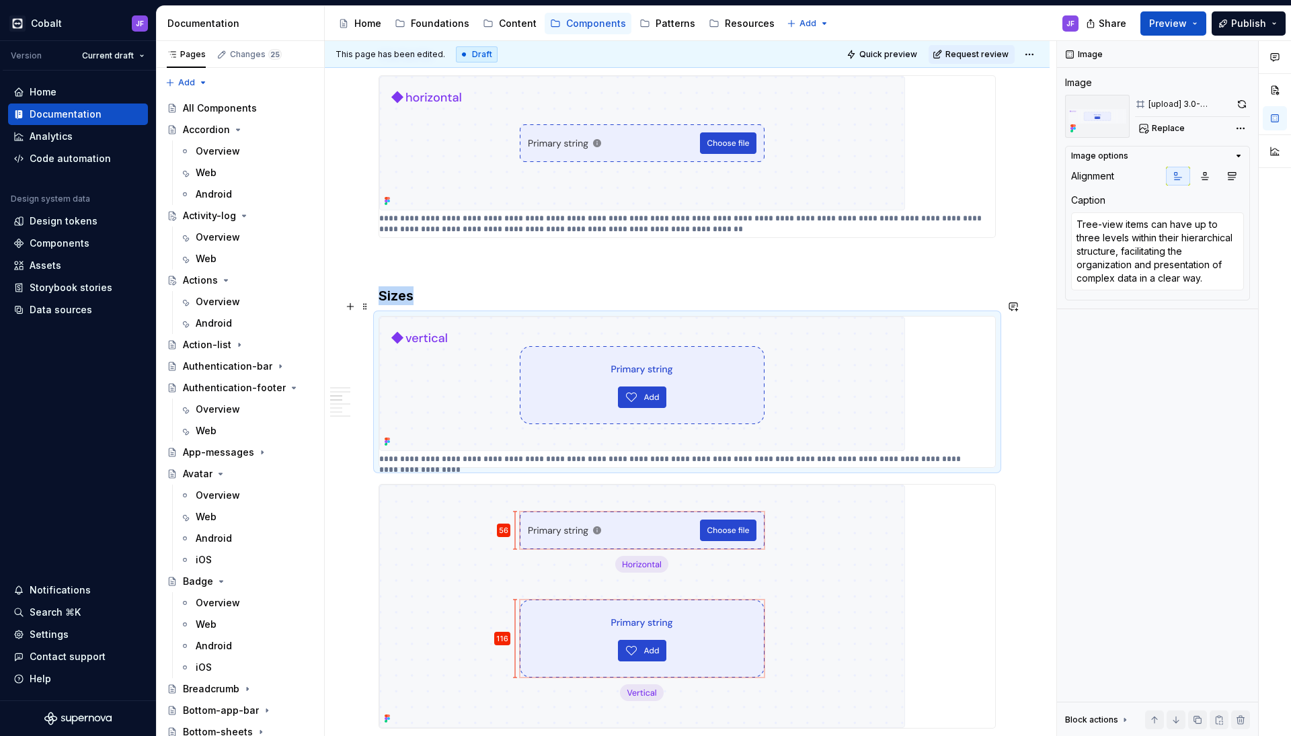
click at [379, 338] on img at bounding box center [642, 384] width 526 height 134
click at [363, 305] on span at bounding box center [365, 306] width 11 height 19
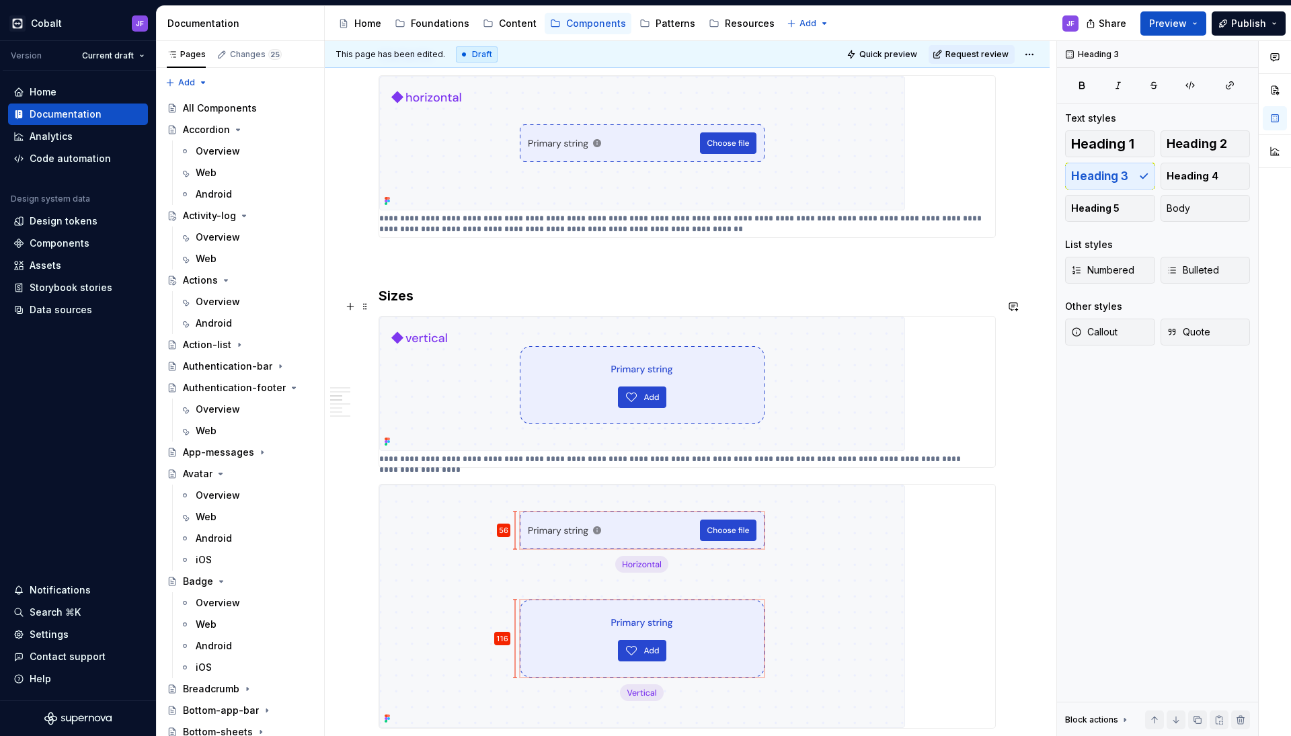
click at [374, 286] on div "**********" at bounding box center [687, 509] width 725 height 2506
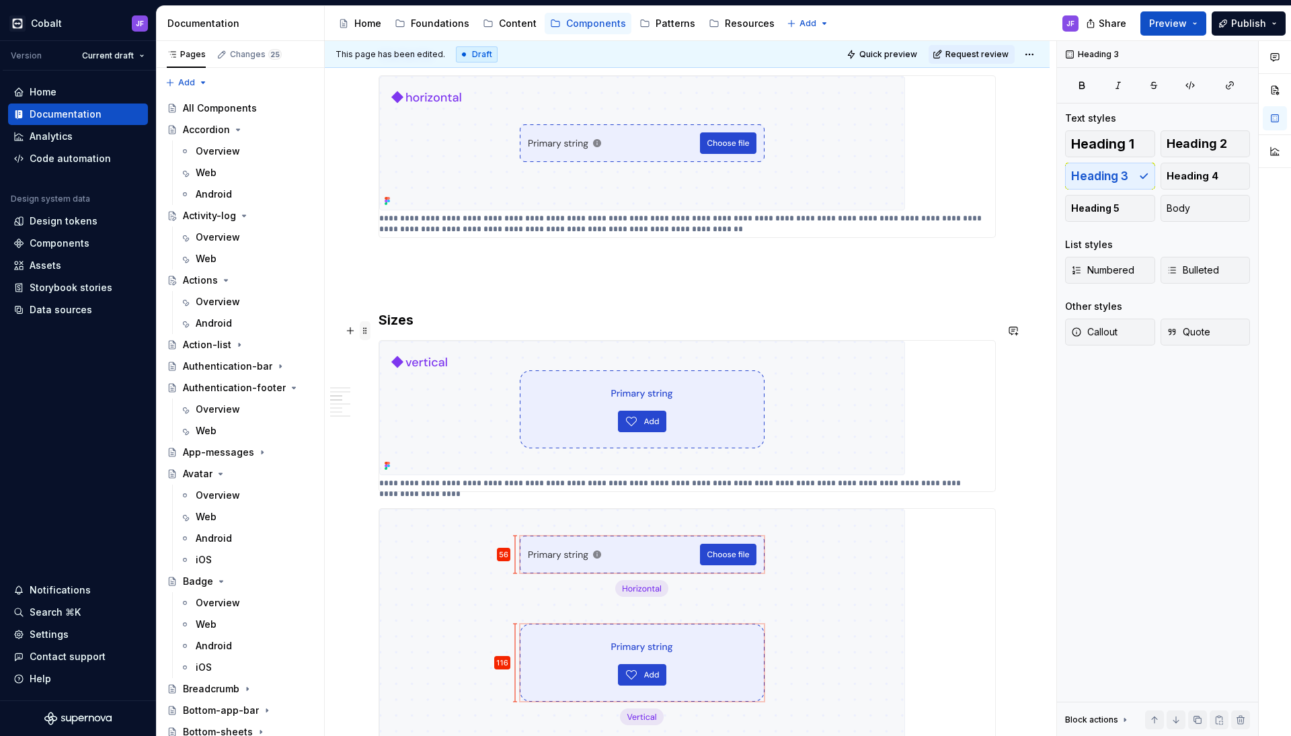
click at [367, 331] on span at bounding box center [365, 330] width 11 height 19
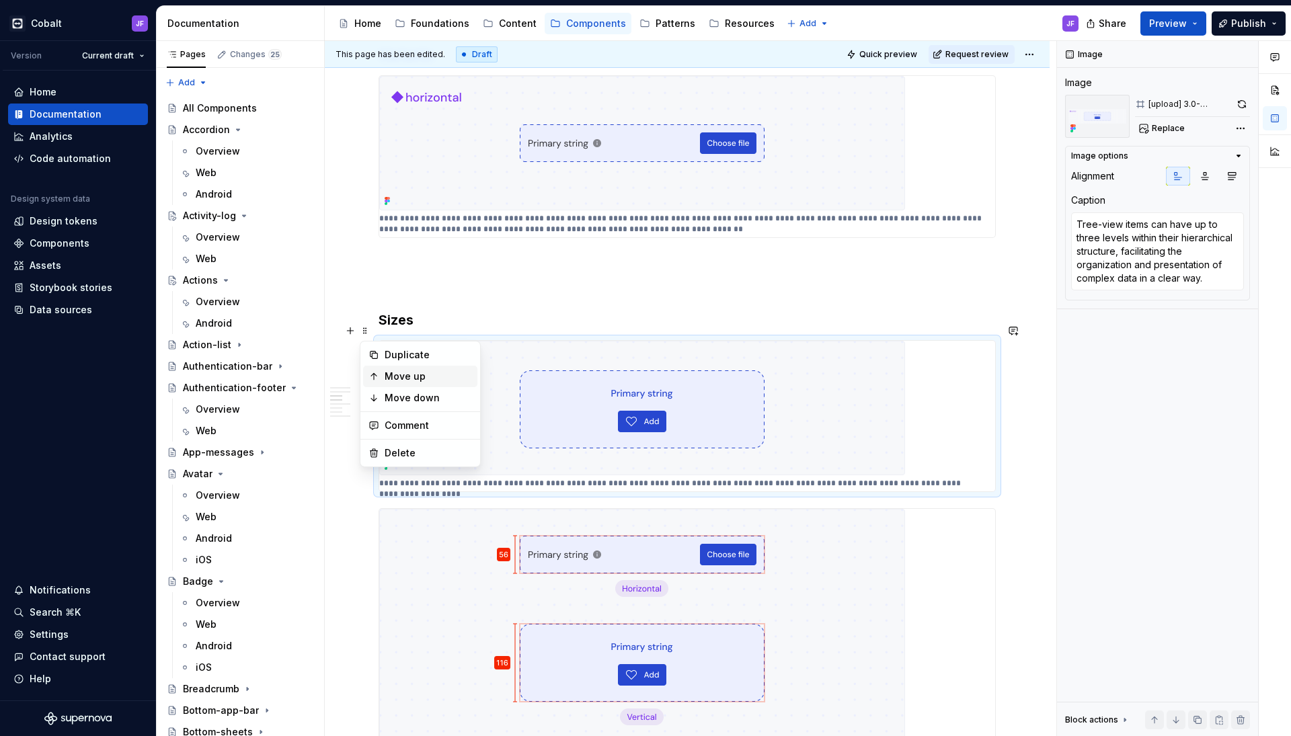
click at [403, 374] on div "Move up" at bounding box center [428, 376] width 87 height 13
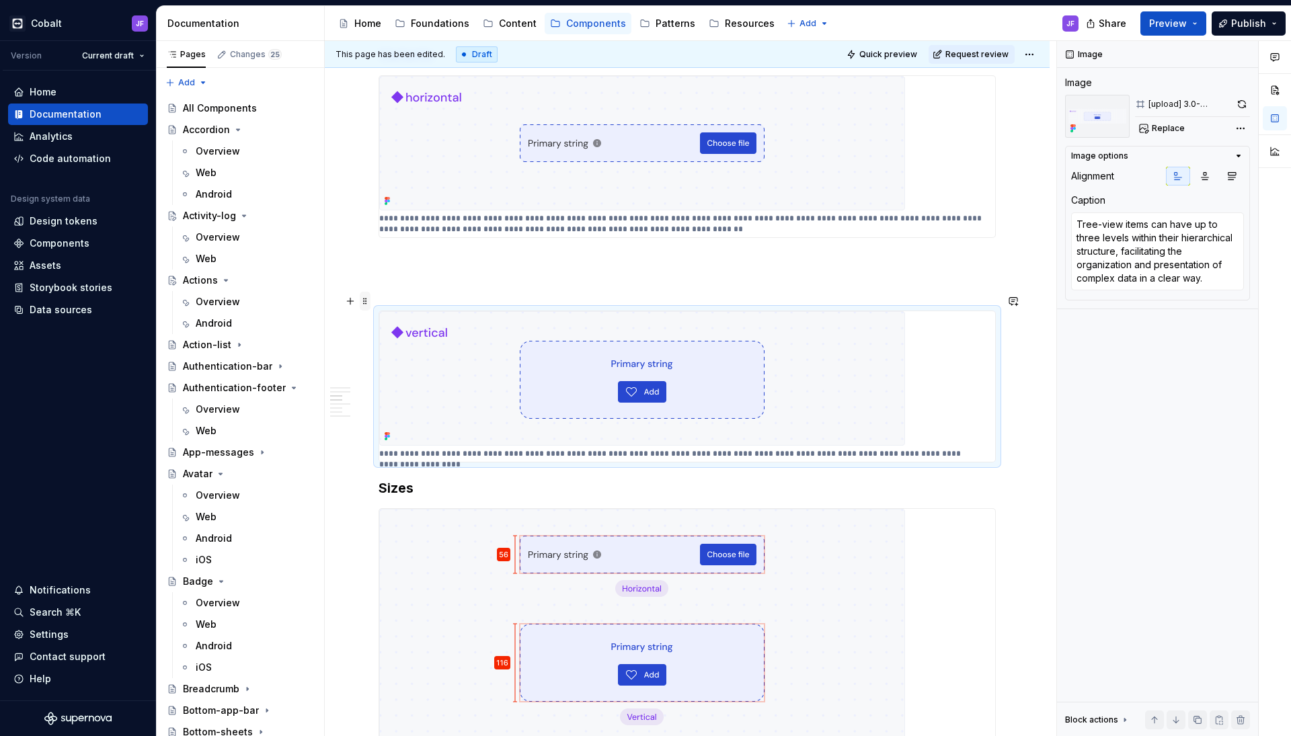
click at [364, 305] on span at bounding box center [365, 301] width 11 height 19
click at [407, 341] on div "Move up" at bounding box center [428, 346] width 87 height 13
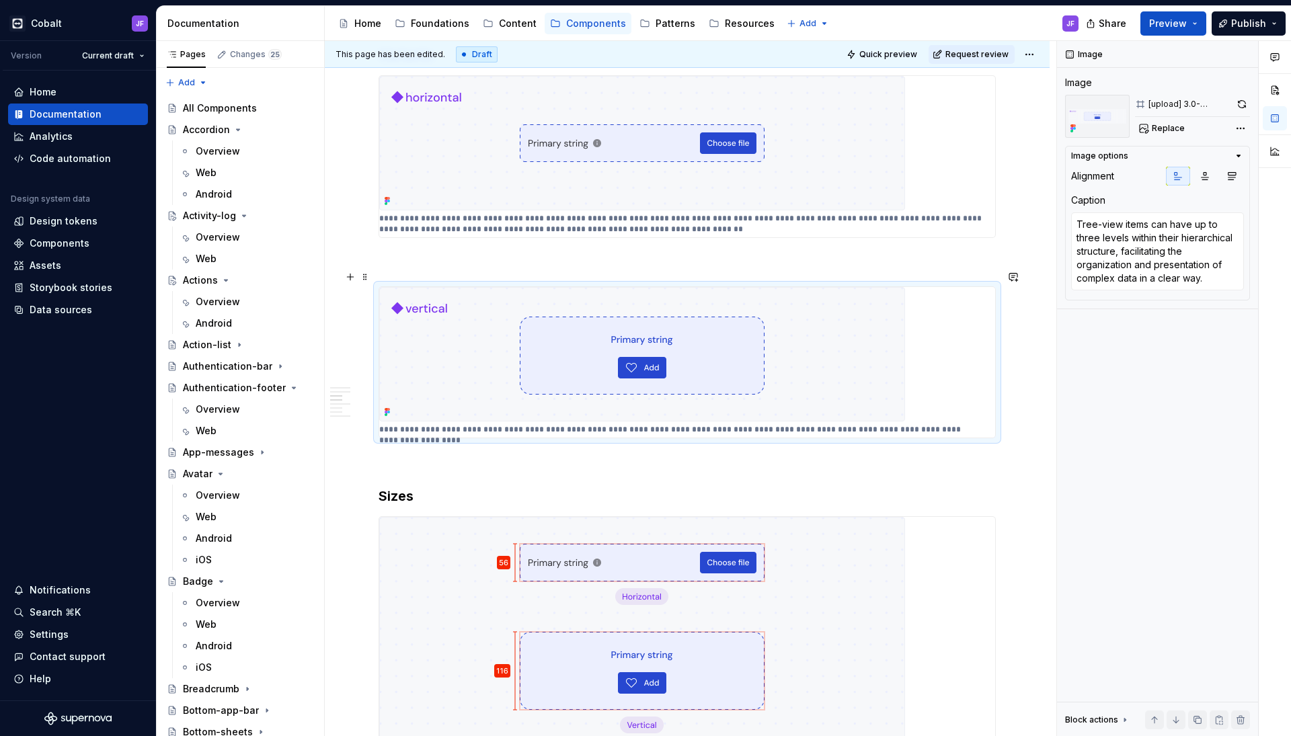
click at [479, 255] on div "**********" at bounding box center [686, 422] width 617 height 2269
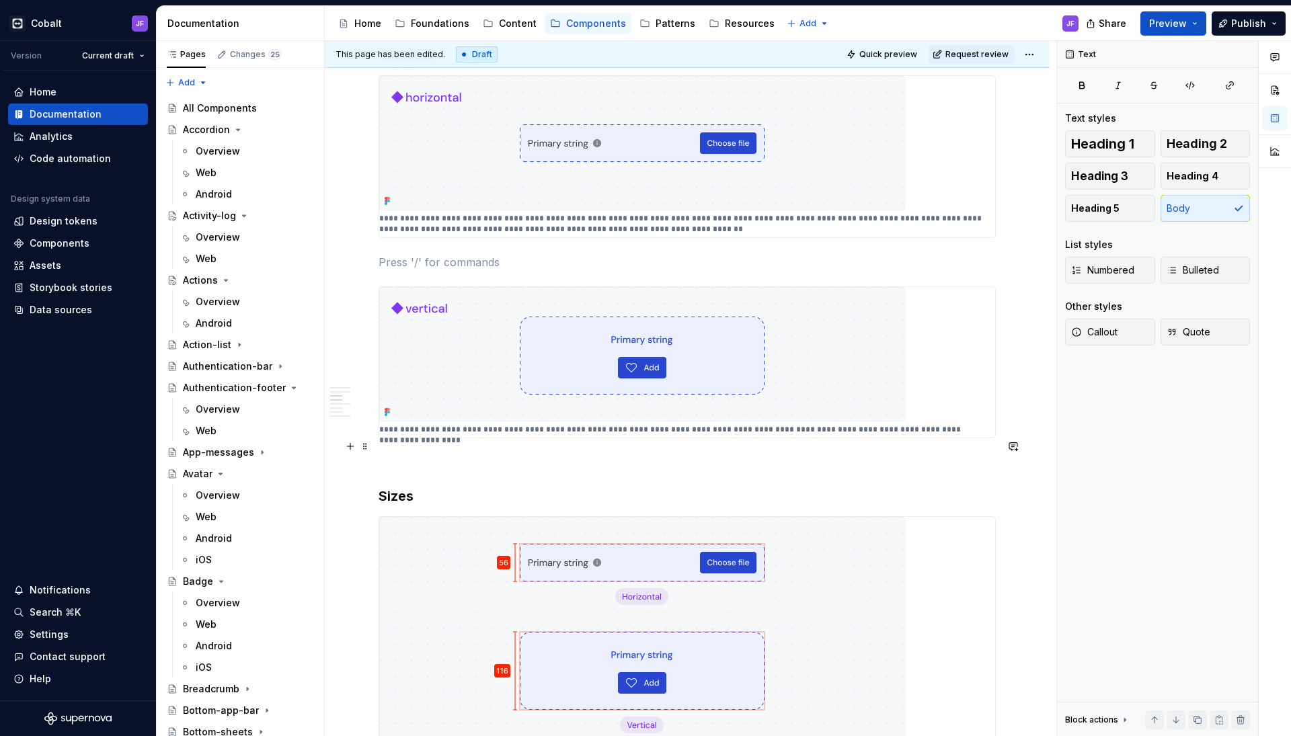
click at [423, 454] on p at bounding box center [686, 462] width 617 height 16
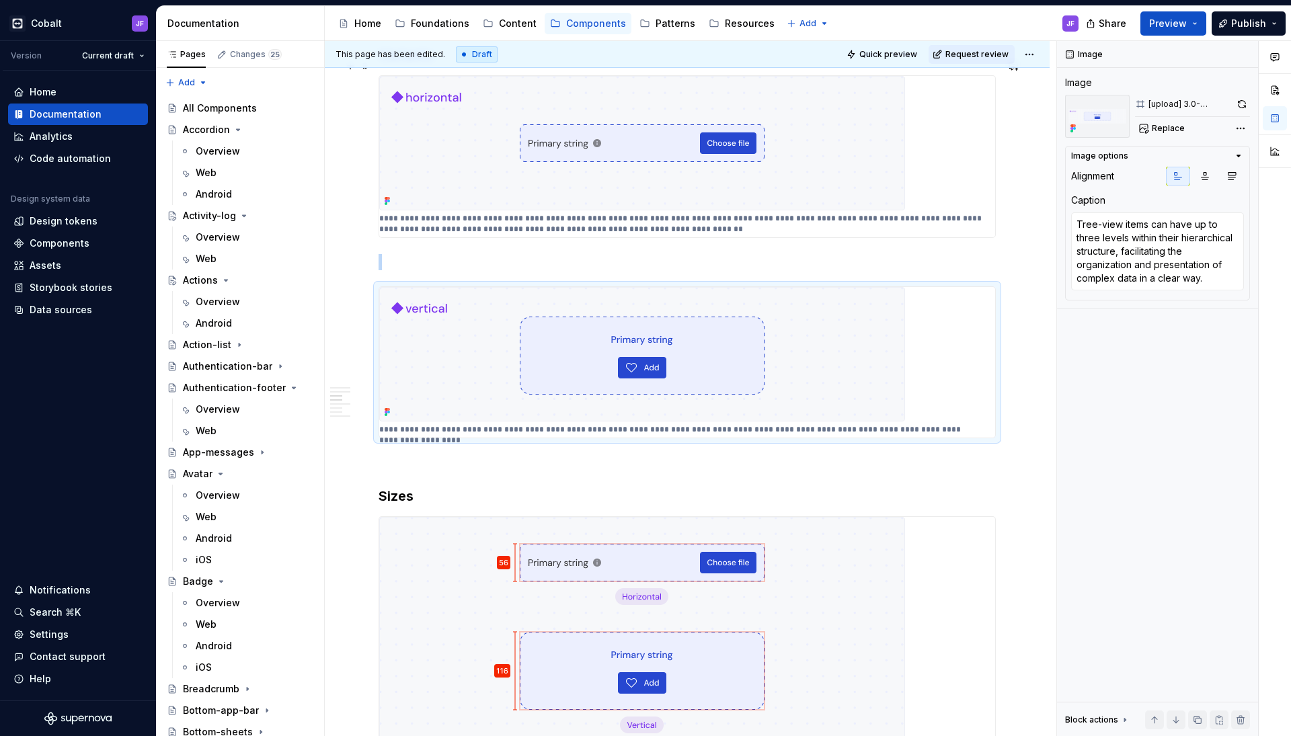
type textarea "*"
type textarea "In a tree-view component, branches serve as collapsible containers for child no…"
click at [469, 219] on div "**********" at bounding box center [687, 156] width 616 height 161
click at [487, 254] on p at bounding box center [686, 262] width 617 height 16
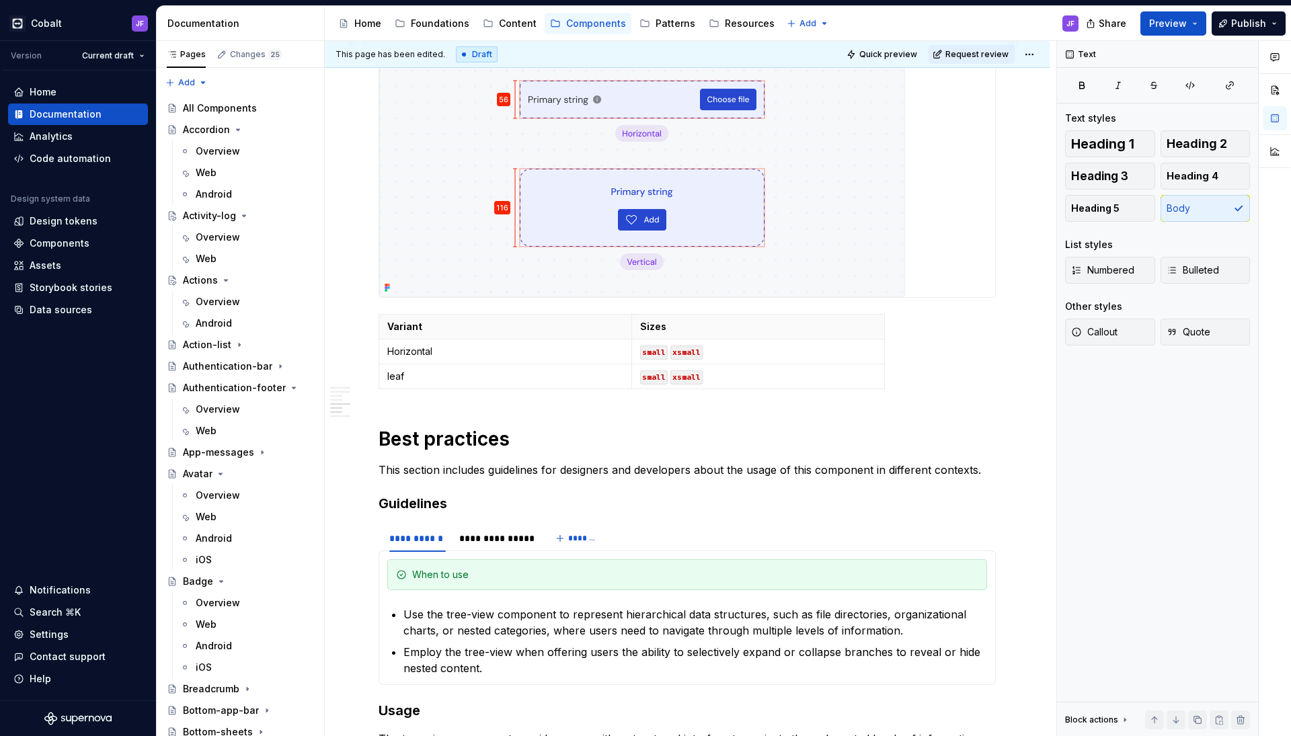
scroll to position [1496, 0]
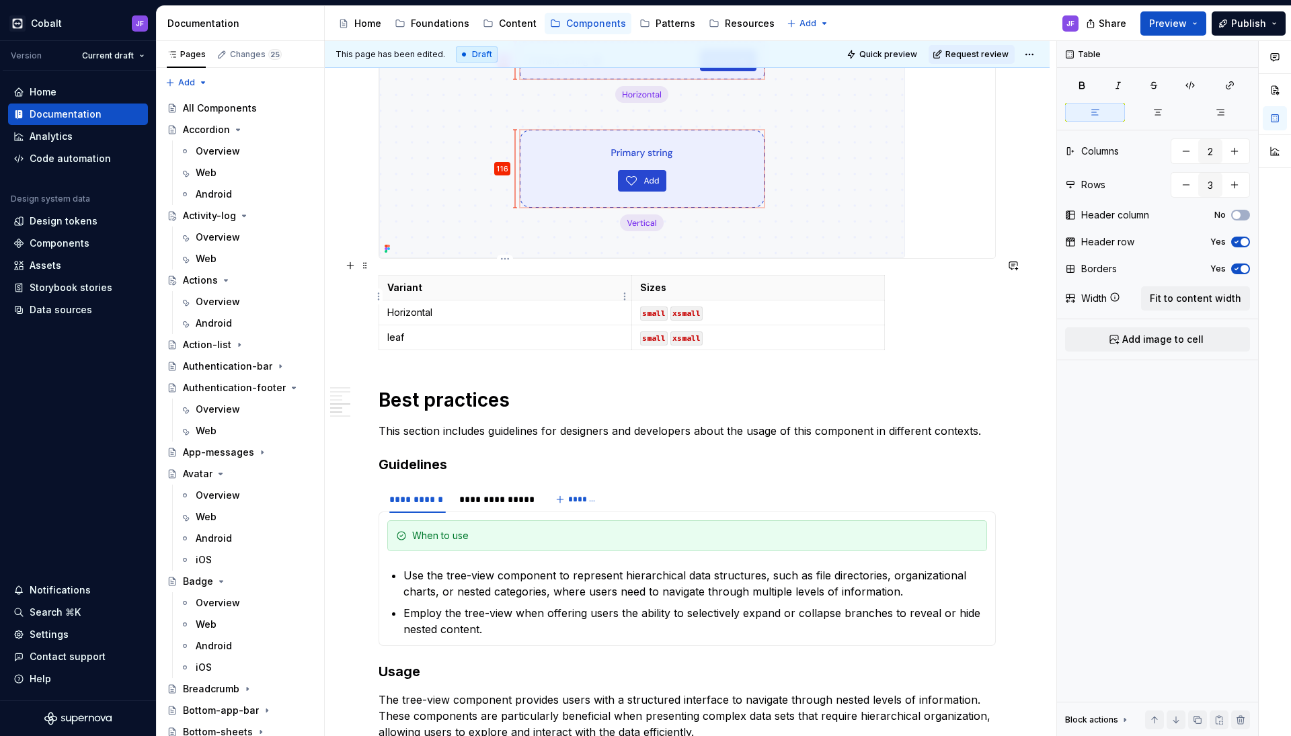
click at [403, 306] on p "Horizontal" at bounding box center [505, 312] width 236 height 13
click at [399, 331] on p "leaf" at bounding box center [505, 337] width 236 height 13
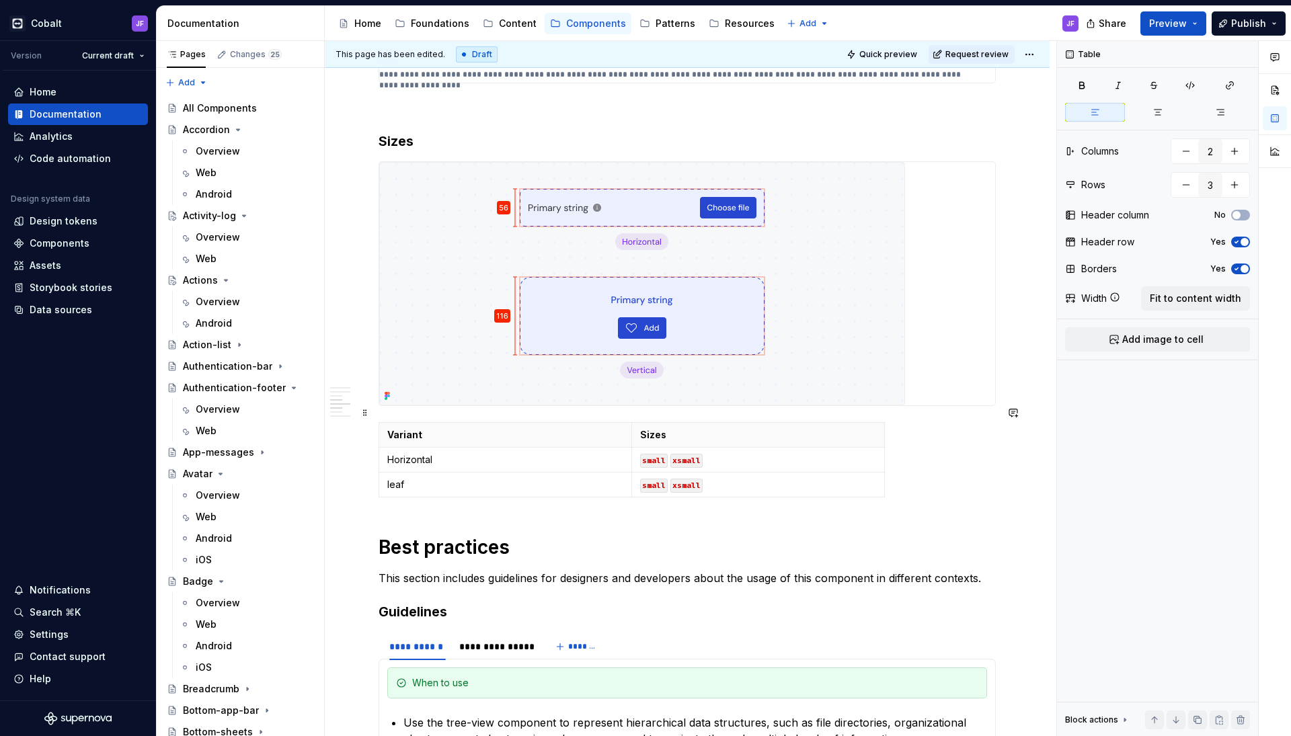
scroll to position [1341, 0]
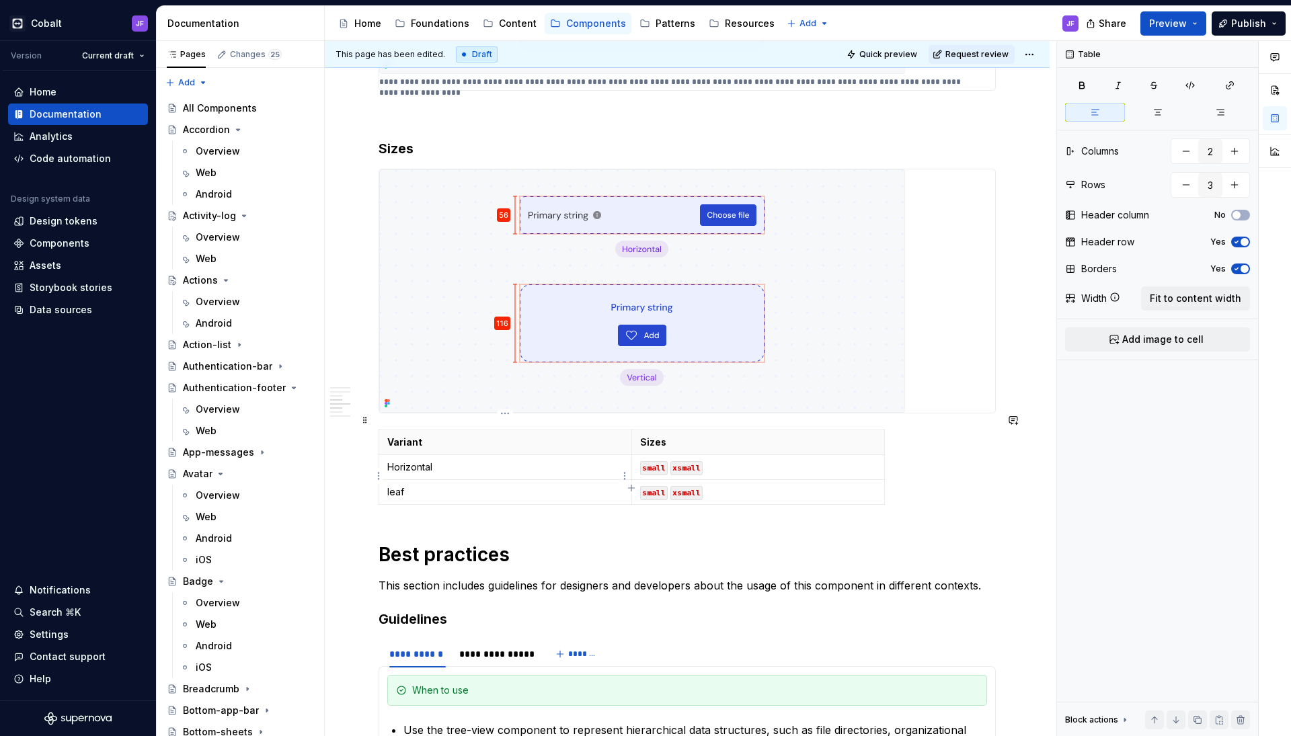
click at [395, 485] on p "leaf" at bounding box center [505, 491] width 236 height 13
click at [661, 461] on code "small" at bounding box center [654, 468] width 28 height 14
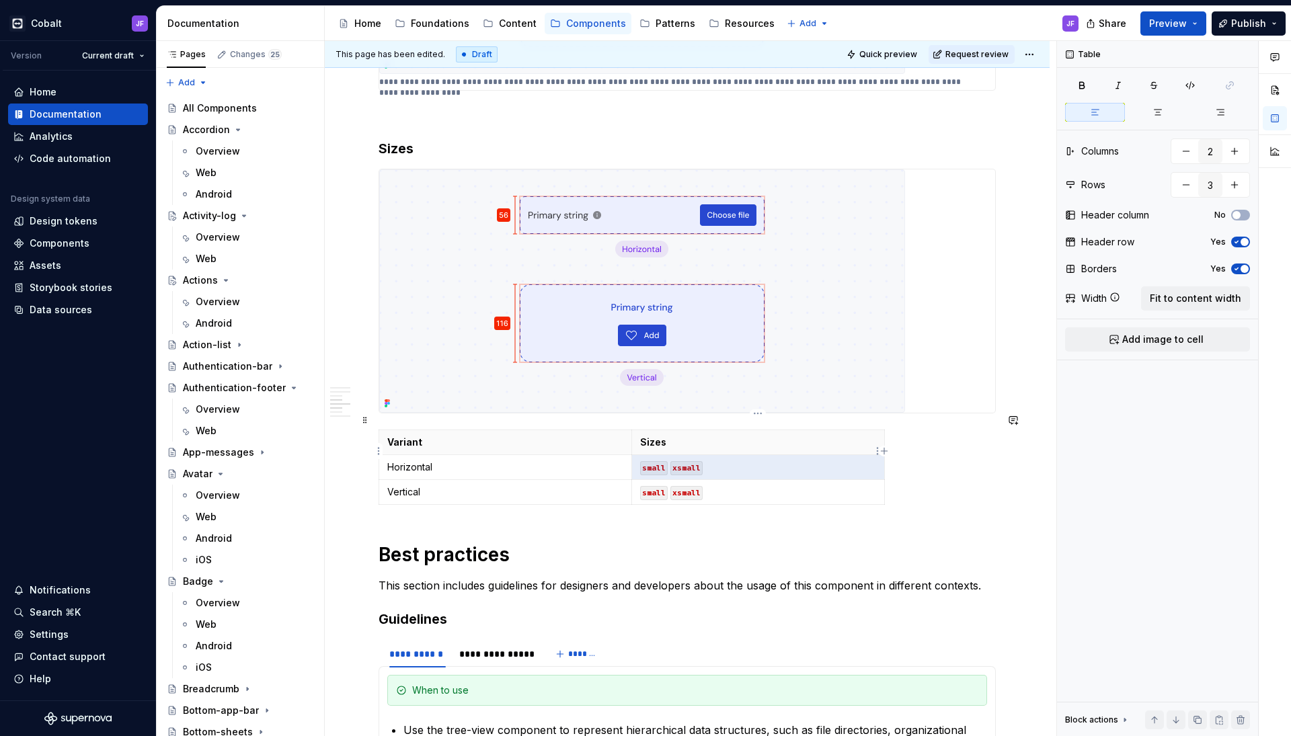
click at [656, 461] on code "small" at bounding box center [654, 468] width 28 height 14
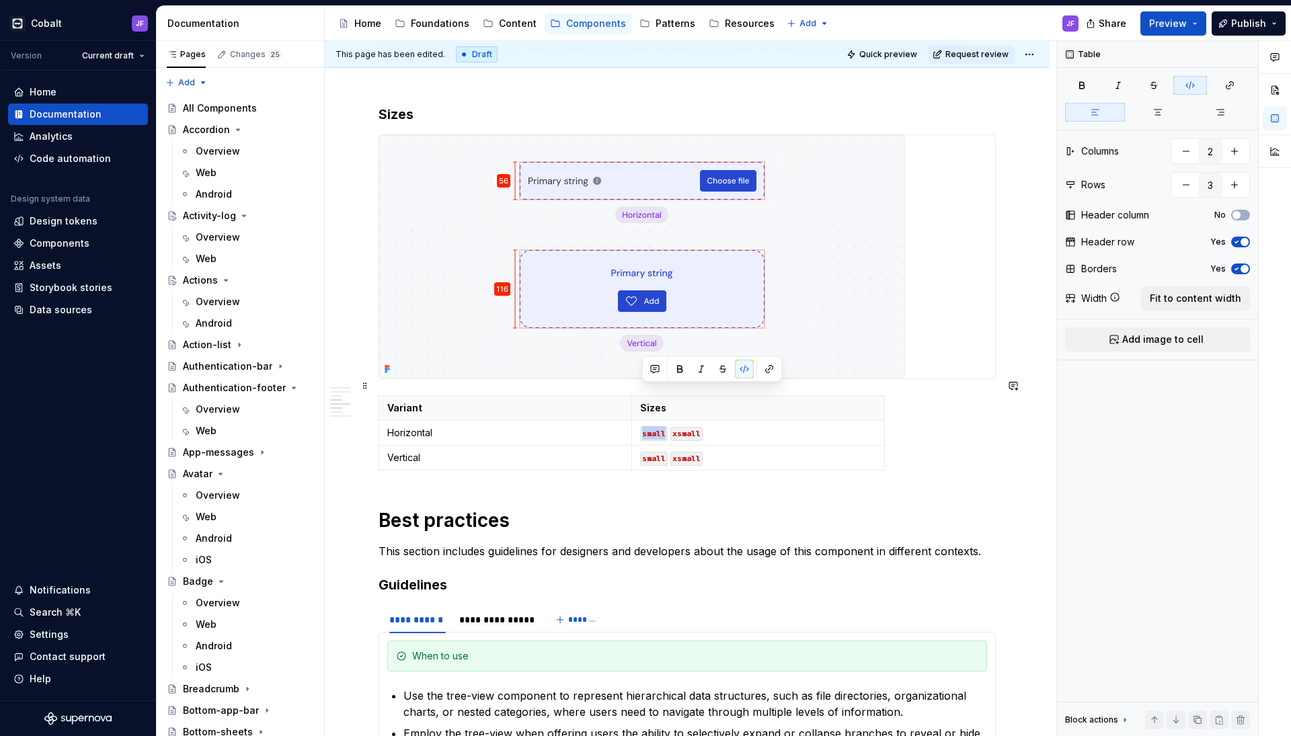
scroll to position [1364, 0]
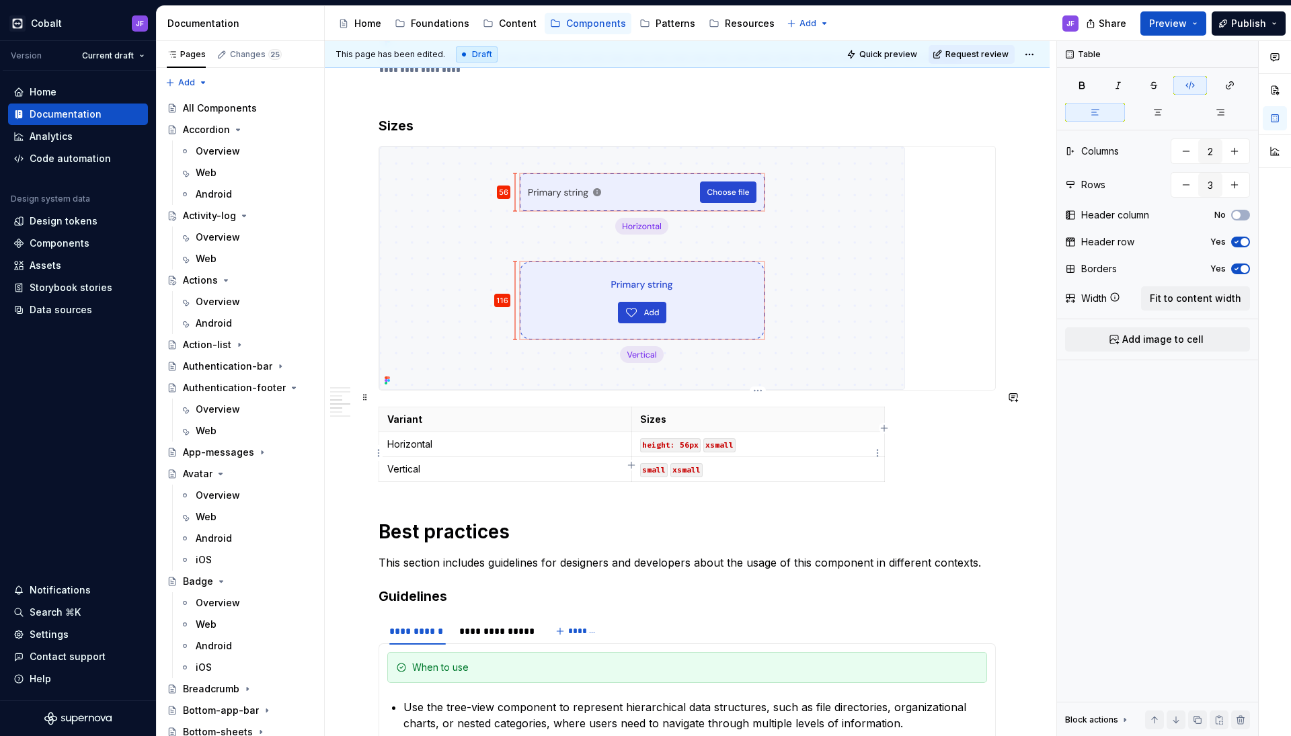
click at [655, 463] on code "small" at bounding box center [654, 470] width 28 height 14
click at [688, 438] on p "height: 56px xsmall" at bounding box center [758, 444] width 236 height 13
click at [676, 438] on code "height: 56px" at bounding box center [670, 445] width 60 height 14
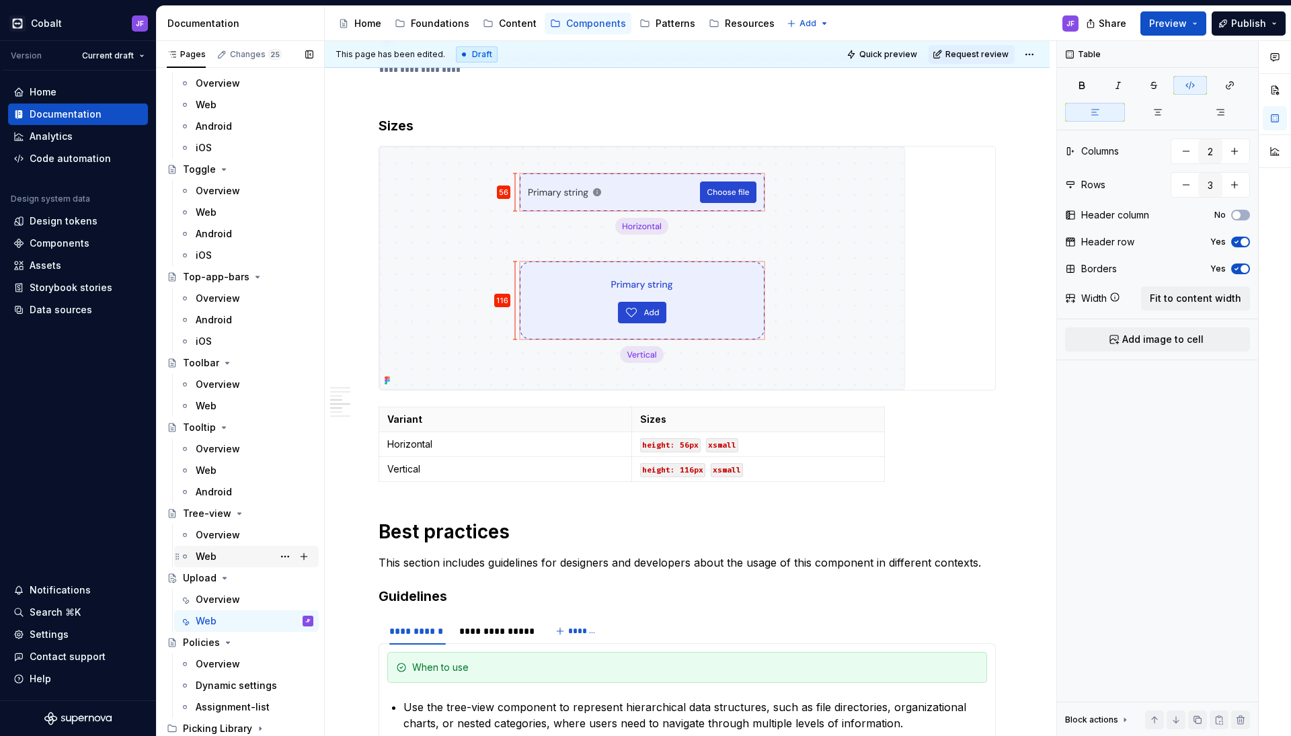
scroll to position [5424, 0]
click at [223, 553] on div "Web" at bounding box center [255, 556] width 118 height 19
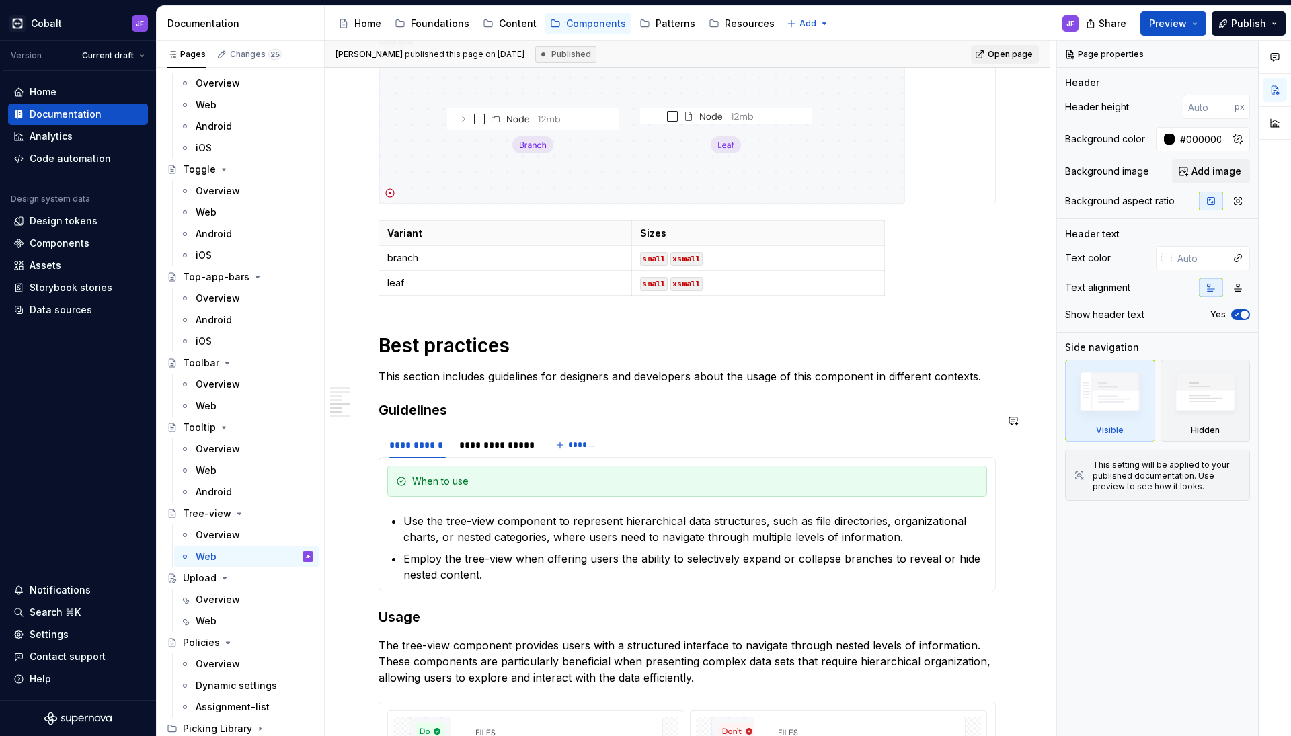
scroll to position [1713, 0]
click at [221, 467] on div "Web" at bounding box center [255, 470] width 118 height 19
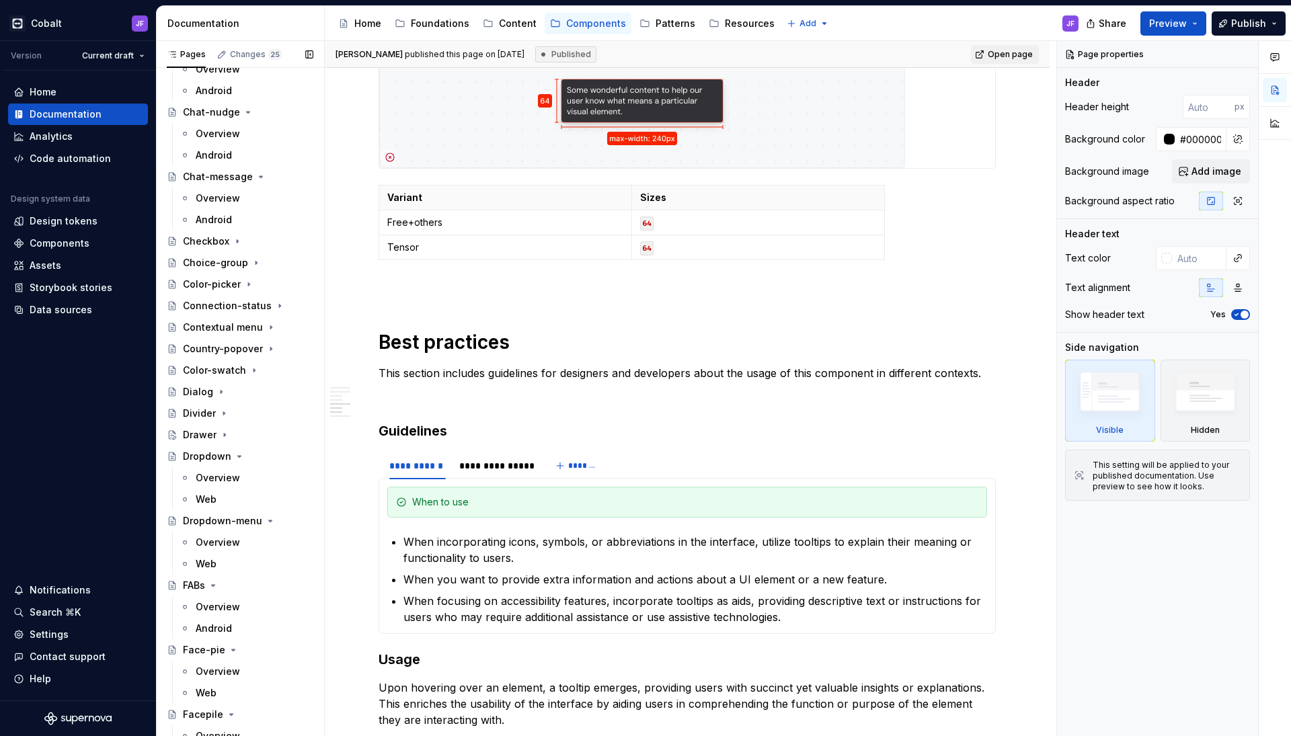
scroll to position [859, 0]
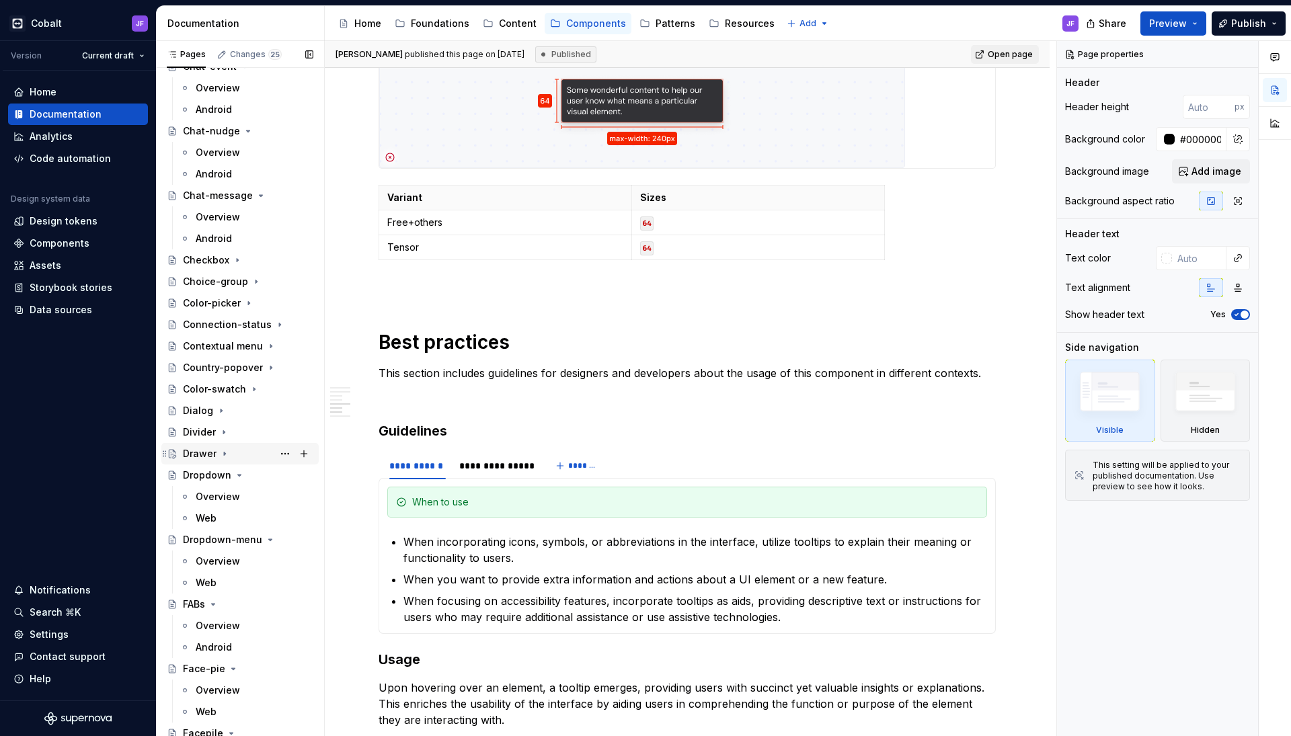
click at [208, 444] on div "Drawer" at bounding box center [248, 453] width 130 height 19
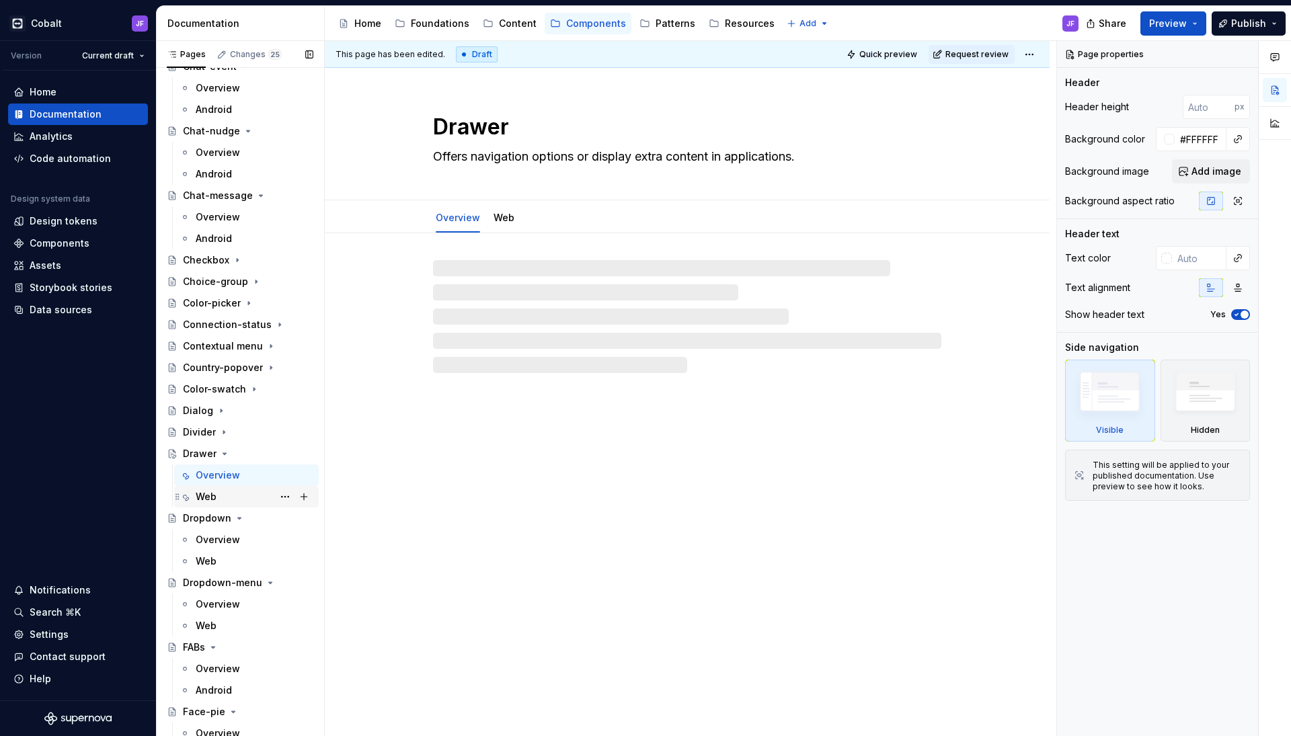
click at [220, 491] on div "Web" at bounding box center [255, 496] width 118 height 19
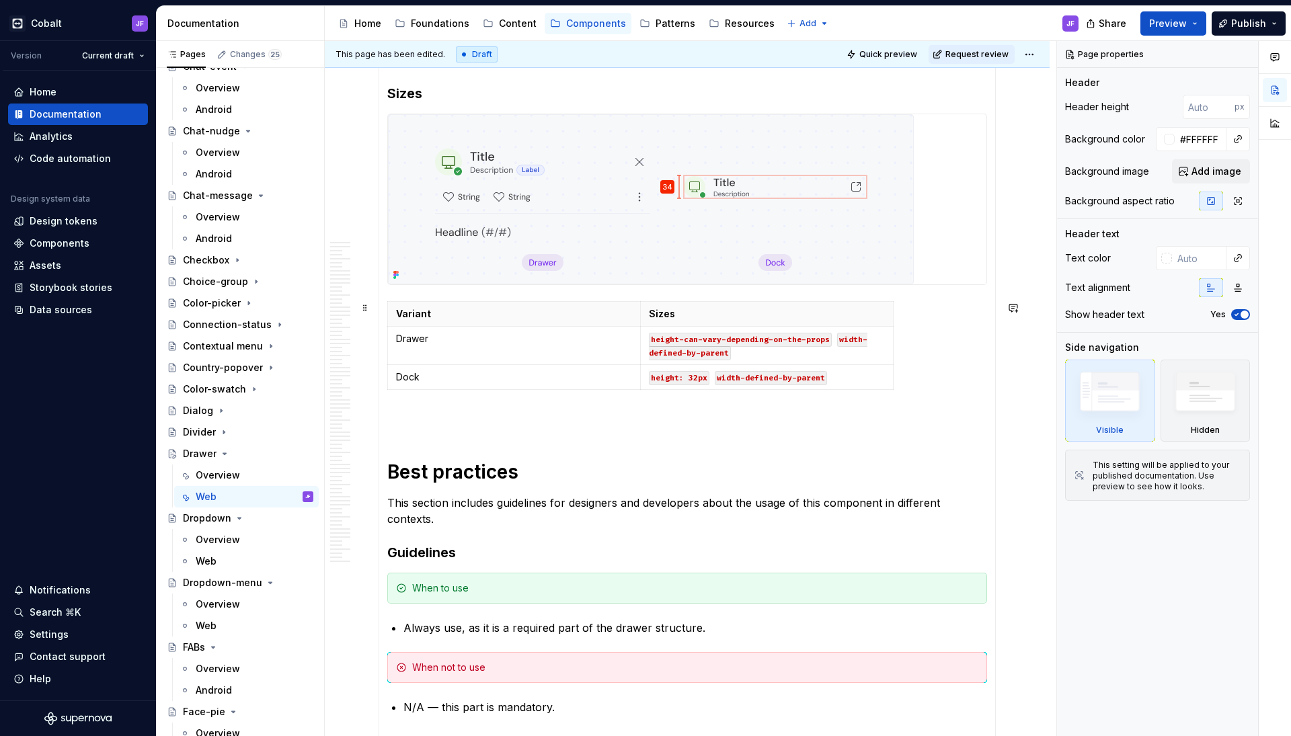
scroll to position [5409, 0]
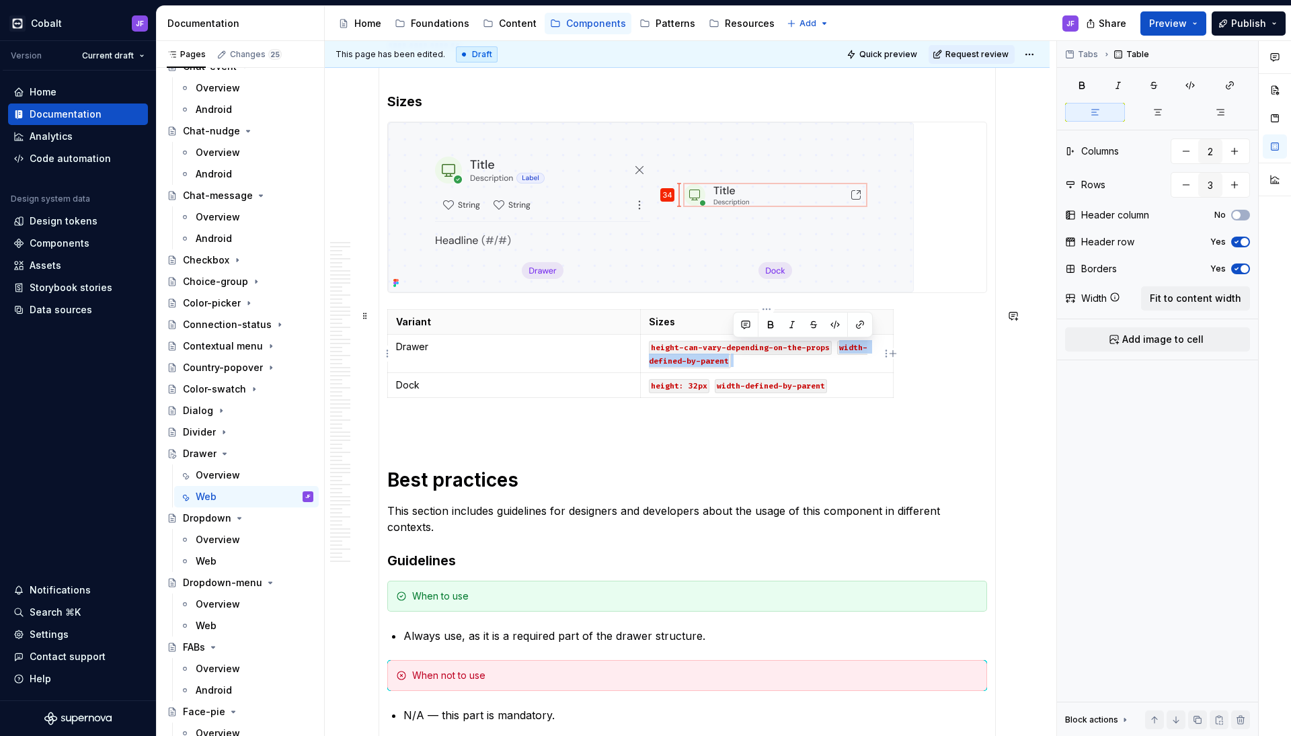
drag, startPoint x: 741, startPoint y: 361, endPoint x: 836, endPoint y: 348, distance: 95.6
click at [836, 348] on p "height-can-vary-depending-on-the-props width-defined-by-parent" at bounding box center [767, 353] width 236 height 27
copy p "width-defined-by-parent"
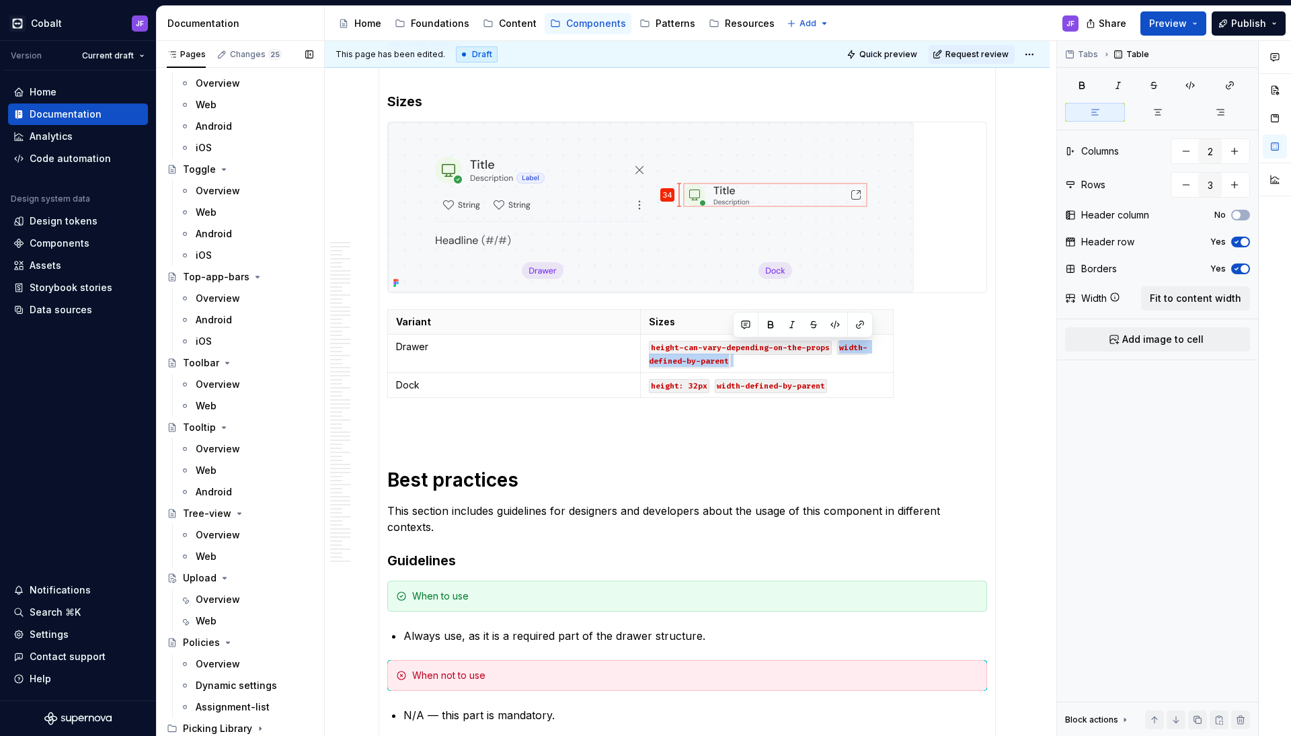
scroll to position [5467, 0]
click at [224, 622] on div "Web" at bounding box center [255, 621] width 118 height 19
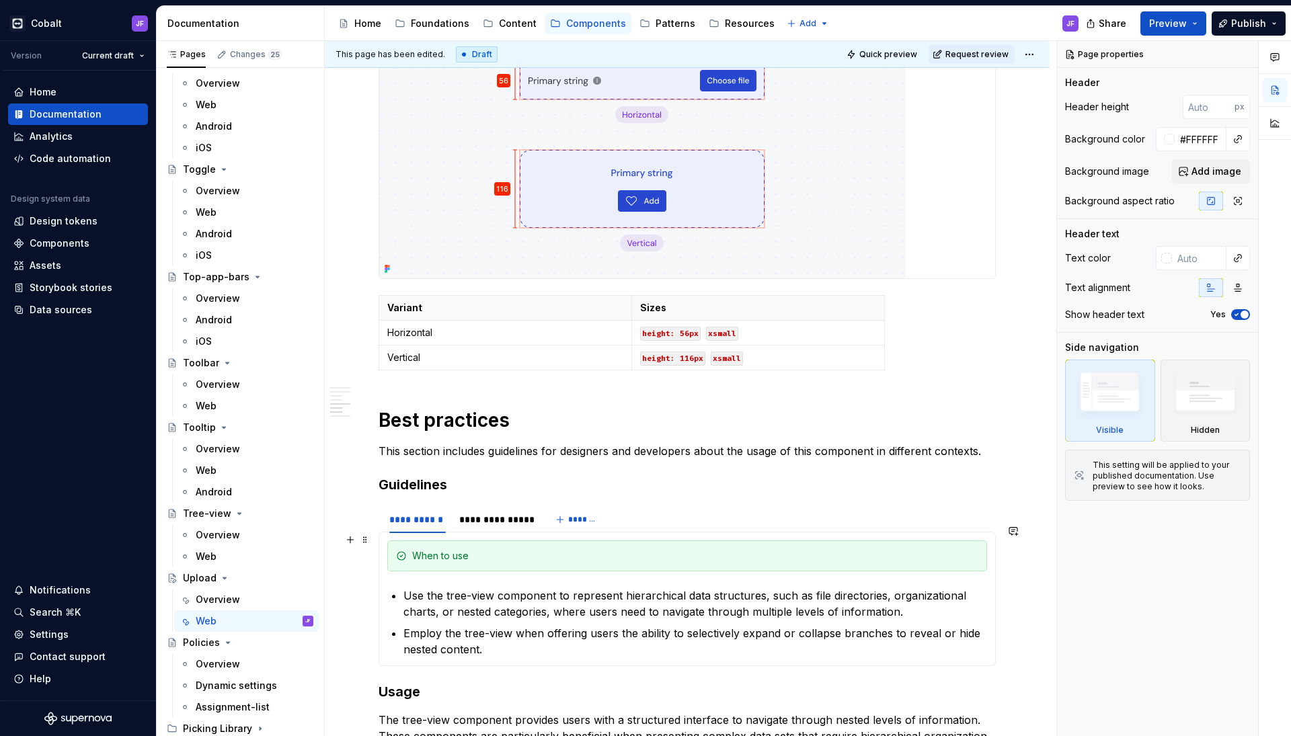
scroll to position [1418, 0]
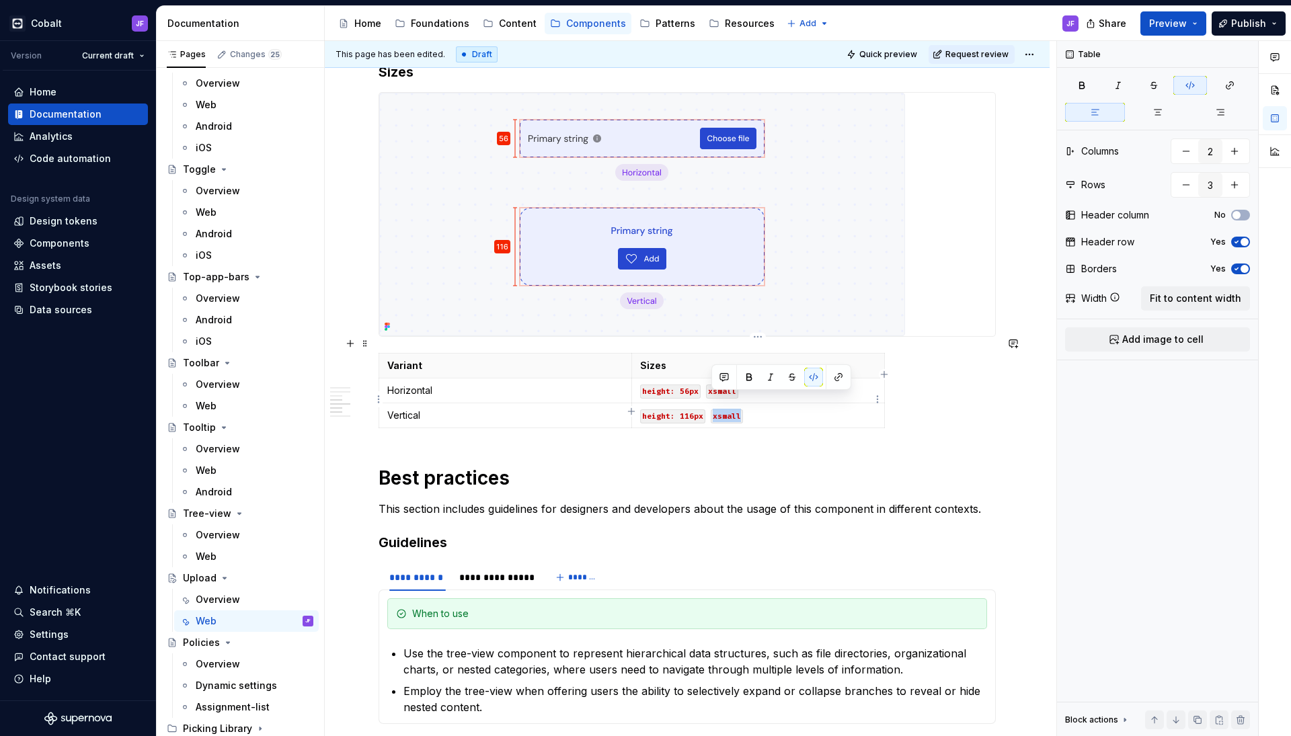
drag, startPoint x: 748, startPoint y: 401, endPoint x: 712, endPoint y: 401, distance: 36.3
click at [712, 409] on p "height: 116px xsmall" at bounding box center [758, 415] width 236 height 13
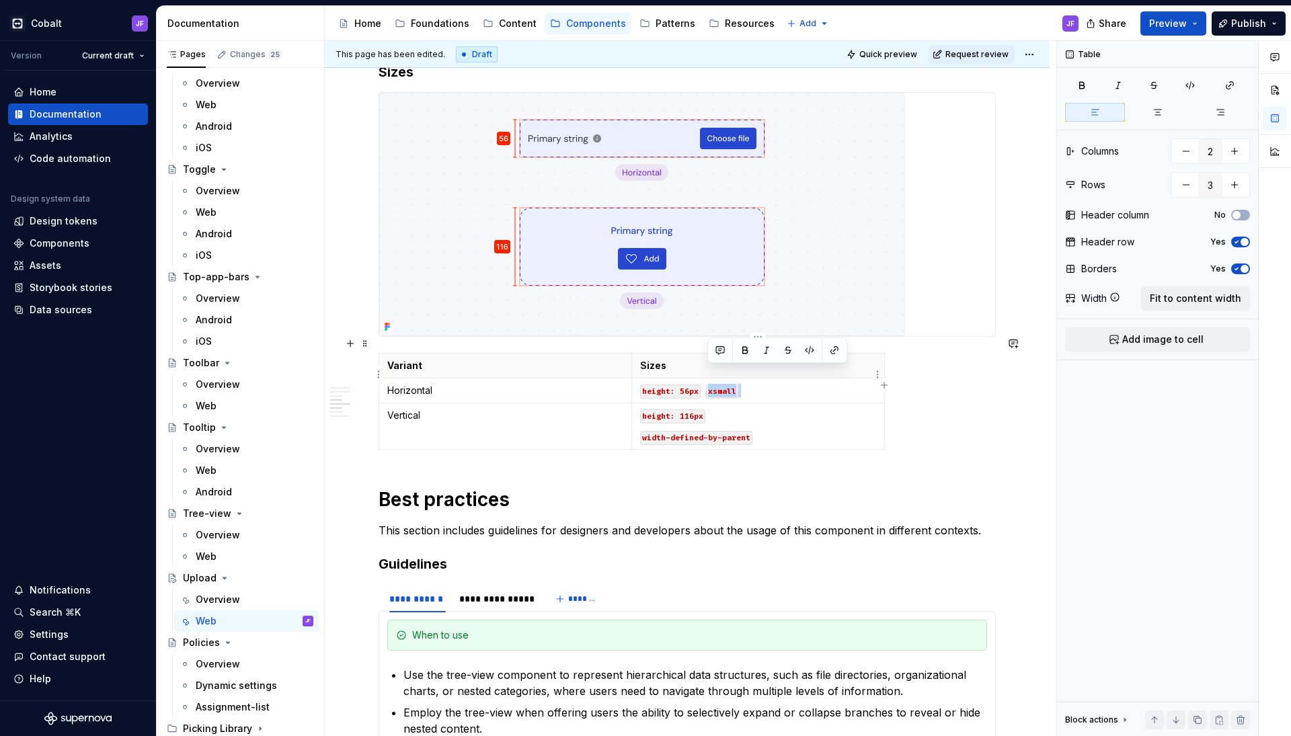
drag, startPoint x: 745, startPoint y: 373, endPoint x: 707, endPoint y: 372, distance: 37.6
click at [707, 384] on p "height: 56px xsmall" at bounding box center [758, 390] width 236 height 13
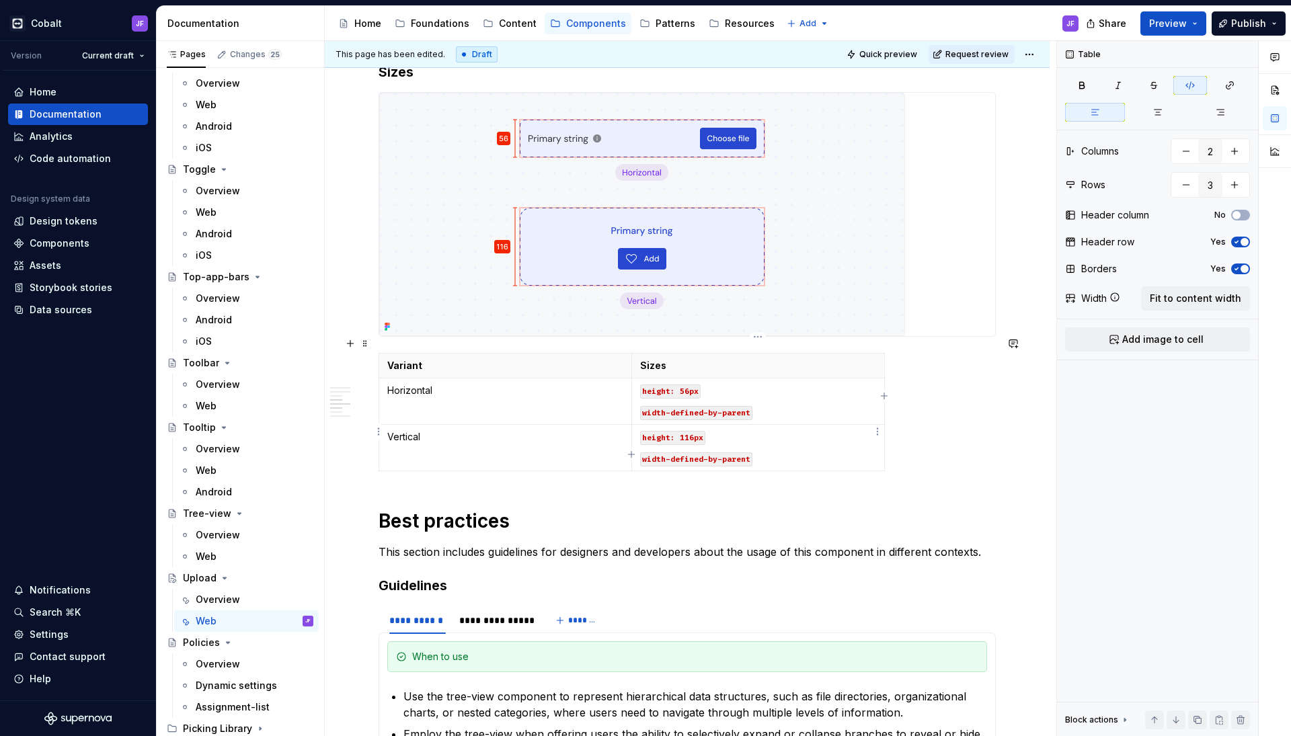
click at [639, 441] on td "height: 116px width-defined-by-parent" at bounding box center [758, 448] width 253 height 46
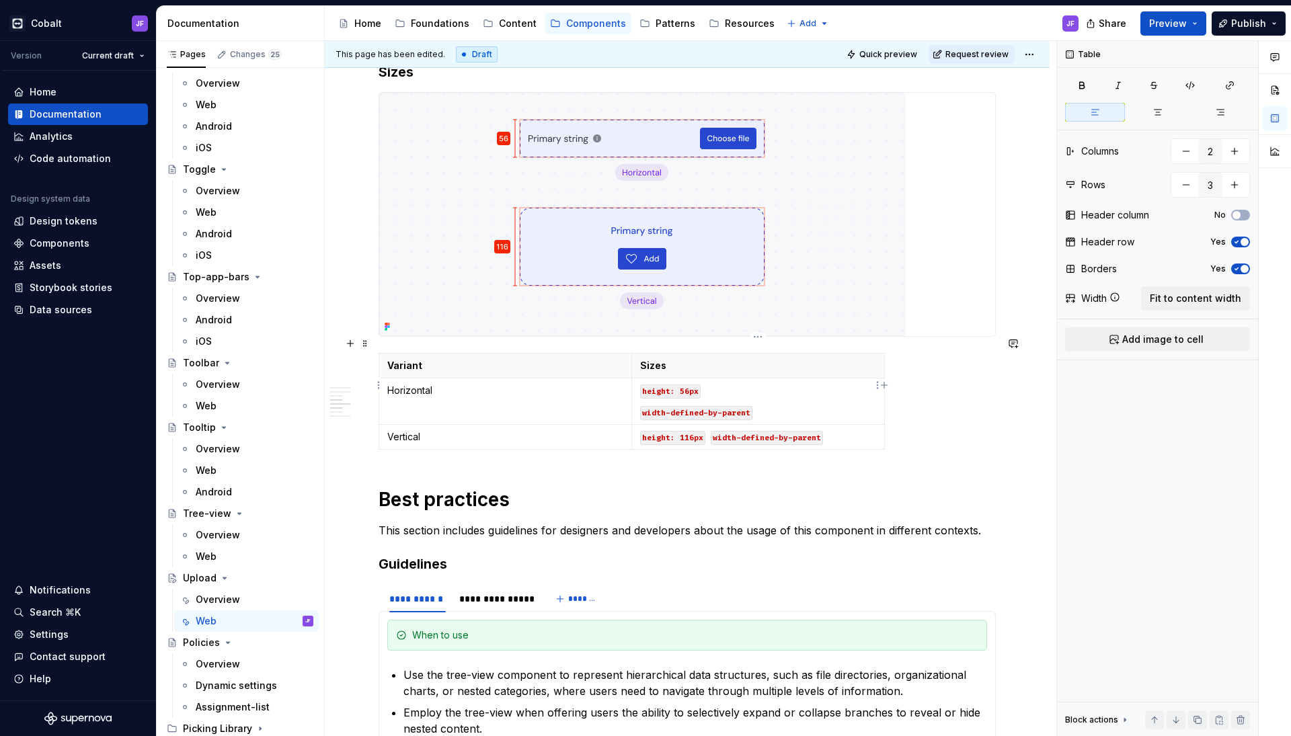
click at [642, 406] on code "width-defined-by-parent" at bounding box center [696, 413] width 112 height 14
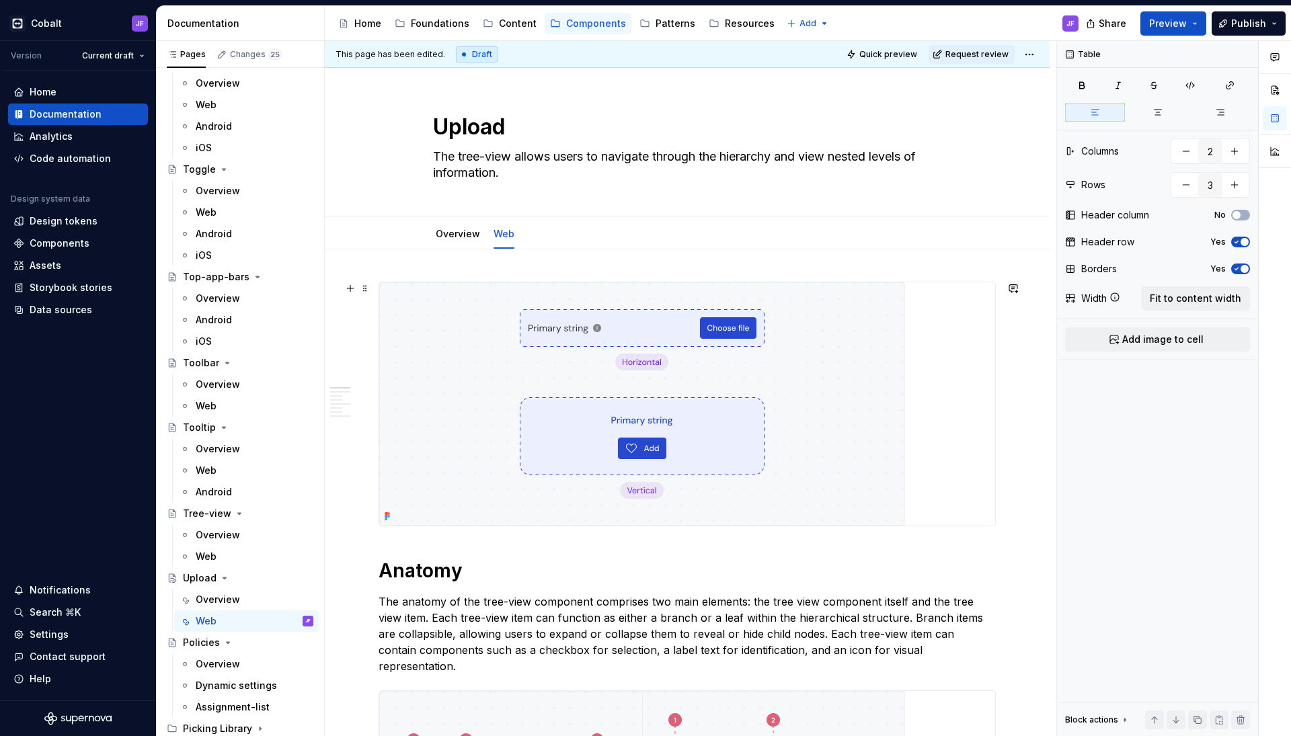
scroll to position [0, 0]
click at [456, 237] on link "Overview" at bounding box center [458, 233] width 44 height 11
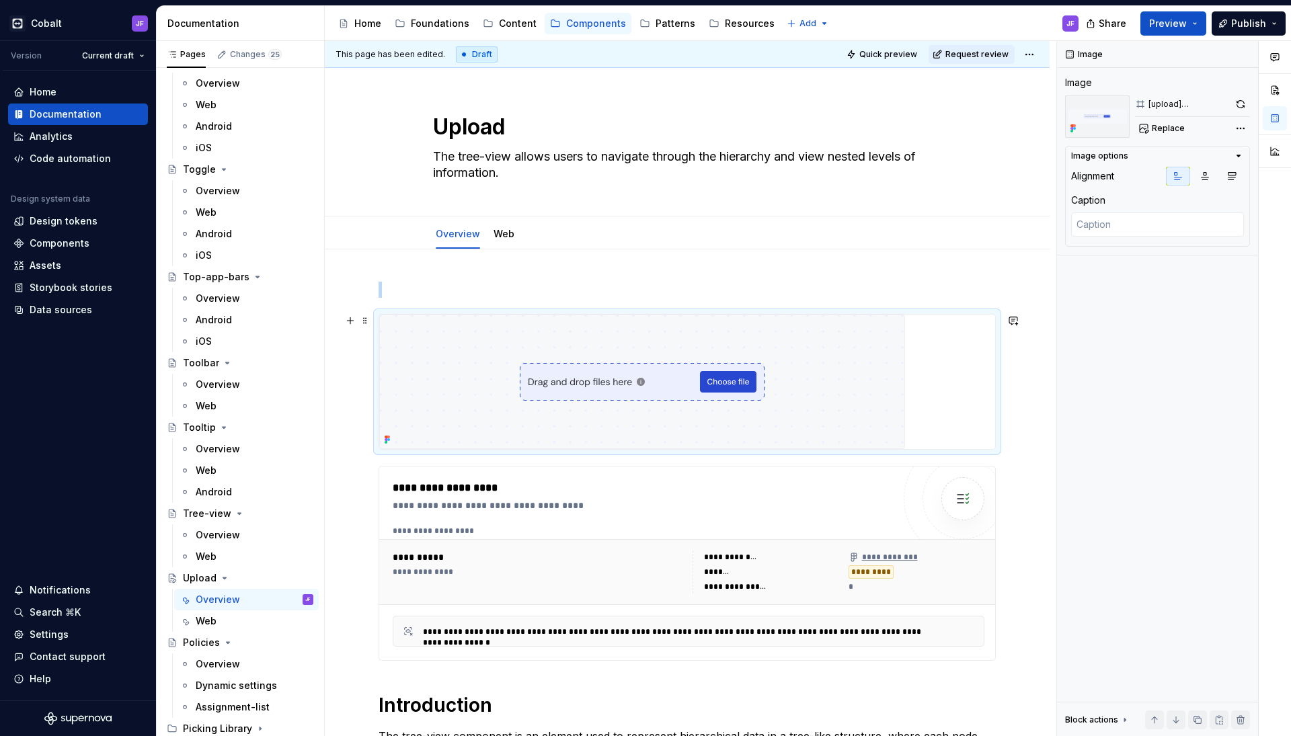
click at [550, 358] on img at bounding box center [642, 382] width 526 height 134
click at [602, 537] on div "**********" at bounding box center [689, 565] width 592 height 79
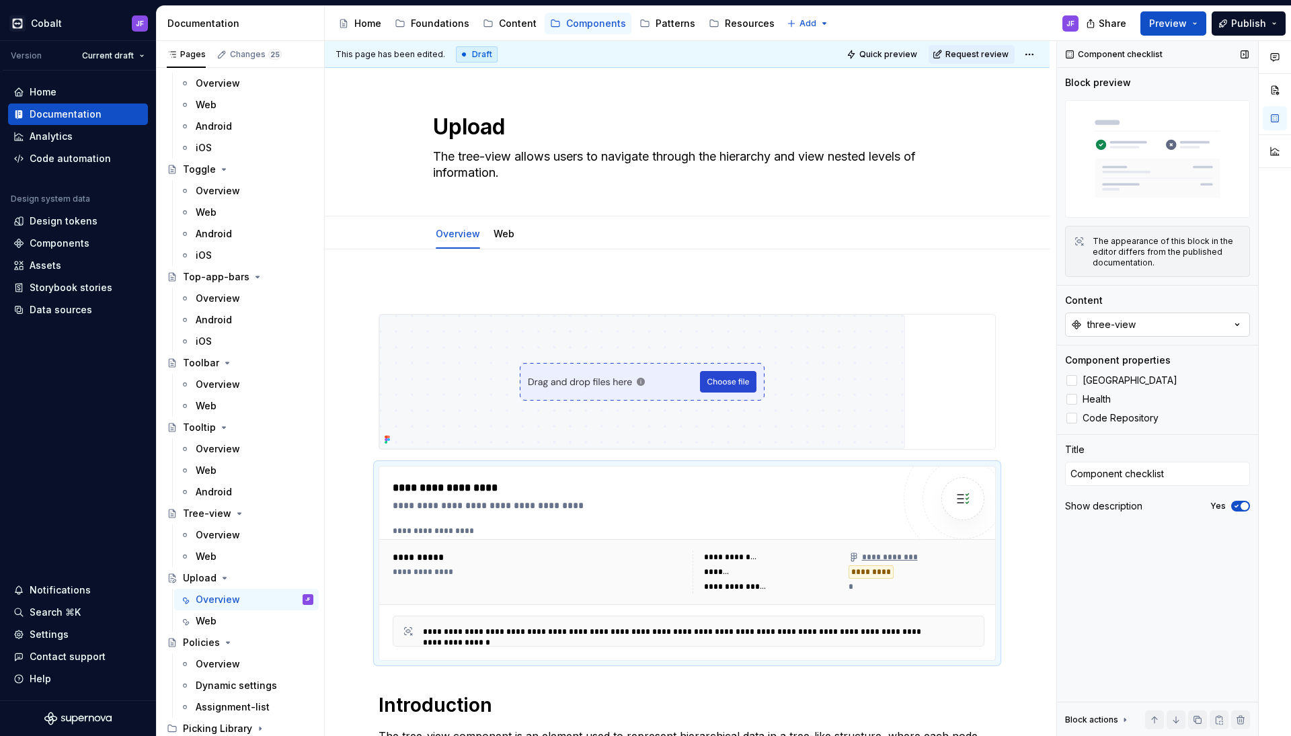
type textarea "*"
click at [1168, 335] on button "three-view" at bounding box center [1157, 325] width 185 height 24
type input "uplo"
click at [1129, 375] on div "Upload" at bounding box center [1157, 378] width 168 height 13
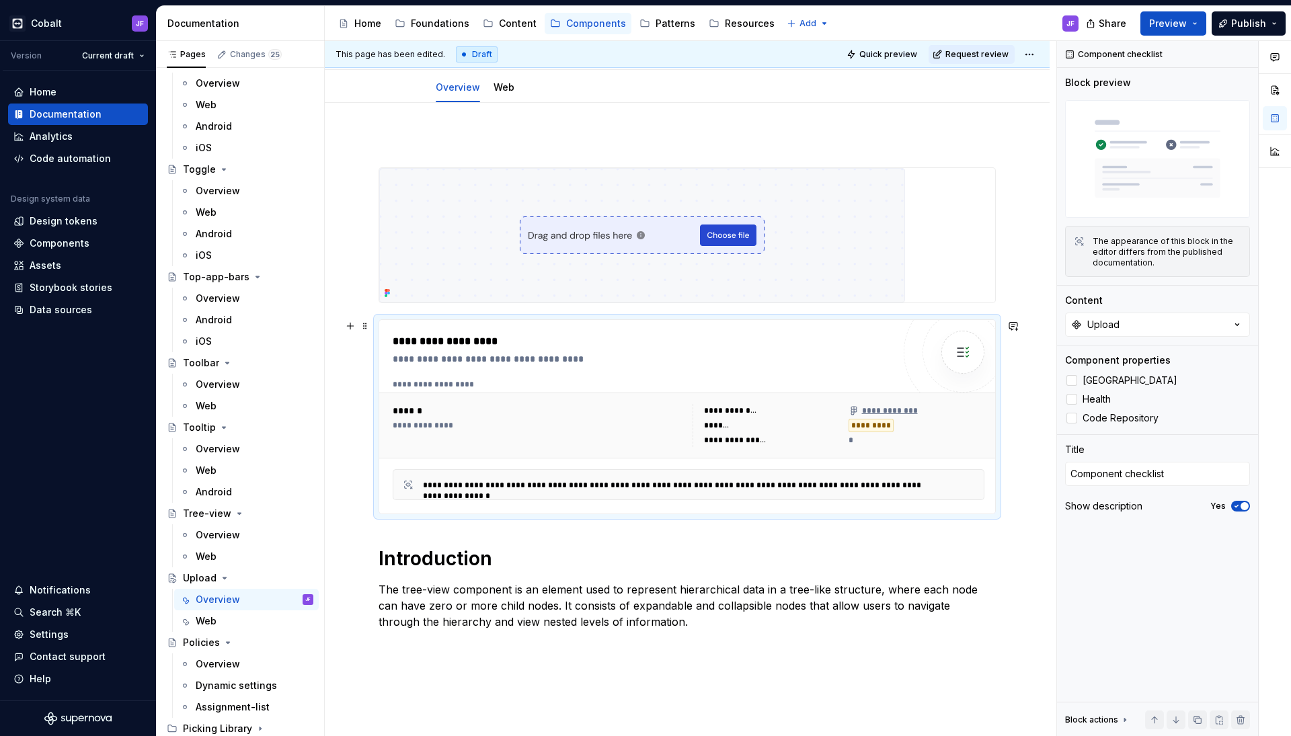
scroll to position [144, 0]
click at [471, 613] on p "The tree-view component is an element used to represent hierarchical data in a …" at bounding box center [686, 608] width 617 height 48
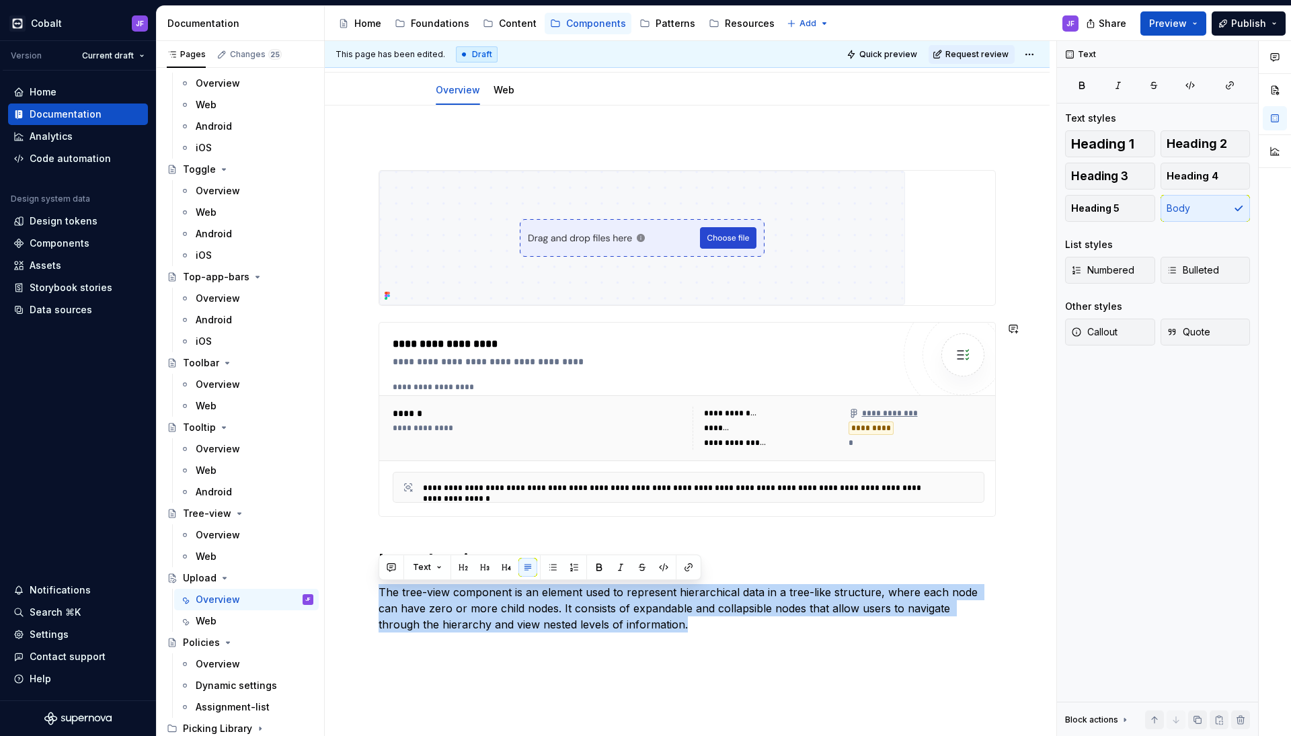
click at [471, 613] on p "The tree-view component is an element used to represent hierarchical data in a …" at bounding box center [686, 608] width 617 height 48
click at [499, 610] on p "The tree-view component is an element used to represent hierarchical data in a …" at bounding box center [686, 608] width 617 height 48
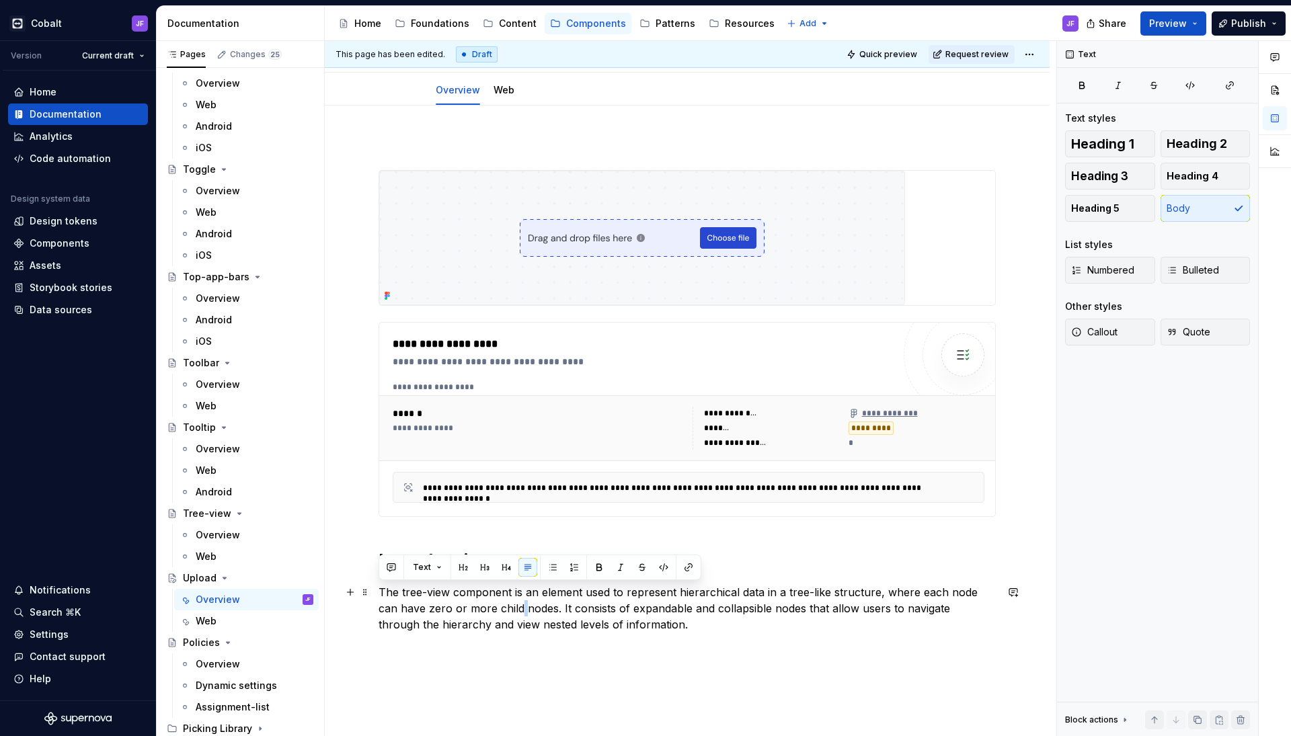
click at [499, 610] on p "The tree-view component is an element used to represent hierarchical data in a …" at bounding box center [686, 608] width 617 height 48
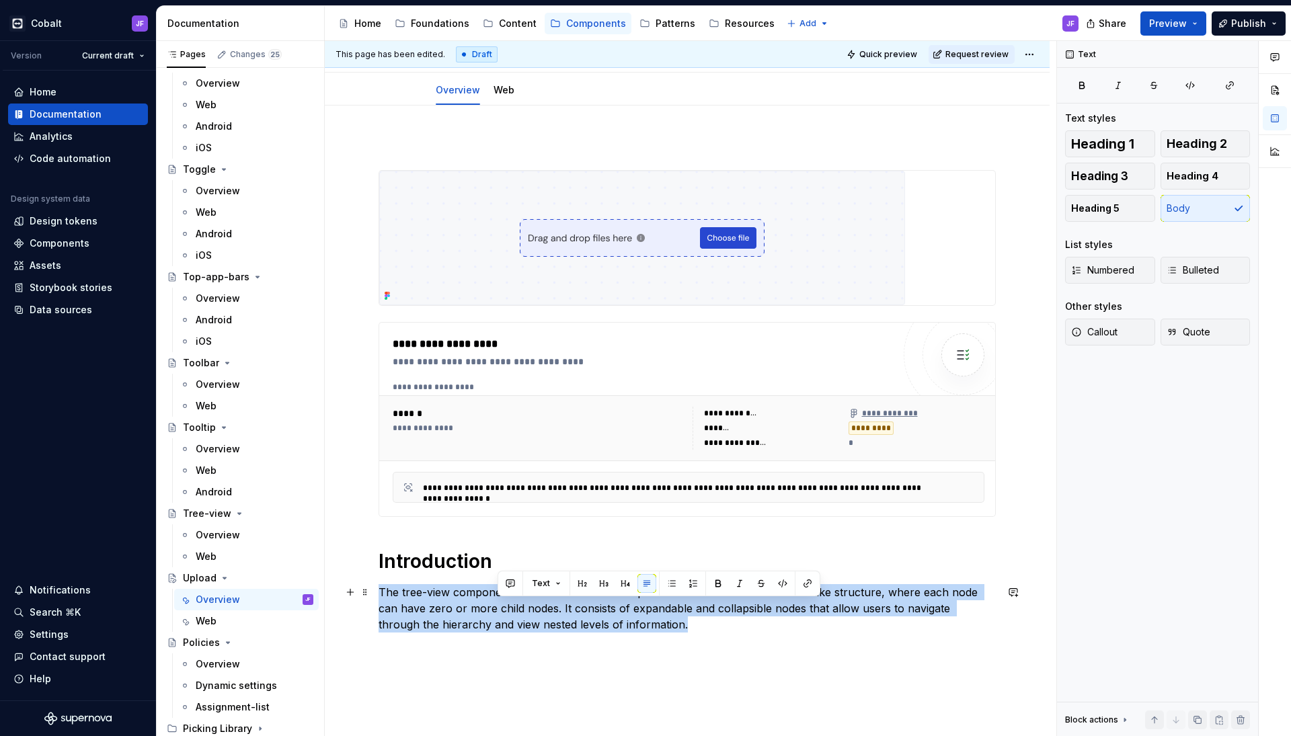
click at [499, 610] on p "The tree-view component is an element used to represent hierarchical data in a …" at bounding box center [686, 608] width 617 height 48
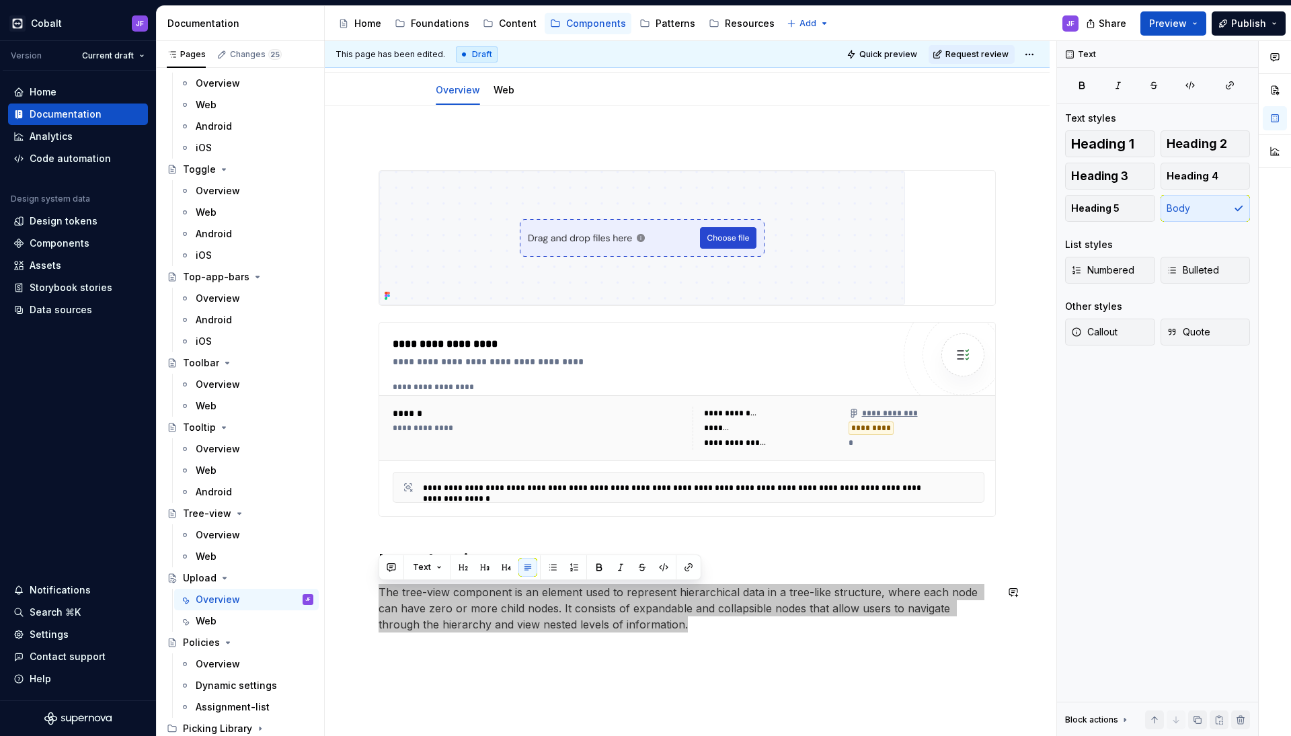
click at [505, 608] on p "The tree-view component is an element used to represent hierarchical data in a …" at bounding box center [686, 608] width 617 height 48
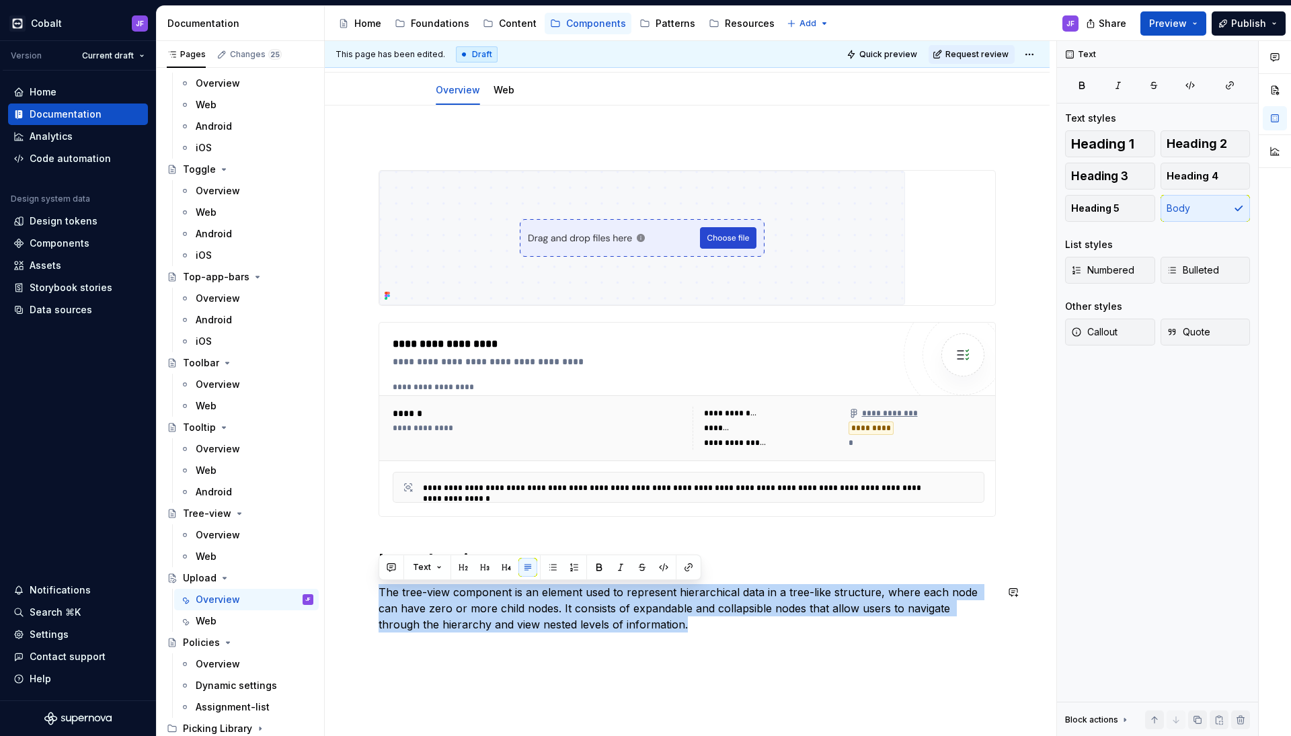
click at [505, 608] on p "The tree-view component is an element used to represent hierarchical data in a …" at bounding box center [686, 608] width 617 height 48
click at [547, 613] on p "The tree-view component is an element used to represent hierarchical data in a …" at bounding box center [686, 608] width 617 height 48
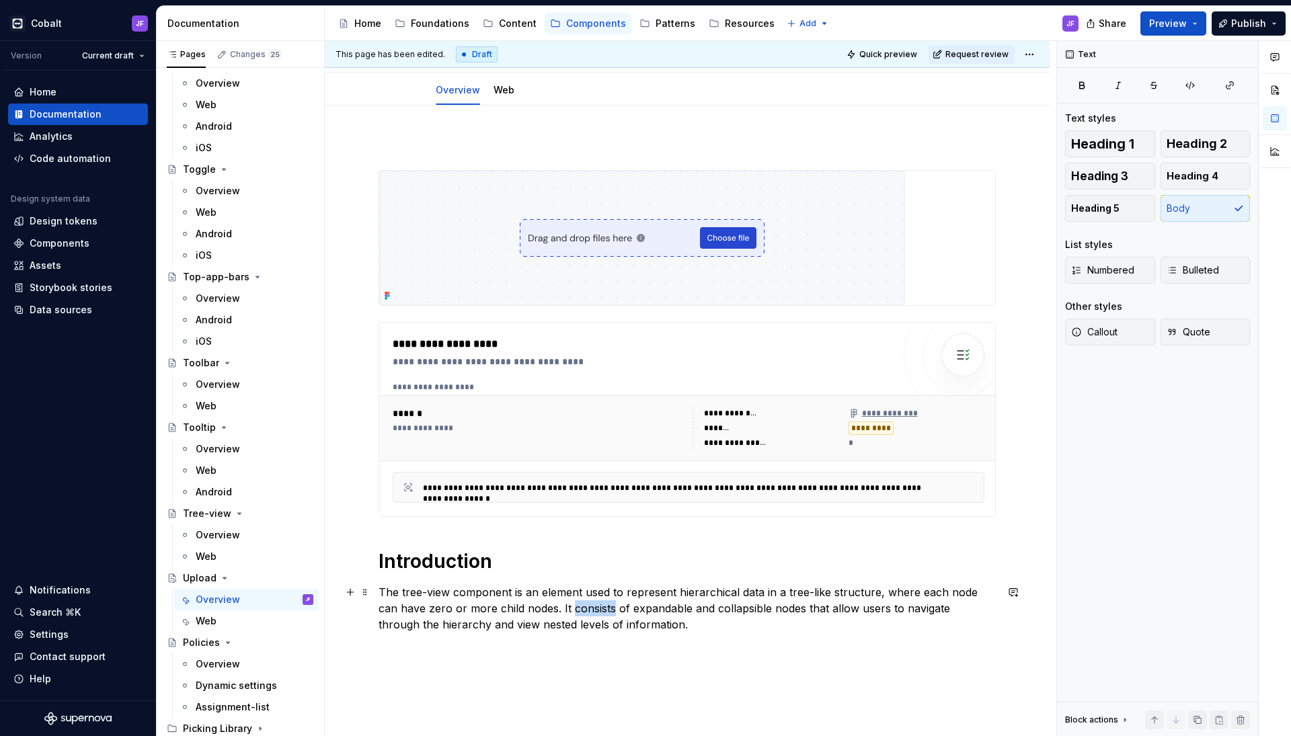
click at [547, 613] on p "The tree-view component is an element used to represent hierarchical data in a …" at bounding box center [686, 608] width 617 height 48
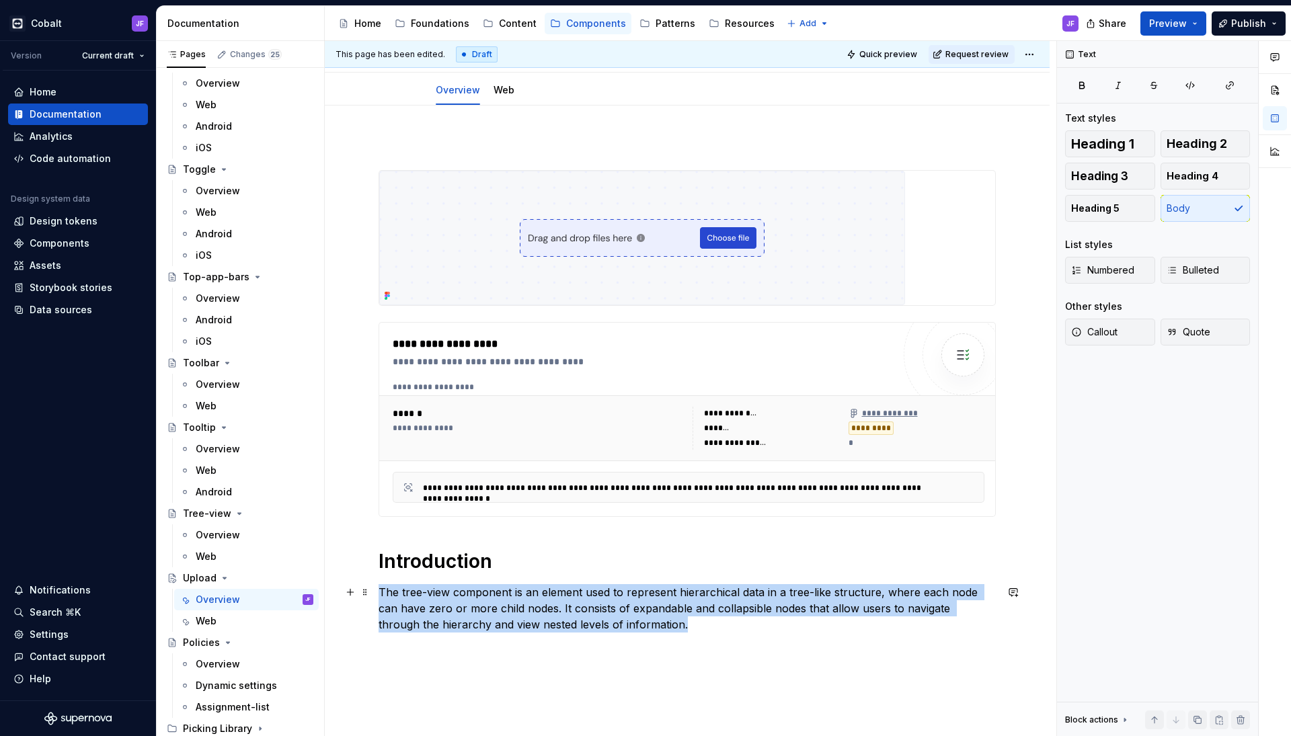
click at [547, 613] on p "The tree-view component is an element used to represent hierarchical data in a …" at bounding box center [686, 608] width 617 height 48
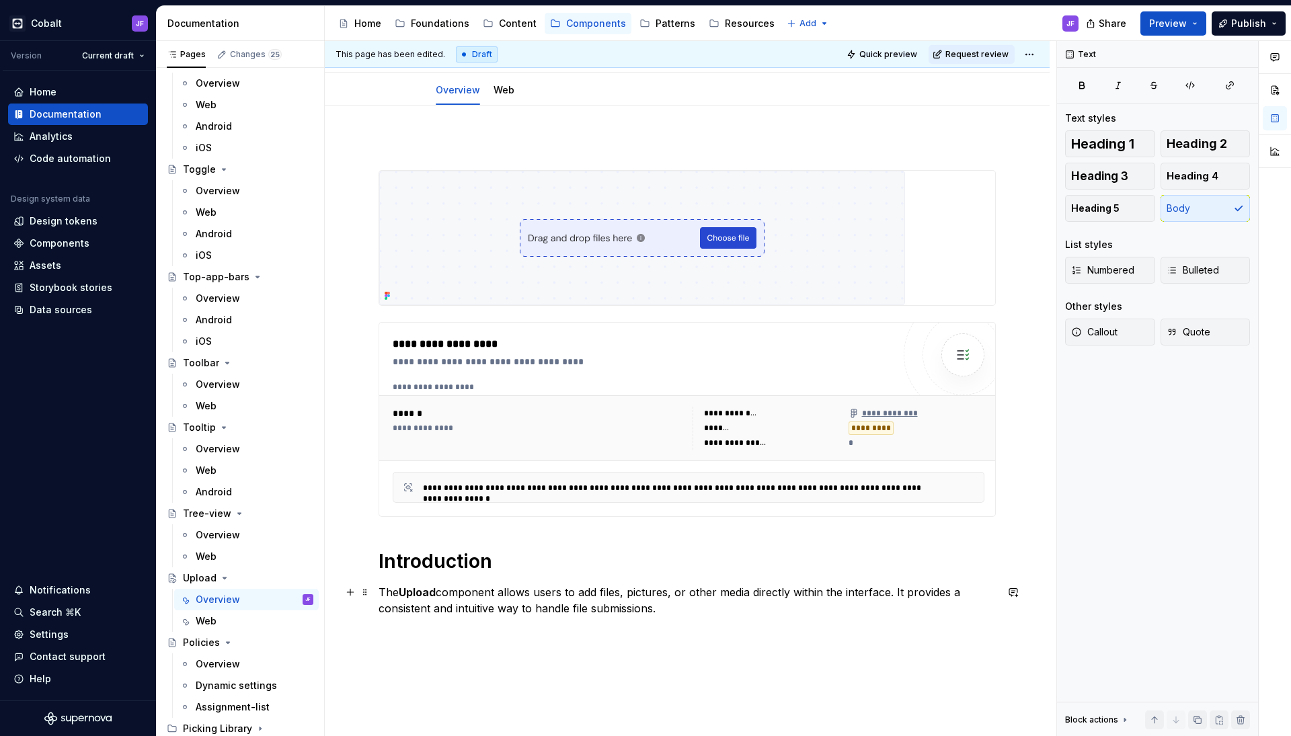
click at [464, 596] on p "The Upload component allows users to add files, pictures, or other media direct…" at bounding box center [686, 600] width 617 height 32
click at [594, 568] on button "button" at bounding box center [599, 567] width 19 height 19
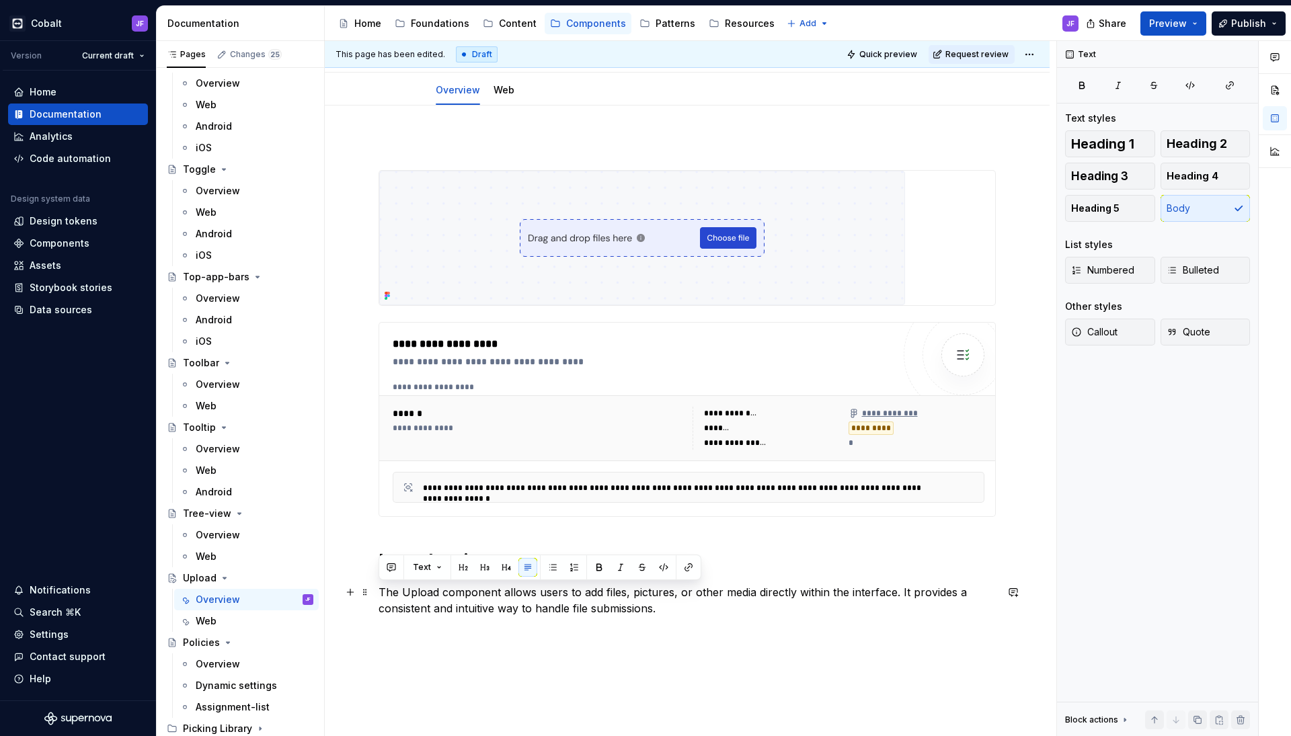
click at [590, 613] on p "The Upload component allows users to add files, pictures, or other media direct…" at bounding box center [686, 600] width 617 height 32
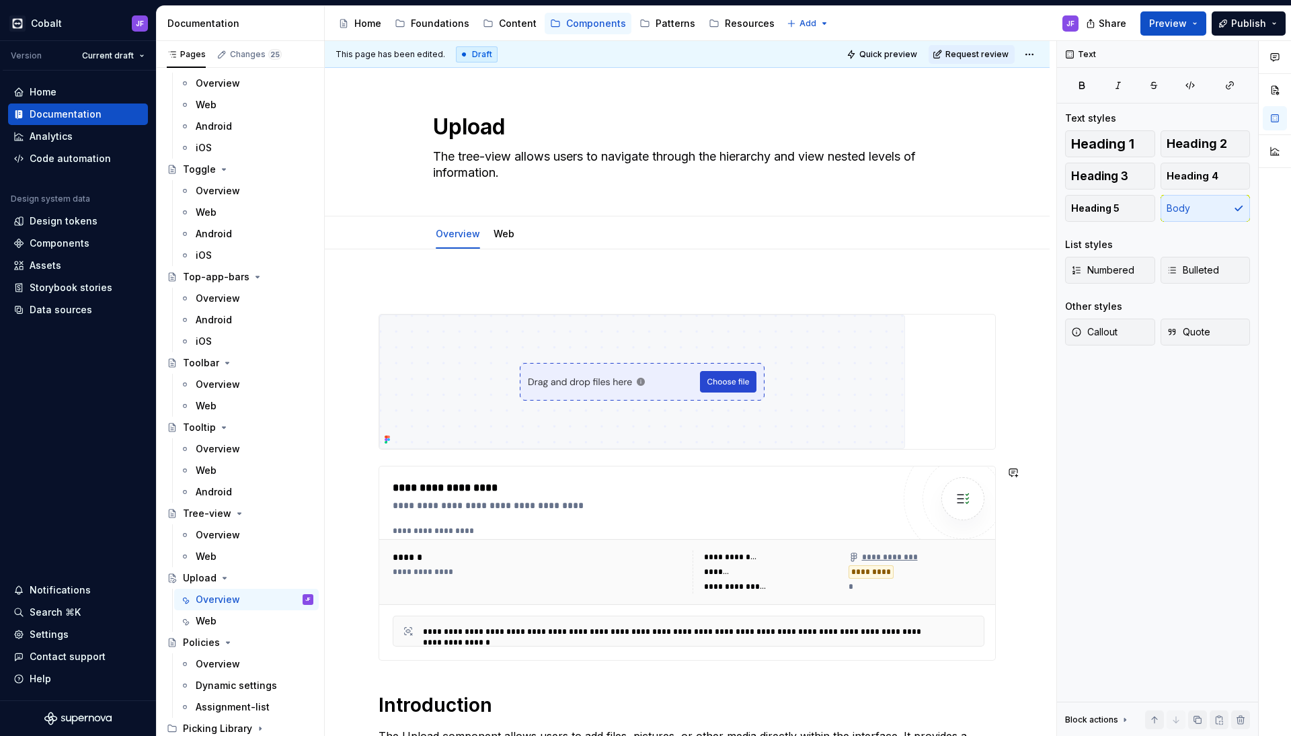
scroll to position [1, 0]
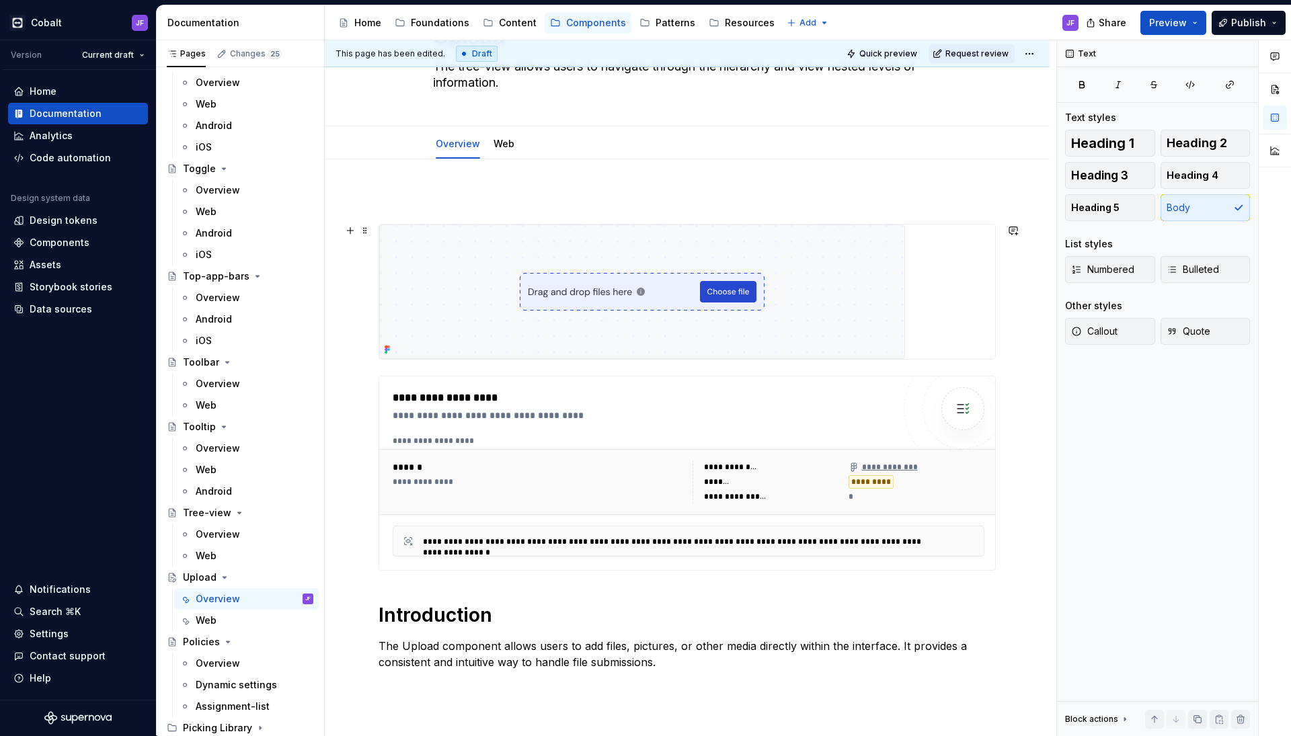
click at [573, 159] on div "Overview Web" at bounding box center [687, 142] width 725 height 33
click at [573, 159] on div "Overview Web Add tab" at bounding box center [687, 142] width 725 height 33
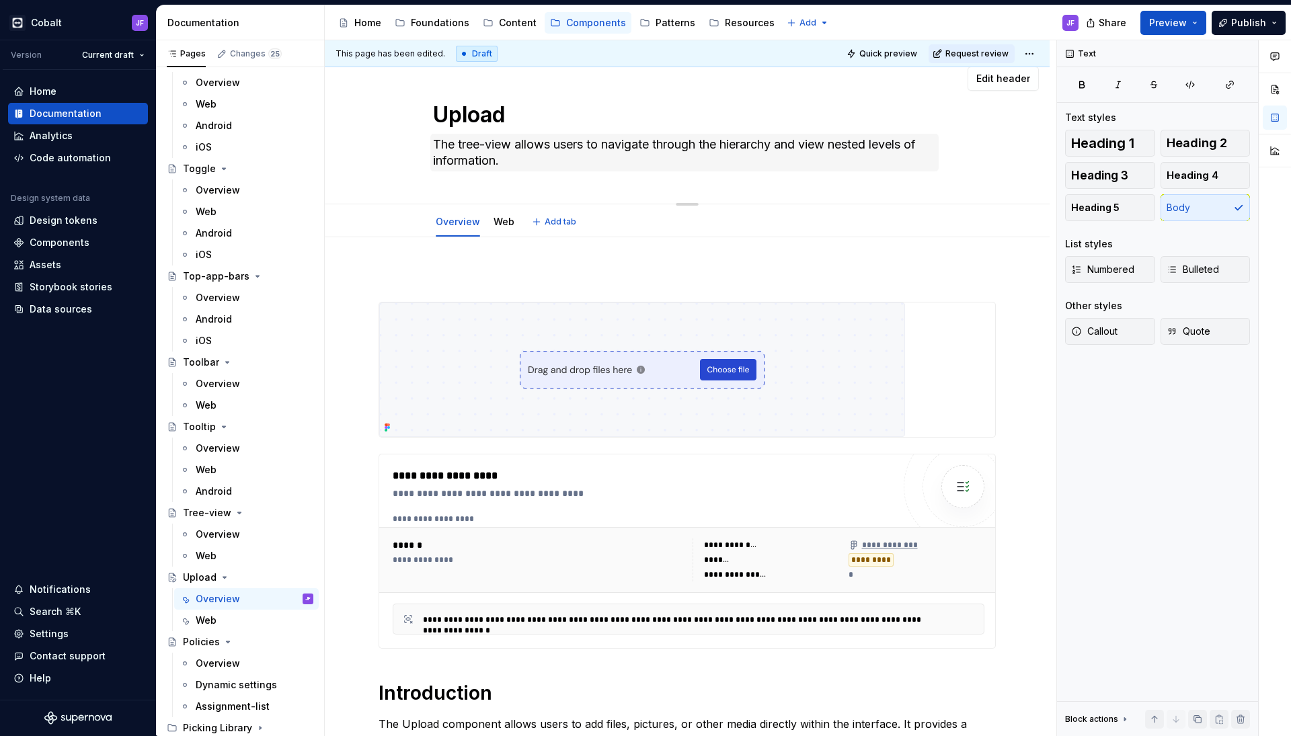
scroll to position [5, 0]
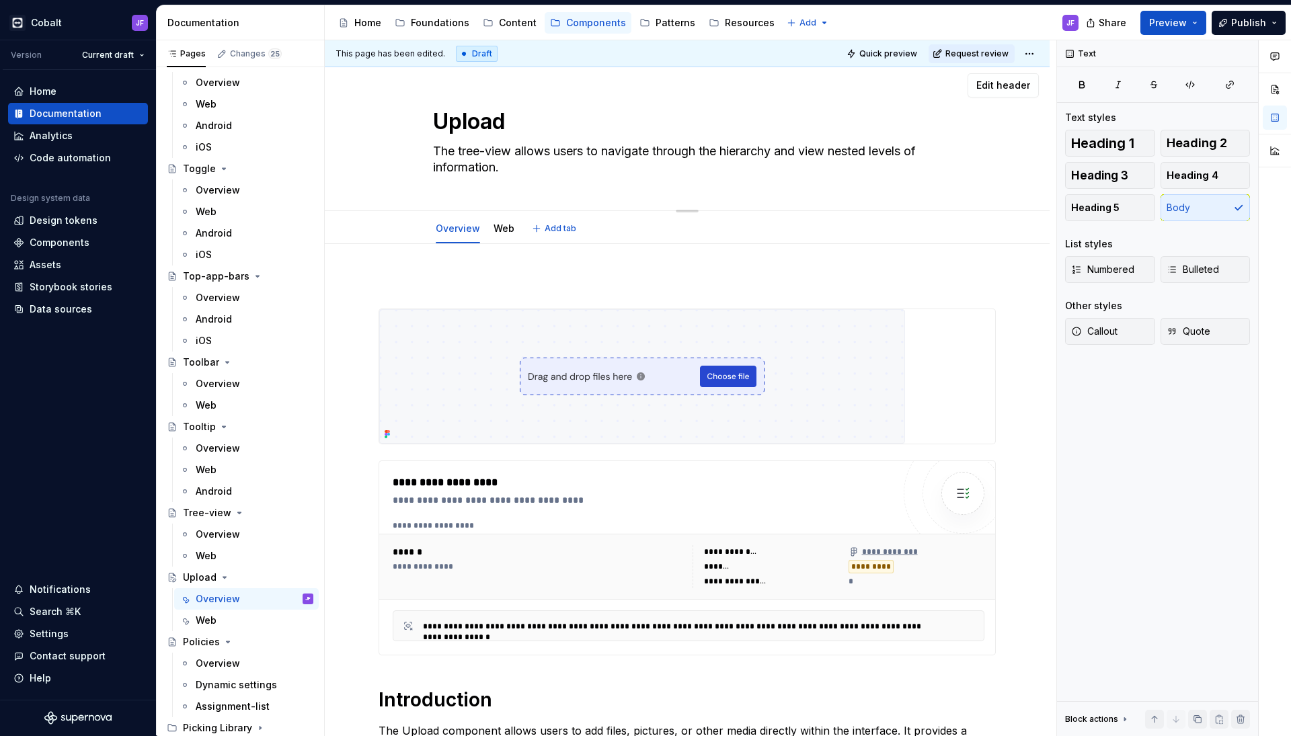
click at [591, 137] on textarea "Upload" at bounding box center [684, 122] width 508 height 32
click at [591, 149] on textarea "The tree-view allows users to navigate through the hierarchy and view nested le…" at bounding box center [684, 159] width 508 height 38
paste textarea "is component offers a dedicated area for uploading content, either by clicking …"
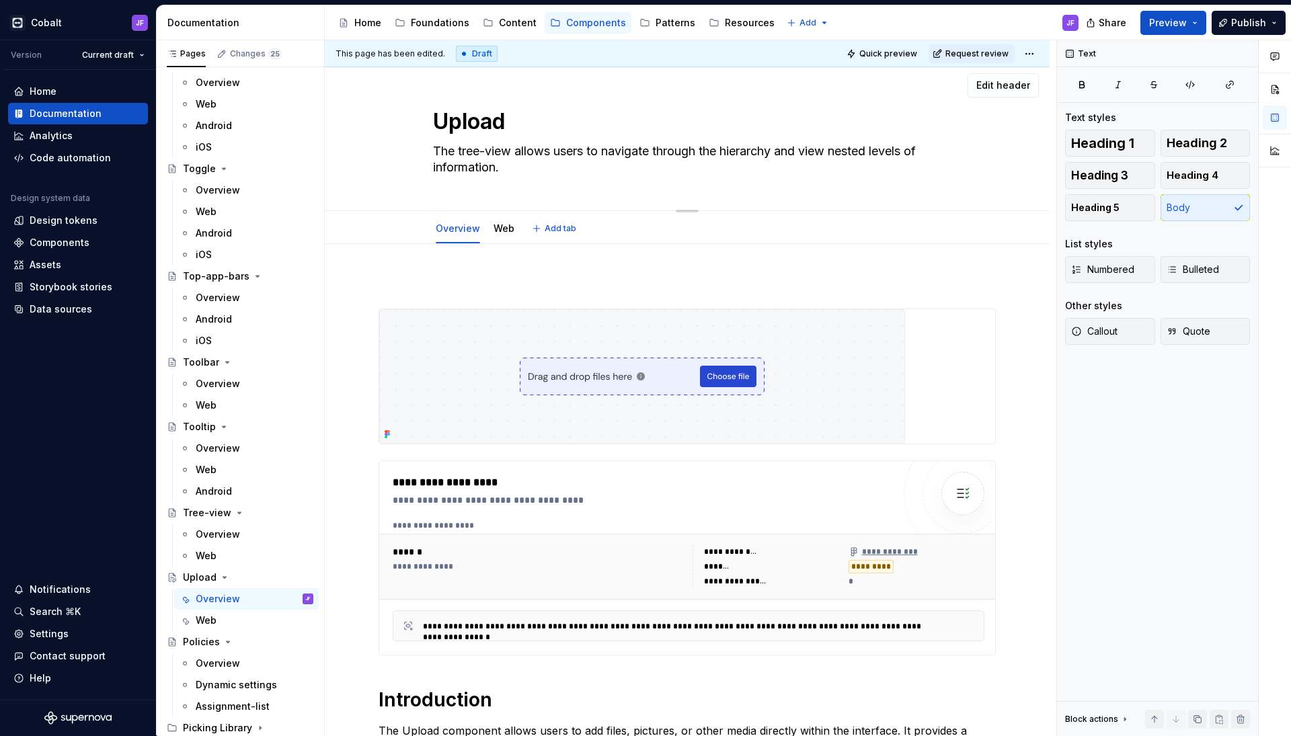
type textarea "*"
type textarea "This component offers a dedicated area for uploading content, either by clickin…"
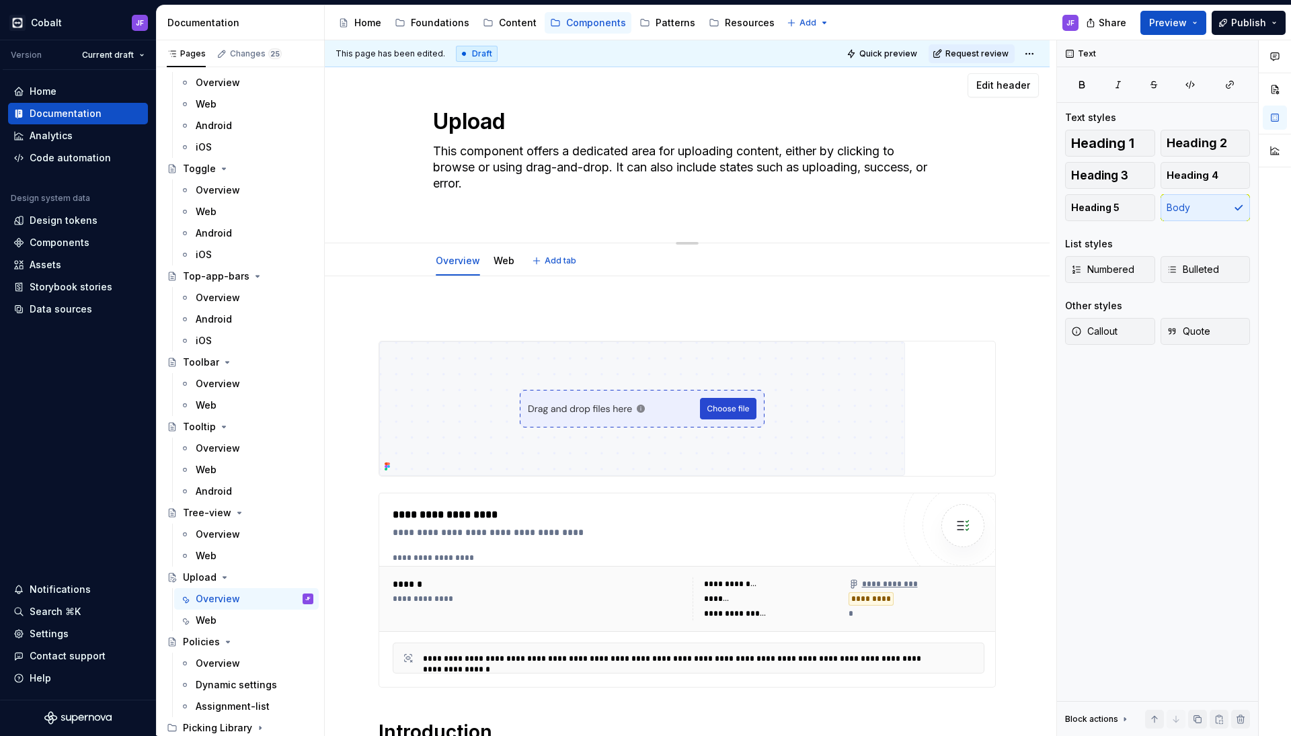
type textarea "*"
type textarea "This component offers a dedicated area for uploading content, either by clickin…"
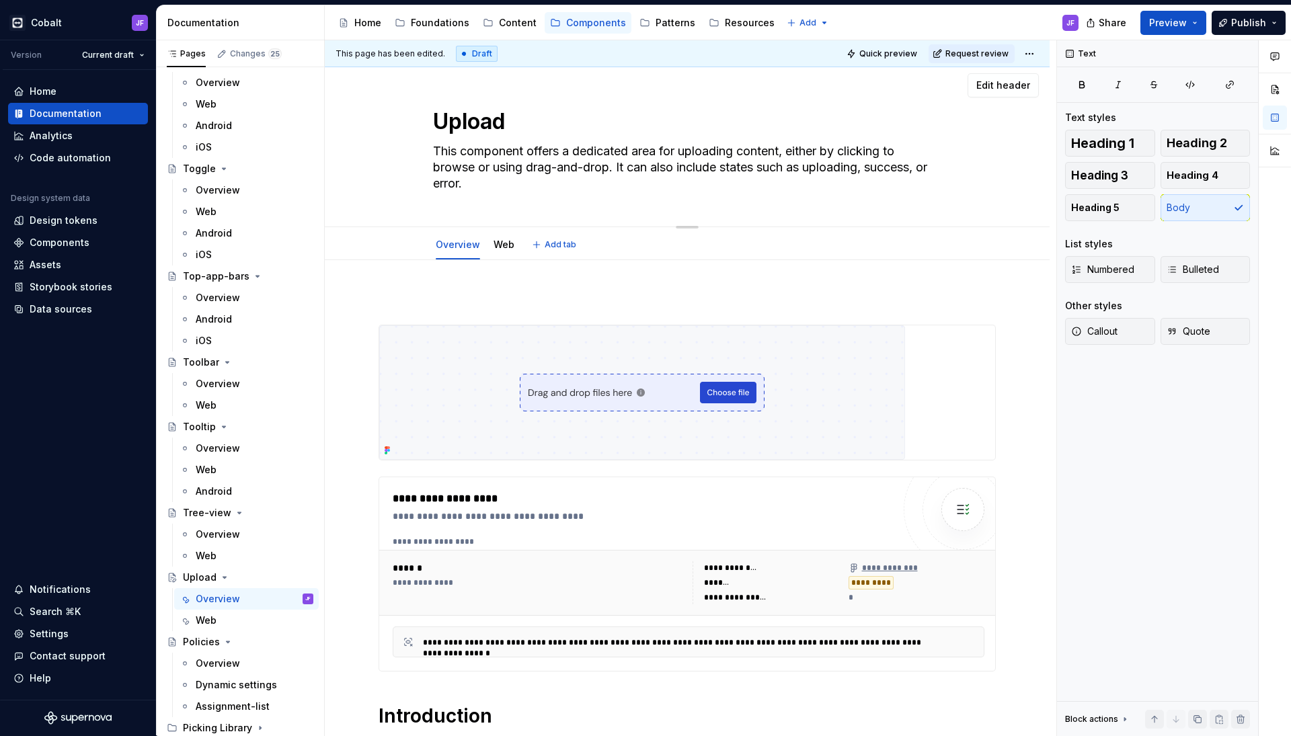
drag, startPoint x: 616, startPoint y: 169, endPoint x: 797, endPoint y: 152, distance: 181.7
click at [797, 152] on textarea "This component offers a dedicated area for uploading content, either by clickin…" at bounding box center [684, 167] width 508 height 54
click at [778, 190] on textarea "This component offers a dedicated area for uploading content, either by clickin…" at bounding box center [684, 167] width 508 height 54
drag, startPoint x: 778, startPoint y: 190, endPoint x: 618, endPoint y: 163, distance: 162.1
click at [618, 164] on textarea "This component offers a dedicated area for uploading content, either by clickin…" at bounding box center [684, 167] width 508 height 54
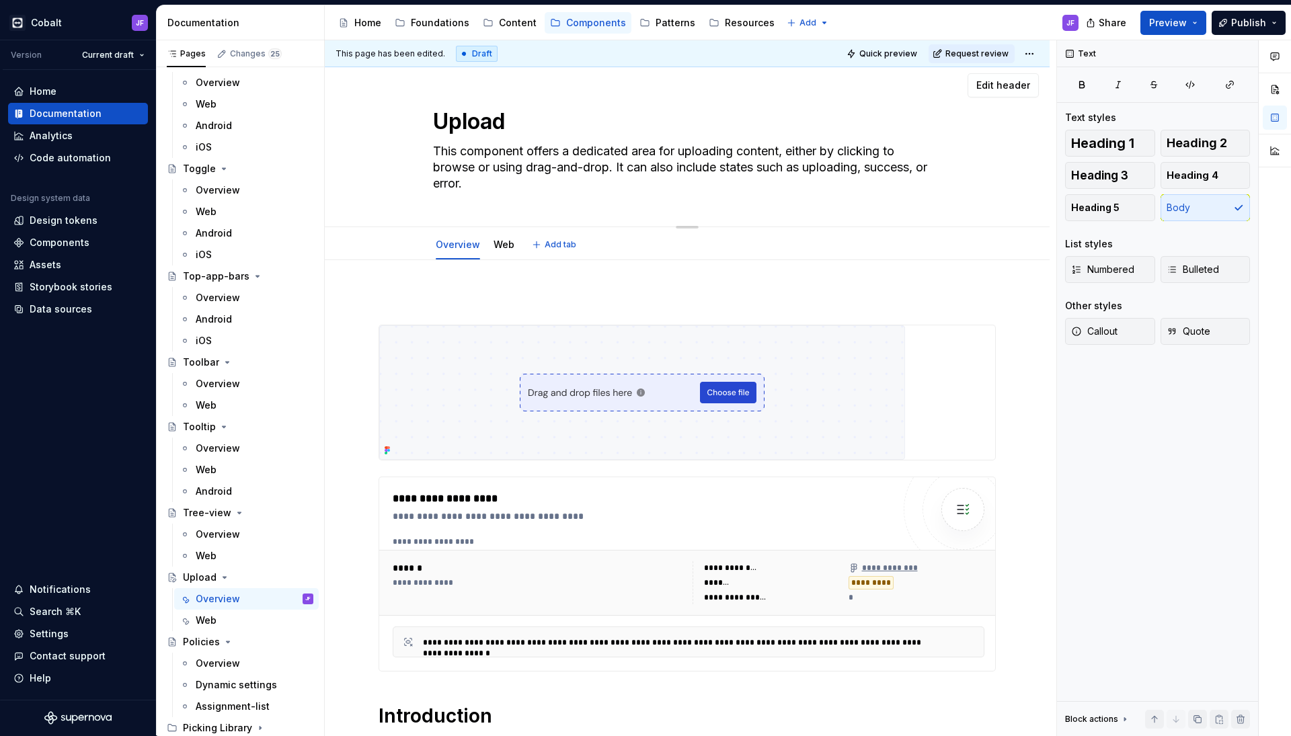
type textarea "*"
type textarea "This component offers a dedicated area for uploading content, either by clickin…"
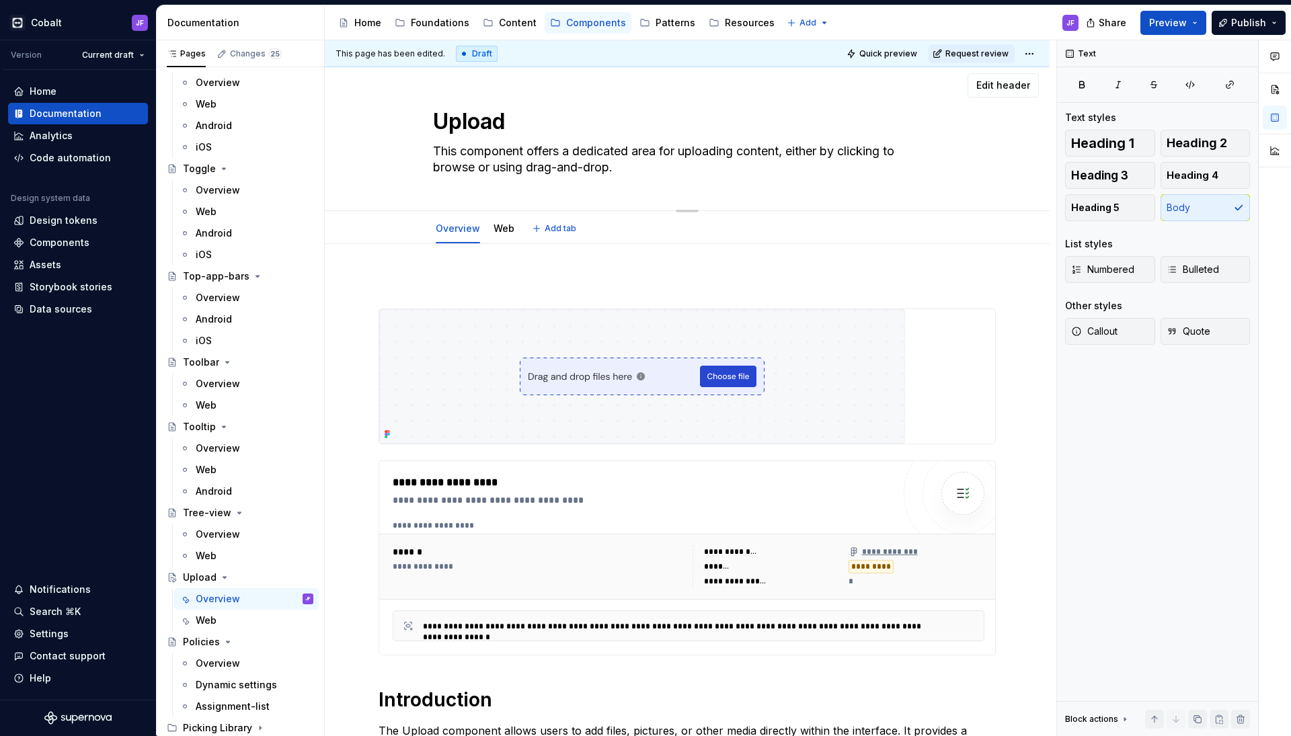
type textarea "*"
type textarea "This component offers a dedicated area for uploading content, either by clickin…"
click at [500, 231] on link "Web" at bounding box center [503, 228] width 21 height 11
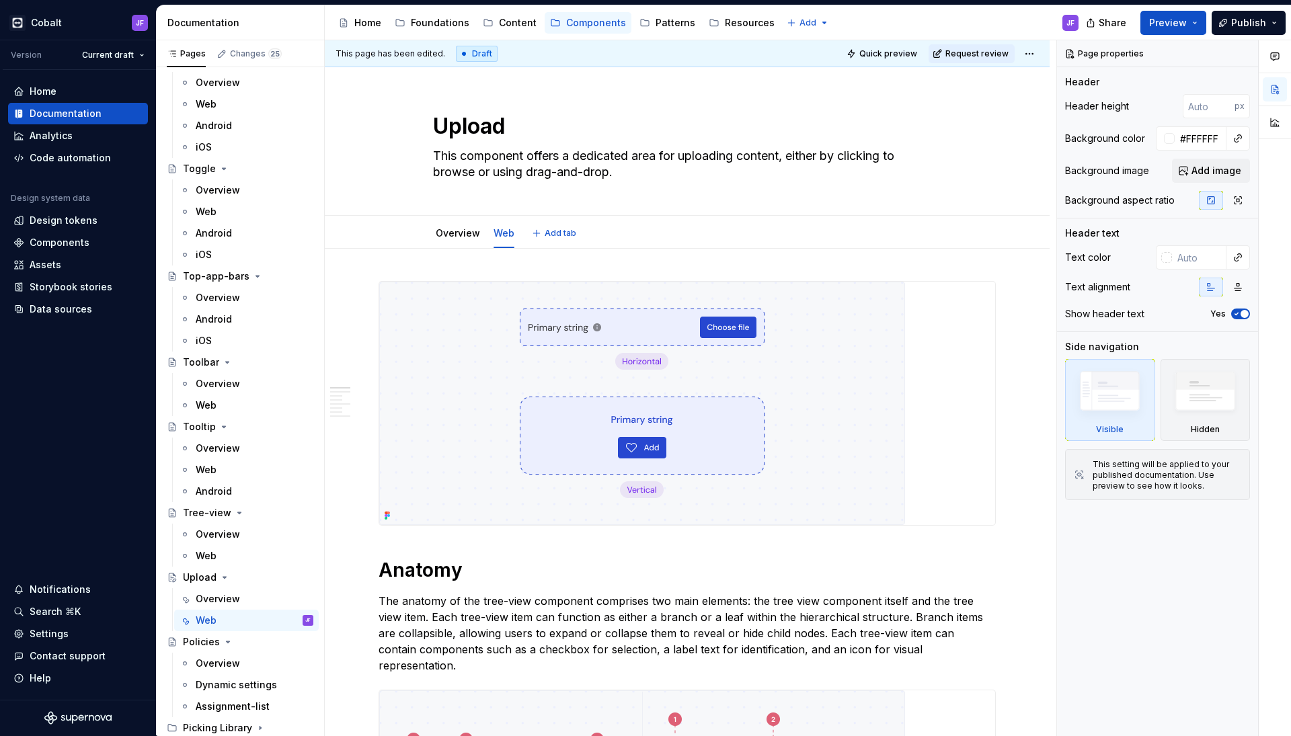
type textarea "*"
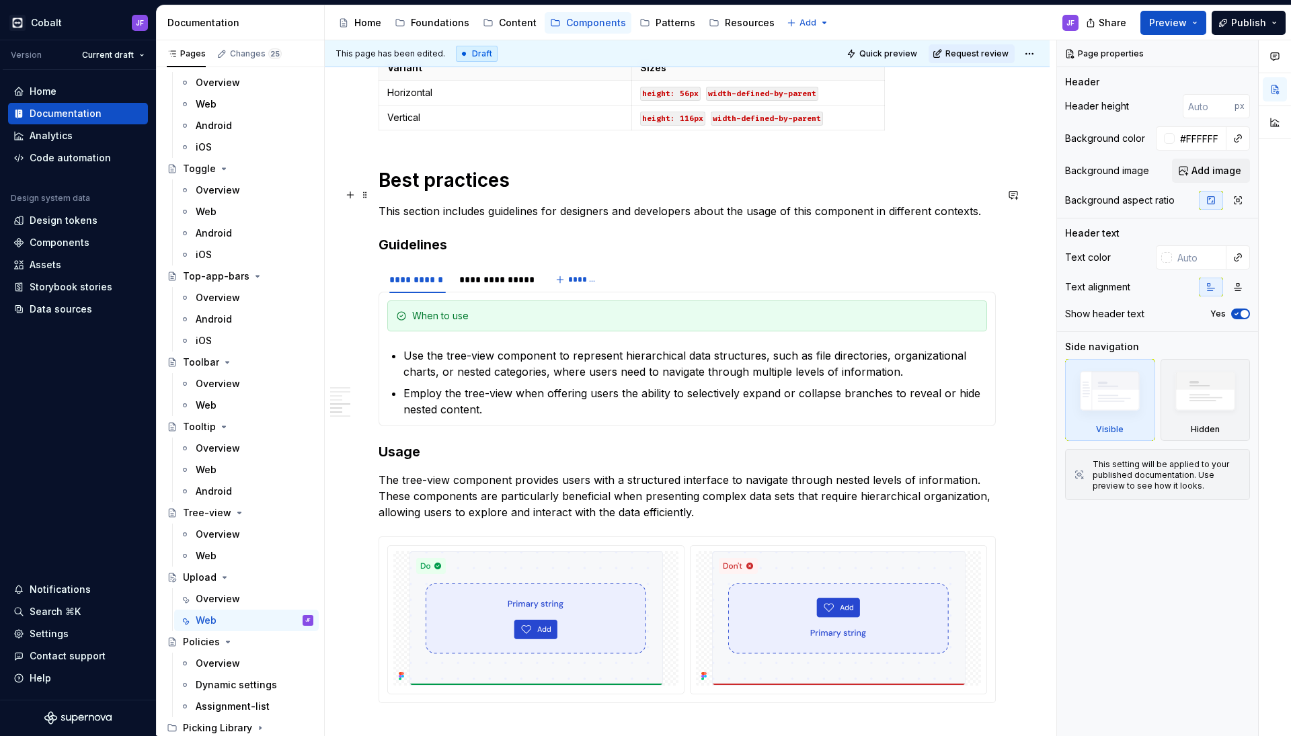
scroll to position [1744, 0]
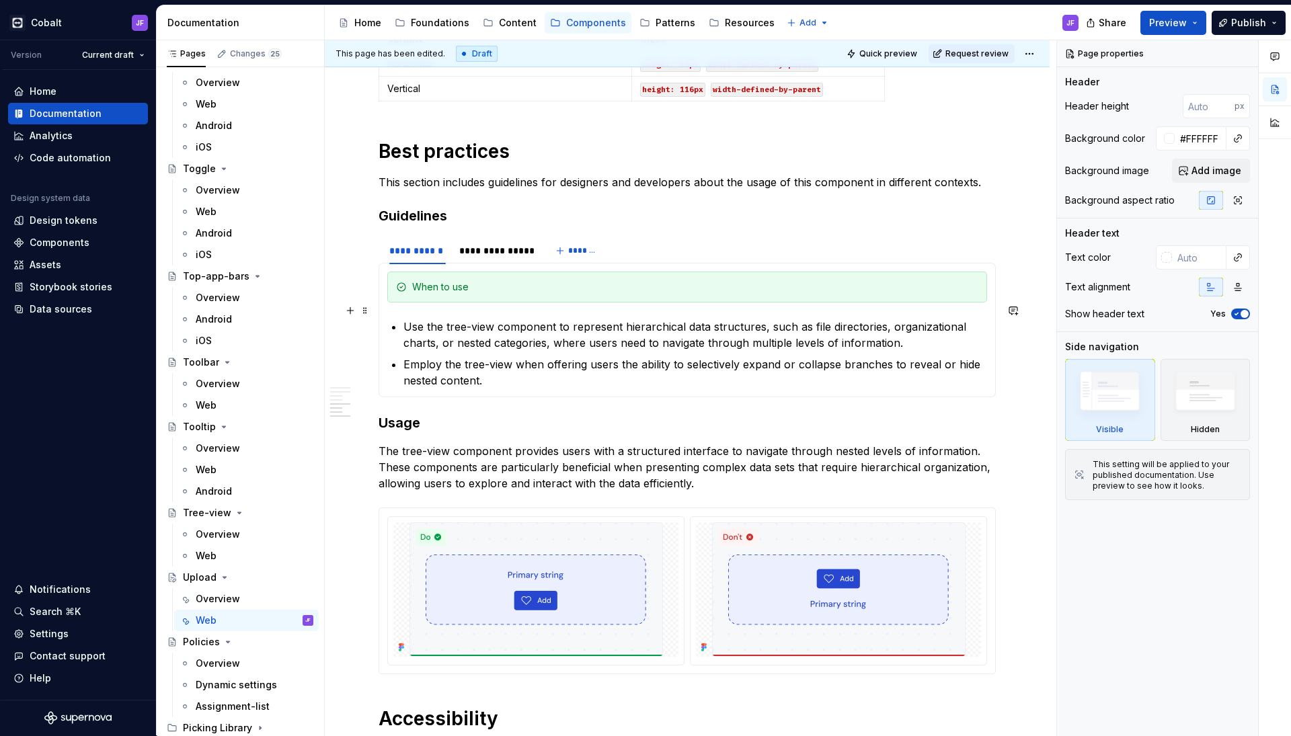
click at [557, 443] on p "The tree-view component provides users with a structured interface to navigate …" at bounding box center [686, 467] width 617 height 48
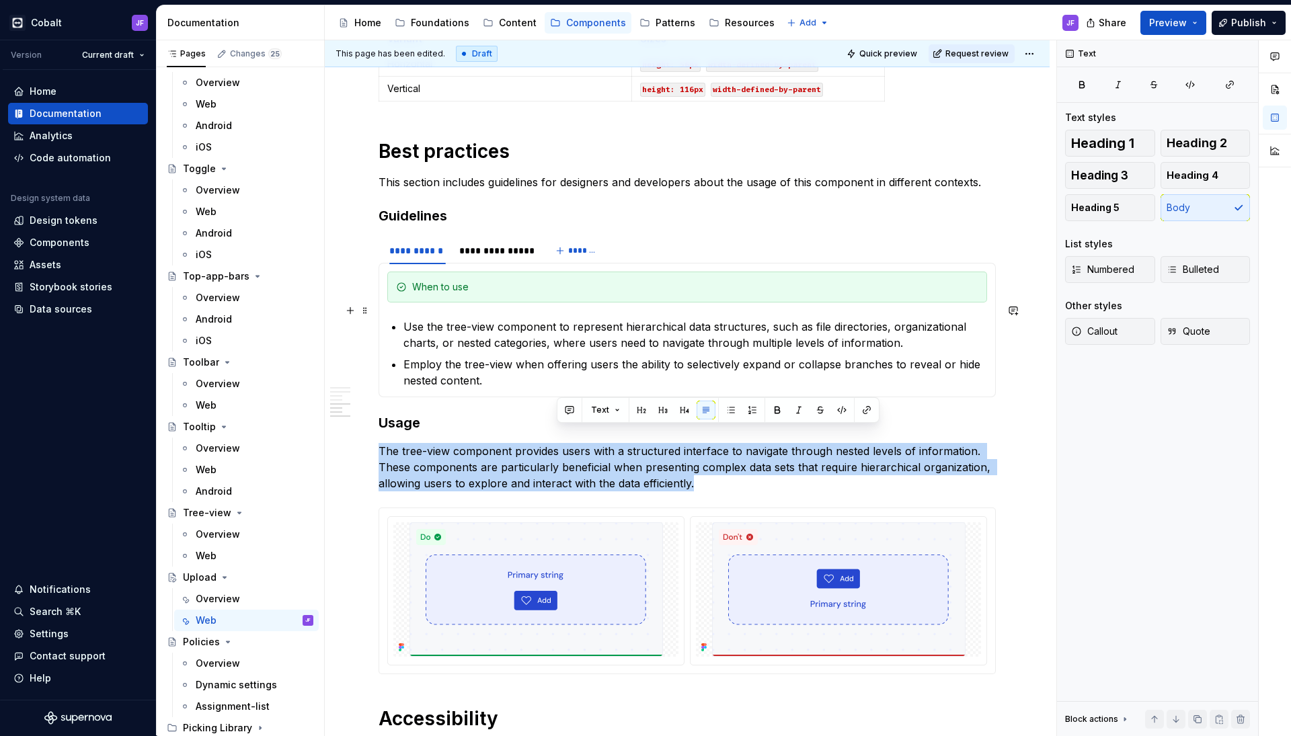
click at [557, 443] on p "The tree-view component provides users with a structured interface to navigate …" at bounding box center [686, 467] width 617 height 48
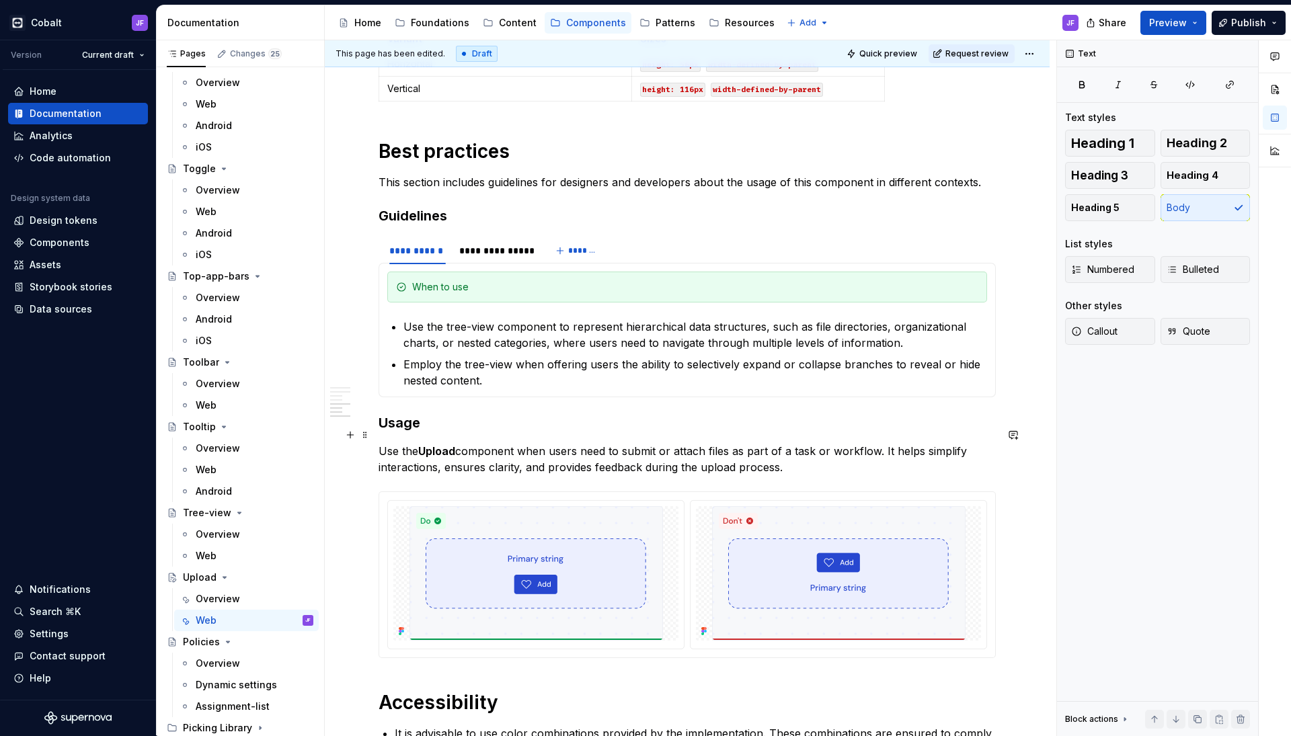
click at [530, 443] on p "Use the Upload component when users need to submit or attach files as part of a…" at bounding box center [686, 459] width 617 height 32
click at [601, 411] on button "button" at bounding box center [599, 410] width 19 height 19
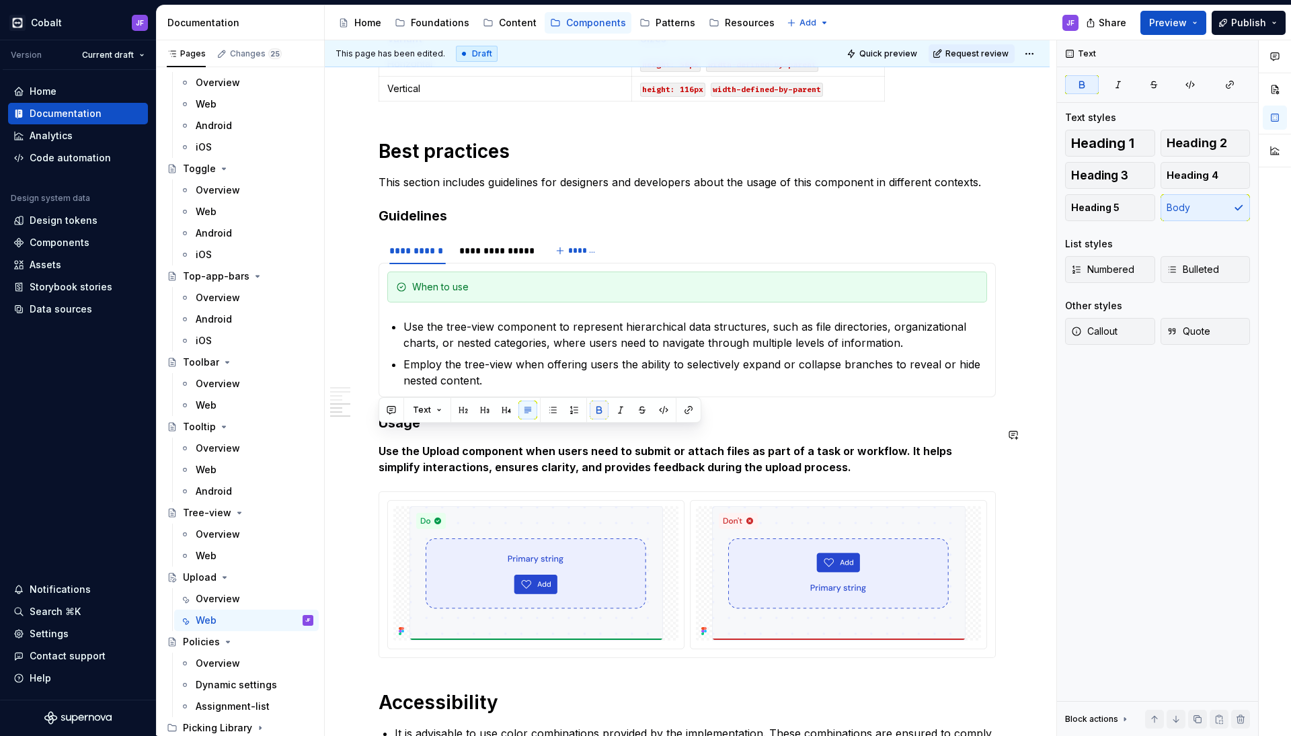
click at [601, 411] on button "button" at bounding box center [599, 410] width 19 height 19
click at [588, 443] on p "Use the Upload component when users need to submit or attach files as part of a…" at bounding box center [686, 459] width 617 height 32
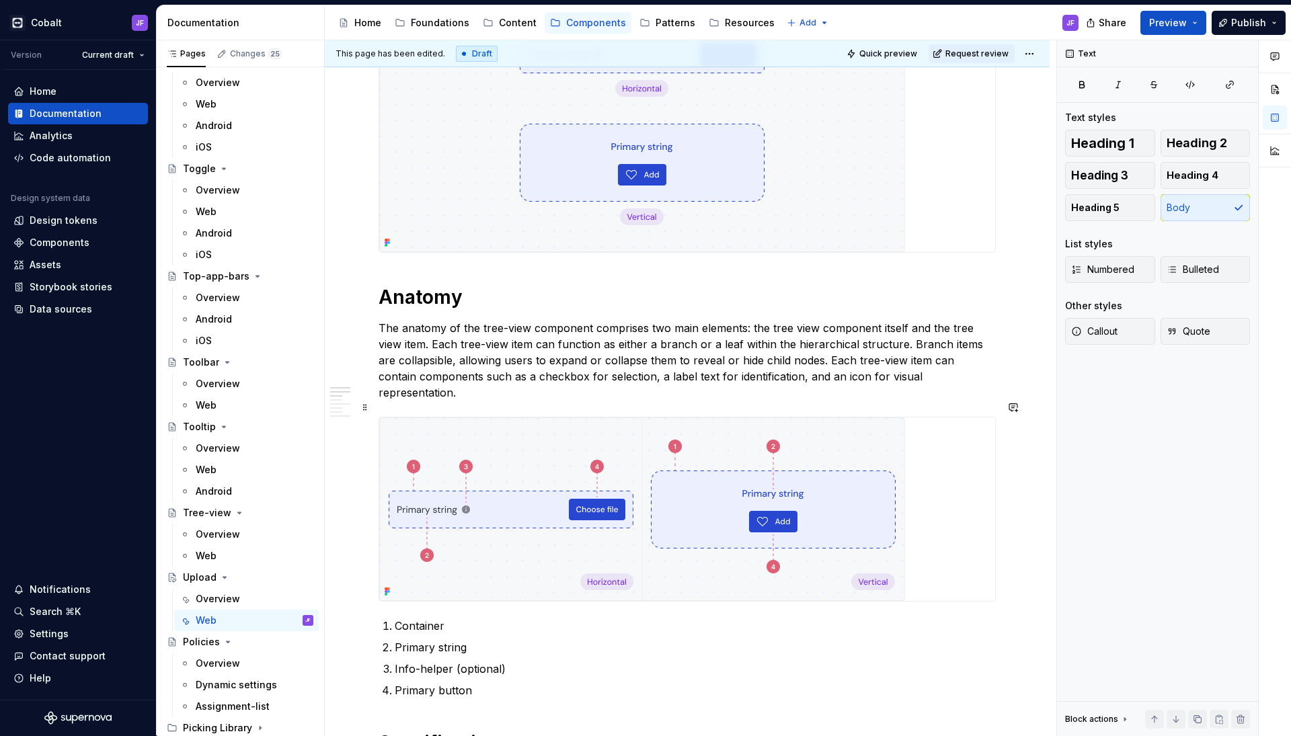
scroll to position [272, 0]
click at [524, 327] on p "The anatomy of the tree-view component comprises two main elements: the tree vi…" at bounding box center [686, 361] width 617 height 81
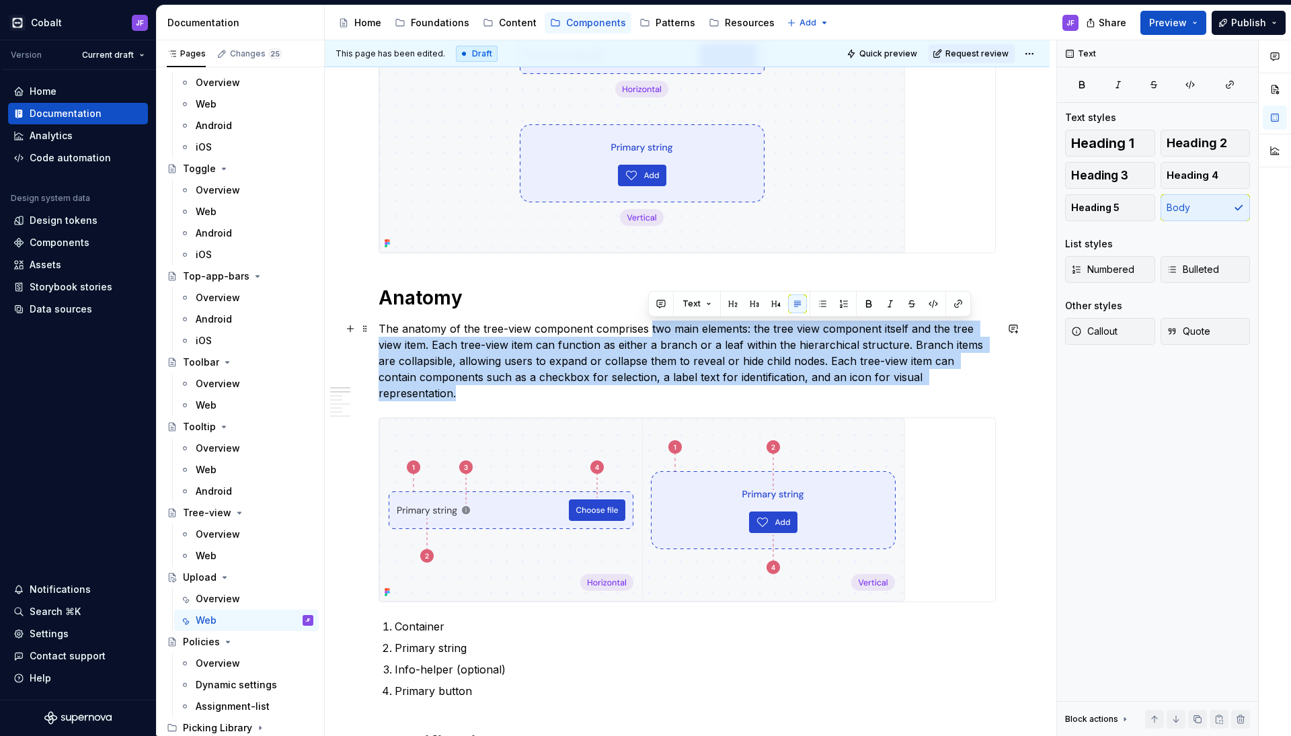
drag, startPoint x: 955, startPoint y: 377, endPoint x: 649, endPoint y: 331, distance: 309.4
click at [649, 331] on p "The anatomy of the tree-view component comprises two main elements: the tree vi…" at bounding box center [686, 361] width 617 height 81
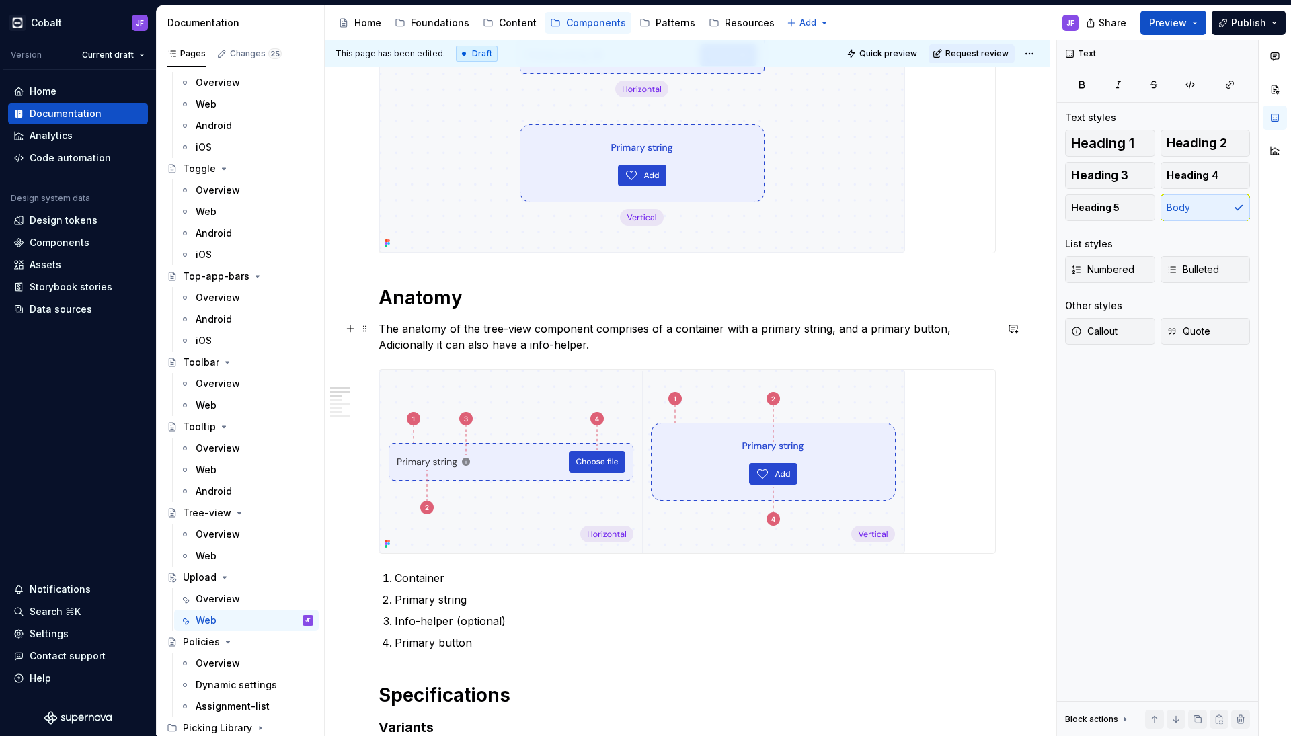
click at [589, 331] on p "The anatomy of the tree-view component comprises of a container with a primary …" at bounding box center [686, 337] width 617 height 32
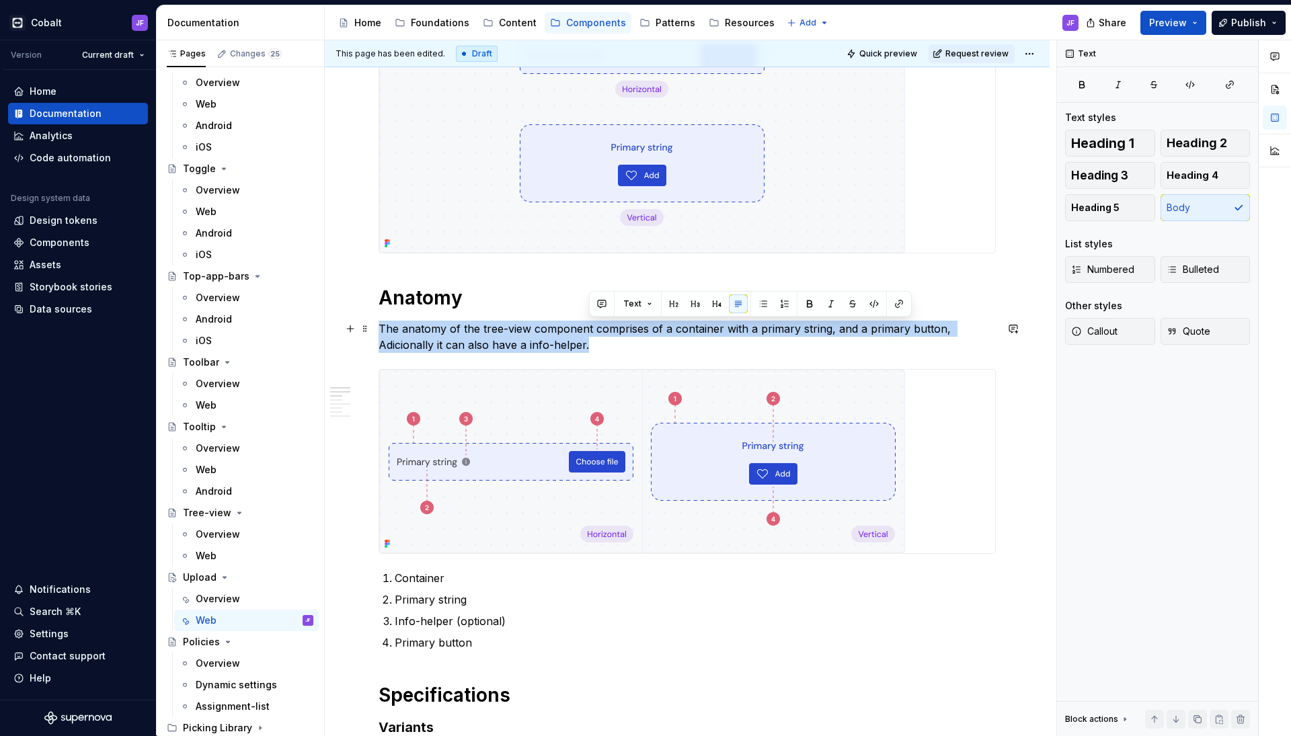
click at [589, 331] on p "The anatomy of the tree-view component comprises of a container with a primary …" at bounding box center [686, 337] width 617 height 32
copy p "The anatomy of the tree-view component comprises of a container with a primary …"
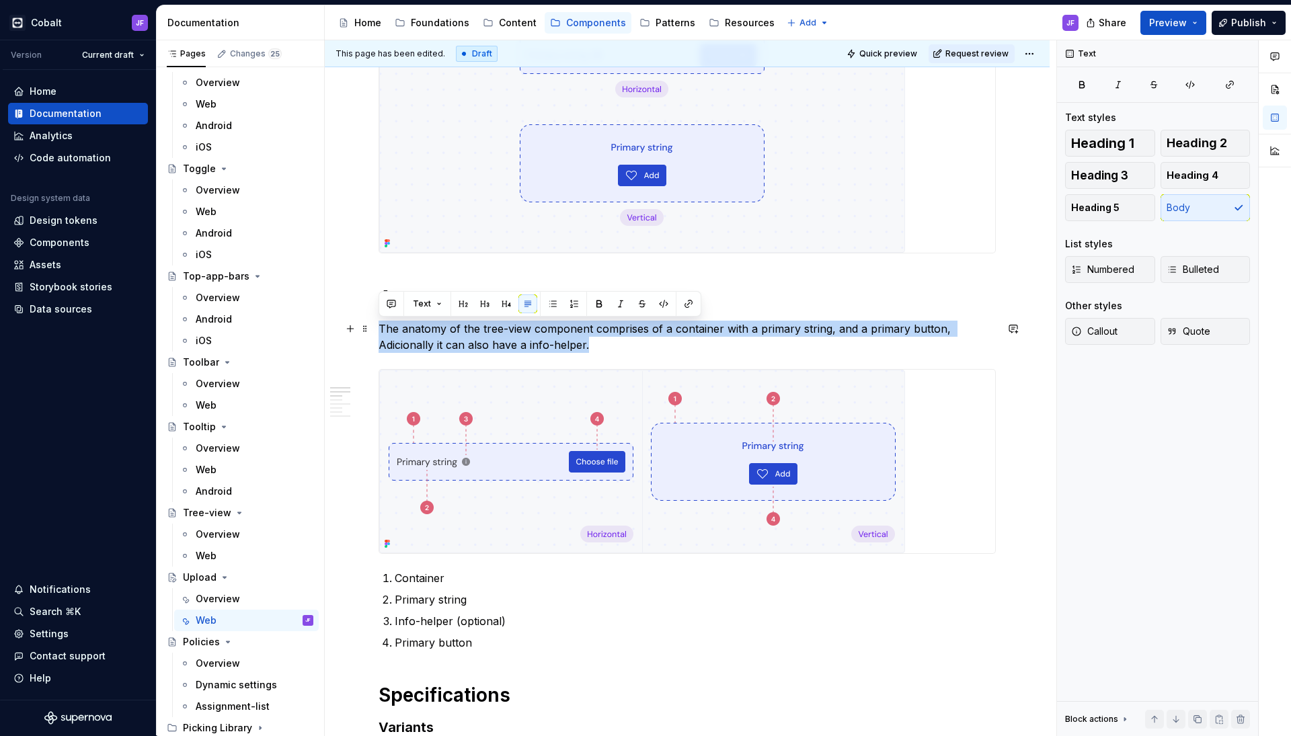
click at [532, 343] on p "The anatomy of the tree-view component comprises of a container with a primary …" at bounding box center [686, 337] width 617 height 32
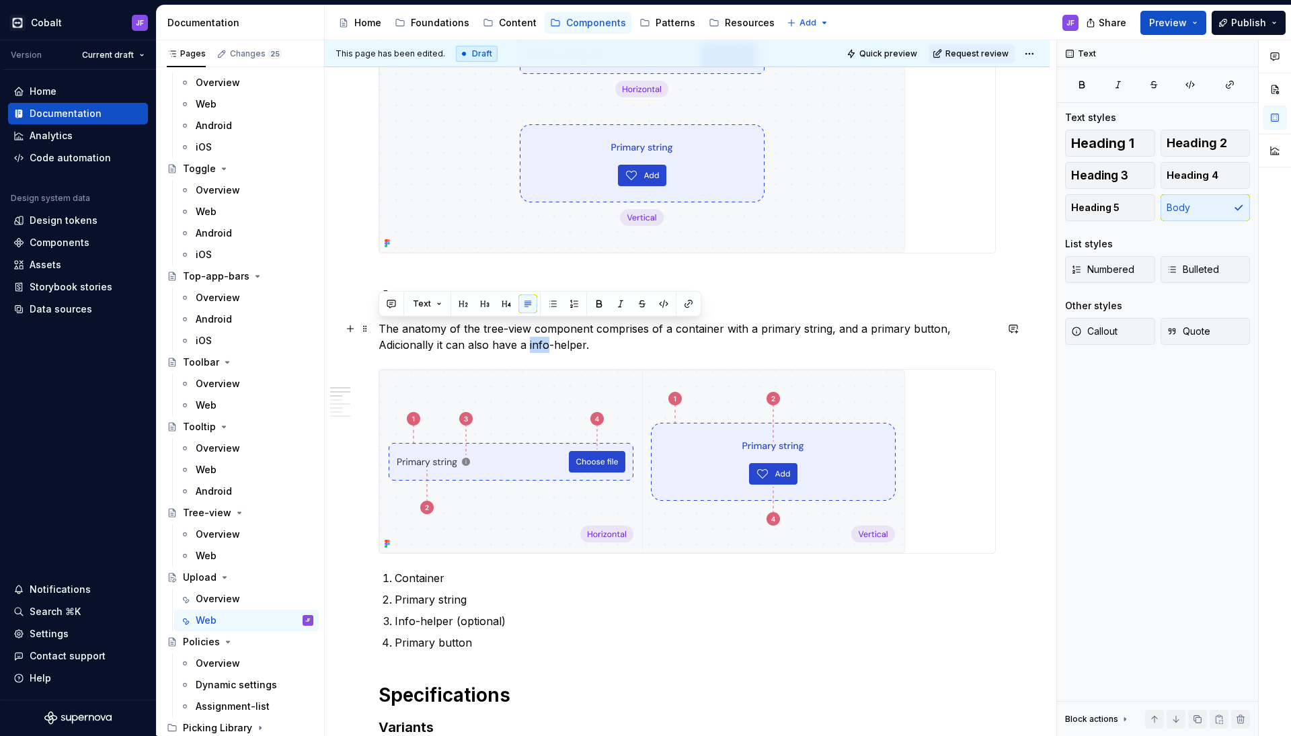
click at [532, 343] on p "The anatomy of the tree-view component comprises of a container with a primary …" at bounding box center [686, 337] width 617 height 32
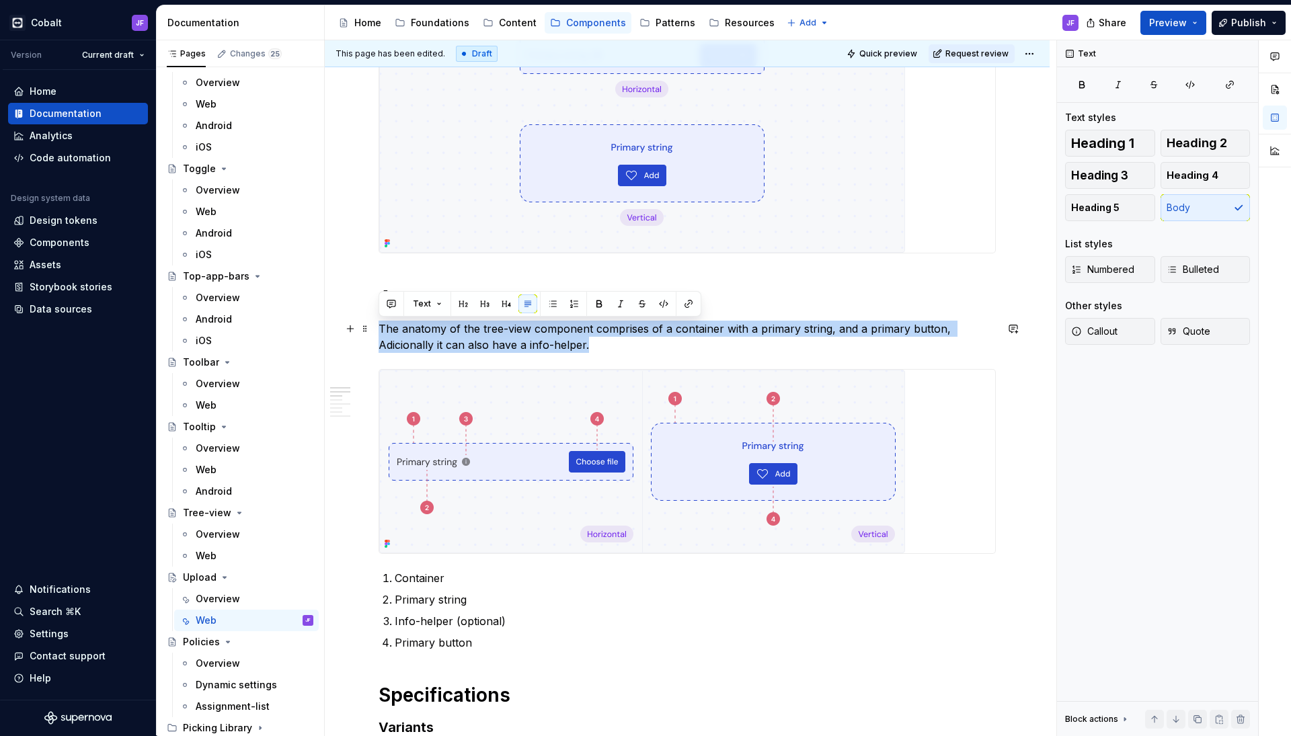
click at [532, 343] on p "The anatomy of the tree-view component comprises of a container with a primary …" at bounding box center [686, 337] width 617 height 32
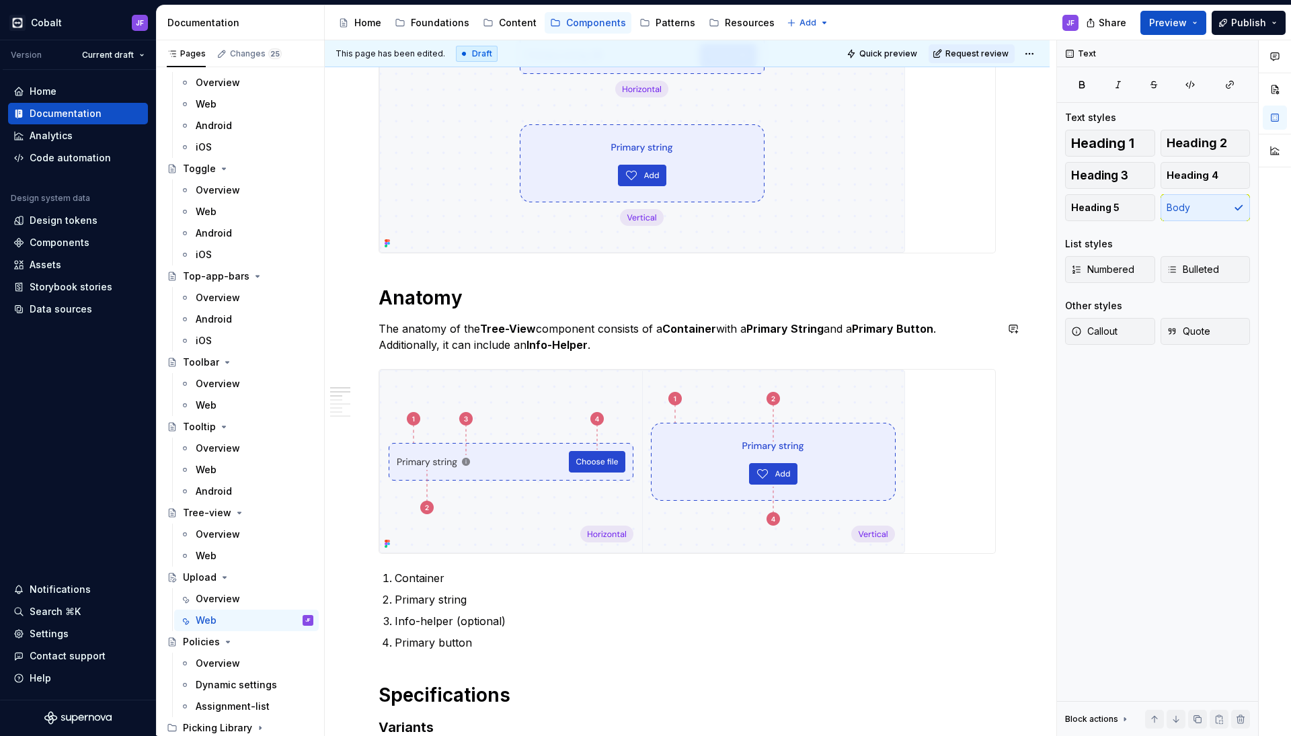
click at [532, 343] on strong "Info-Helper" at bounding box center [556, 344] width 61 height 13
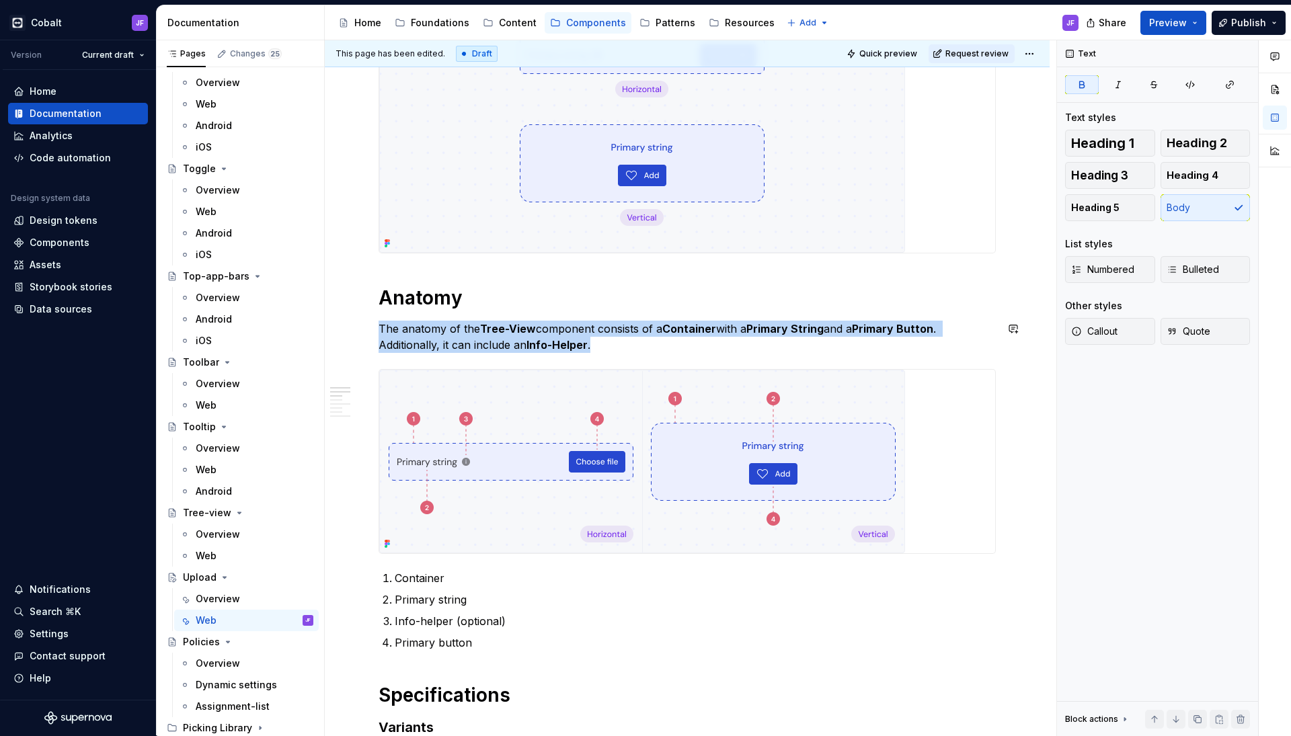
click at [532, 343] on strong "Info-Helper" at bounding box center [556, 344] width 61 height 13
click at [591, 298] on button "button" at bounding box center [599, 303] width 19 height 19
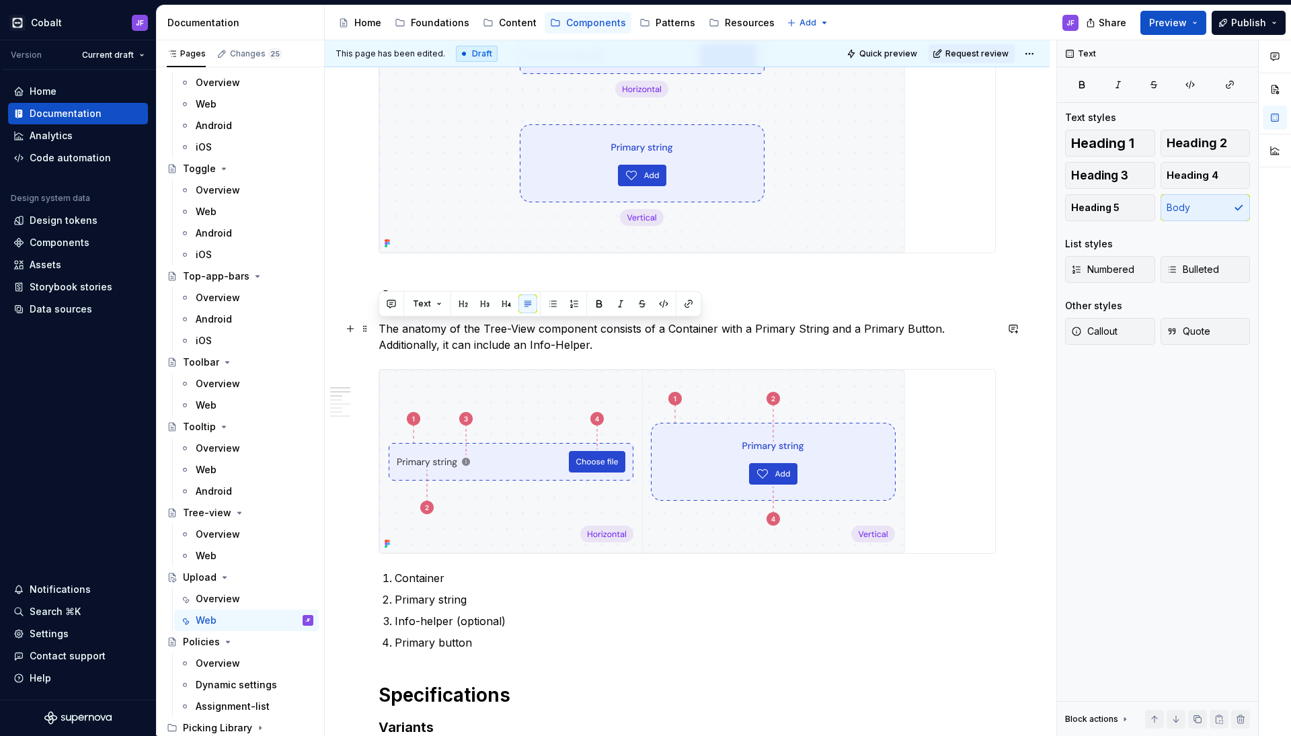
click at [578, 331] on p "The anatomy of the Tree-View component consists of a Container with a Primary S…" at bounding box center [686, 337] width 617 height 32
click at [610, 342] on p "The anatomy of the Tree-View component consists of a Container with a Primary S…" at bounding box center [686, 337] width 617 height 32
click at [665, 330] on p "The anatomy of the Tree-View component consists of a Container with a Primary S…" at bounding box center [686, 337] width 617 height 32
click at [672, 329] on p "The anatomy of the Tree-View component consists of a Container with a Primary S…" at bounding box center [686, 337] width 617 height 32
click at [752, 331] on p "The anatomy of the Tree-View component consists of a container with a Primary S…" at bounding box center [686, 337] width 617 height 32
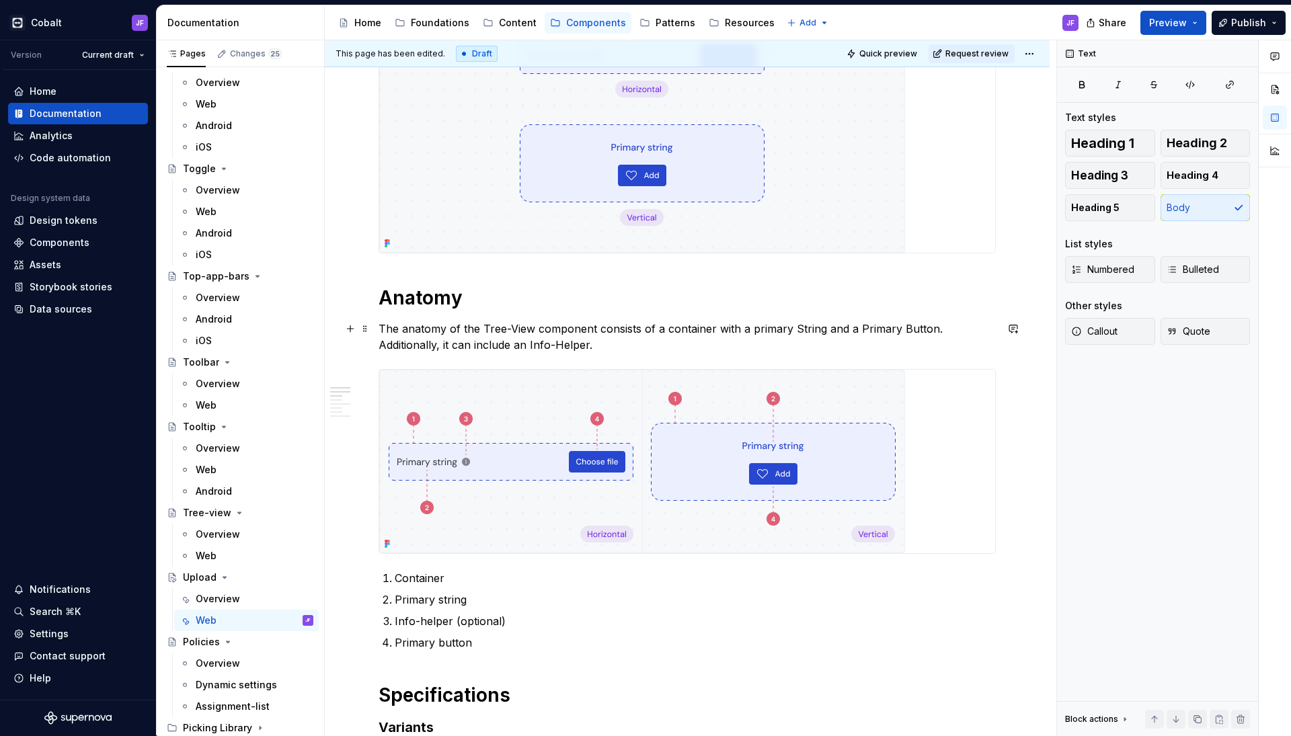
click at [793, 324] on p "The anatomy of the Tree-View component consists of a container with a primary S…" at bounding box center [686, 337] width 617 height 32
click at [857, 327] on p "The anatomy of the Tree-View component consists of a container with a primary s…" at bounding box center [686, 337] width 617 height 32
click at [634, 343] on p "The anatomy of the Tree-View component consists of a container with a primary s…" at bounding box center [686, 337] width 617 height 32
click at [535, 344] on p "The anatomy of the Tree-View component consists of a container with a primary s…" at bounding box center [686, 337] width 617 height 32
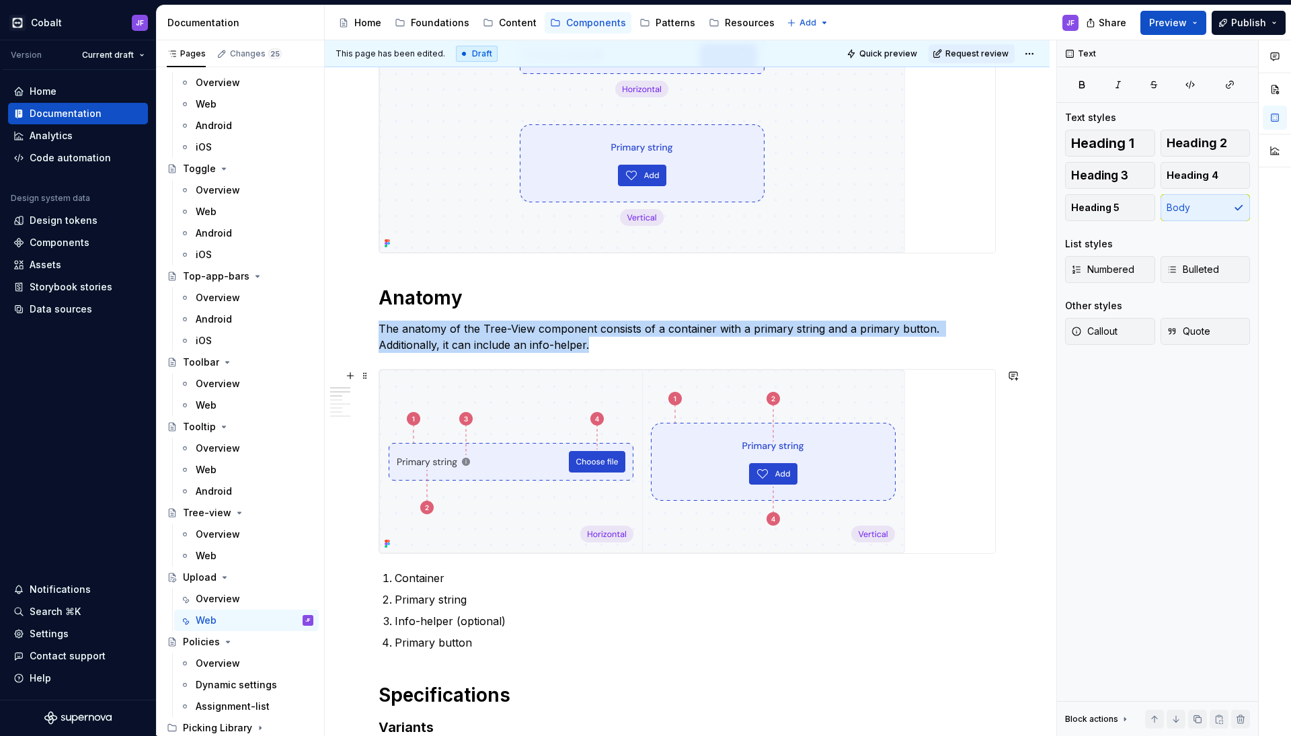
click at [588, 409] on img at bounding box center [642, 462] width 526 height 184
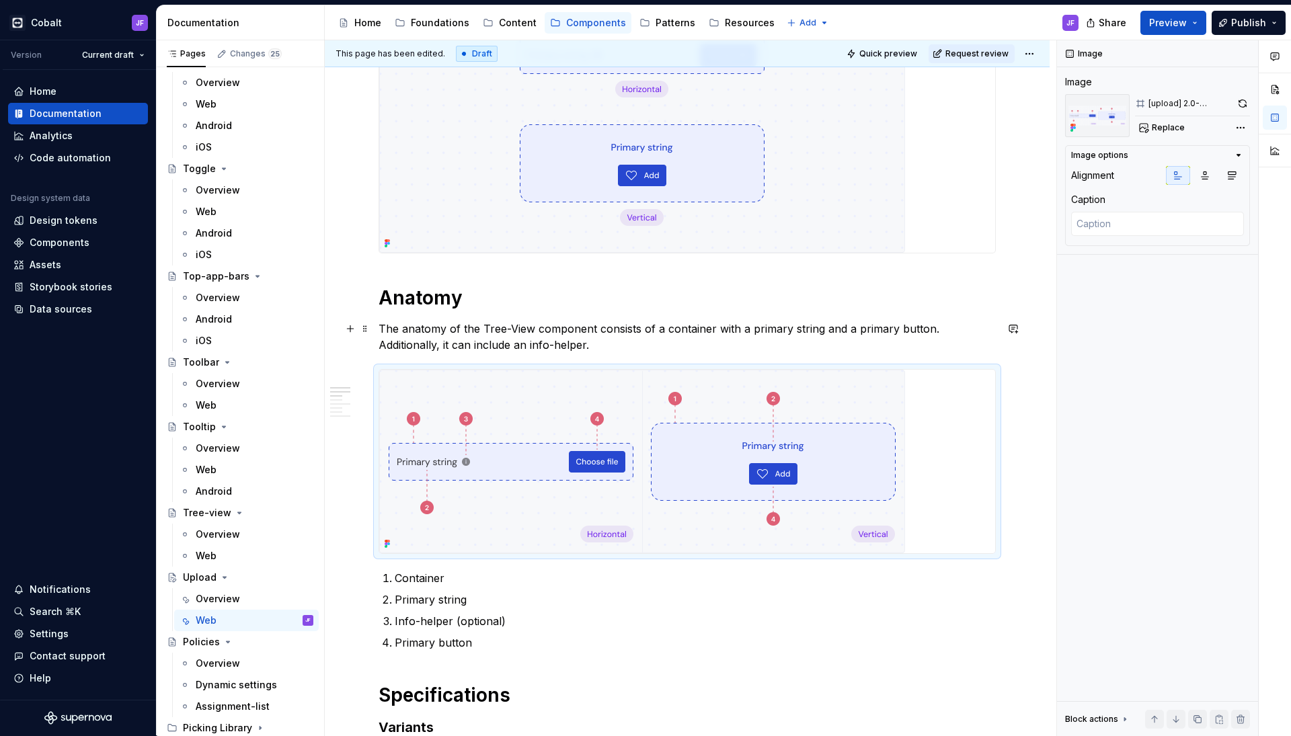
click at [594, 338] on p "The anatomy of the Tree-View component consists of a container with a primary s…" at bounding box center [686, 337] width 617 height 32
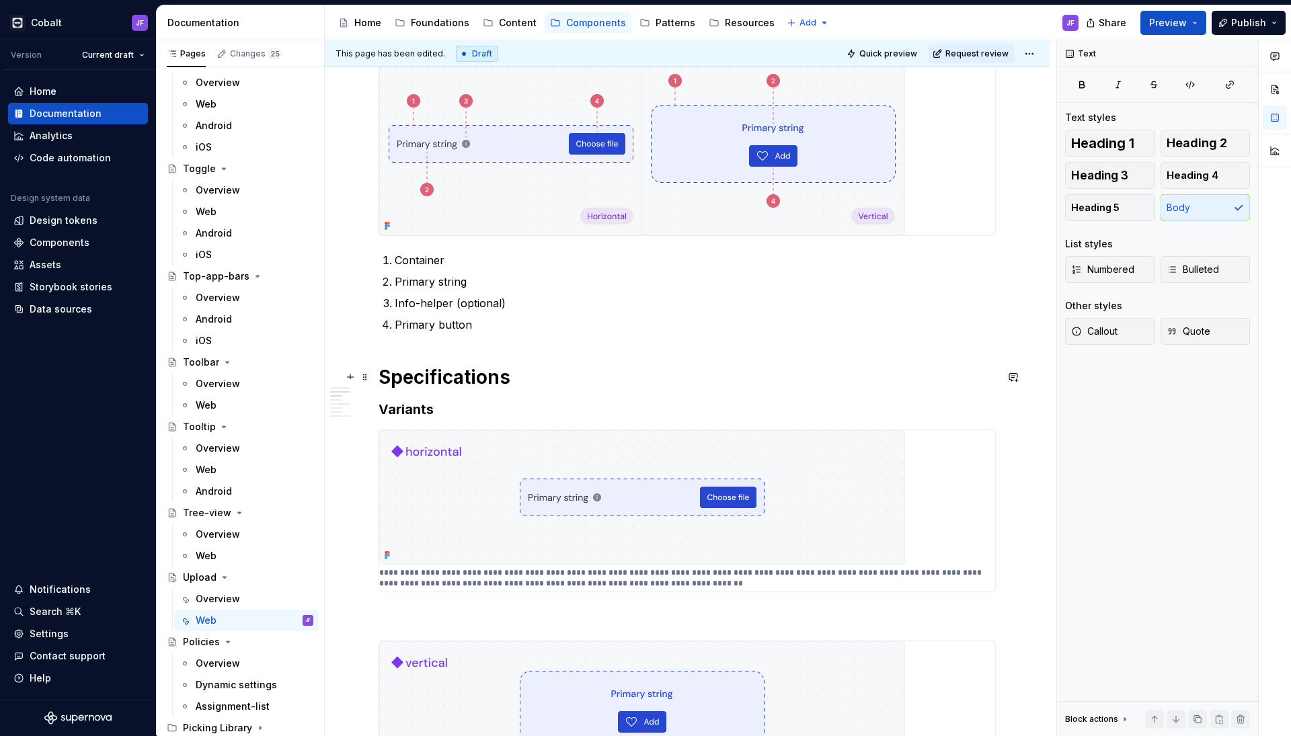
scroll to position [625, 0]
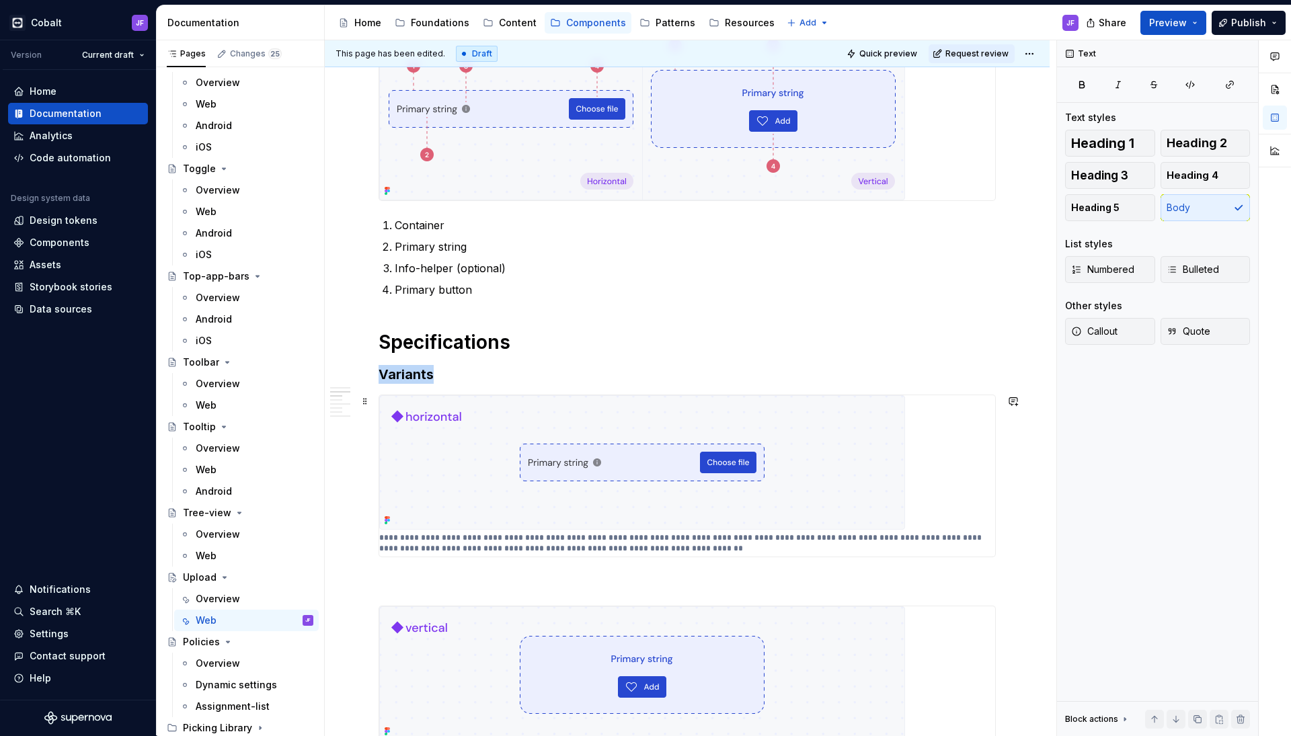
click at [593, 447] on img at bounding box center [642, 462] width 526 height 134
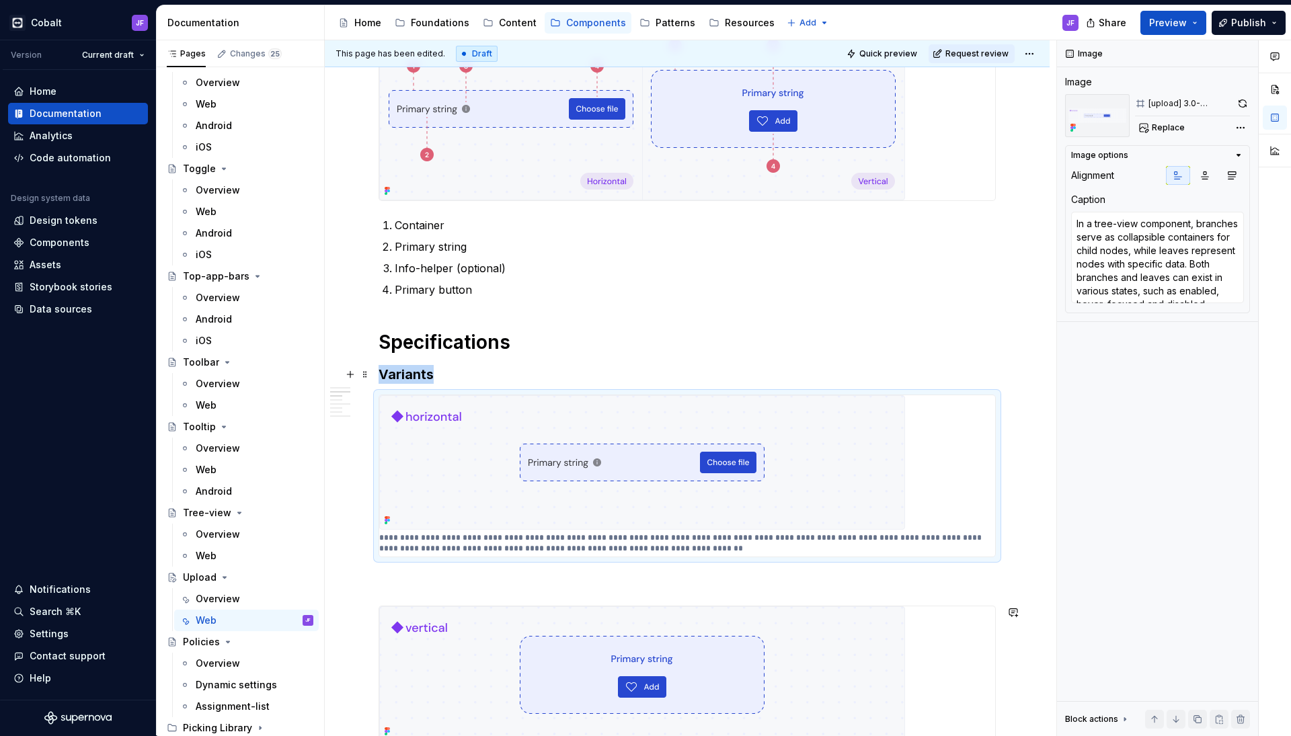
click at [624, 425] on img at bounding box center [642, 462] width 526 height 134
click at [1130, 234] on textarea "In a tree-view component, branches serve as collapsible containers for child no…" at bounding box center [1157, 257] width 173 height 91
paste textarea "the Primary String and Primary Button are placed side by side within the Contai…"
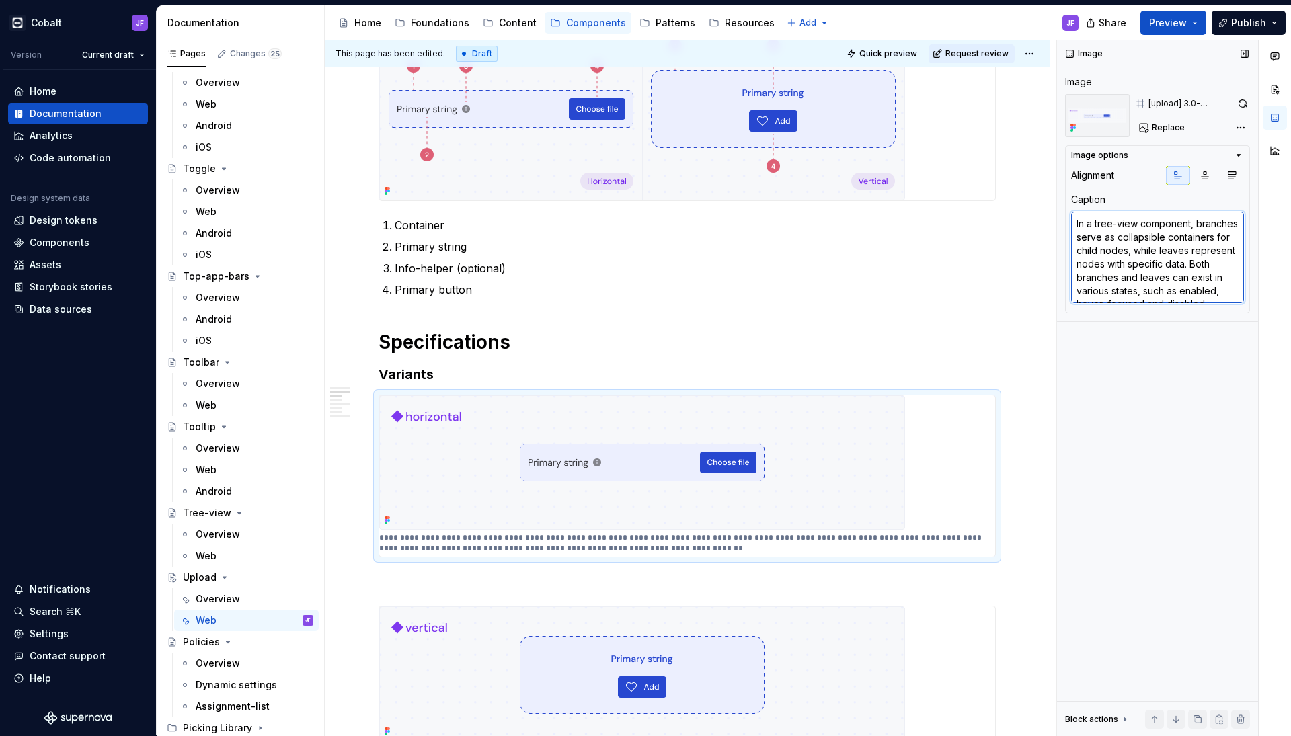
type textarea "*"
type textarea "the Primary String and Primary Button are placed side by side within the Contai…"
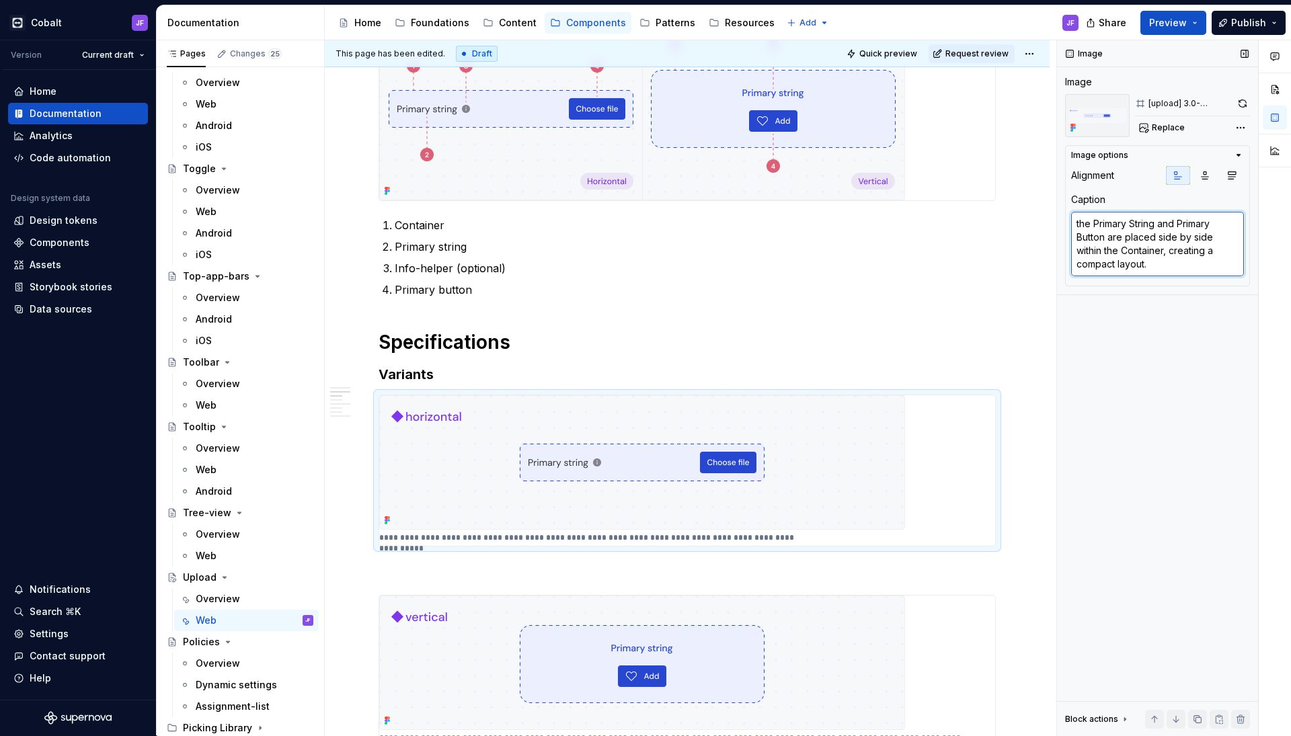
click at [1081, 221] on textarea "the Primary String and Primary Button are placed side by side within the Contai…" at bounding box center [1157, 244] width 173 height 65
type textarea "*"
type textarea "te Primary String and Primary Button are placed side by side within the Contain…"
type textarea "*"
type textarea "tTe Primary String and Primary Button are placed side by side within the Contai…"
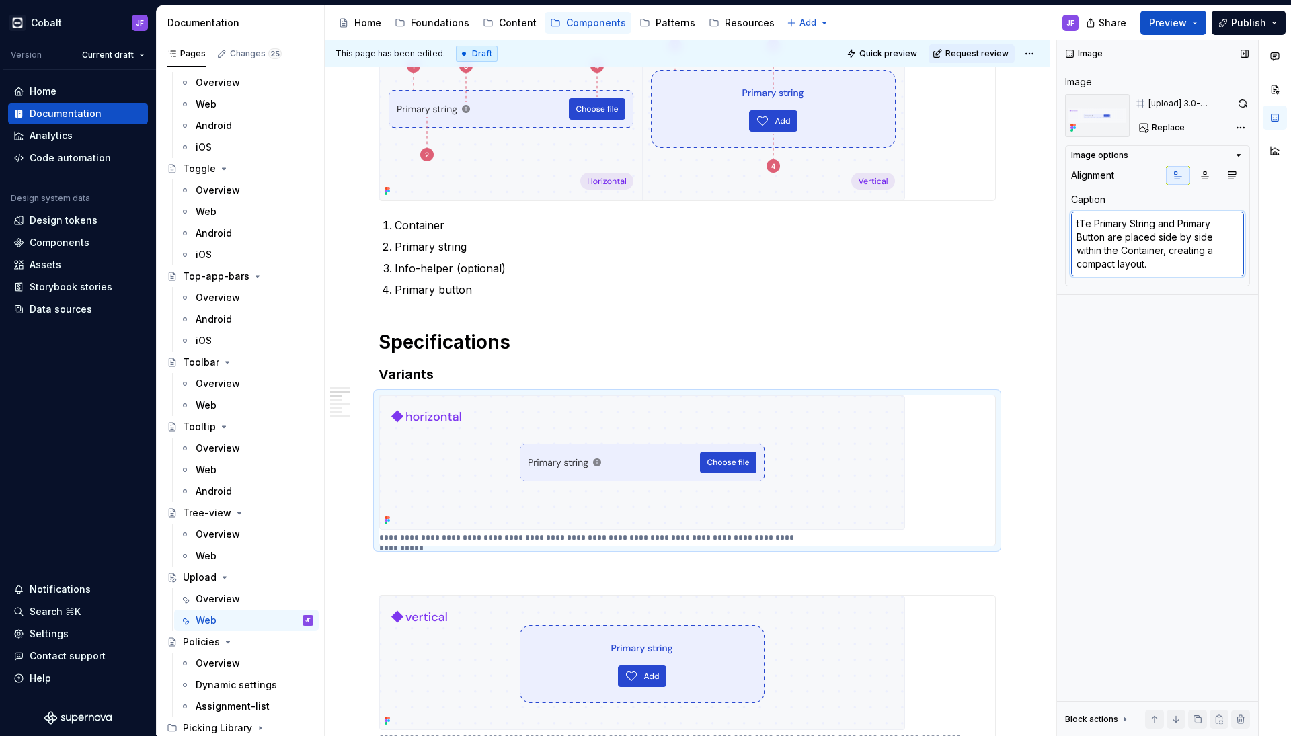
type textarea "*"
type textarea "te Primary String and Primary Button are placed side by side within the Contain…"
type textarea "*"
type textarea "e Primary String and Primary Button are placed side by side within the Containe…"
type textarea "*"
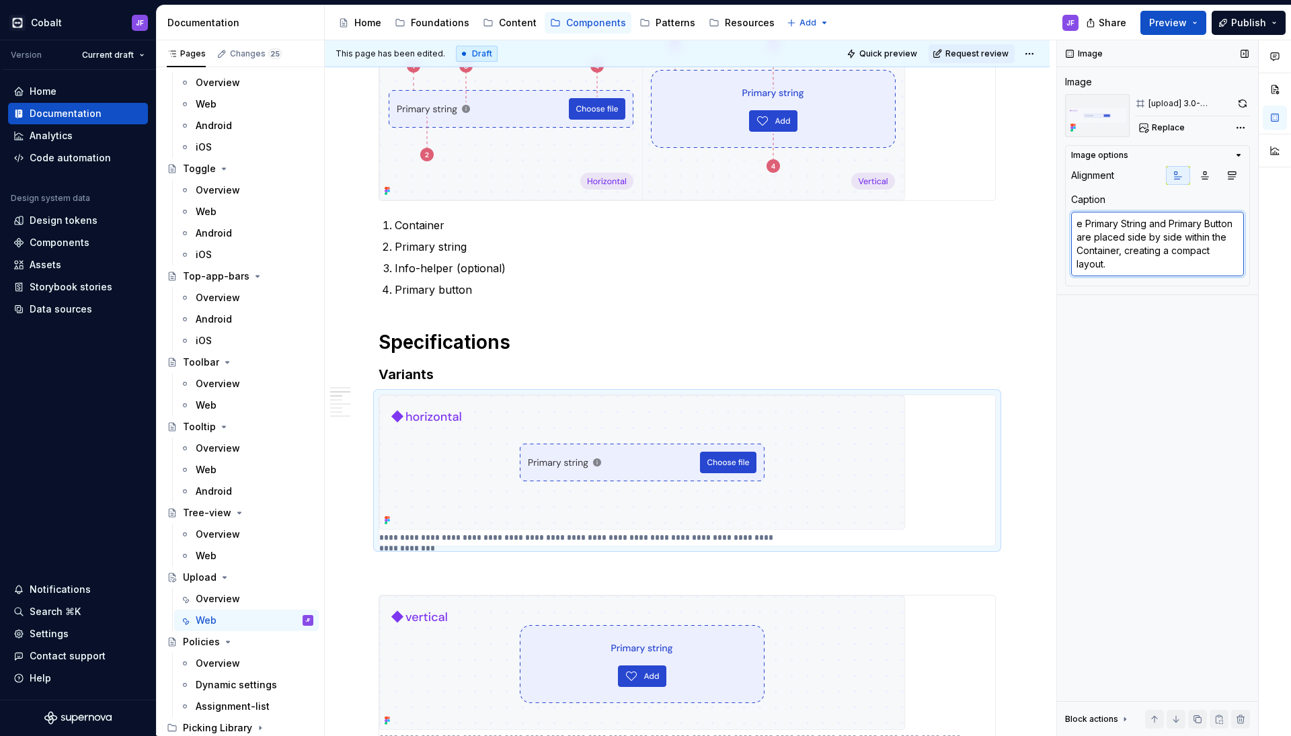
type textarea "Te Primary String and Primary Button are placed side by side within the Contain…"
type textarea "*"
type textarea "The Primary String and Primary Button are placed side by side within the Contai…"
click at [1100, 227] on textarea "The Primary String and Primary Button are placed side by side within the Contai…" at bounding box center [1157, 244] width 173 height 65
type textarea "*"
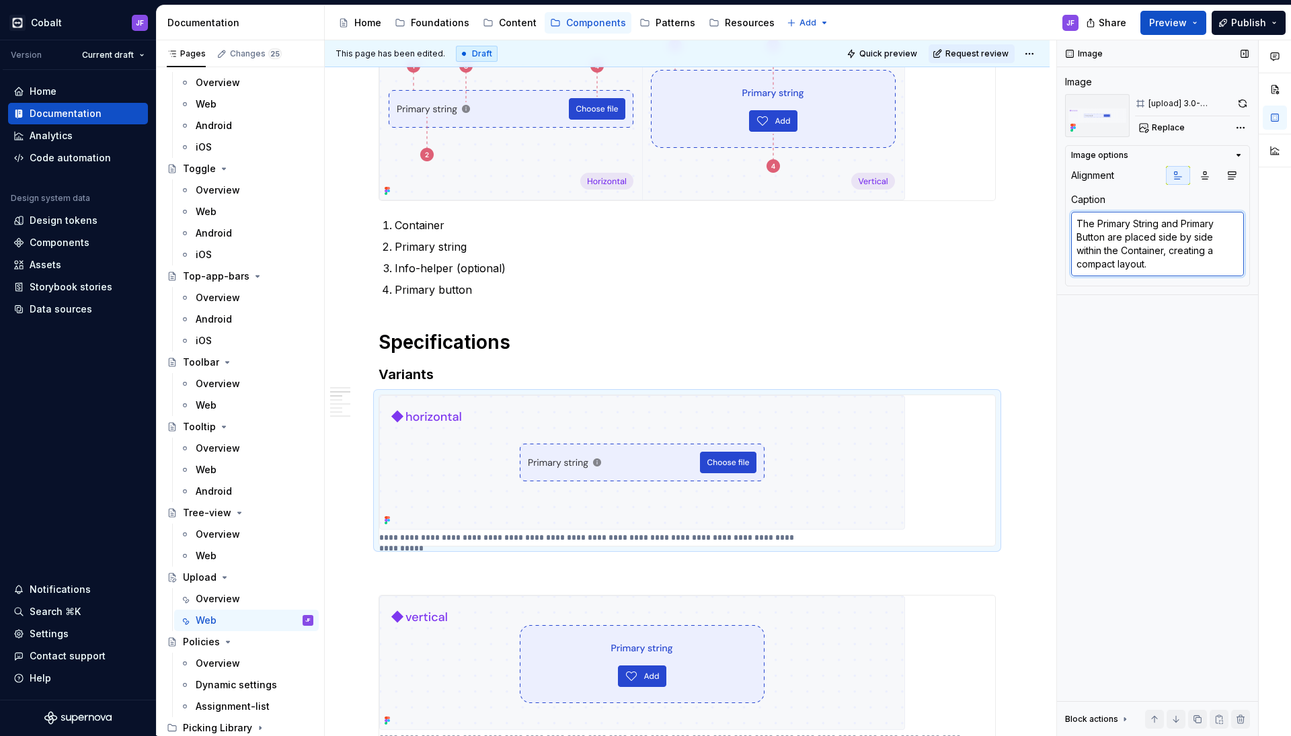
type textarea "The rimary String and Primary Button are placed side by side within the Contain…"
type textarea "*"
type textarea "The primary String and Primary Button are placed side by side within the Contai…"
type textarea "*"
type textarea "The primary tring and Primary Button are placed side by side within the Contain…"
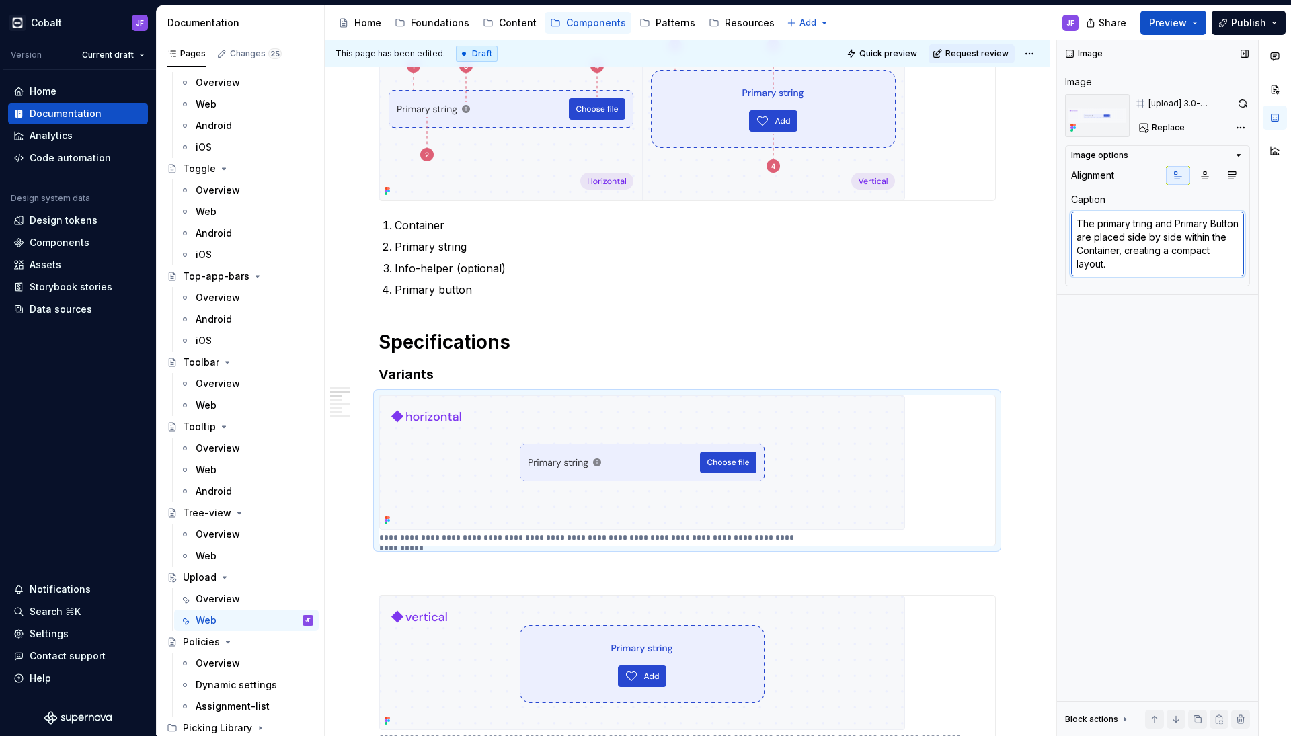
type textarea "*"
type textarea "The primary string and Primary Button are placed side by side within the Contai…"
type textarea "*"
type textarea "The primary tring and Primary Button are placed side by side within the Contain…"
type textarea "*"
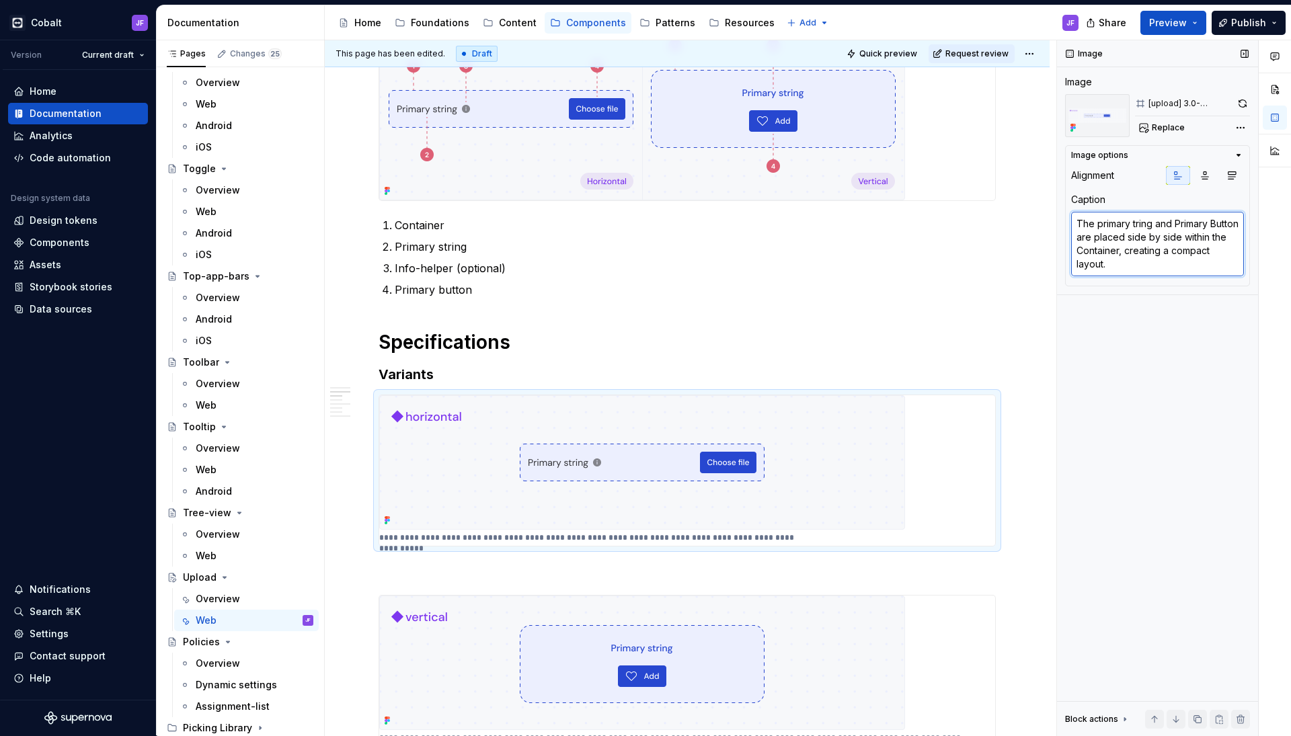
type textarea "The primarytring and Primary Button are placed side by side within the Containe…"
type textarea "*"
type textarea "The primary-tring and Primary Button are placed side by side within the Contain…"
type textarea "*"
type textarea "The primary-string and Primary Button are placed side by side within the Contai…"
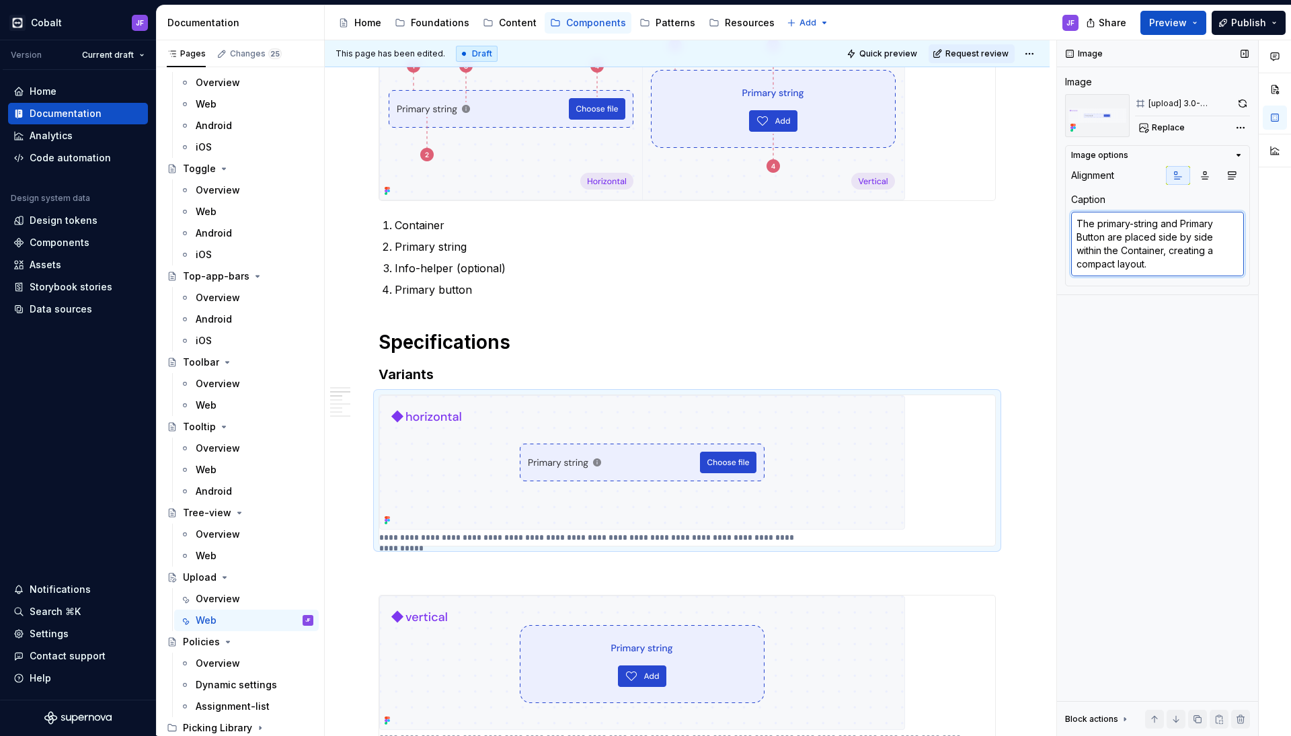
click at [1191, 228] on textarea "The primary-string and Primary Button are placed side by side within the Contai…" at bounding box center [1157, 244] width 173 height 65
type textarea "*"
type textarea "The primary-string and rimary Button are placed side by side within the Contain…"
type textarea "*"
type textarea "The primary-string and primary Button are placed side by side within the Contai…"
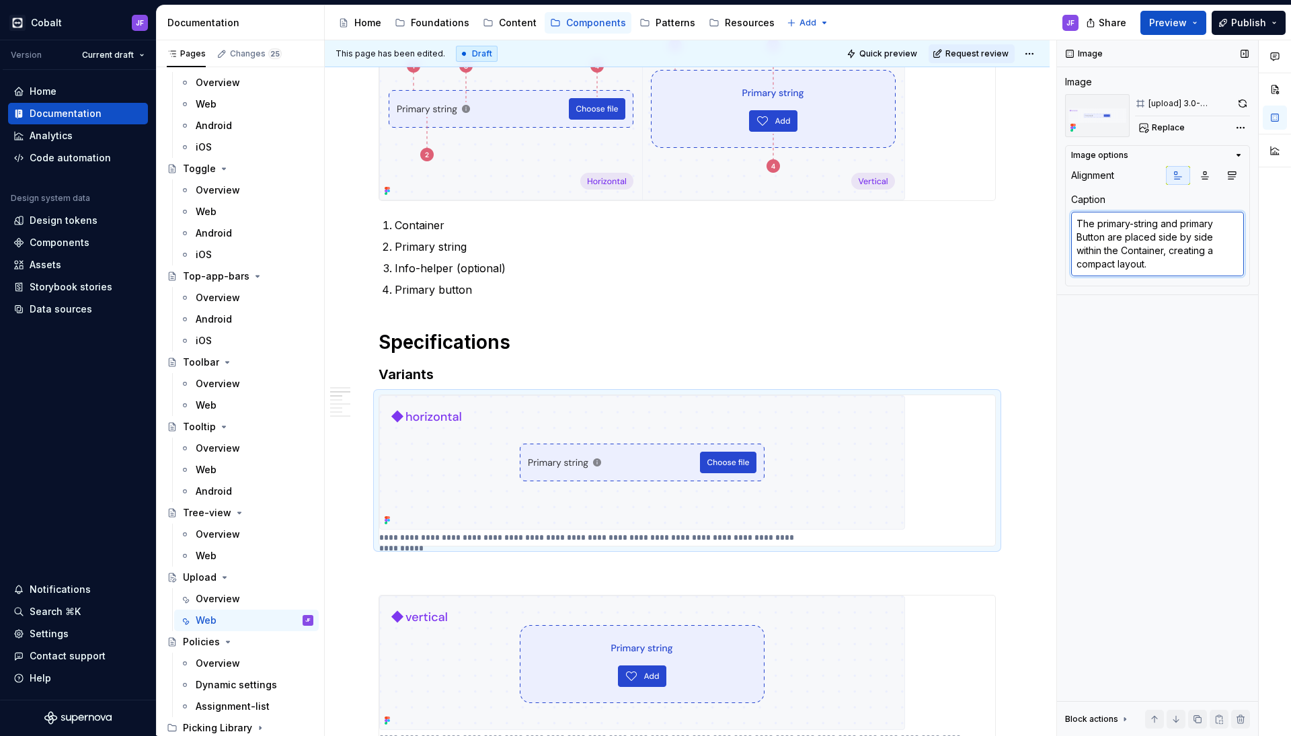
type textarea "*"
type textarea "The primary-string and primary- Button are placed side by side within the Conta…"
type textarea "*"
type textarea "The primary-string and primary-Button are placed side by side within the Contai…"
type textarea "*"
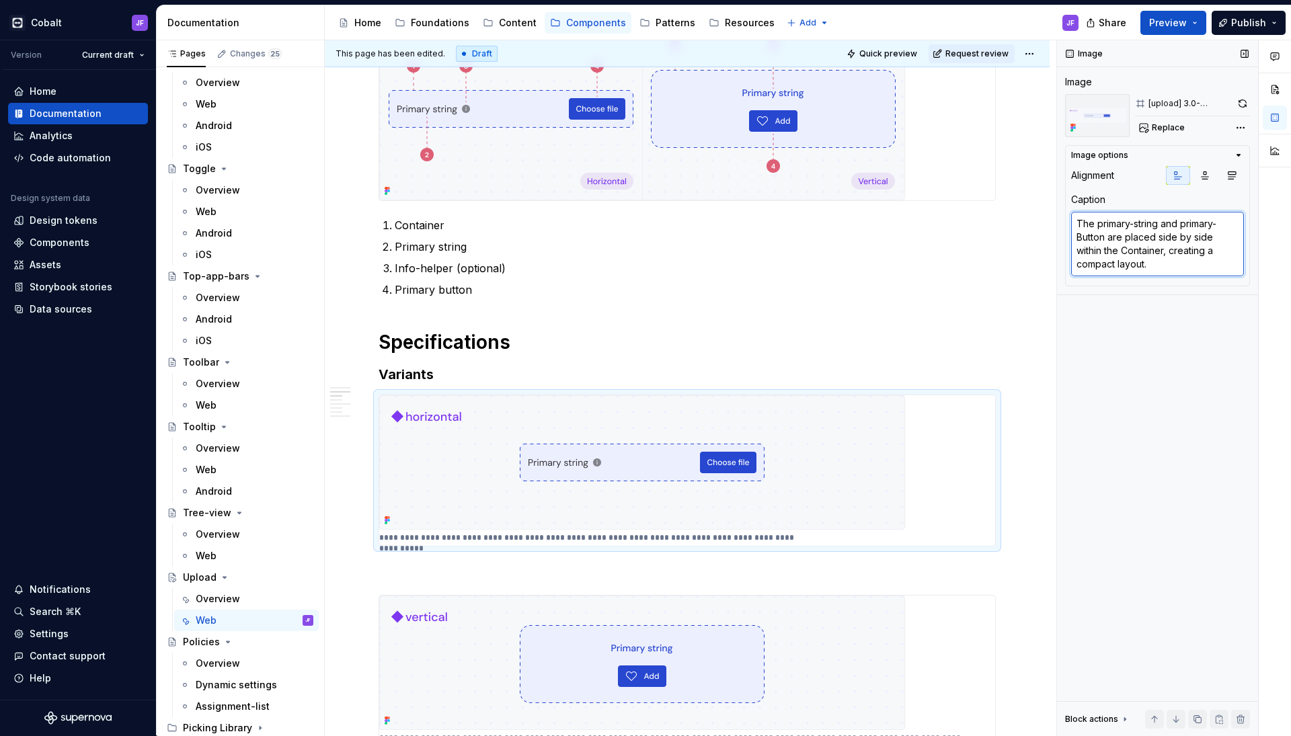
type textarea "The primary-string and primary-utton are placed side by side within the Contain…"
type textarea "*"
type textarea "The primary-string and primary-button are placed side by side within the Contai…"
click at [1137, 243] on textarea "The primary-string and primary-button are placed side by side within the Contai…" at bounding box center [1157, 244] width 173 height 65
type textarea "*"
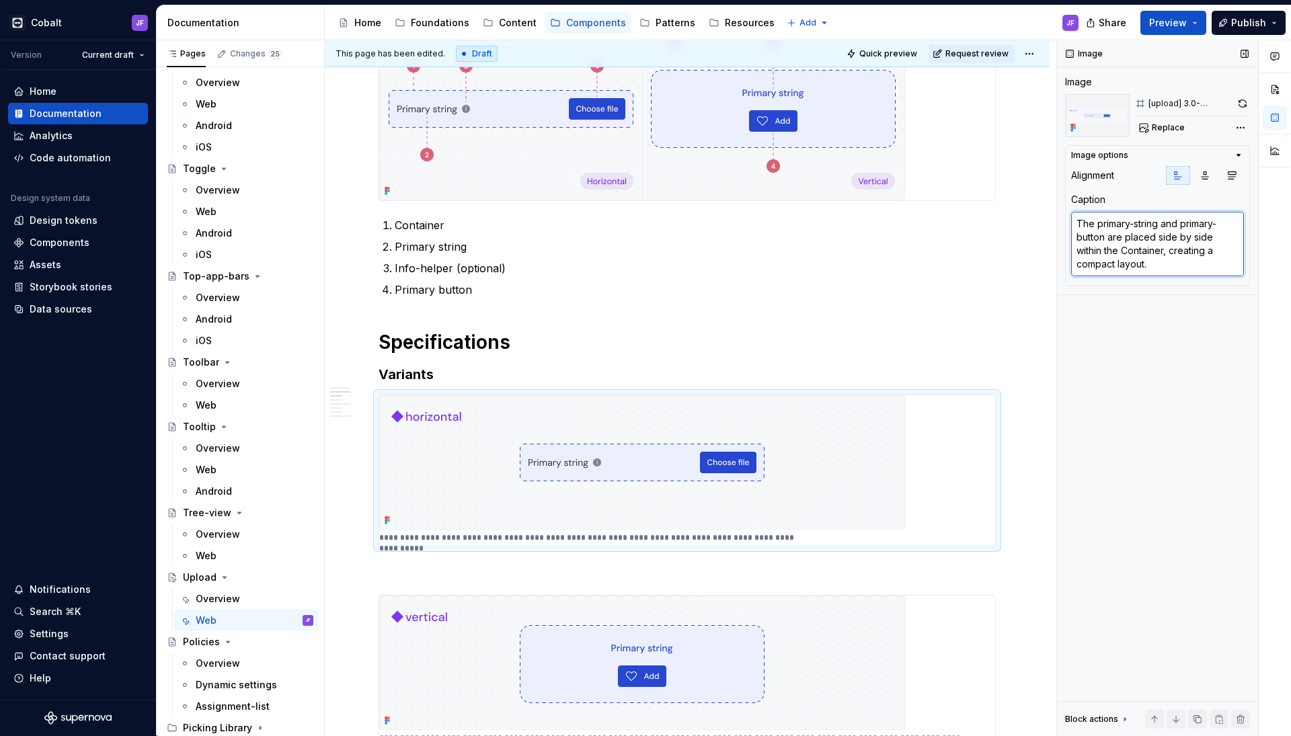
type textarea "The primary-string and primary-button are placed side by side within the ontain…"
type textarea "*"
type textarea "The primary-string and primary-button are placed side by side within the contai…"
type textarea "*"
type textarea "Tree-view items can have up to three levels within their hierarchical structure…"
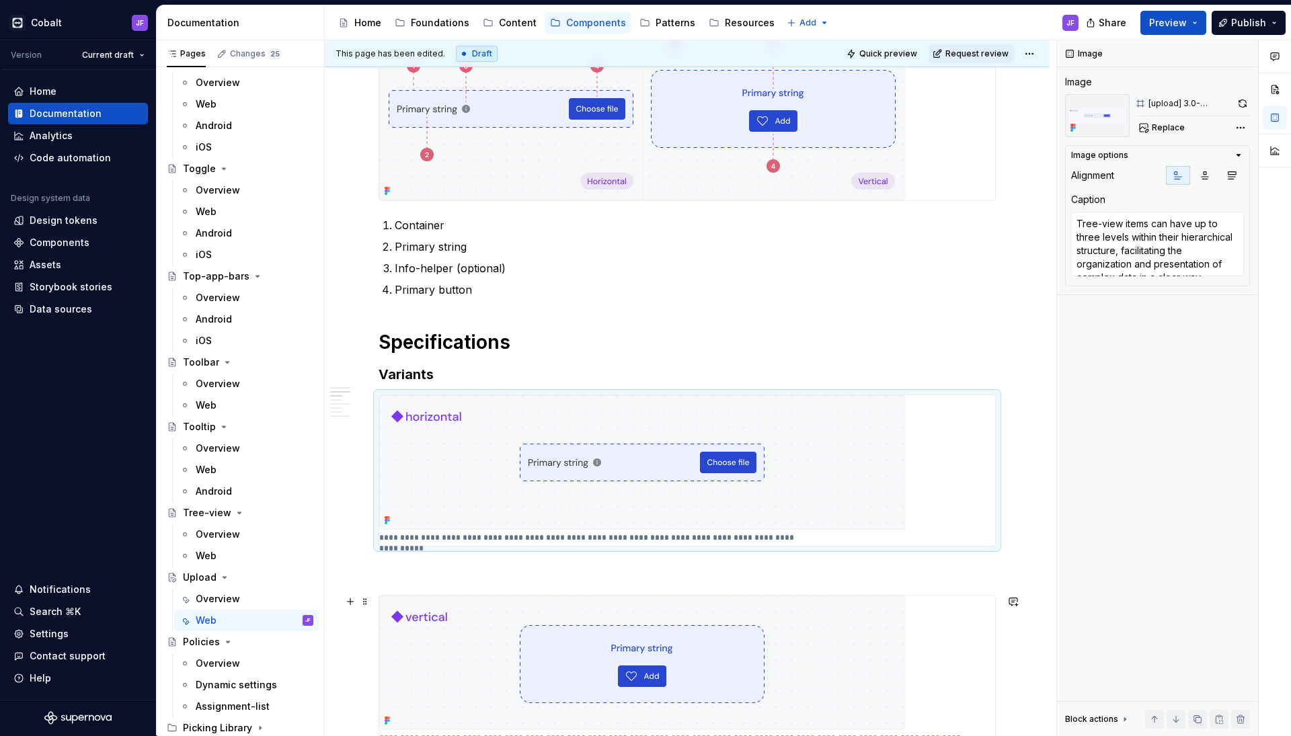
drag, startPoint x: 576, startPoint y: 613, endPoint x: 711, endPoint y: 469, distance: 197.4
click at [576, 613] on img at bounding box center [642, 663] width 526 height 134
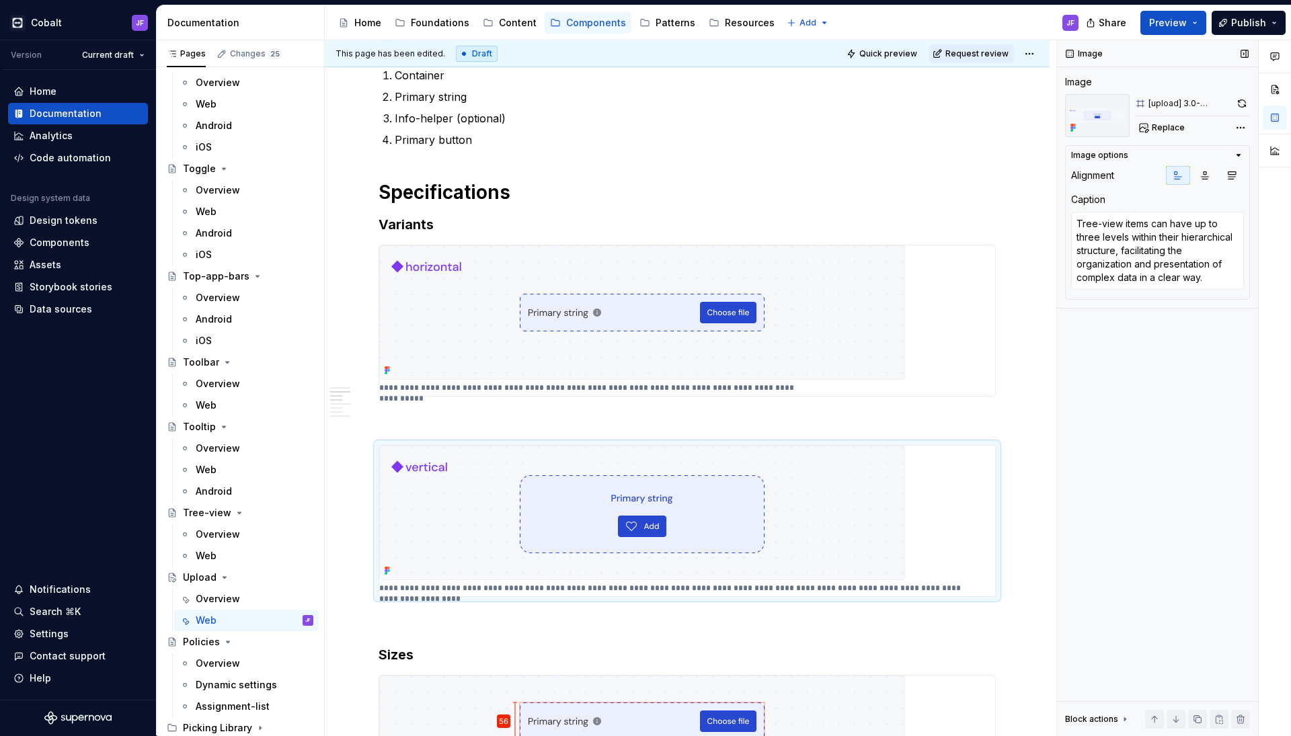
click at [1137, 209] on div "Caption Tree-view items can have up to three levels within their hierarchical s…" at bounding box center [1157, 242] width 173 height 99
click at [1135, 229] on textarea "Tree-view items can have up to three levels within their hierarchical structure…" at bounding box center [1157, 251] width 173 height 78
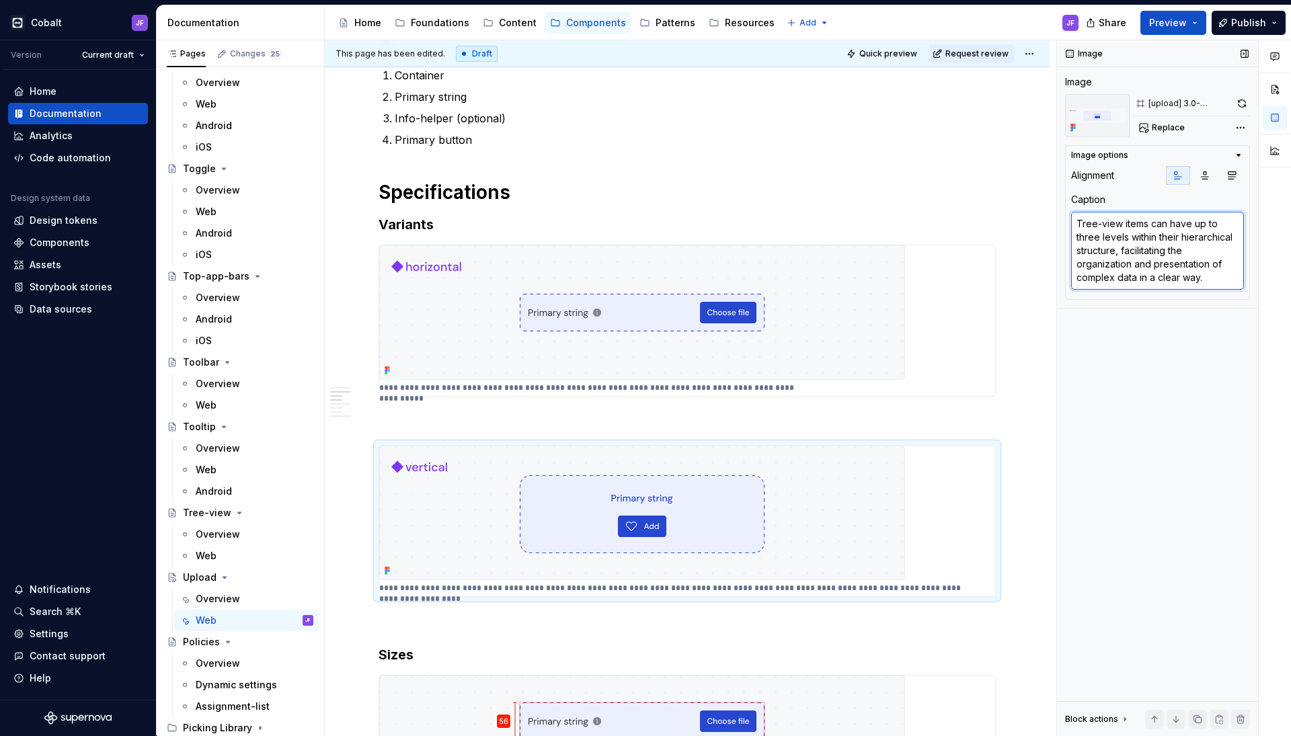
paste textarea "the Primary String is positioned above the Primary Button, creating a stacked l…"
type textarea "*"
type textarea "the Primary String is positioned above the Primary Button, creating a stacked l…"
click at [1077, 219] on textarea "the Primary String is positioned above the Primary Button, creating a stacked l…" at bounding box center [1157, 244] width 173 height 65
click at [1078, 219] on textarea "the Primary String is positioned above the Primary Button, creating a stacked l…" at bounding box center [1157, 244] width 173 height 65
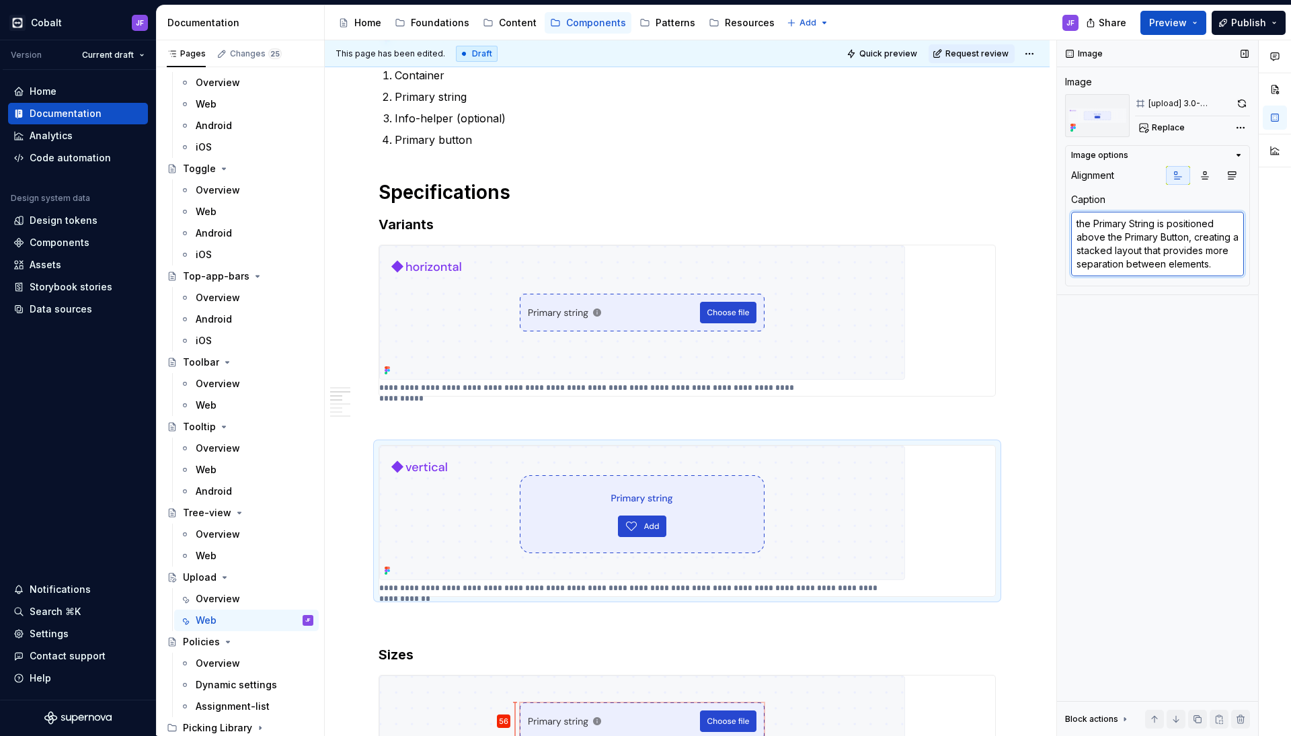
type textarea "*"
type textarea "The Primary String is positioned above the Primary Button, creating a stacked l…"
click at [1100, 222] on textarea "The Primary String is positioned above the Primary Button, creating a stacked l…" at bounding box center [1157, 244] width 173 height 65
type textarea "*"
type textarea "The rimary String is positioned above the Primary Button, creating a stacked la…"
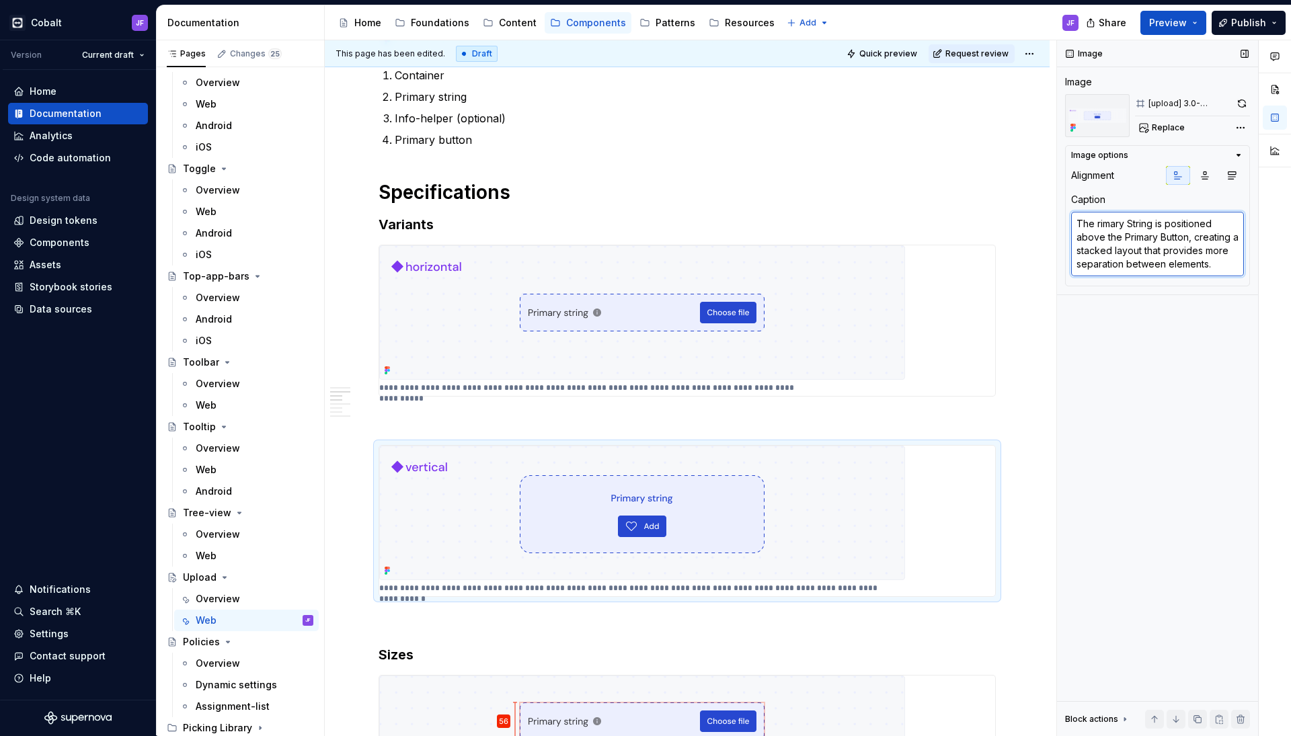
type textarea "*"
type textarea "The Orimary String is positioned above the Primary Button, creating a stacked l…"
type textarea "*"
type textarea "The rimary String is positioned above the Primary Button, creating a stacked la…"
type textarea "*"
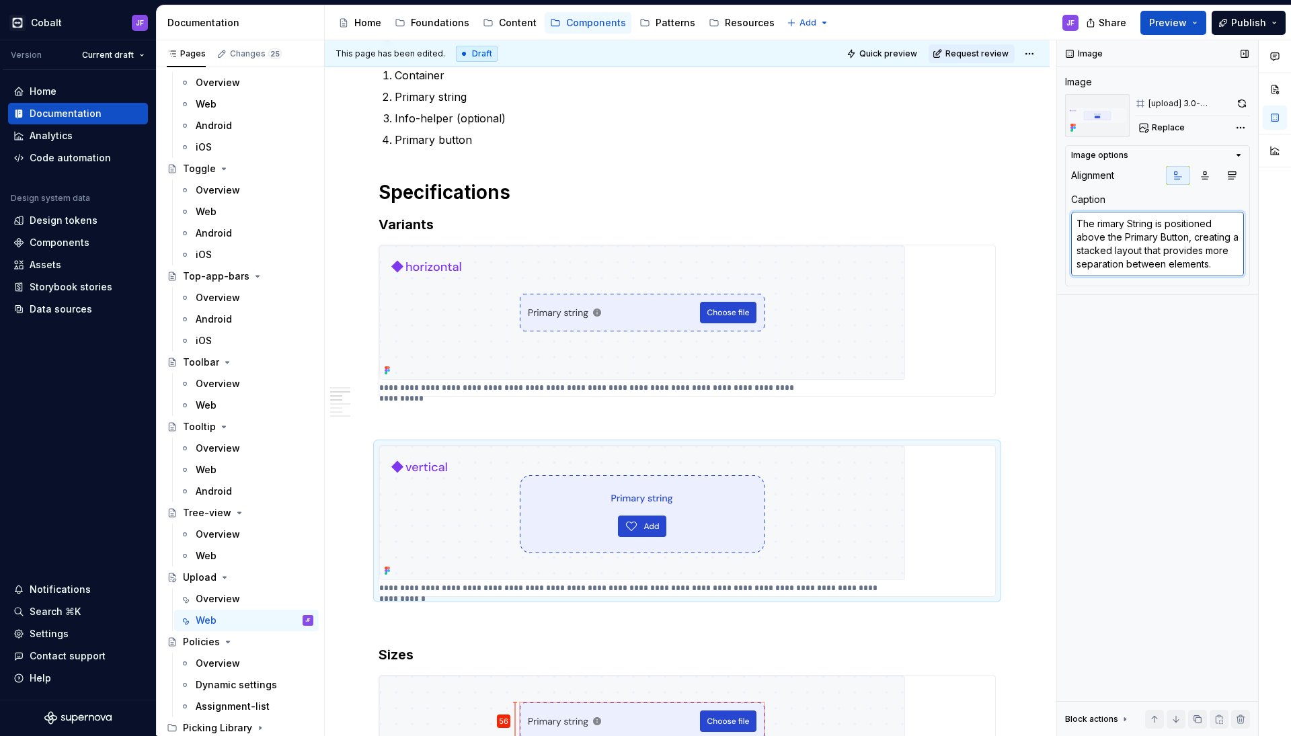
type textarea "The Primary String is positioned above the Primary Button, creating a stacked l…"
type textarea "*"
type textarea "The rimary String is positioned above the Primary Button, creating a stacked la…"
type textarea "*"
type textarea "The primary String is positioned above the Primary Button, creating a stacked l…"
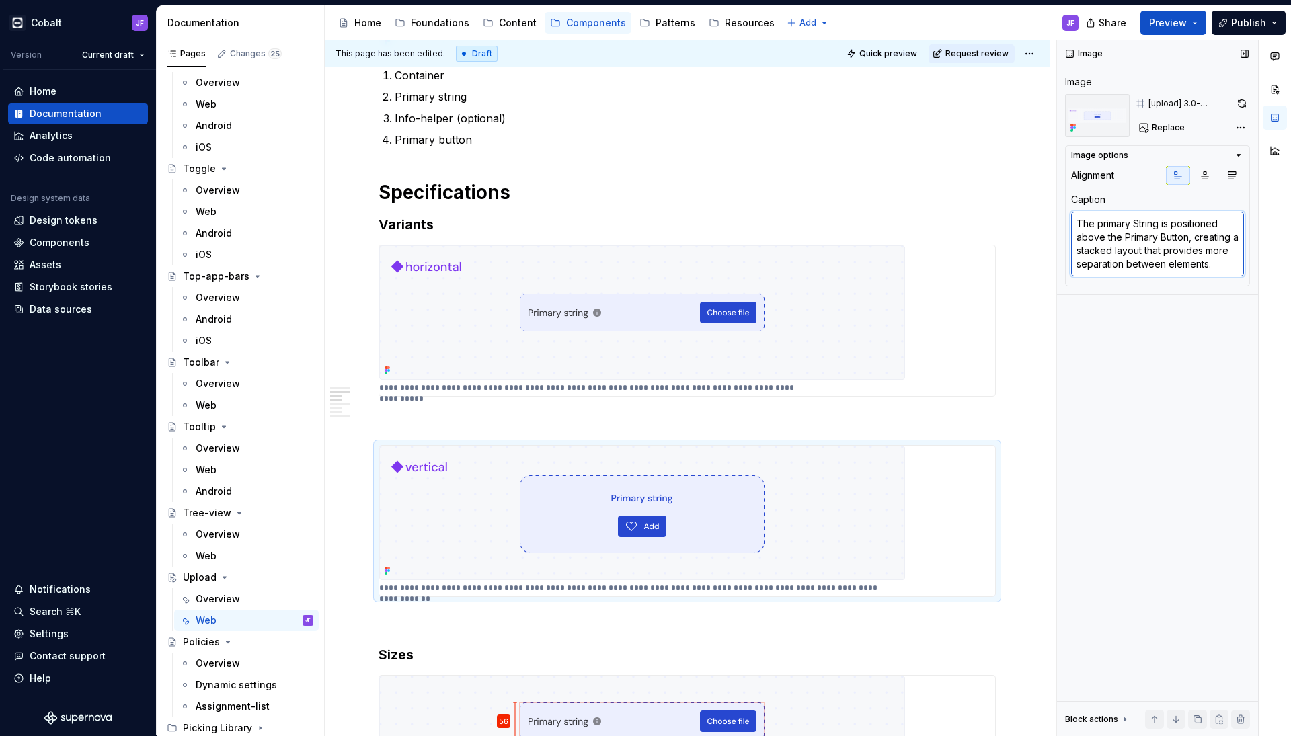
type textarea "*"
type textarea "The primaryString is positioned above the Primary Button, creating a stacked la…"
type textarea "*"
type textarea "The primary-String is positioned above the Primary Button, creating a stacked l…"
type textarea "*"
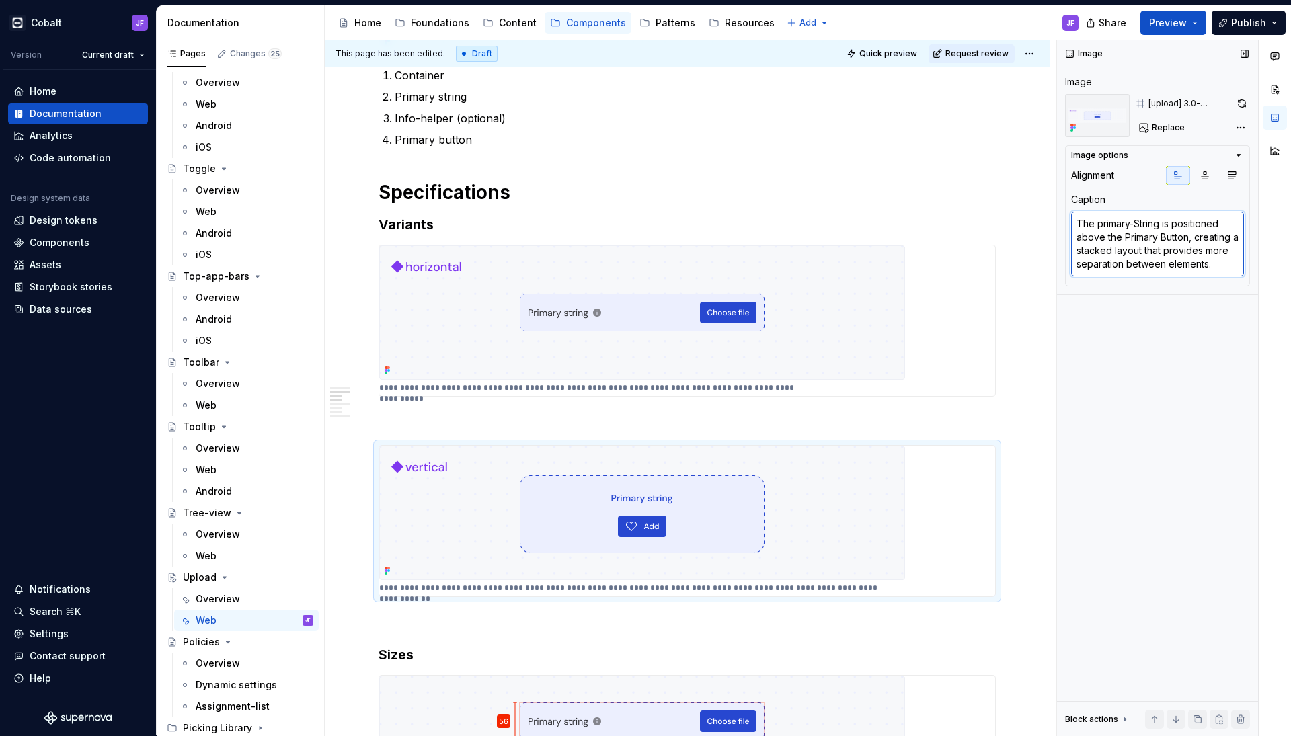
type textarea "The primary-tring is positioned above the Primary Button, creating a stacked la…"
type textarea "*"
type textarea "The primary-string is positioned above the Primary Button, creating a stacked l…"
click at [1129, 238] on textarea "The primary-string is positioned above the Primary Button, creating a stacked l…" at bounding box center [1157, 244] width 173 height 65
type textarea "*"
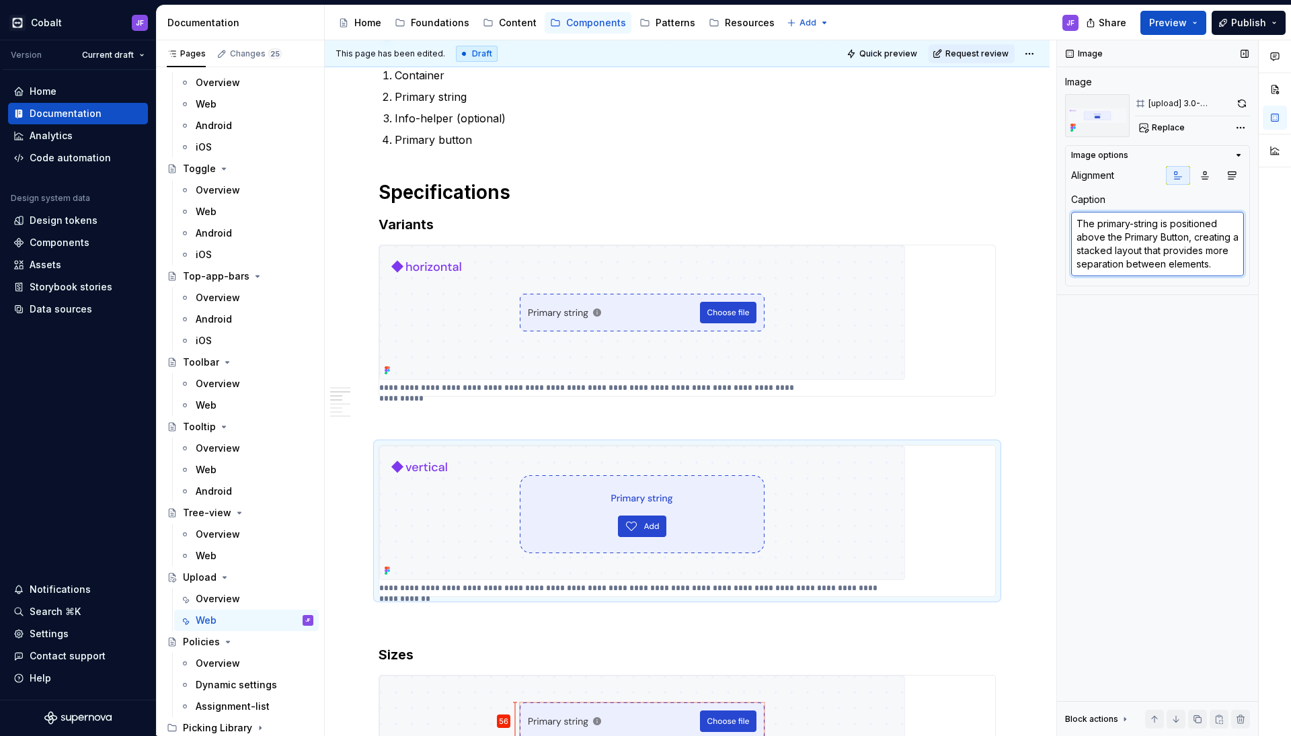
type textarea "The primary-string is positioned above the rimary Button, creating a stacked la…"
type textarea "*"
type textarea "The primary-string is positioned above the primary Button, creating a stacked l…"
type textarea "*"
type textarea "The primary-string is positioned above the primary utton, creating a stacked la…"
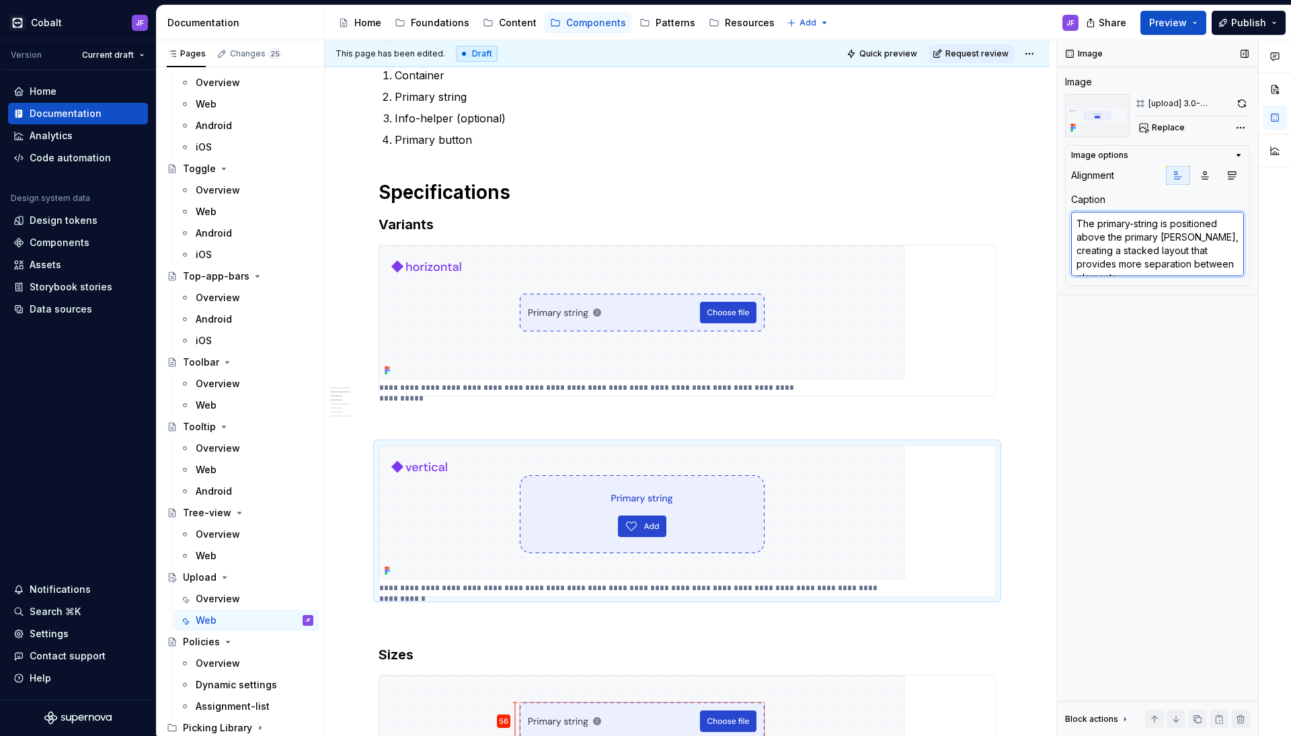
type textarea "*"
type textarea "The primary-string is positioned above the primaryutton, creating a stacked lay…"
type textarea "*"
type textarea "The primary-string is positioned above the primary-utton, creating a stacked la…"
type textarea "*"
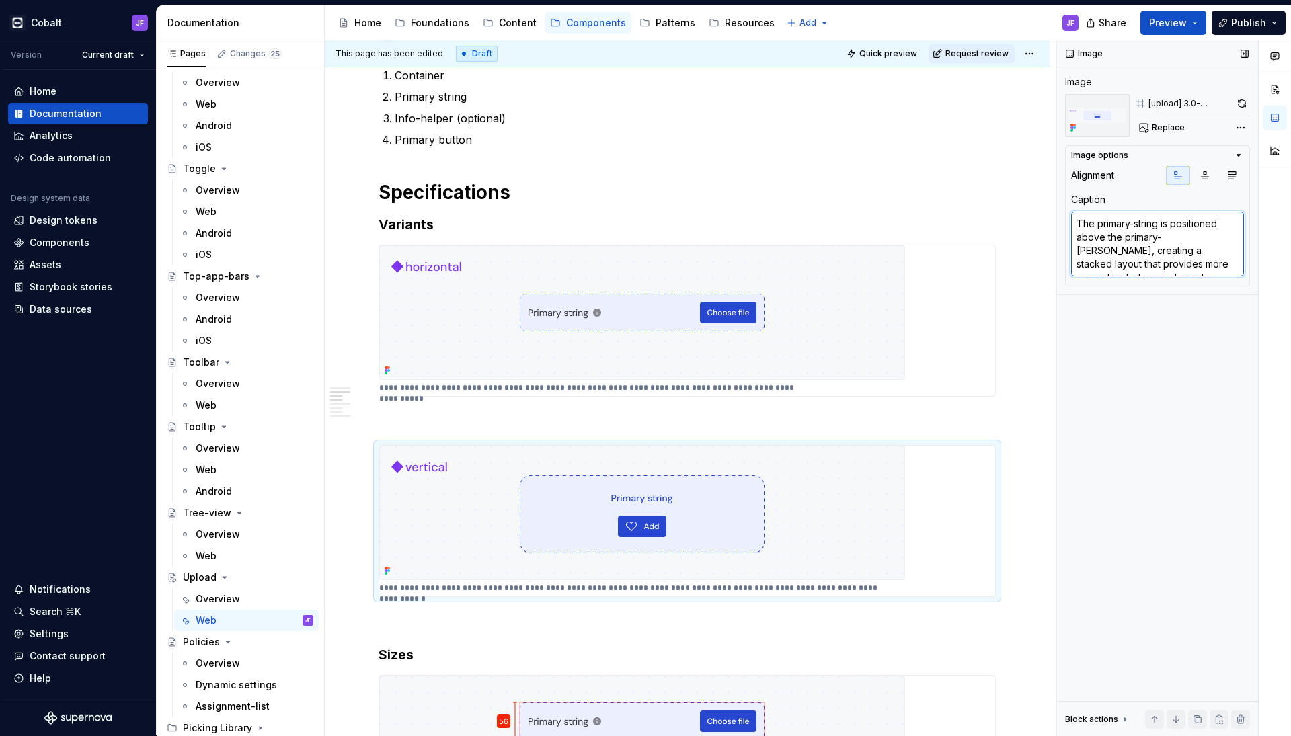
type textarea "The primary-string is positioned above the primary-button, creating a stacked l…"
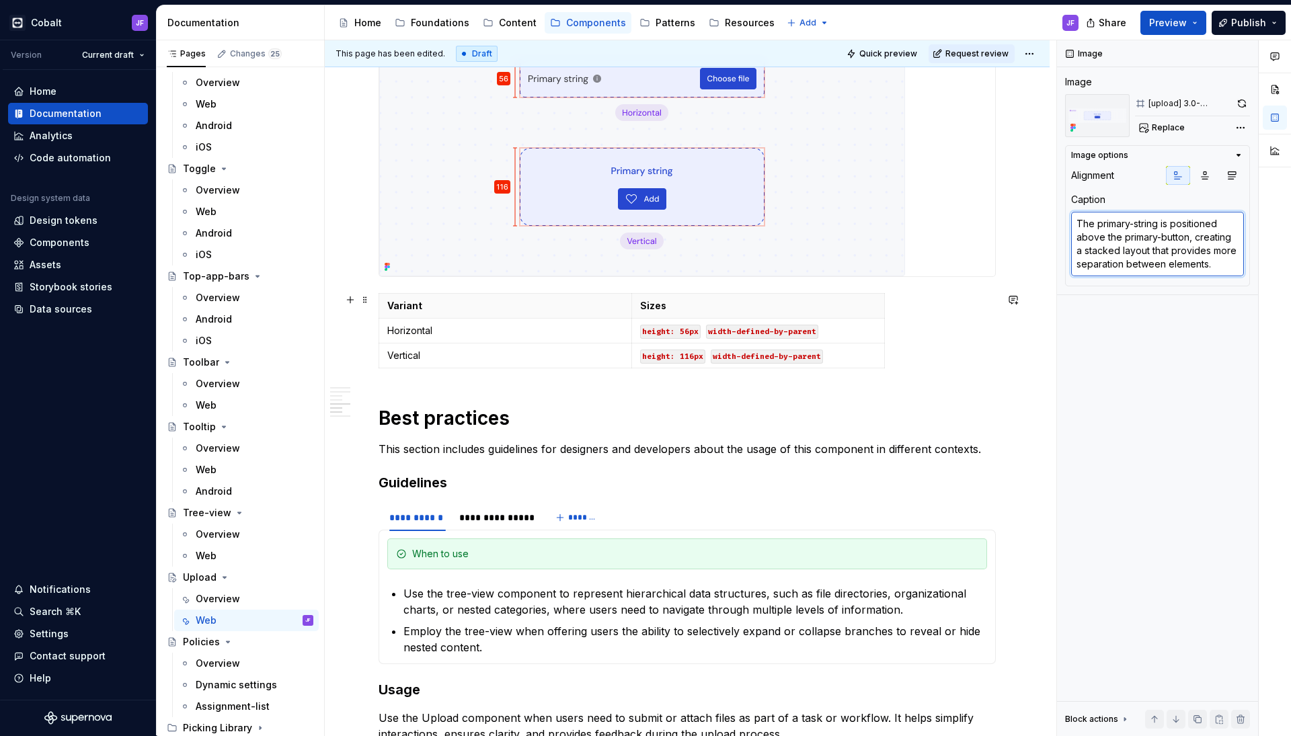
scroll to position [1420, 0]
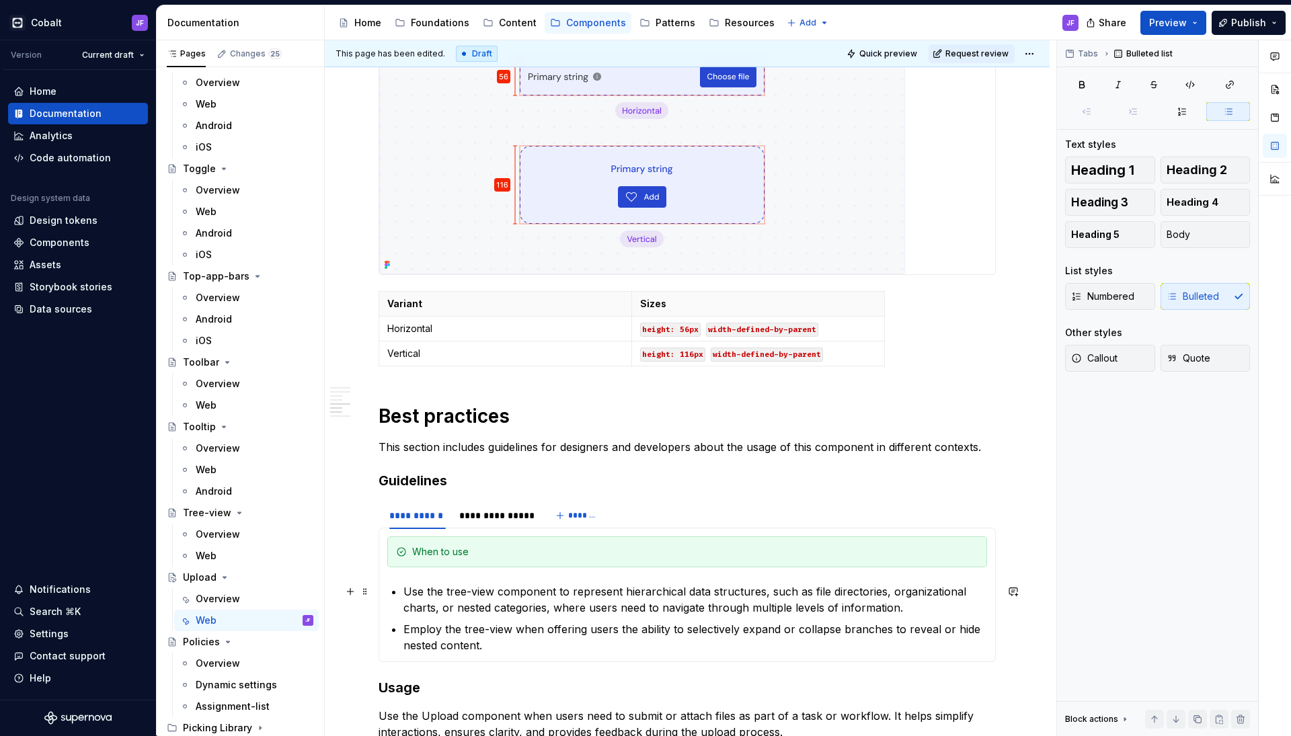
click at [529, 604] on p "Use the tree-view component to represent hierarchical data structures, such as …" at bounding box center [694, 599] width 583 height 32
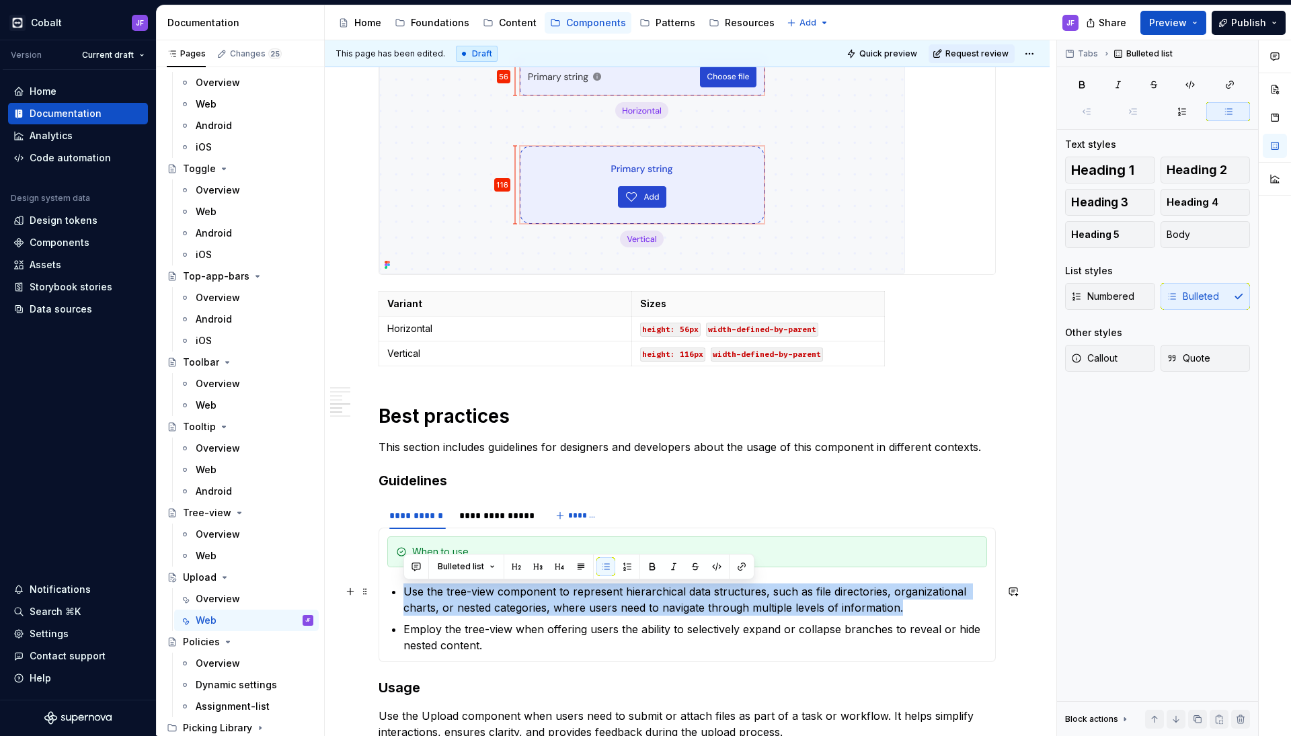
click at [529, 604] on p "Use the tree-view component to represent hierarchical data structures, such as …" at bounding box center [694, 599] width 583 height 32
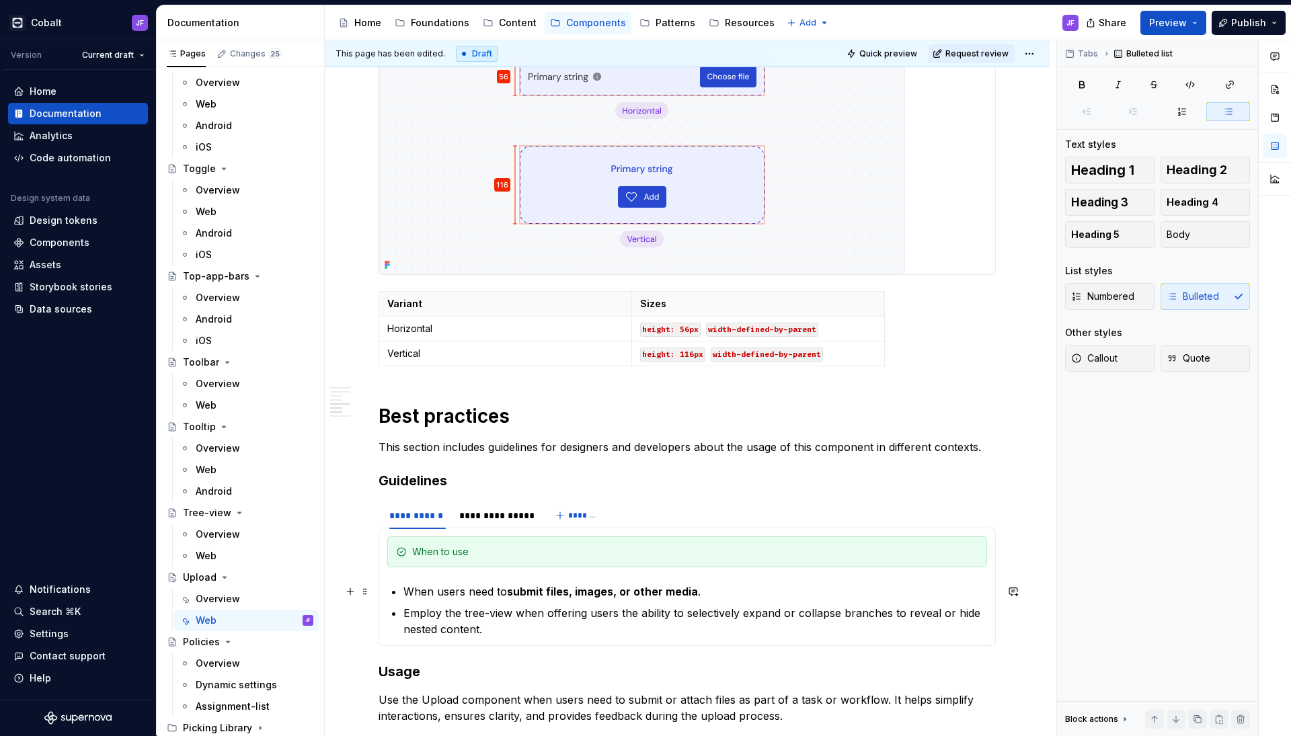
click at [649, 593] on strong "submit files, images, or other media" at bounding box center [602, 591] width 191 height 13
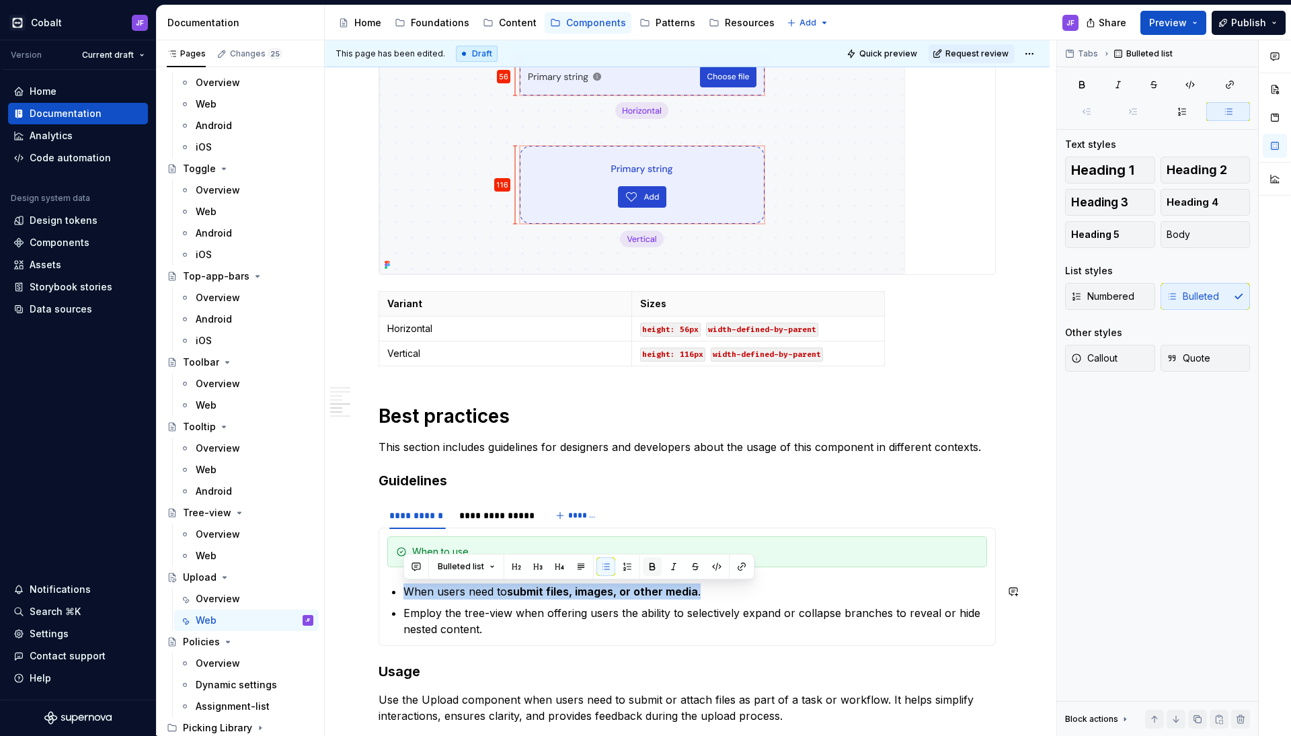
click at [656, 566] on button "button" at bounding box center [652, 566] width 19 height 19
click at [593, 617] on p "Employ the tree-view when offering users the ability to selectively expand or c…" at bounding box center [694, 621] width 583 height 32
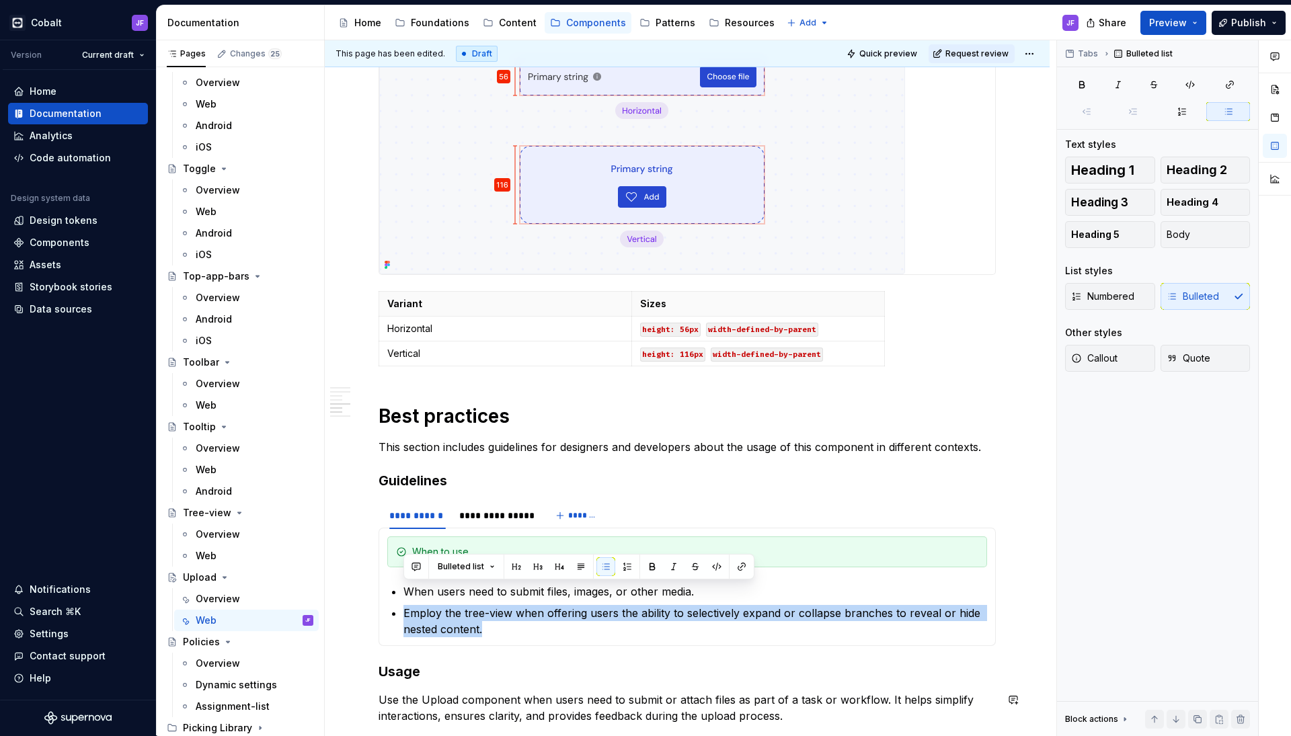
click at [593, 617] on p "Employ the tree-view when offering users the ability to selectively expand or c…" at bounding box center [694, 621] width 583 height 32
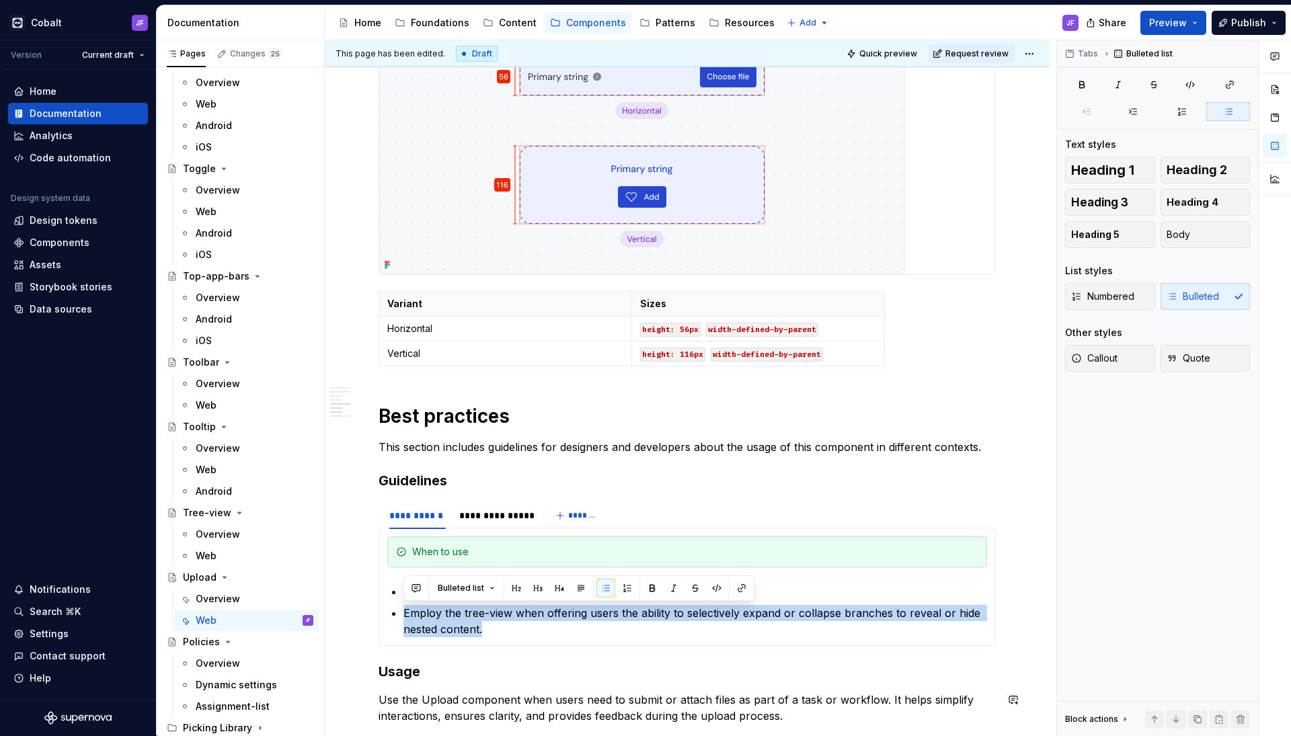
click at [593, 617] on p "Employ the tree-view when offering users the ability to selectively expand or c…" at bounding box center [694, 621] width 583 height 32
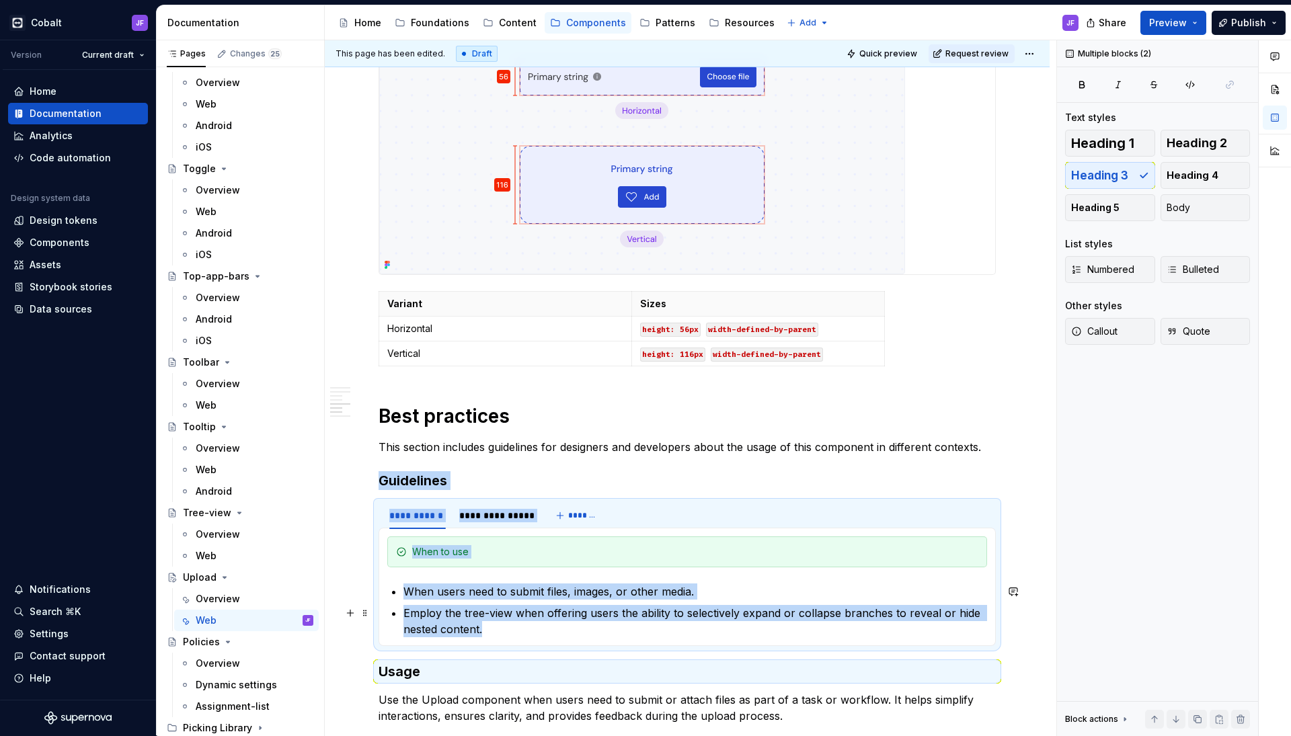
click at [561, 610] on p "Employ the tree-view when offering users the ability to selectively expand or c…" at bounding box center [694, 621] width 583 height 32
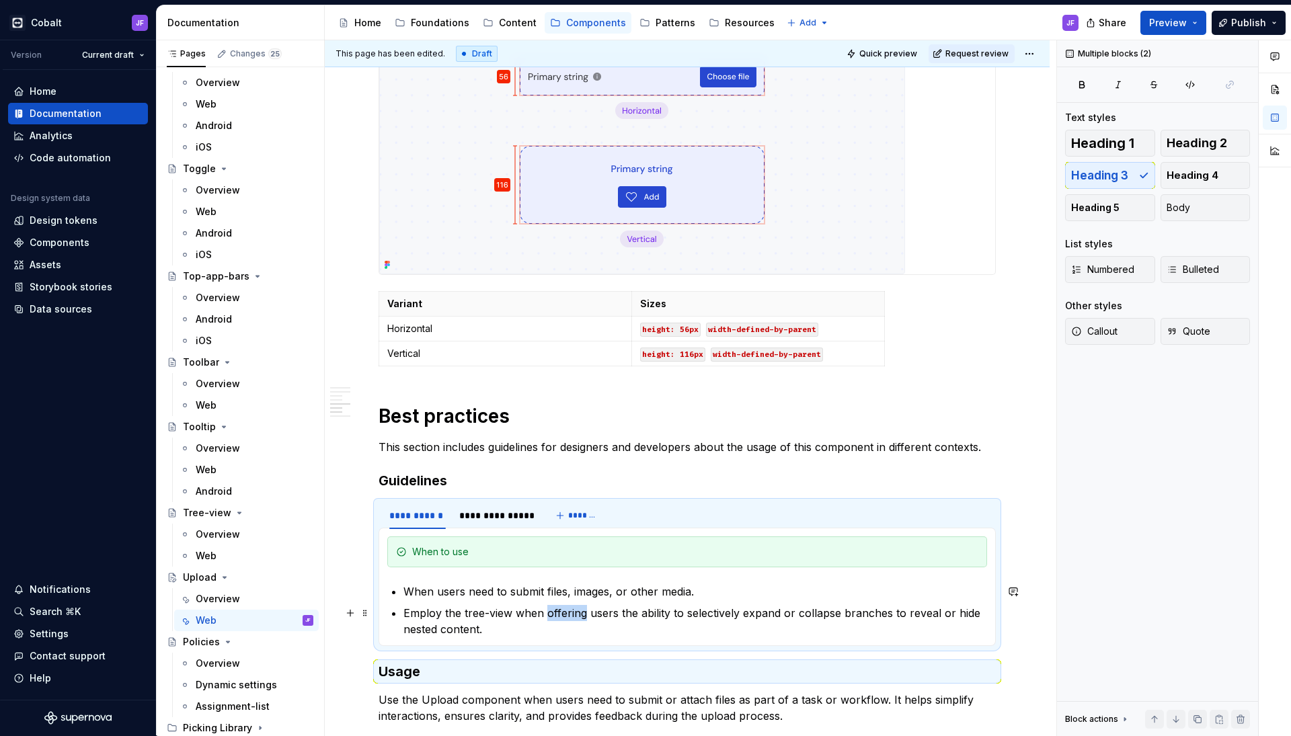
click at [561, 610] on p "Employ the tree-view when offering users the ability to selectively expand or c…" at bounding box center [694, 621] width 583 height 32
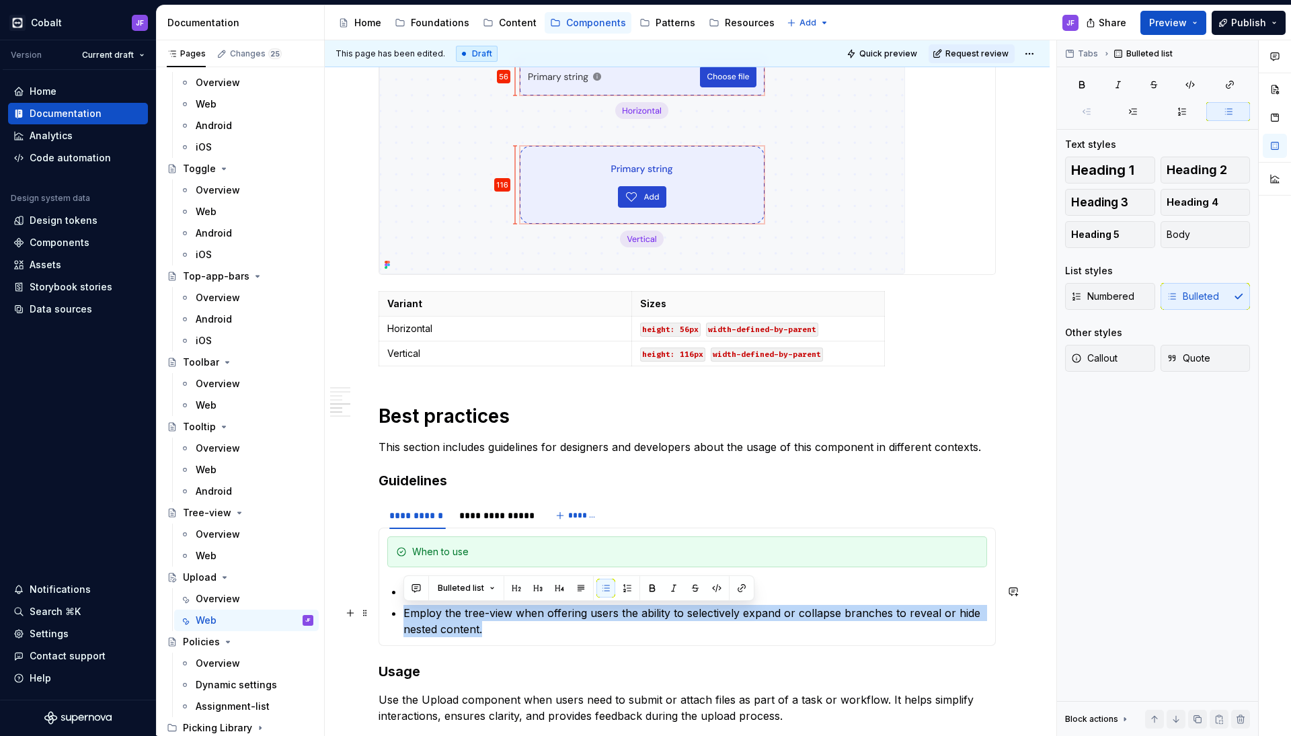
click at [561, 610] on p "Employ the tree-view when offering users the ability to selectively expand or c…" at bounding box center [694, 621] width 583 height 32
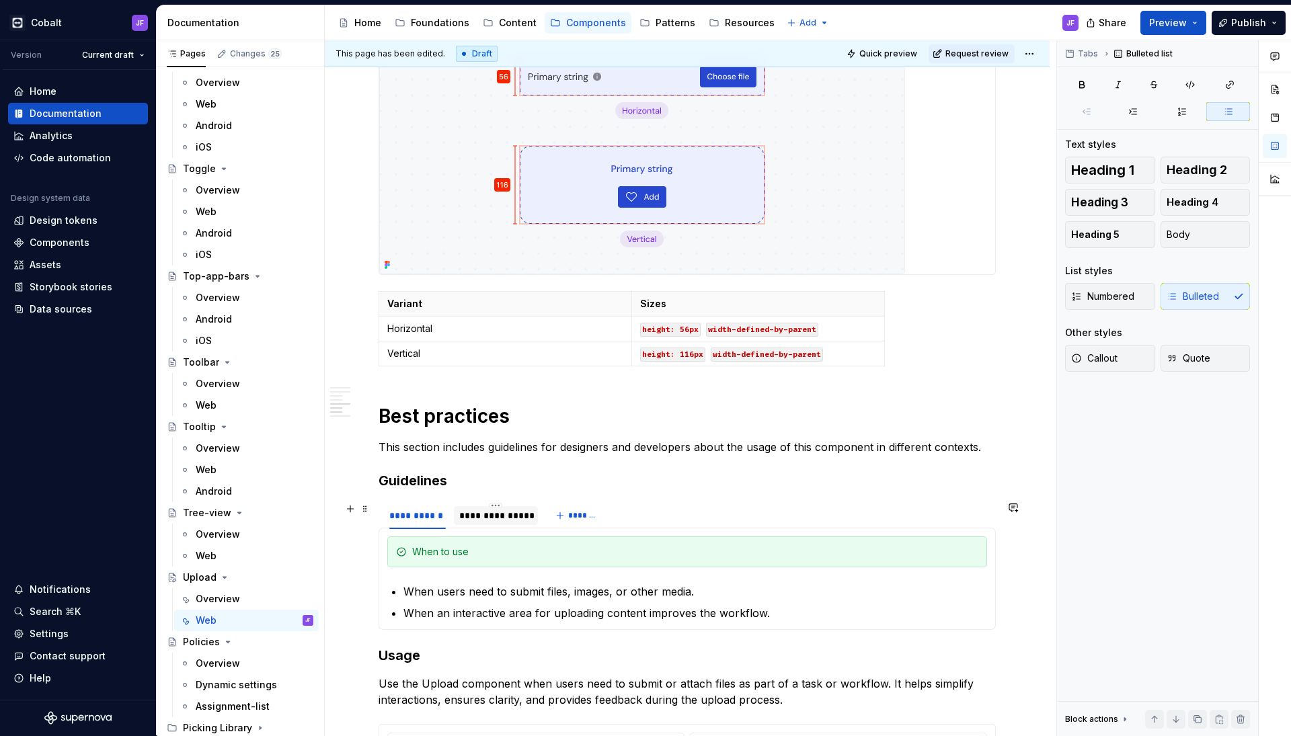
click at [483, 510] on div "**********" at bounding box center [495, 515] width 73 height 13
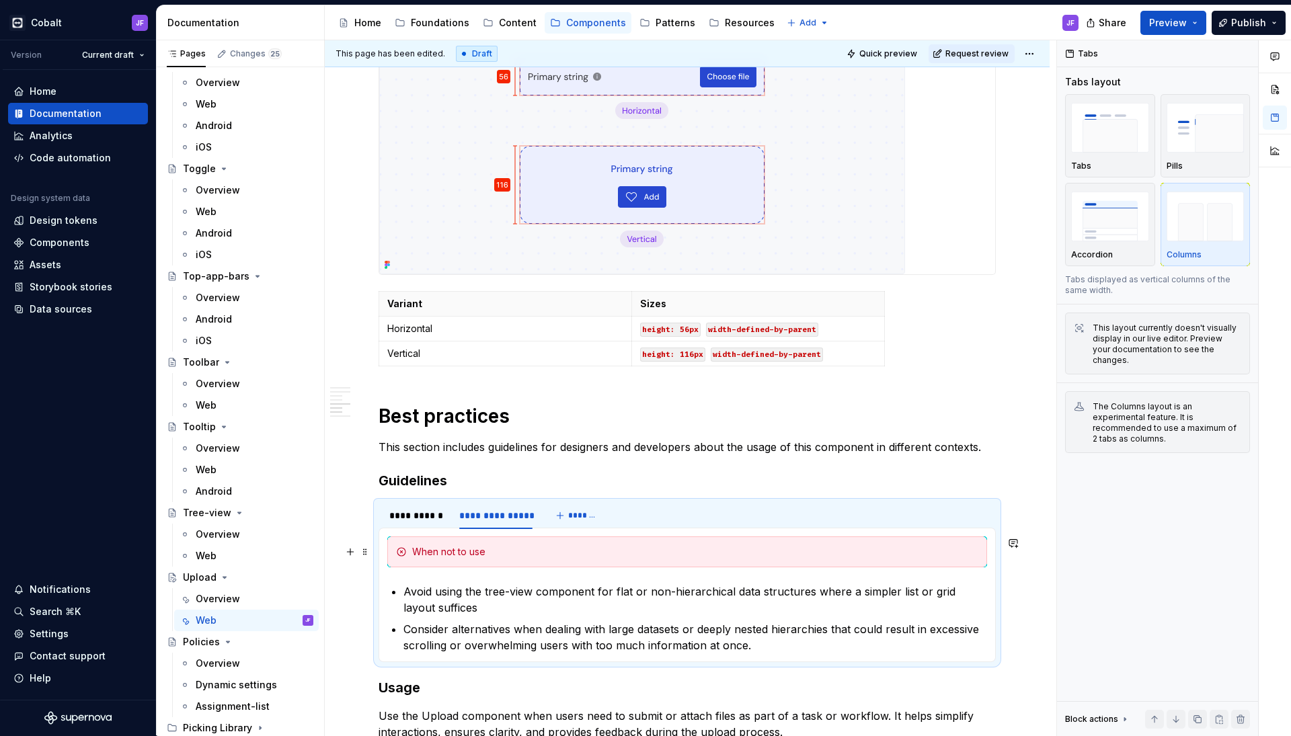
click at [538, 584] on p "Avoid using the tree-view component for flat or non-hierarchical data structure…" at bounding box center [694, 599] width 583 height 32
click at [538, 592] on p "Avoid using the tree-view component for flat or non-hierarchical data structure…" at bounding box center [694, 599] width 583 height 32
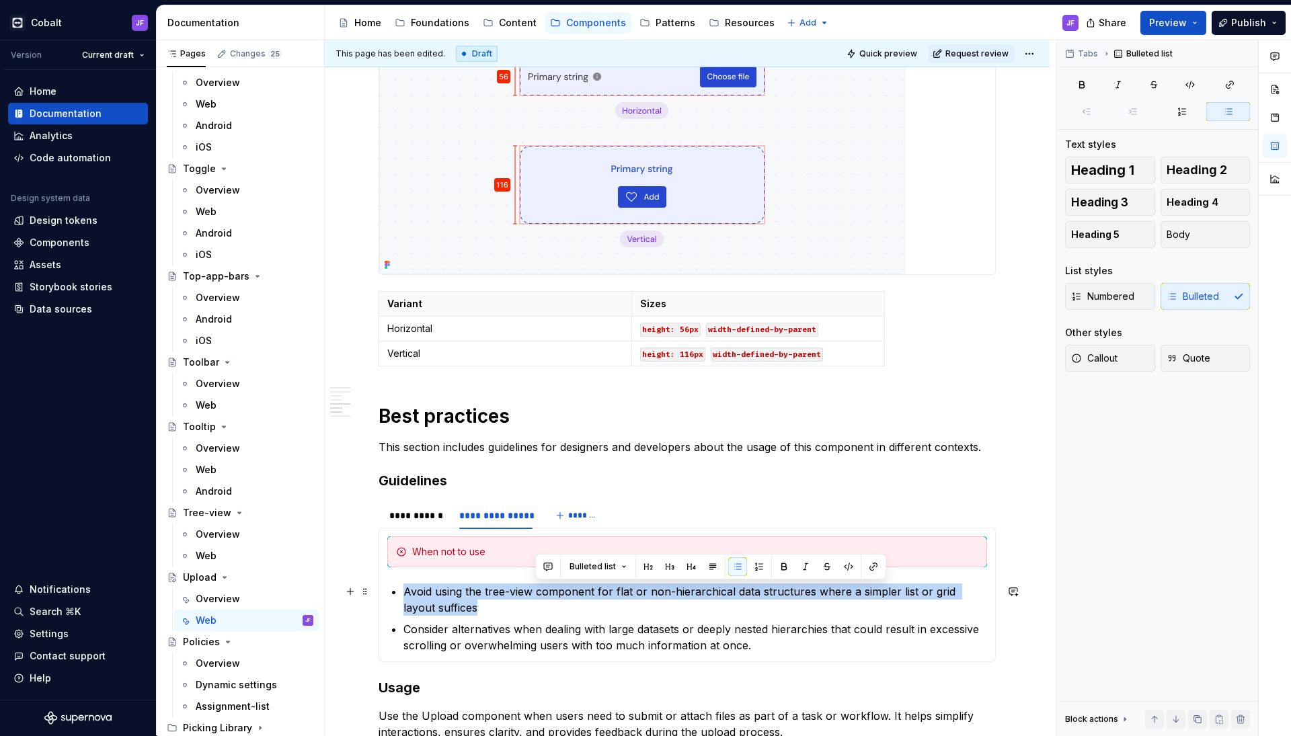
click at [538, 592] on p "Avoid using the tree-view component for flat or non-hierarchical data structure…" at bounding box center [694, 599] width 583 height 32
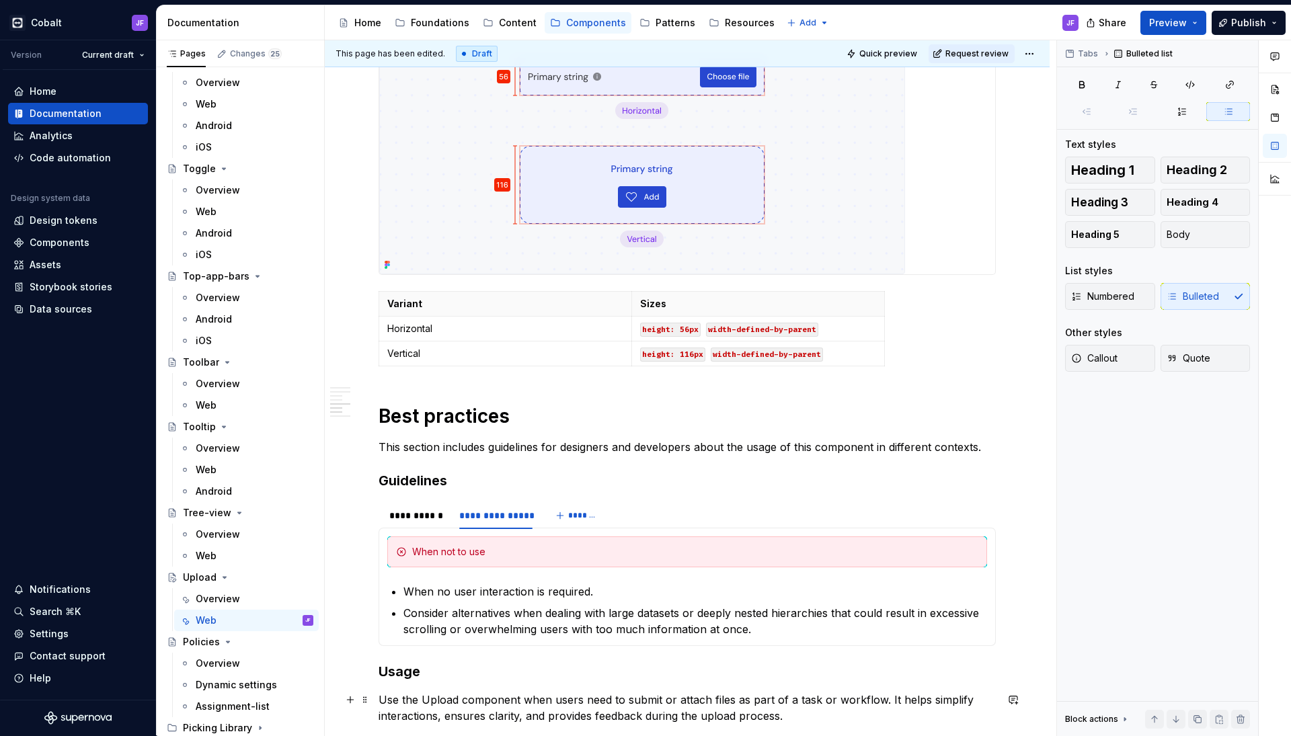
click at [510, 629] on p "Consider alternatives when dealing with large datasets or deeply nested hierarc…" at bounding box center [694, 621] width 583 height 32
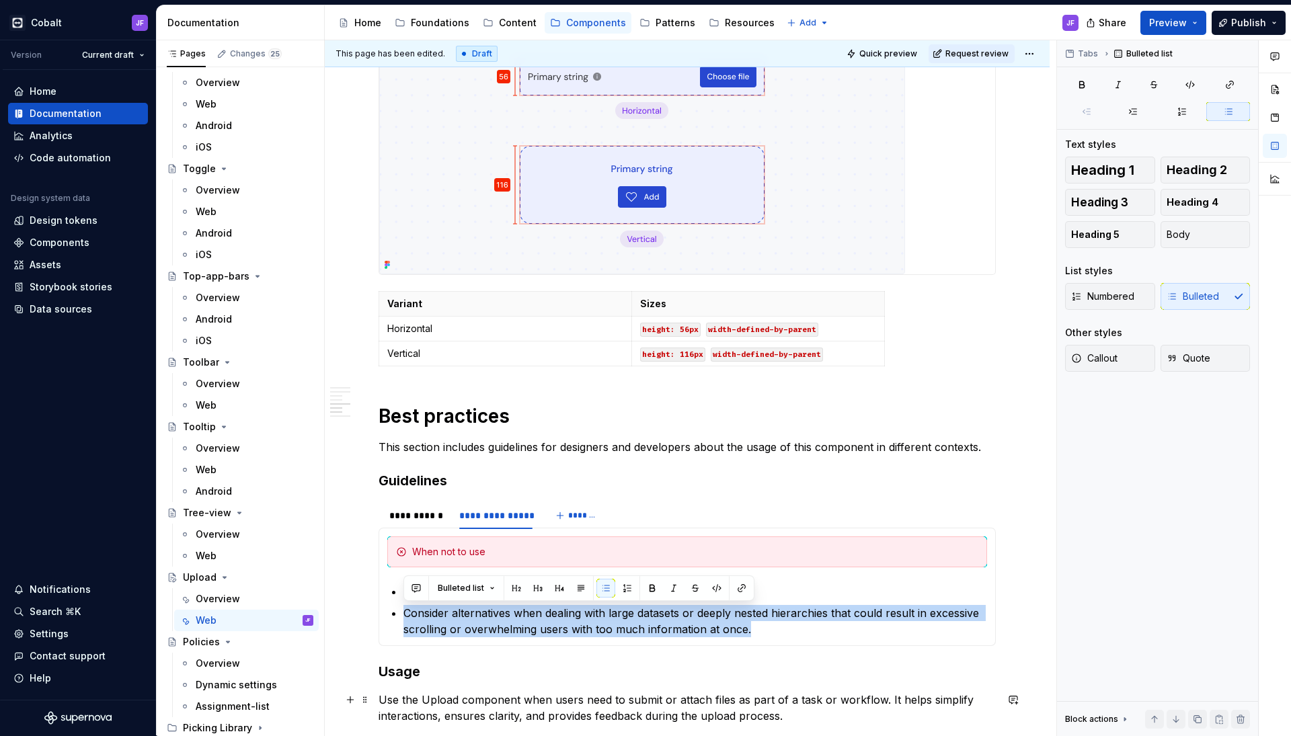
click at [510, 629] on p "Consider alternatives when dealing with large datasets or deeply nested hierarc…" at bounding box center [694, 621] width 583 height 32
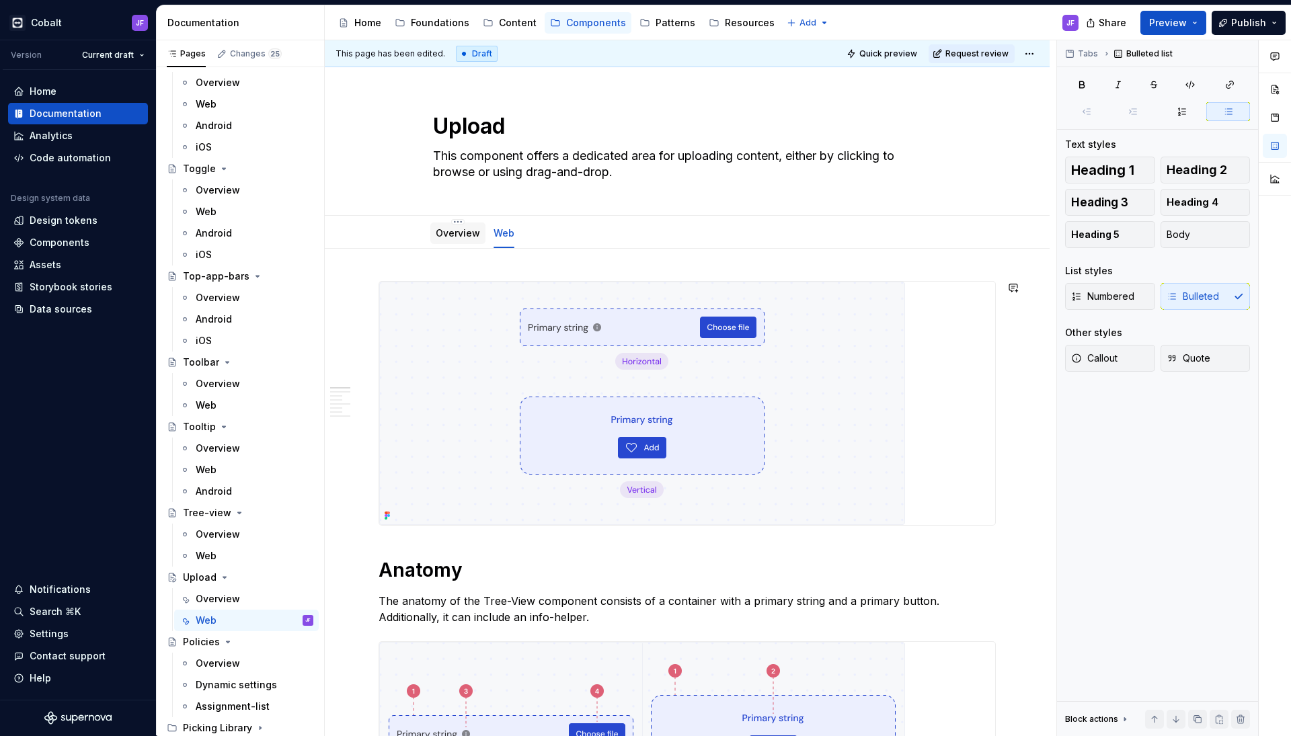
scroll to position [0, 0]
click at [448, 227] on link "Overview" at bounding box center [458, 232] width 44 height 11
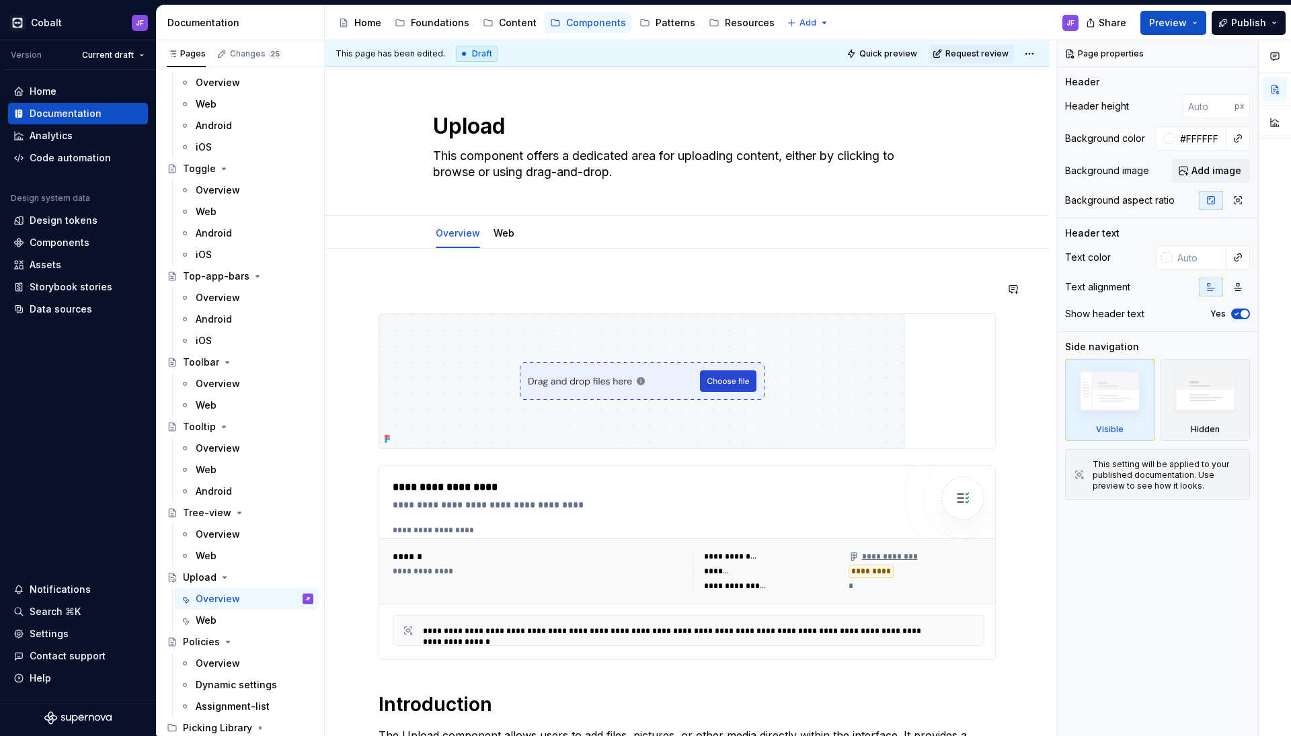
type textarea "*"
